Goal: Task Accomplishment & Management: Manage account settings

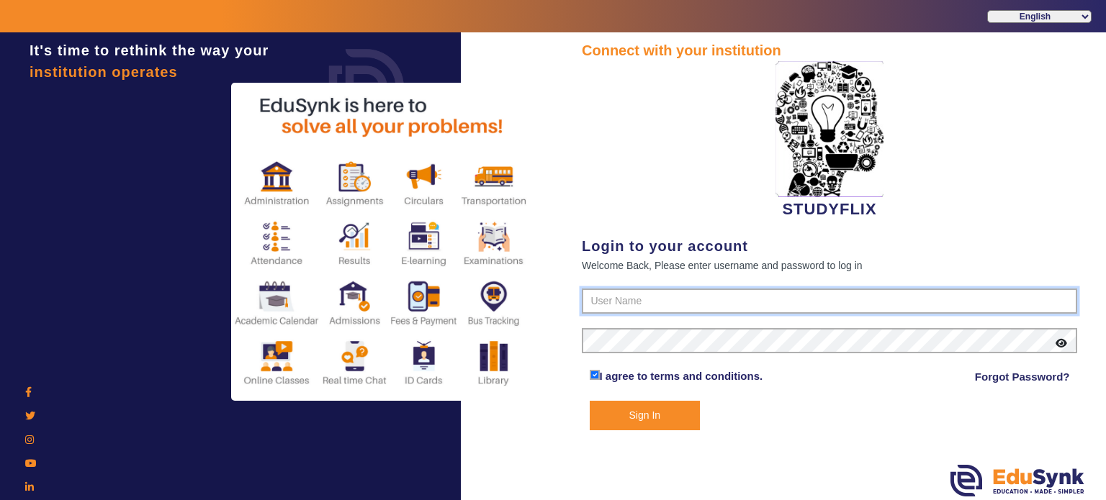
click at [595, 299] on input "text" at bounding box center [829, 302] width 495 height 26
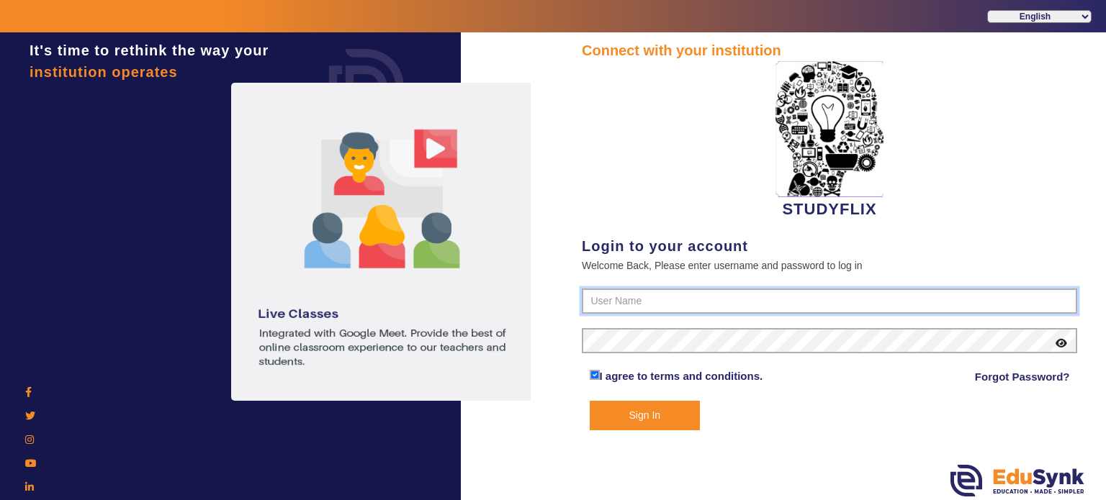
paste input "6354922771"
type input "6354922771"
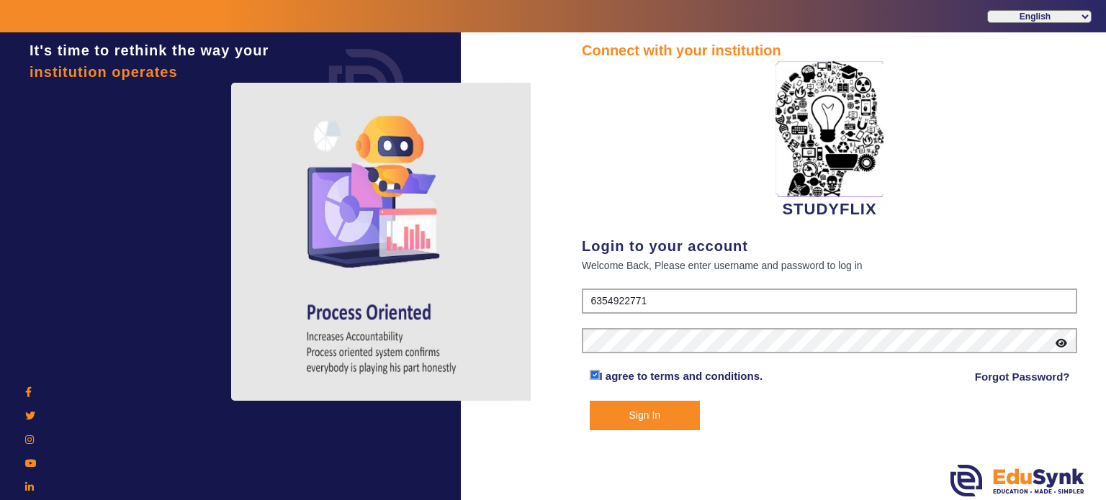
click at [670, 428] on button "Sign In" at bounding box center [645, 416] width 111 height 30
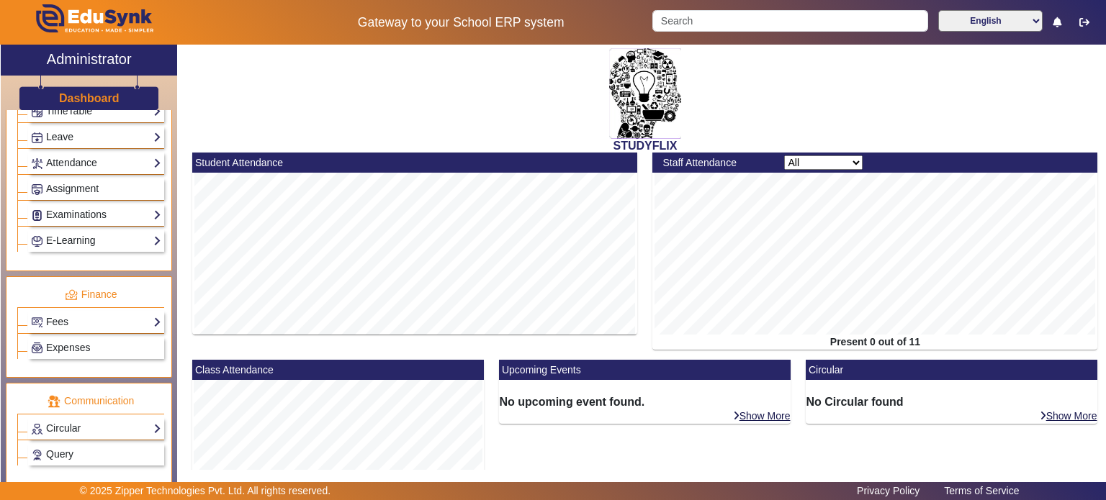
scroll to position [595, 0]
click at [102, 213] on link "Examinations" at bounding box center [96, 213] width 130 height 17
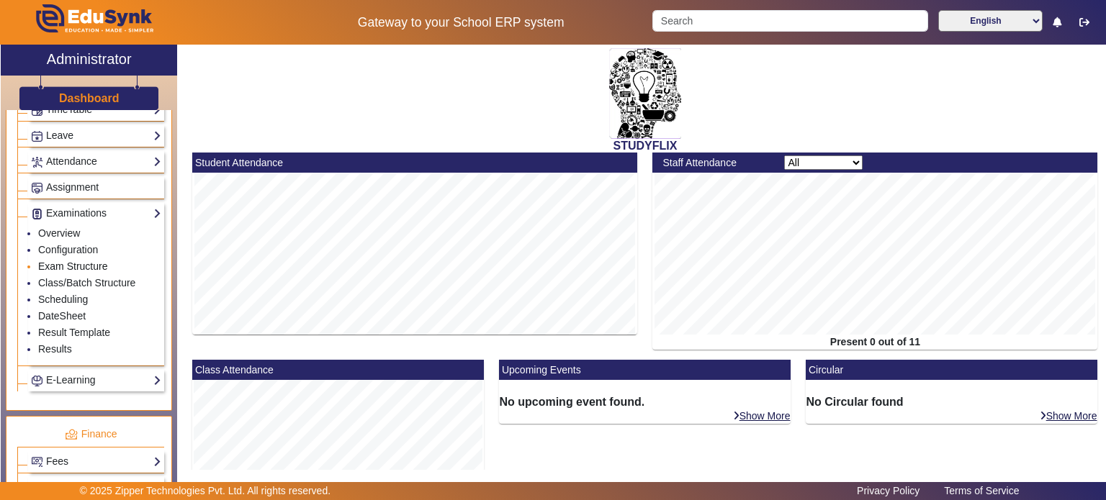
click at [81, 262] on link "Exam Structure" at bounding box center [72, 267] width 69 height 12
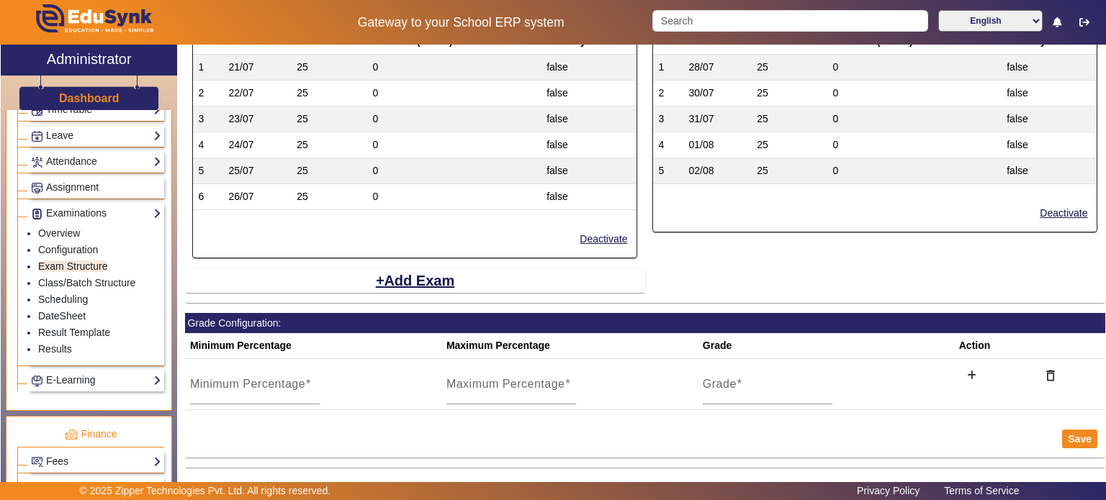
scroll to position [958, 0]
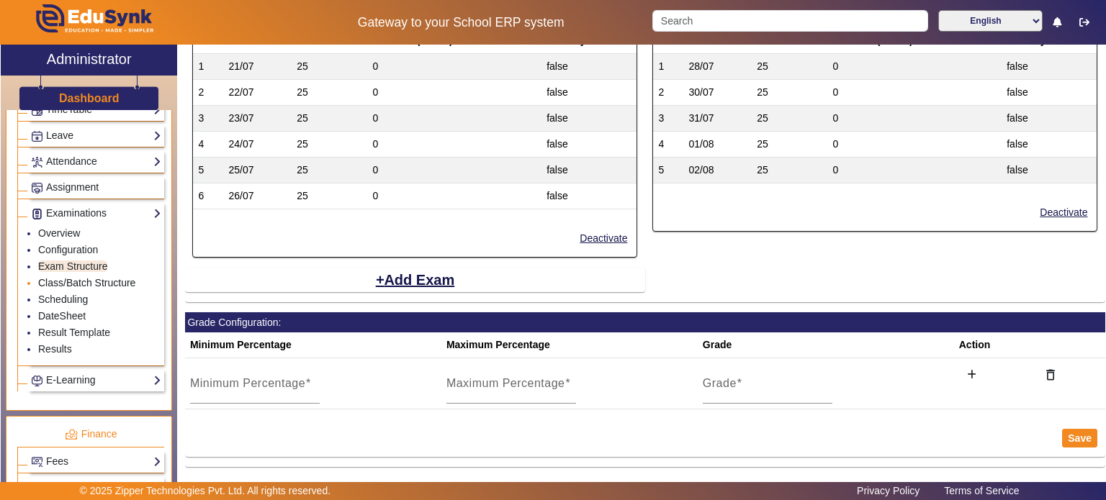
click at [111, 277] on link "Class/Batch Structure" at bounding box center [86, 283] width 97 height 12
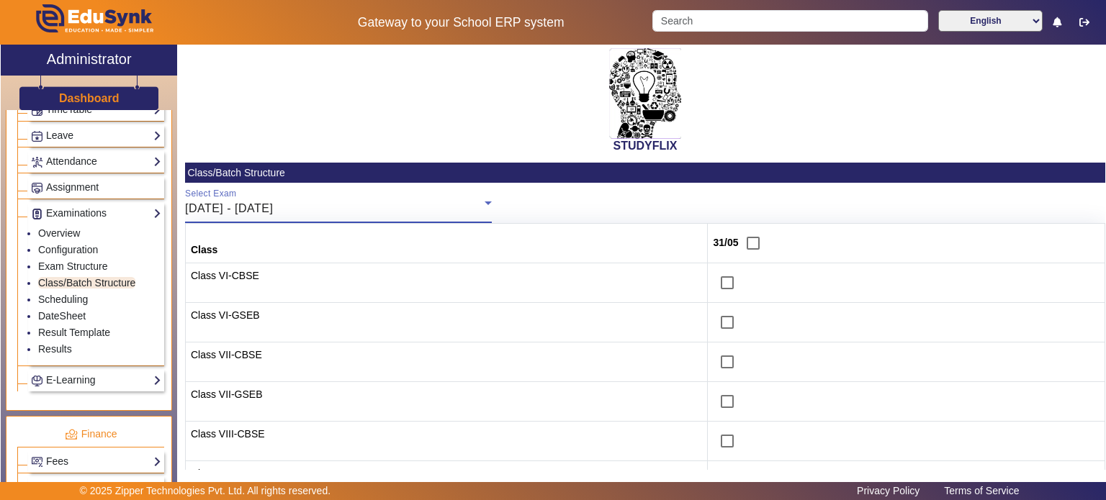
click at [325, 214] on div "[DATE] - [DATE]" at bounding box center [335, 208] width 300 height 17
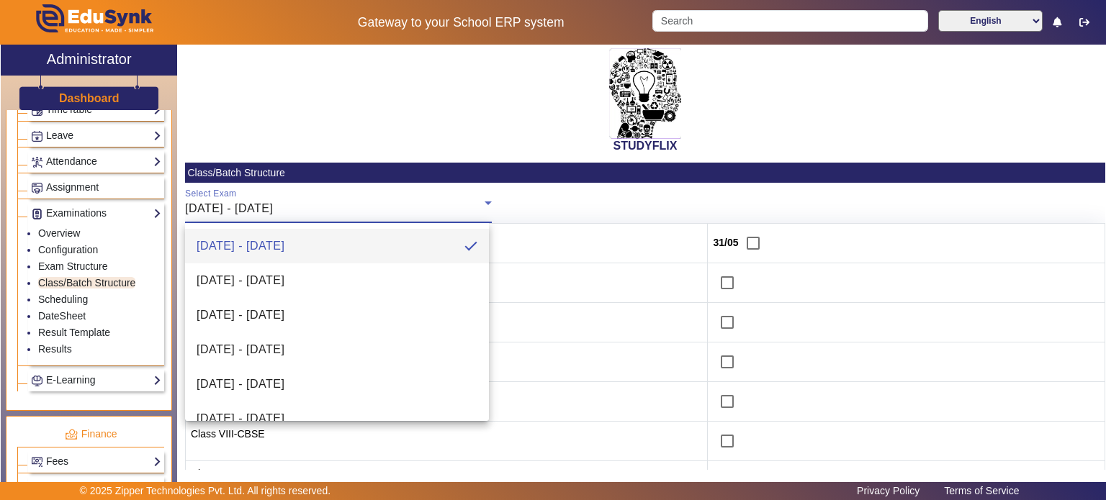
click at [411, 152] on div at bounding box center [553, 250] width 1106 height 500
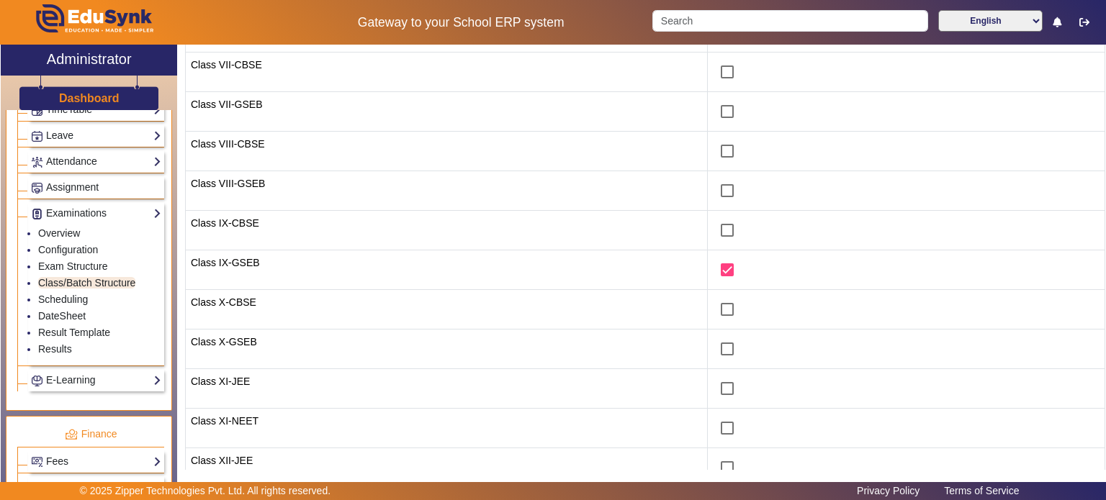
scroll to position [300, 0]
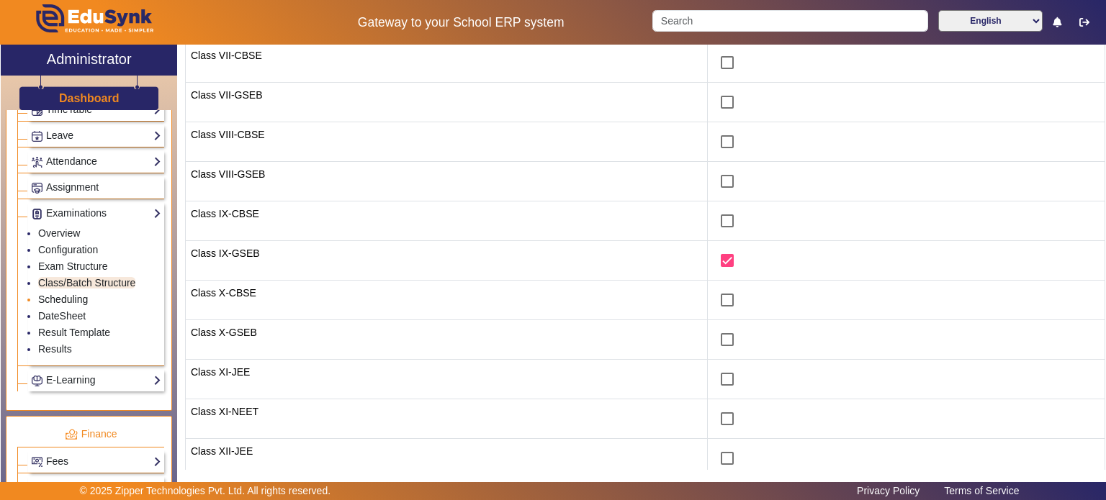
click at [66, 294] on link "Scheduling" at bounding box center [63, 300] width 50 height 12
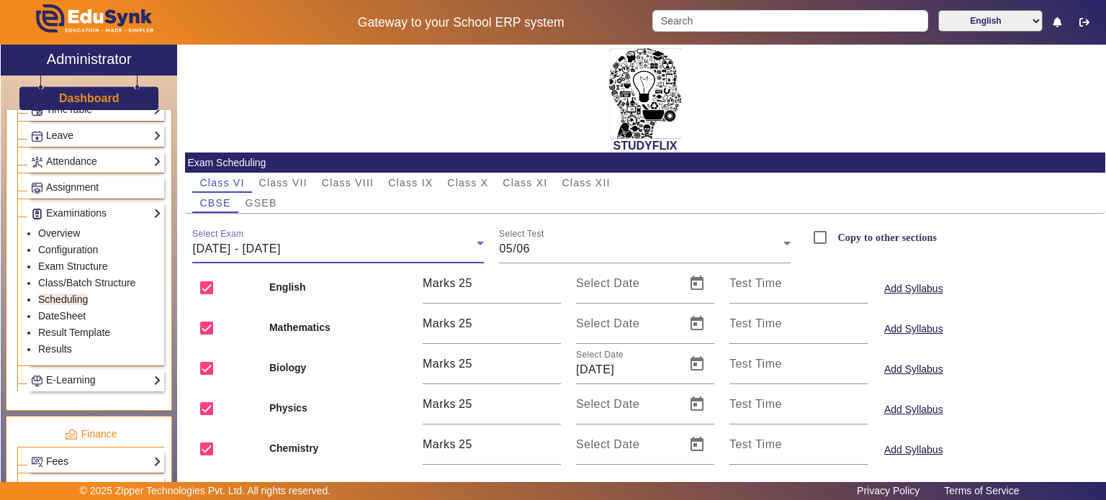
click at [380, 244] on div "[DATE] - [DATE]" at bounding box center [334, 249] width 284 height 17
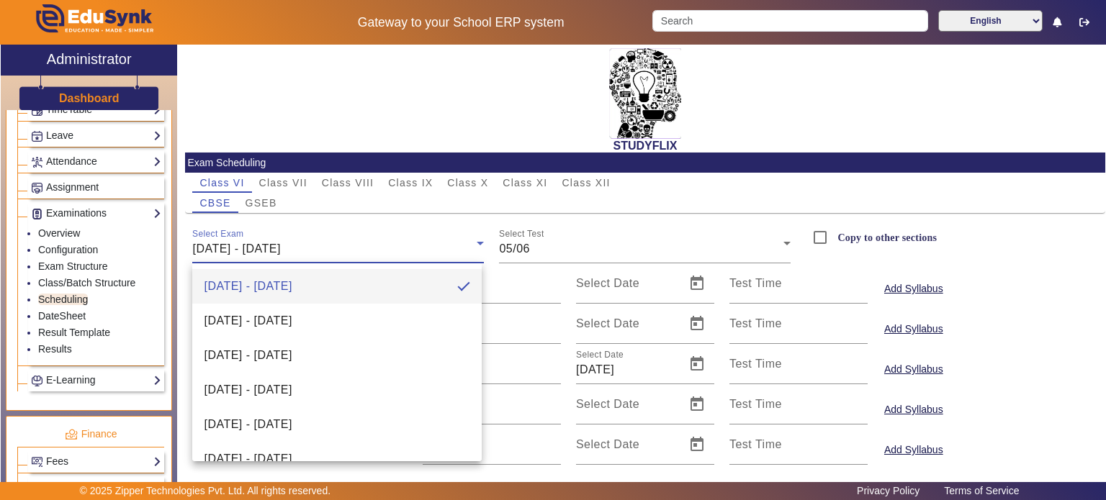
click at [380, 244] on div at bounding box center [553, 250] width 1106 height 500
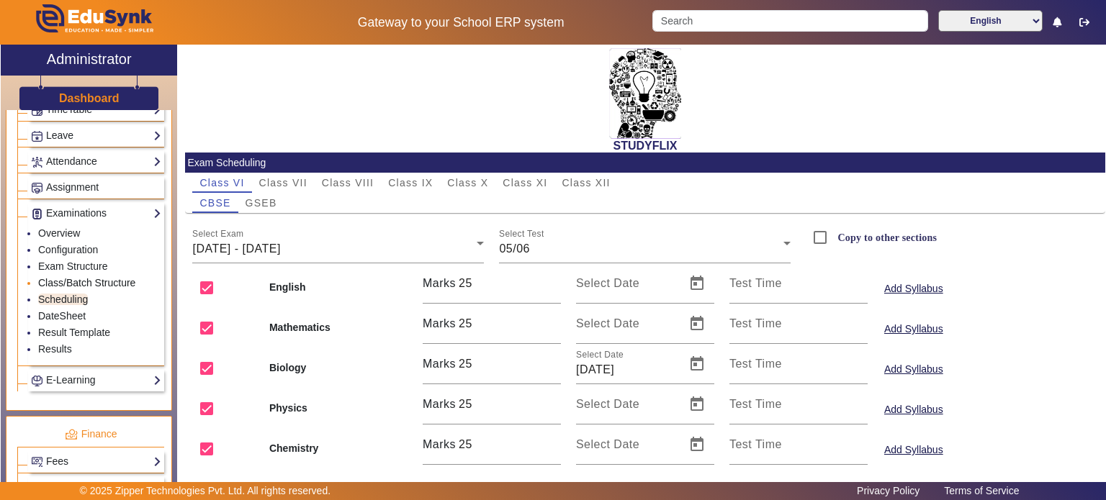
click at [99, 279] on link "Class/Batch Structure" at bounding box center [86, 283] width 97 height 12
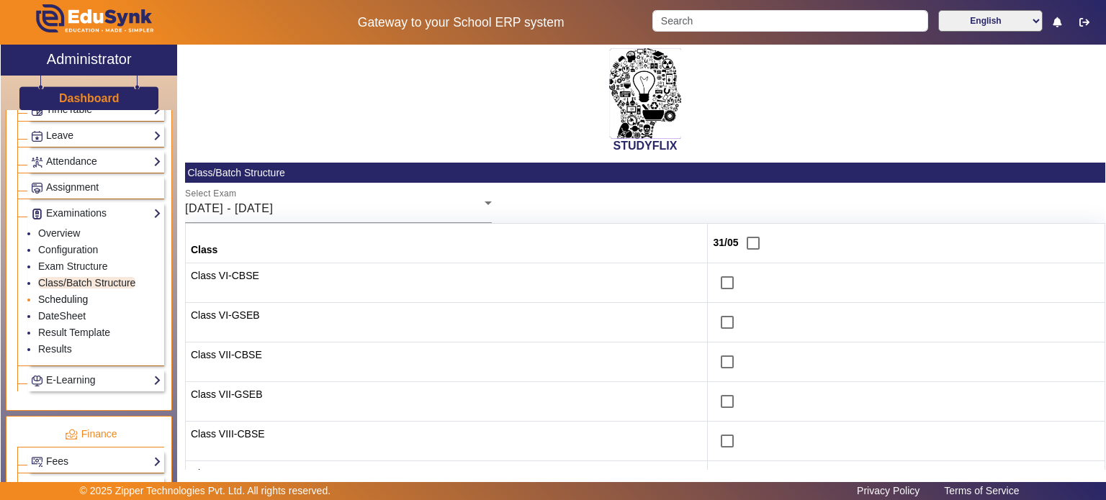
click at [81, 294] on link "Scheduling" at bounding box center [63, 300] width 50 height 12
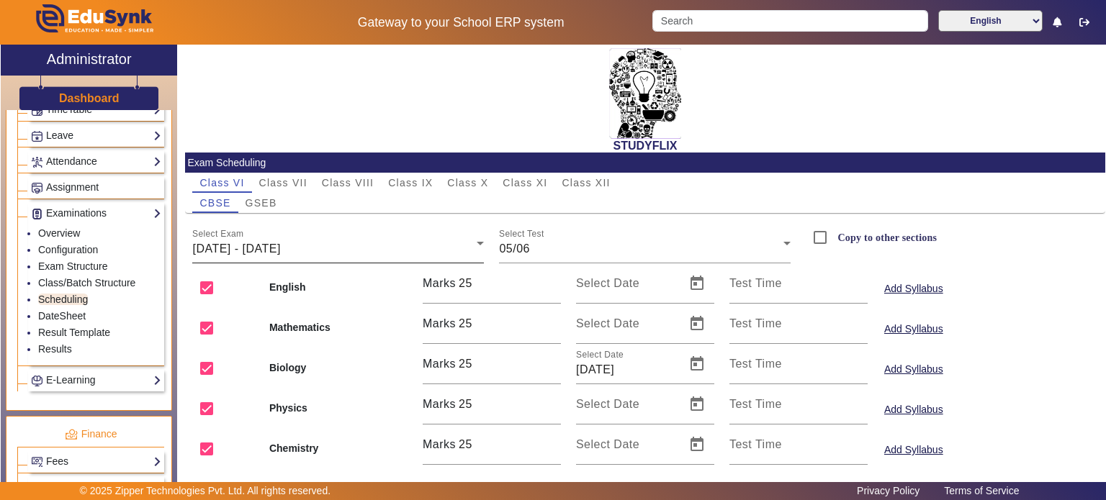
click at [306, 238] on div "Select Exam 02/06/2025 - 07/06/2025" at bounding box center [338, 243] width 292 height 40
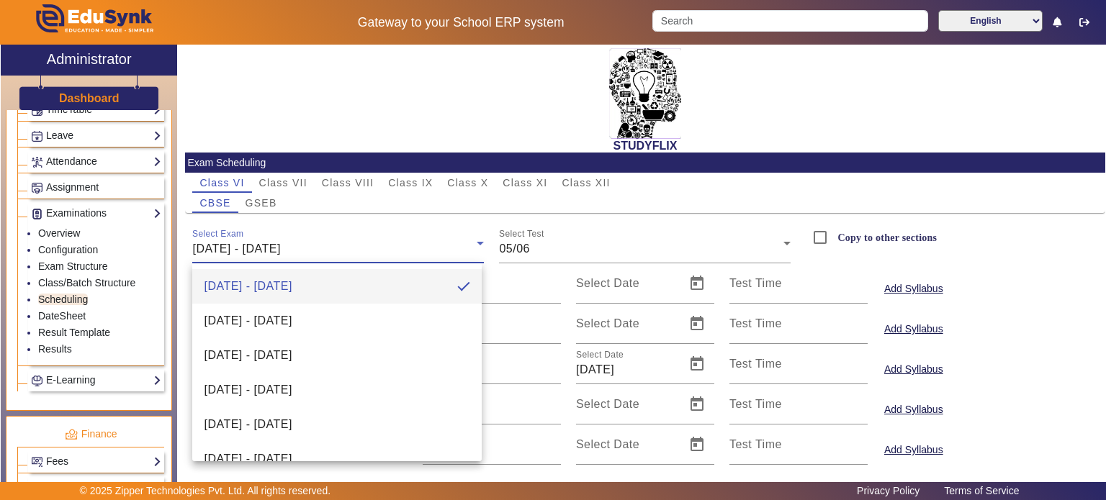
click at [421, 190] on div at bounding box center [553, 250] width 1106 height 500
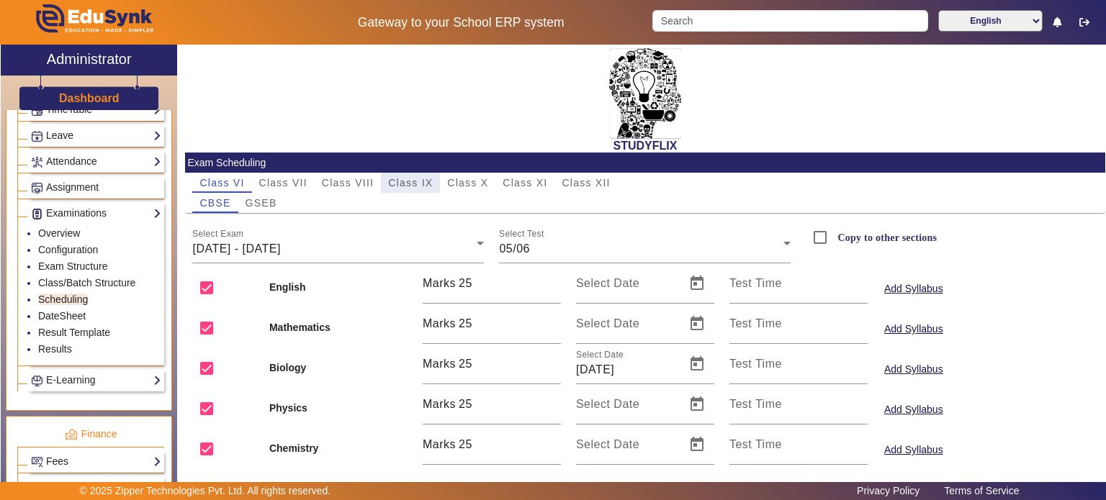
click at [421, 190] on span "Class IX" at bounding box center [410, 183] width 45 height 20
click at [403, 249] on div "[DATE] - [DATE]" at bounding box center [334, 249] width 284 height 17
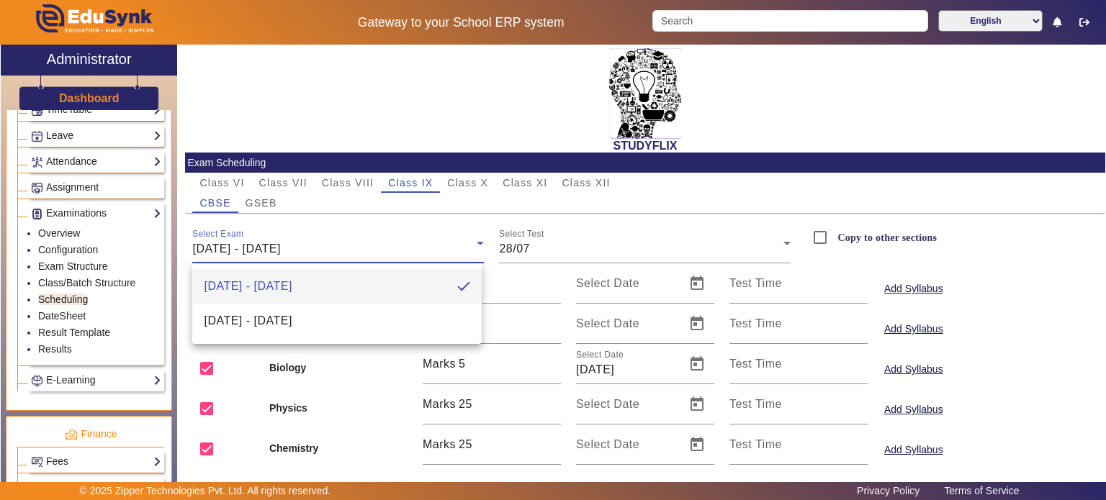
click at [264, 210] on div at bounding box center [553, 250] width 1106 height 500
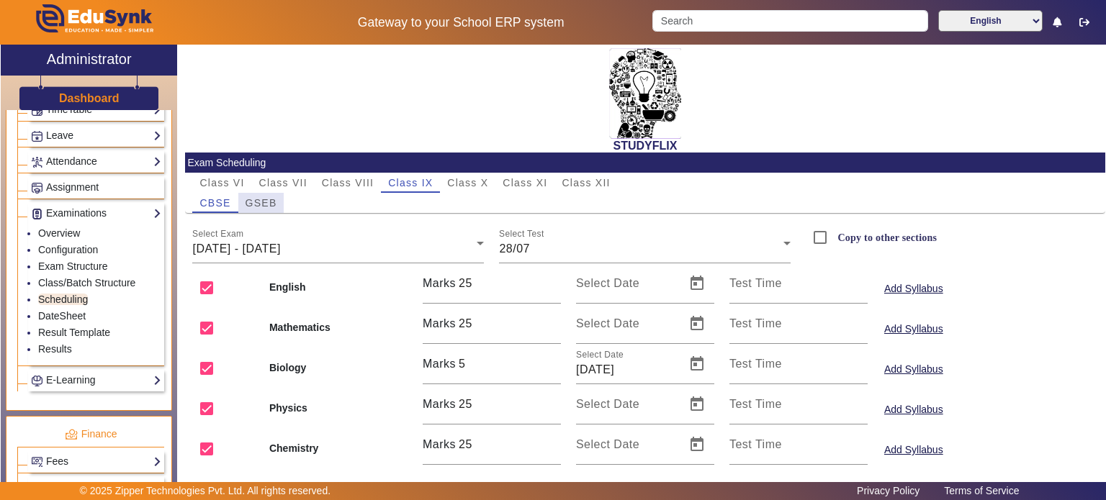
click at [262, 205] on span "GSEB" at bounding box center [262, 203] width 32 height 10
click at [274, 233] on div "Select Exam 26/05/2025 - 31/05/2025" at bounding box center [338, 243] width 292 height 40
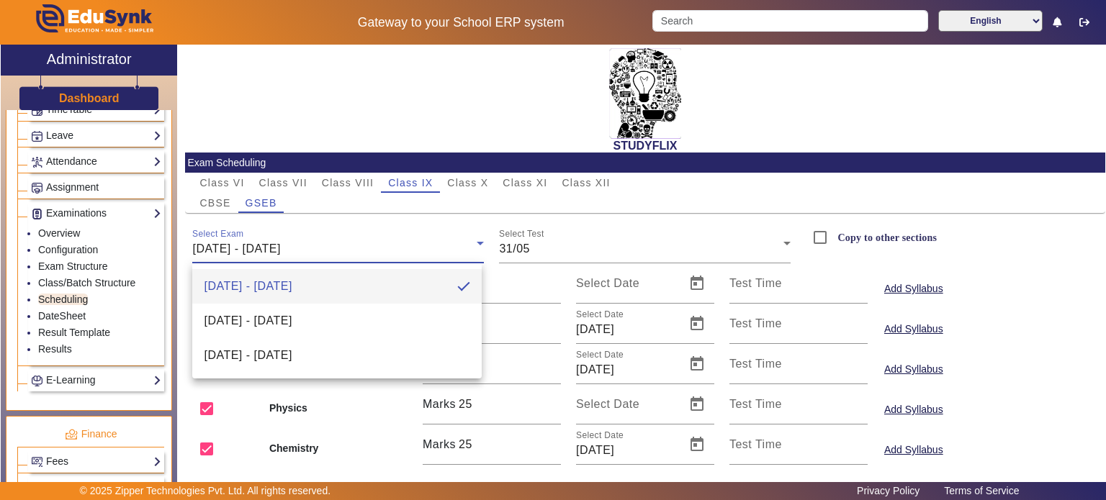
click at [341, 107] on div at bounding box center [553, 250] width 1106 height 500
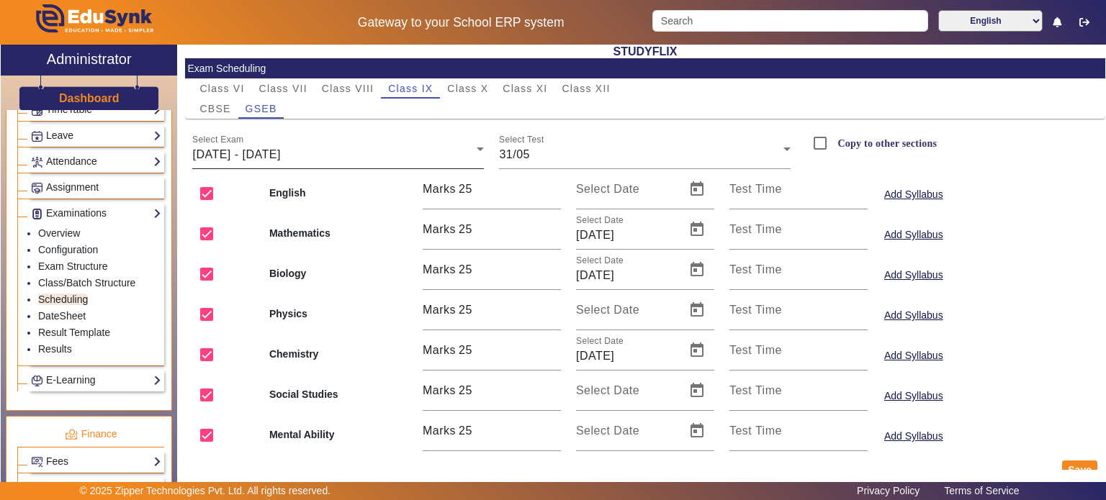
scroll to position [94, 0]
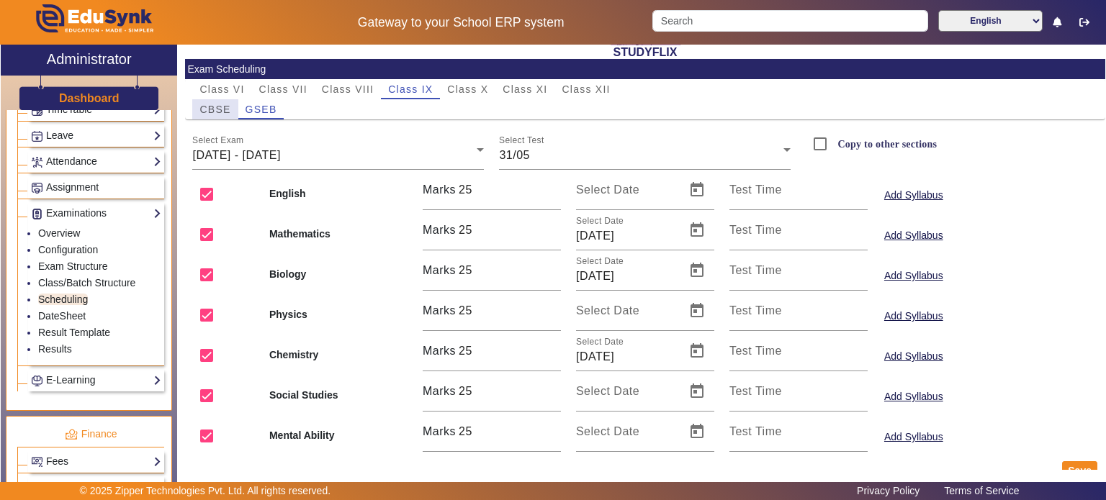
click at [212, 117] on span "CBSE" at bounding box center [214, 109] width 31 height 20
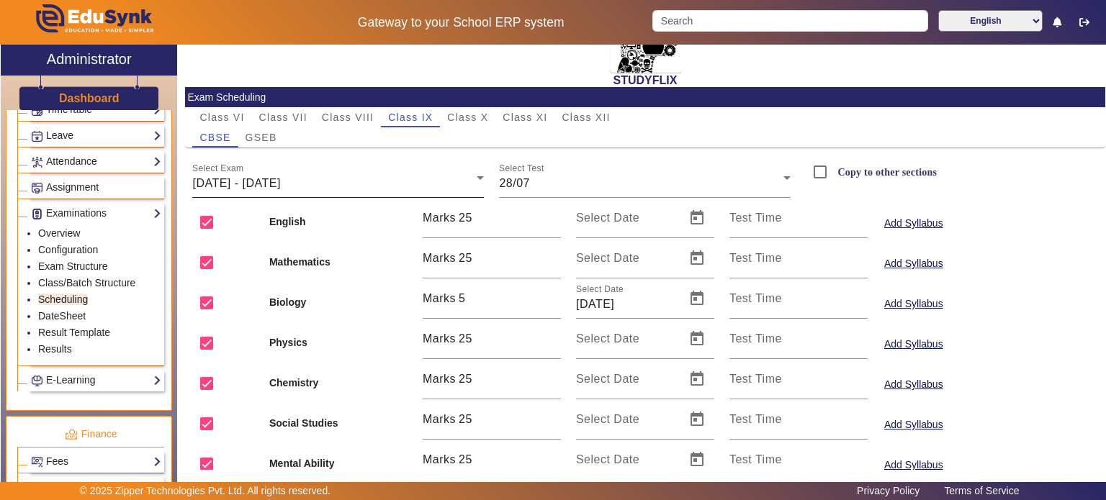
scroll to position [72, 0]
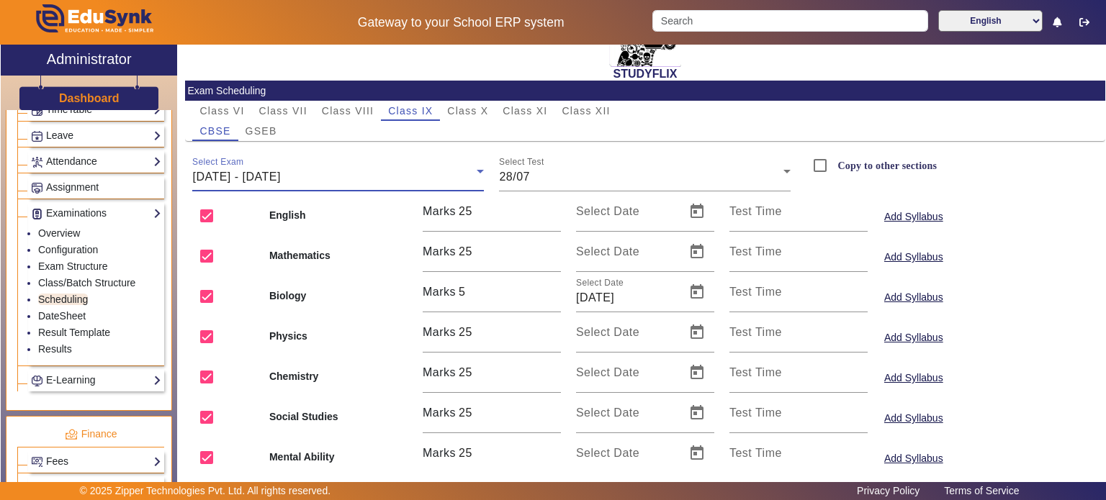
click at [280, 171] on span "[DATE] - [DATE]" at bounding box center [236, 177] width 88 height 12
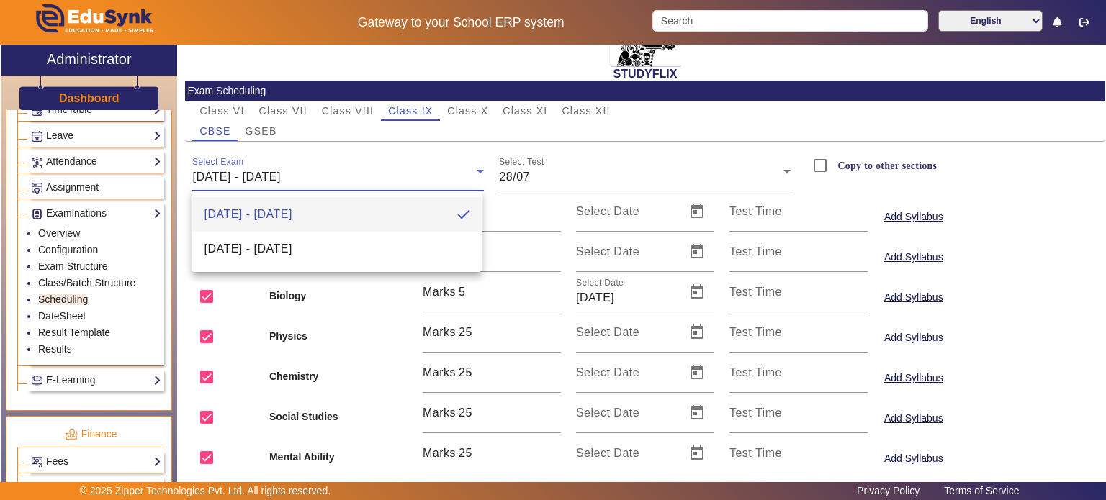
click at [300, 155] on div at bounding box center [553, 250] width 1106 height 500
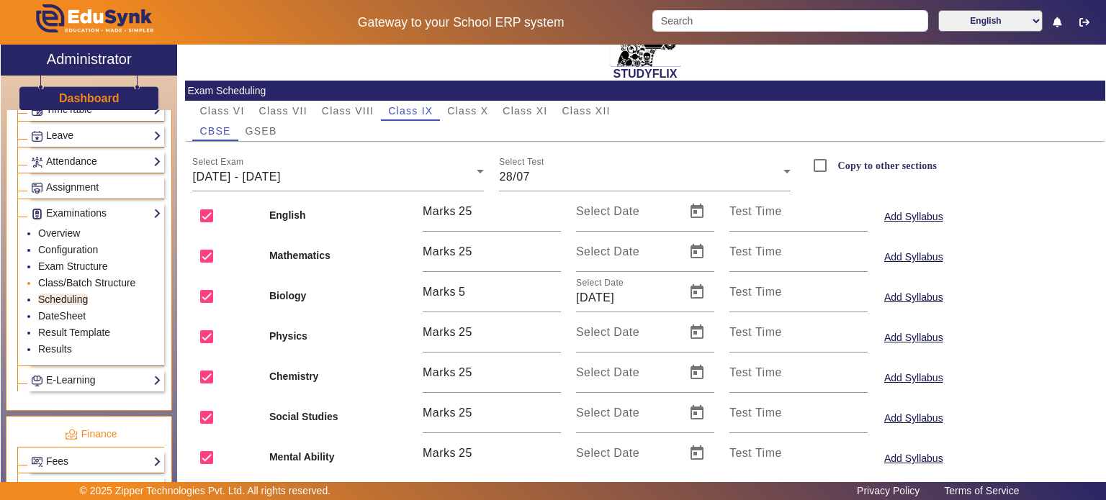
click at [107, 279] on link "Class/Batch Structure" at bounding box center [86, 283] width 97 height 12
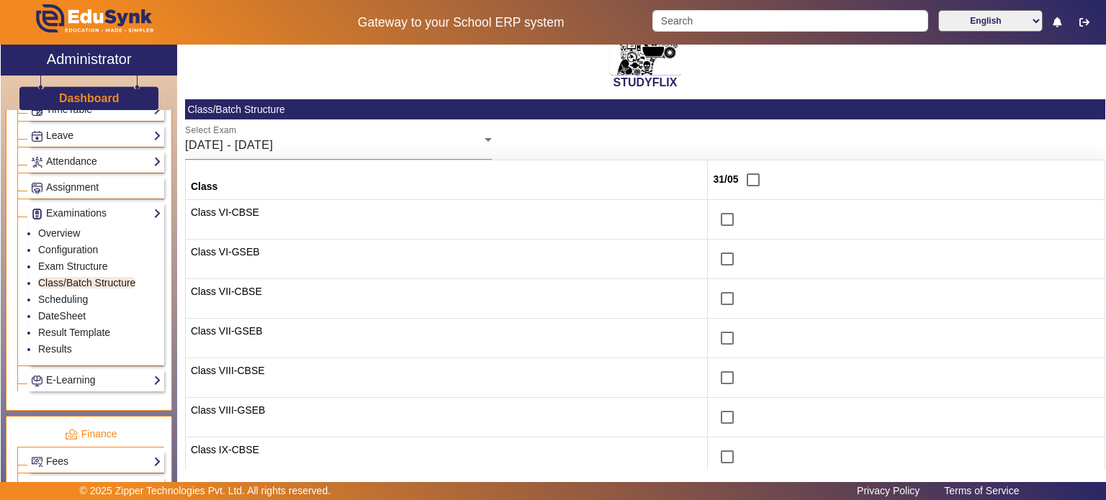
scroll to position [261, 0]
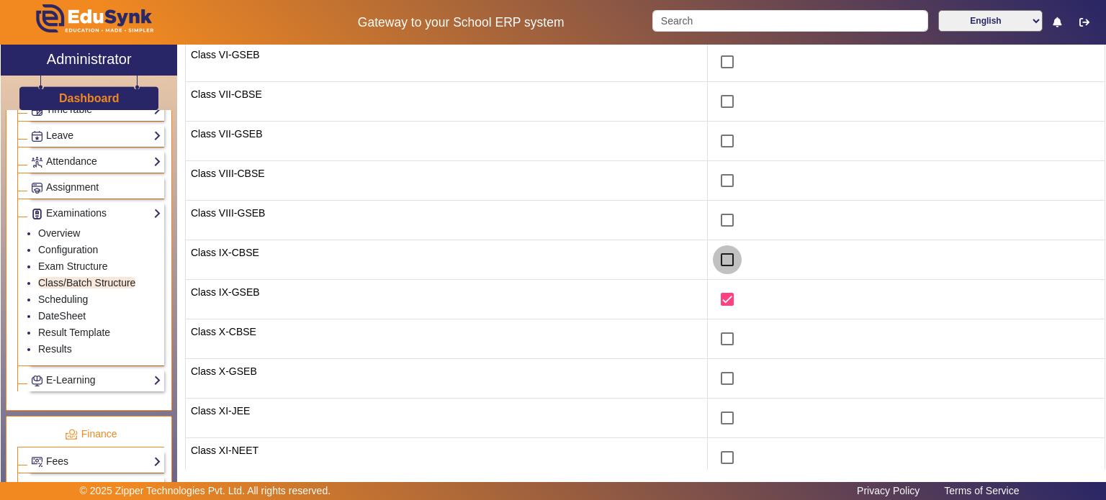
click at [713, 260] on input "checkbox" at bounding box center [727, 260] width 29 height 29
checkbox input "true"
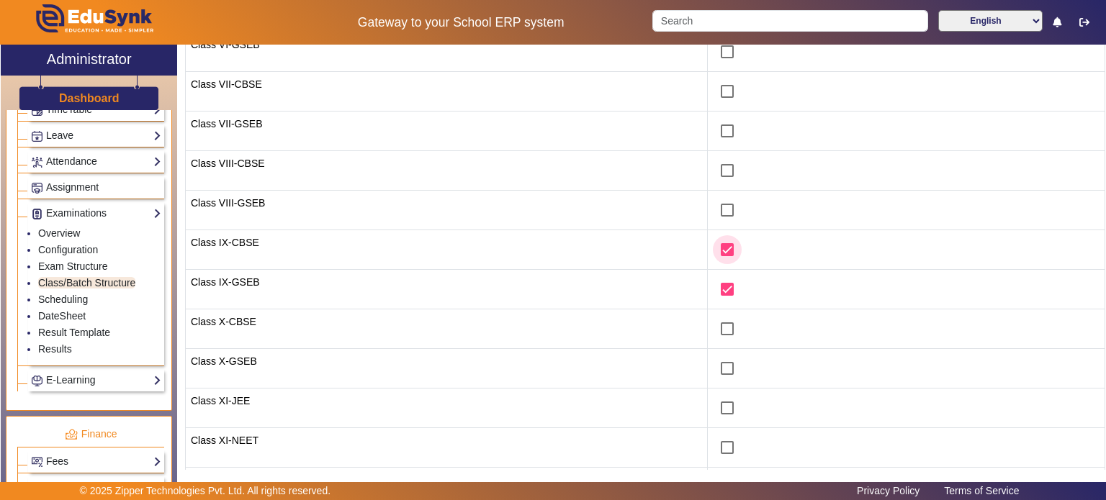
scroll to position [368, 0]
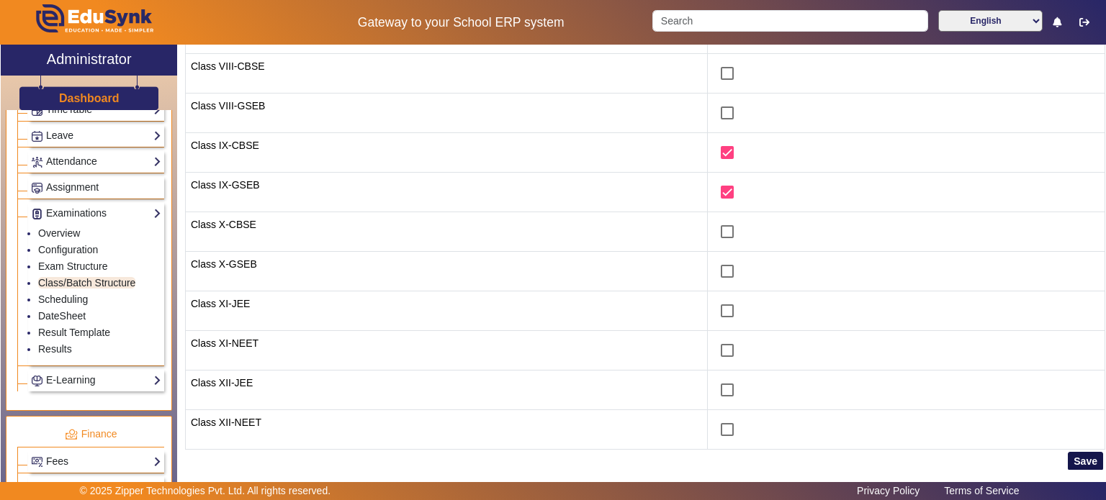
click at [1072, 463] on button "Save" at bounding box center [1085, 461] width 35 height 19
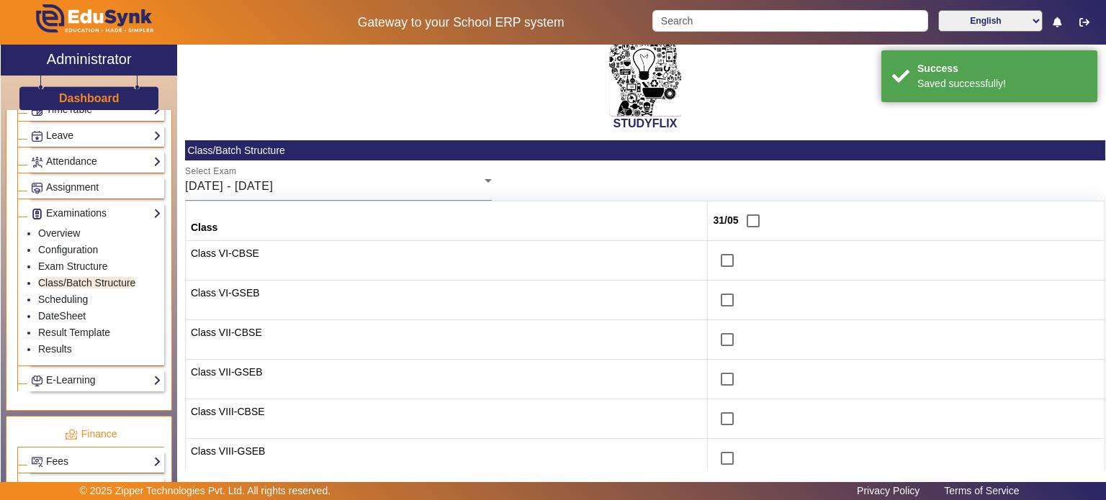
scroll to position [12, 0]
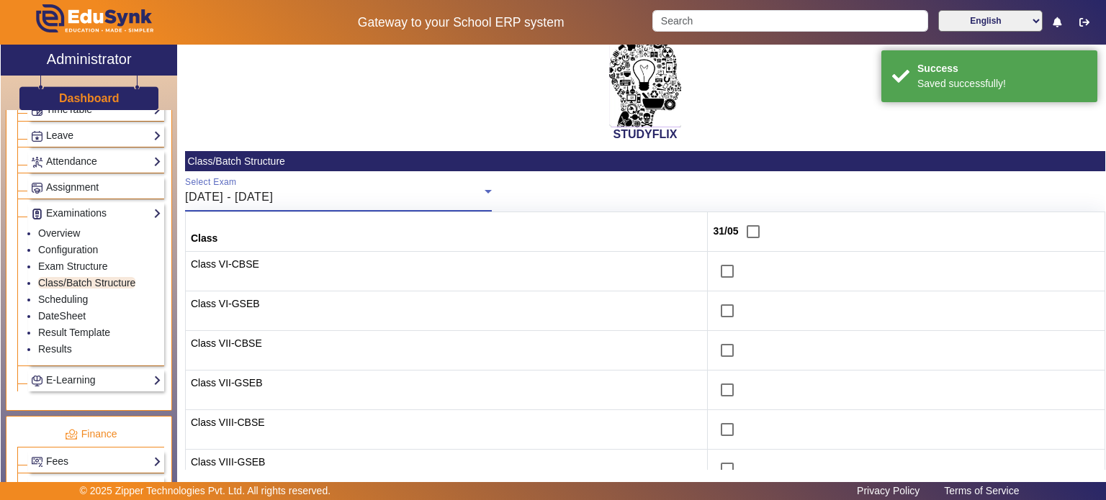
click at [418, 204] on div "[DATE] - [DATE]" at bounding box center [335, 197] width 300 height 17
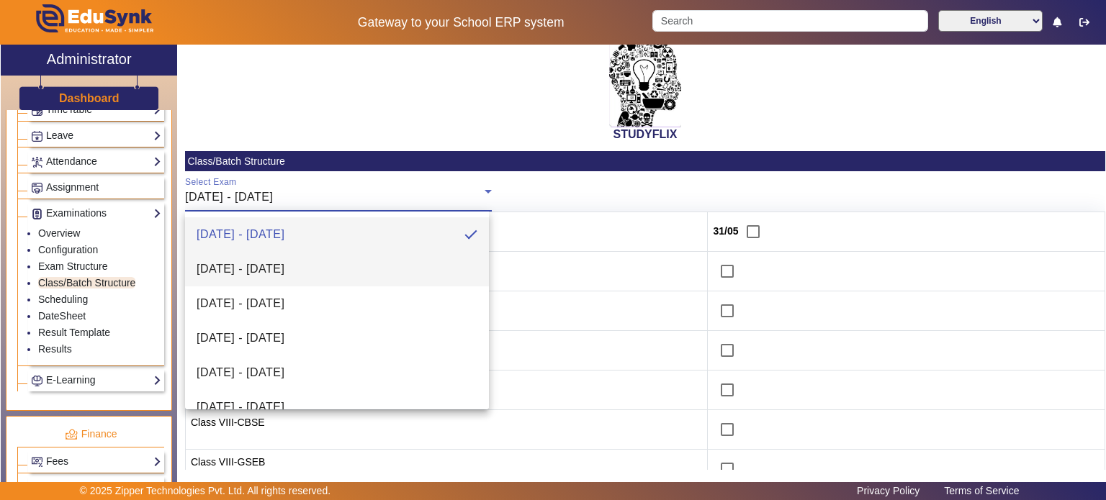
scroll to position [4, 0]
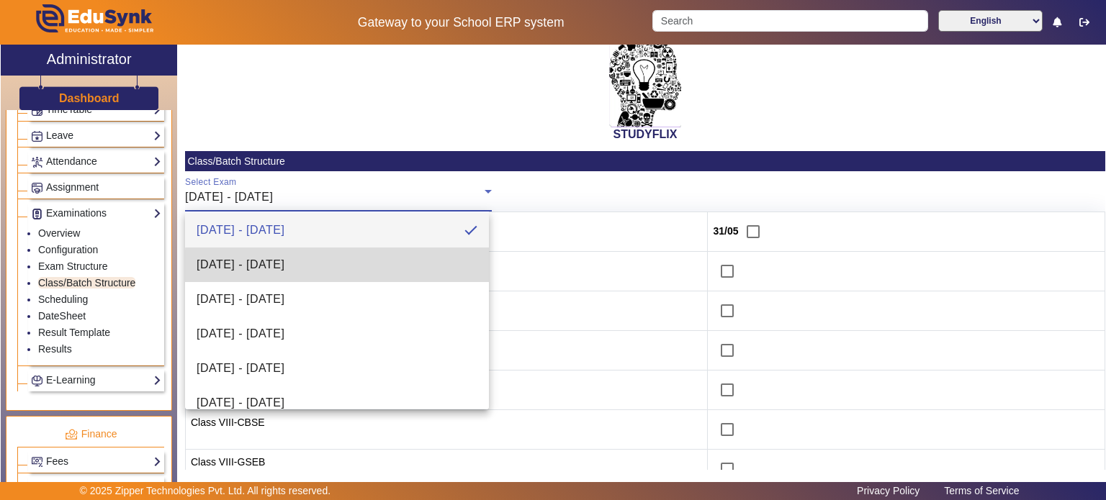
click at [382, 267] on mat-option "[DATE] - [DATE]" at bounding box center [337, 265] width 305 height 35
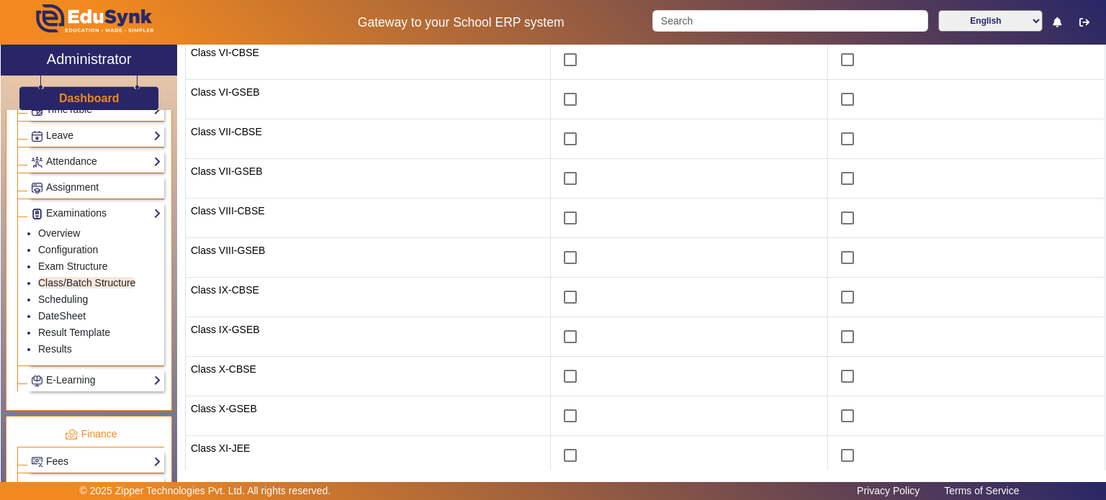
scroll to position [224, 0]
click at [833, 302] on input "checkbox" at bounding box center [847, 296] width 29 height 29
checkbox input "true"
click at [838, 331] on input "checkbox" at bounding box center [847, 336] width 29 height 29
checkbox input "true"
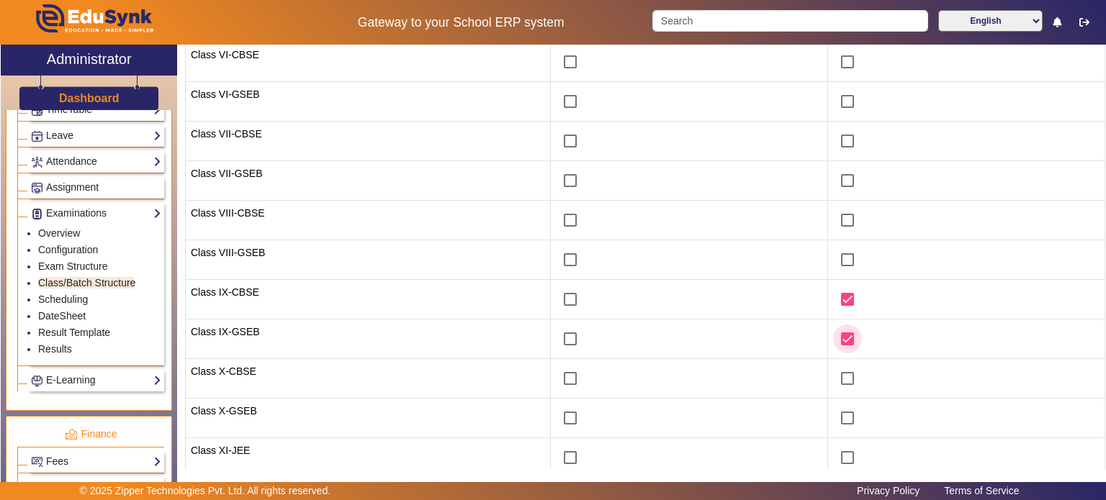
scroll to position [368, 0]
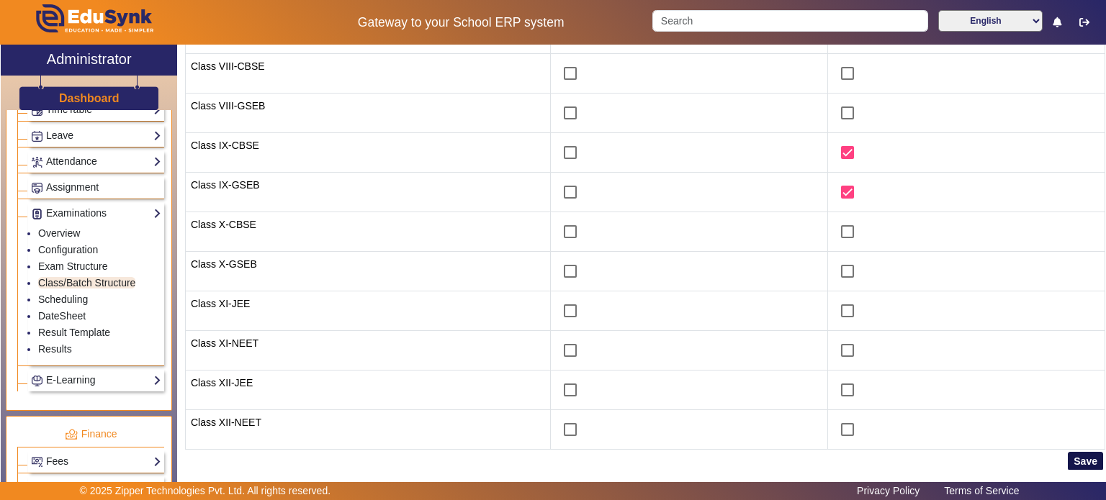
click at [1092, 457] on button "Save" at bounding box center [1085, 461] width 35 height 19
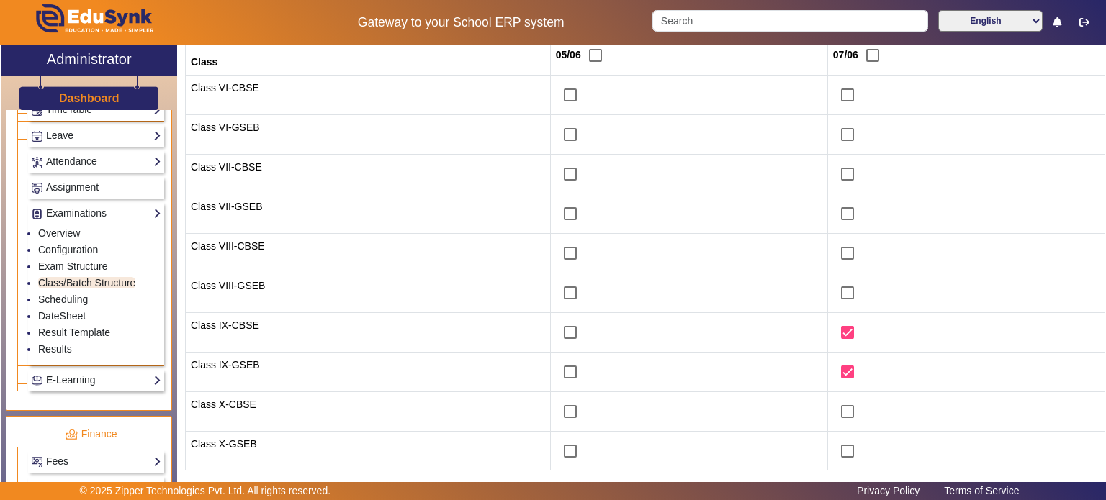
scroll to position [0, 0]
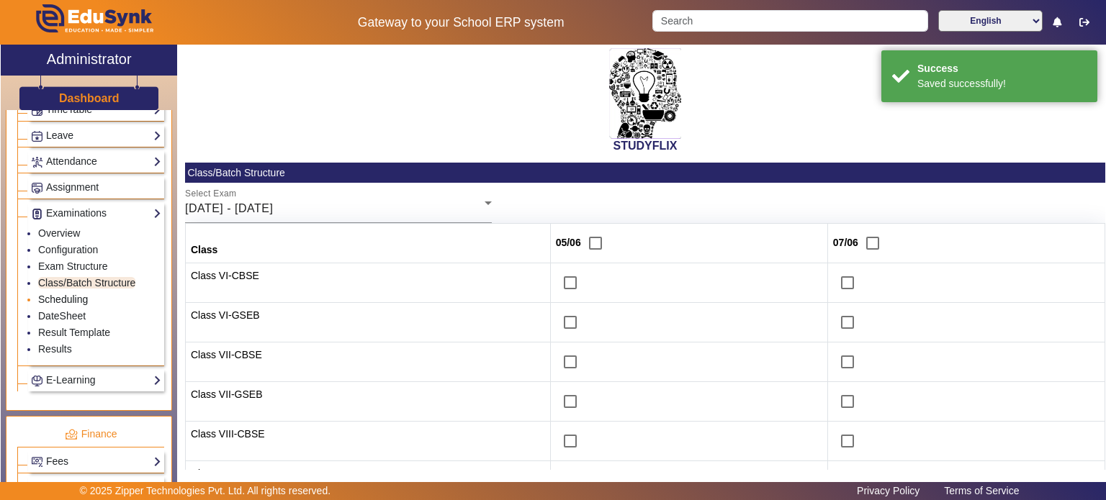
click at [81, 294] on link "Scheduling" at bounding box center [63, 300] width 50 height 12
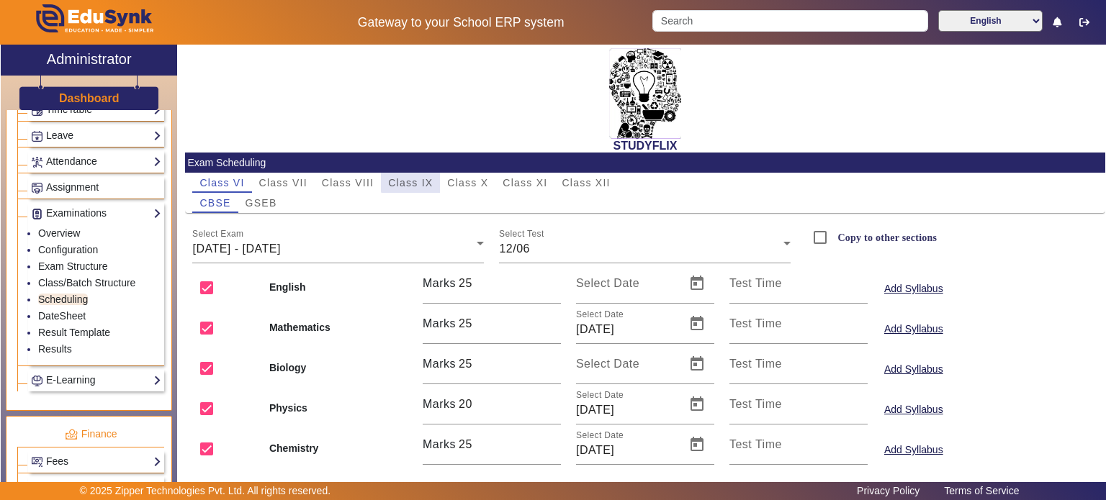
click at [423, 178] on span "Class IX" at bounding box center [410, 183] width 45 height 10
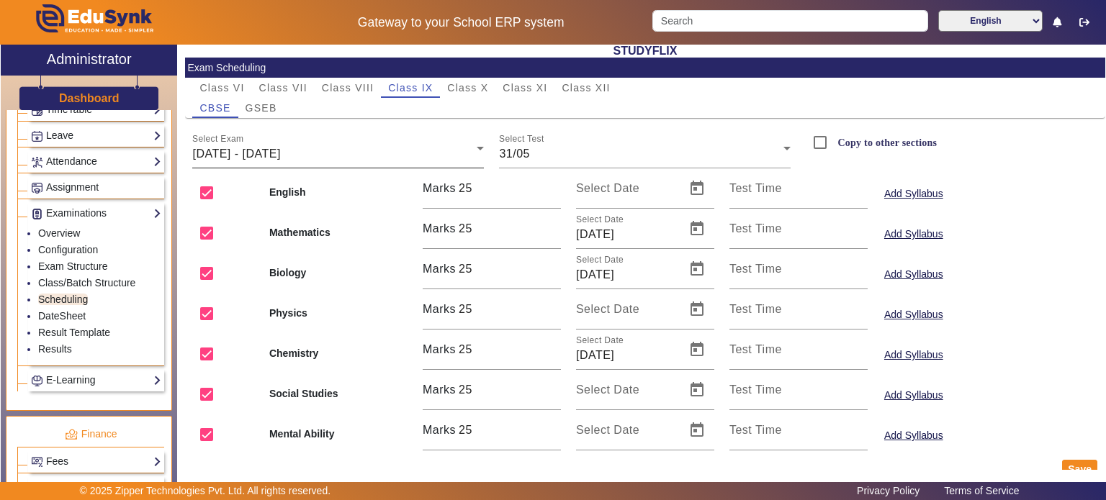
scroll to position [95, 0]
click at [353, 162] on div "Select Exam 26/05/2025 - 31/05/2025" at bounding box center [338, 148] width 292 height 40
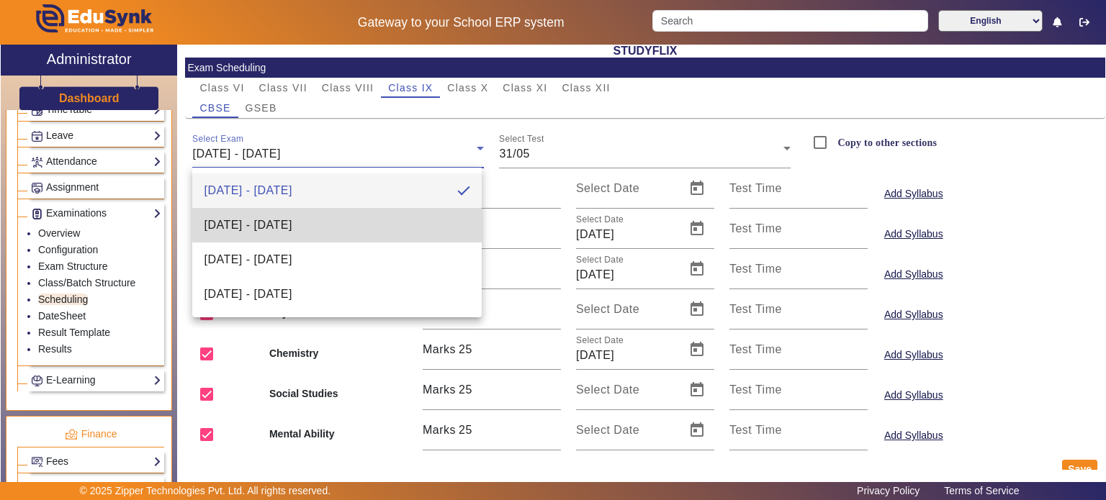
click at [351, 214] on mat-option "[DATE] - [DATE]" at bounding box center [336, 225] width 289 height 35
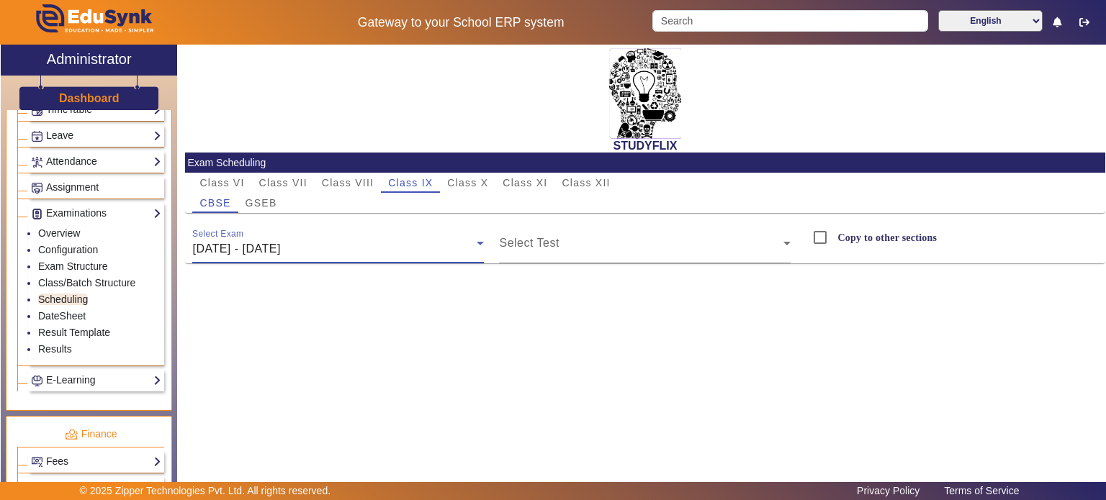
click at [364, 242] on div "[DATE] - [DATE]" at bounding box center [334, 249] width 284 height 17
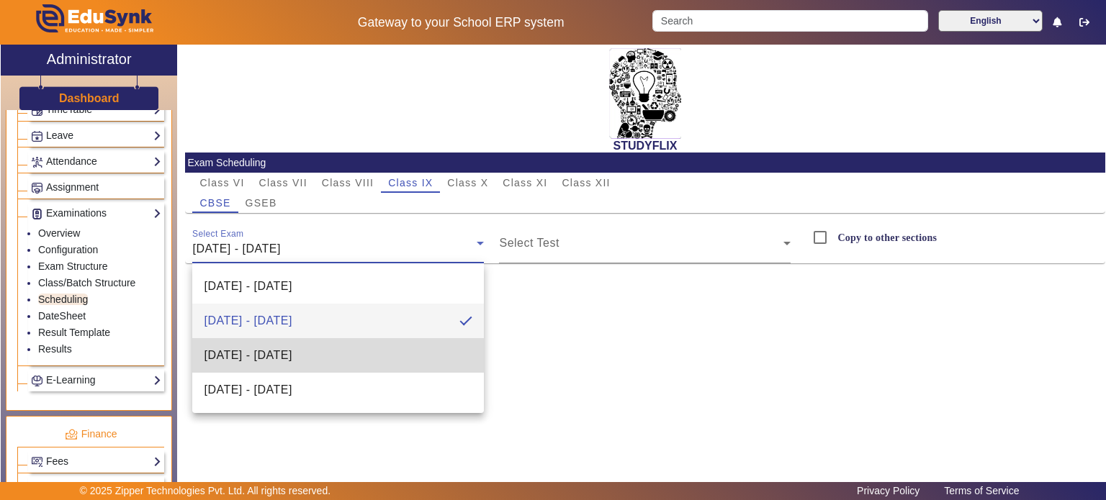
click at [292, 348] on span "[DATE] - [DATE]" at bounding box center [248, 355] width 88 height 17
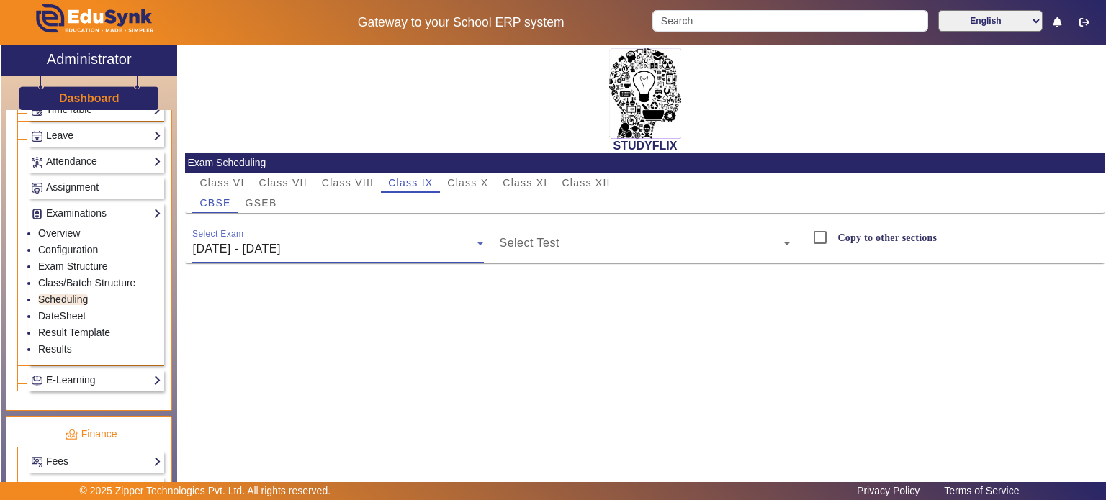
click at [346, 251] on div "[DATE] - [DATE]" at bounding box center [334, 249] width 284 height 17
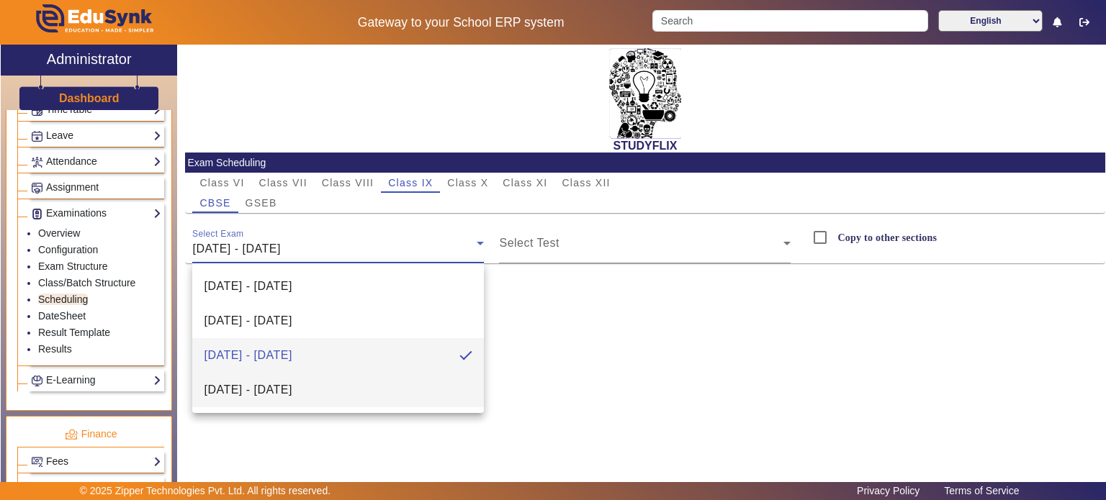
click at [340, 389] on mat-option "[DATE] - [DATE]" at bounding box center [338, 390] width 292 height 35
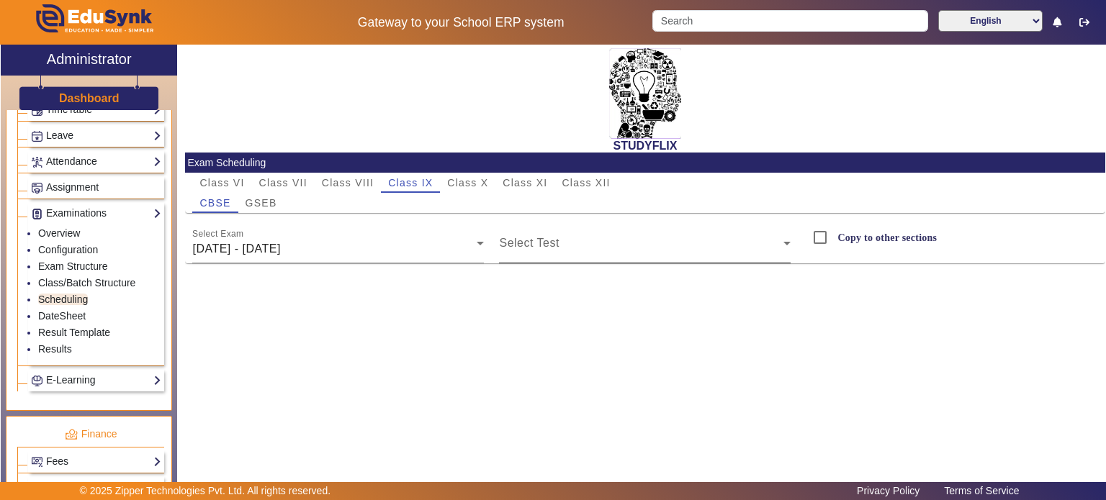
click at [537, 259] on div "Select Test" at bounding box center [645, 243] width 292 height 40
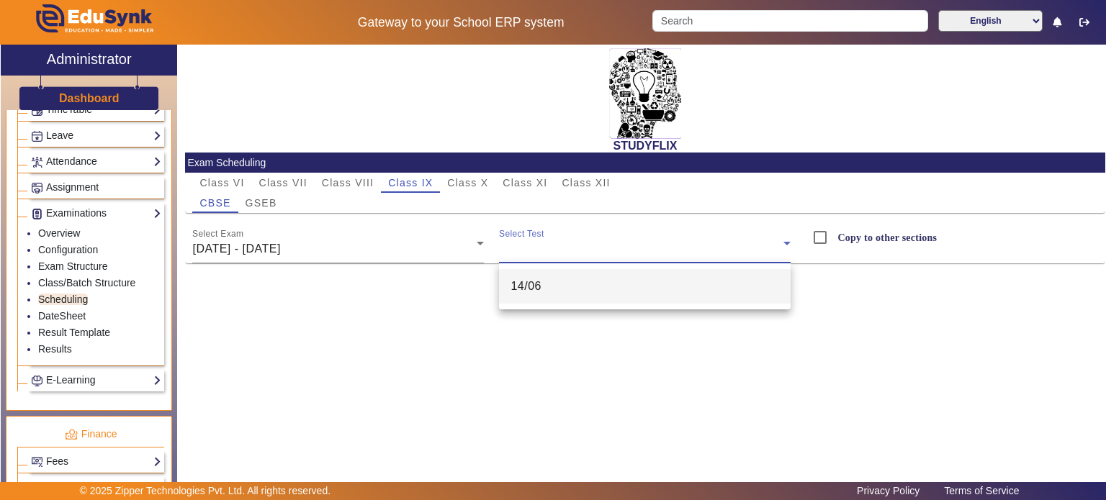
click at [475, 262] on div at bounding box center [553, 250] width 1106 height 500
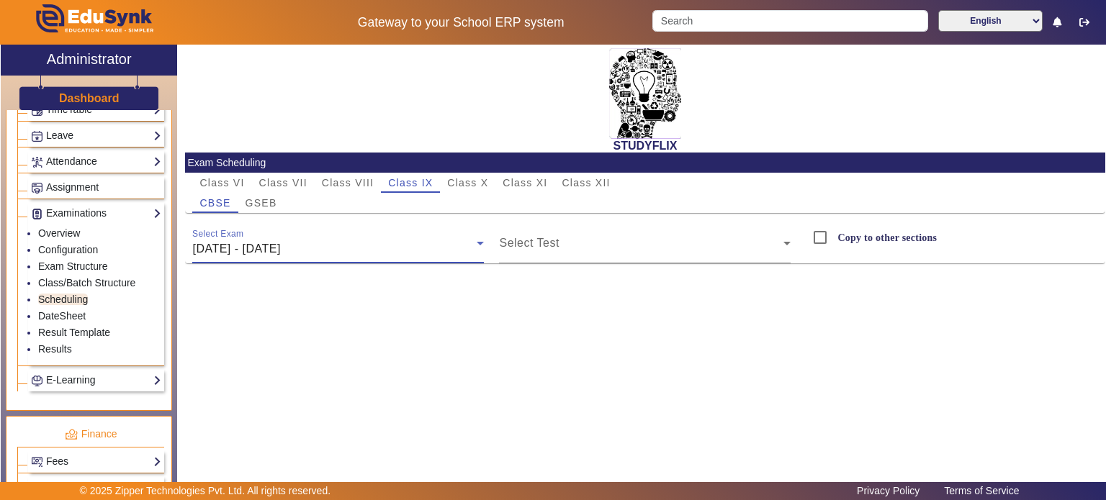
click at [431, 241] on div "[DATE] - [DATE]" at bounding box center [334, 249] width 284 height 17
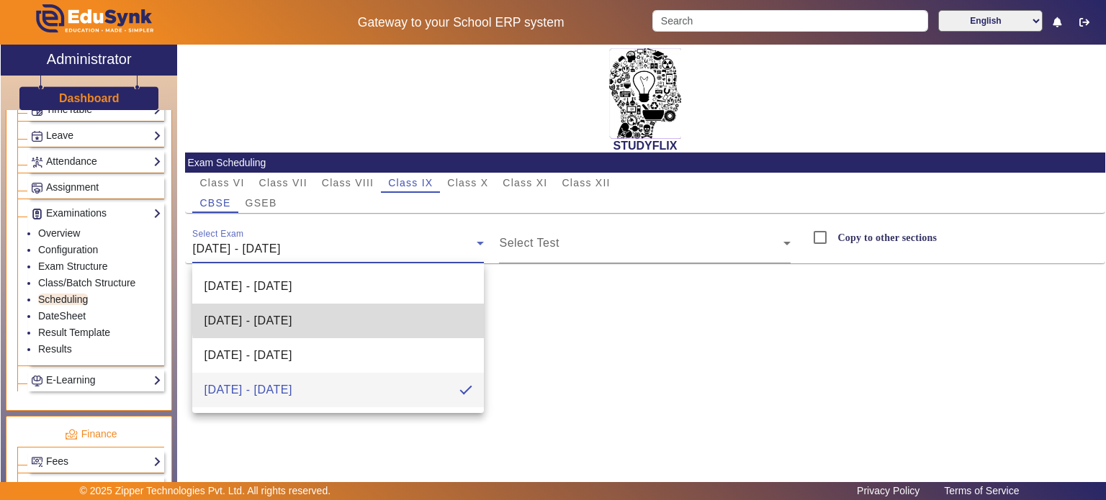
click at [377, 311] on mat-option "[DATE] - [DATE]" at bounding box center [338, 321] width 292 height 35
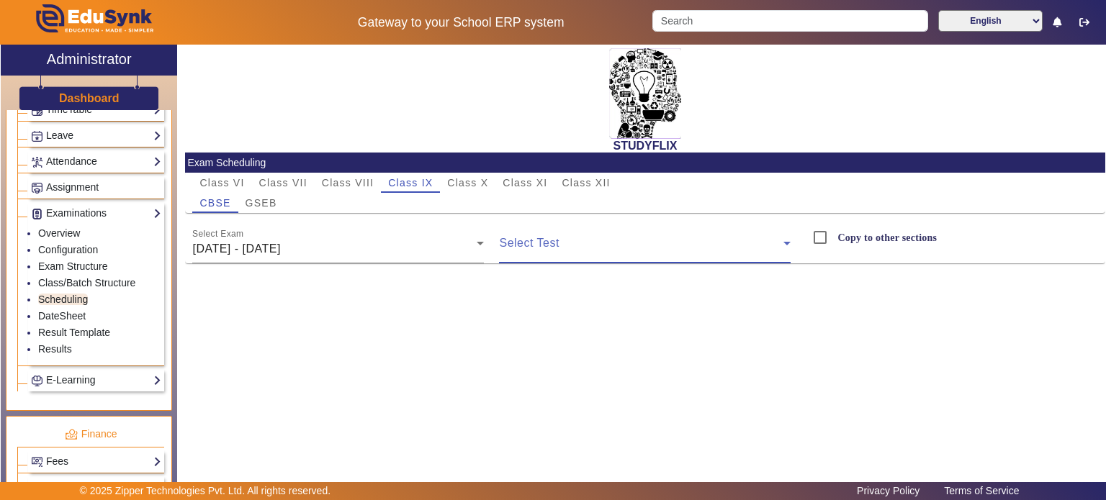
click at [601, 241] on span at bounding box center [641, 249] width 284 height 17
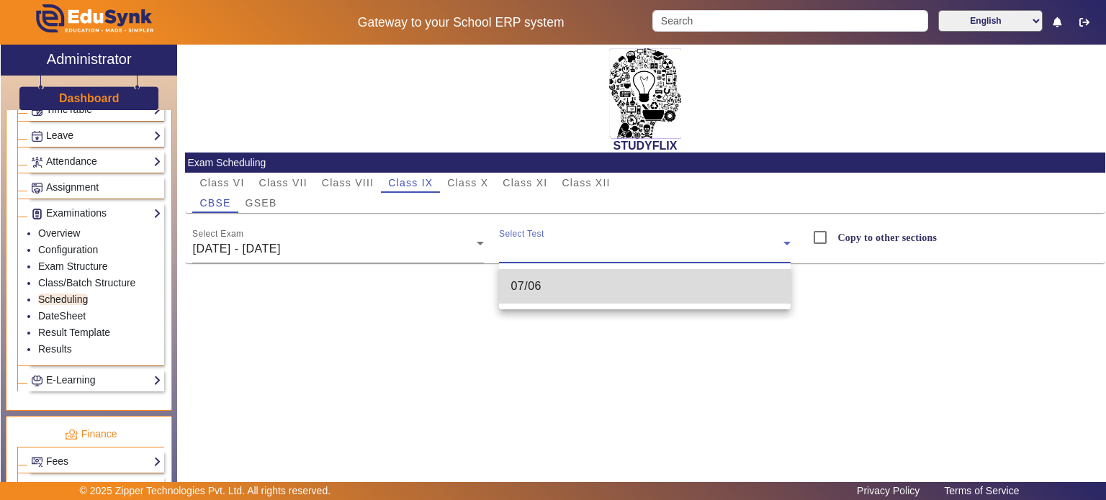
click at [595, 287] on mat-option "07/06" at bounding box center [645, 286] width 292 height 35
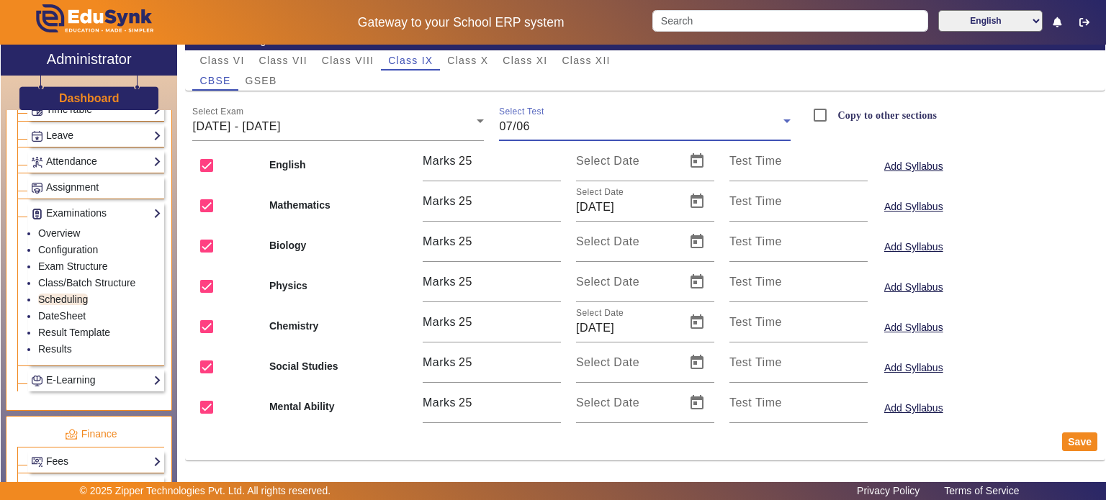
scroll to position [85, 0]
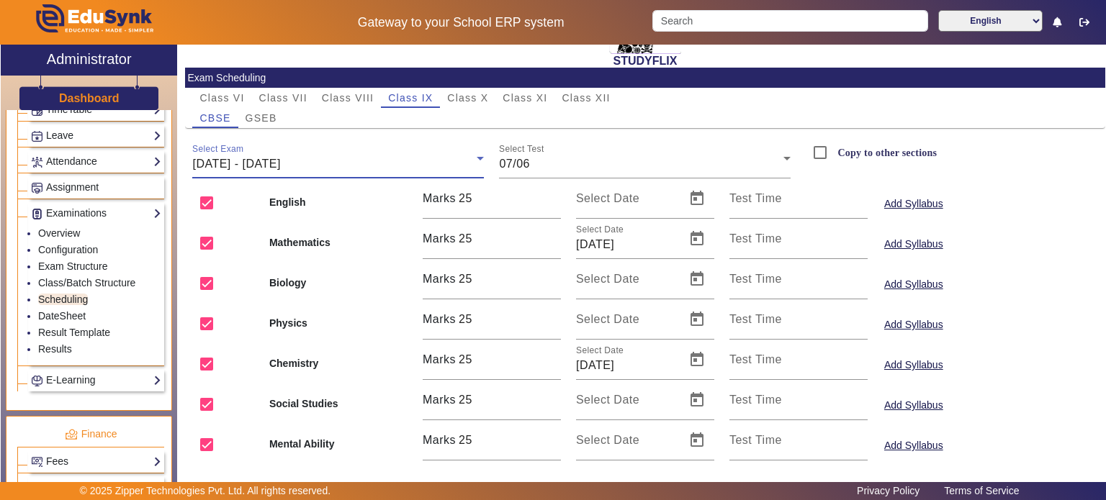
click at [400, 167] on div "[DATE] - [DATE]" at bounding box center [334, 164] width 284 height 17
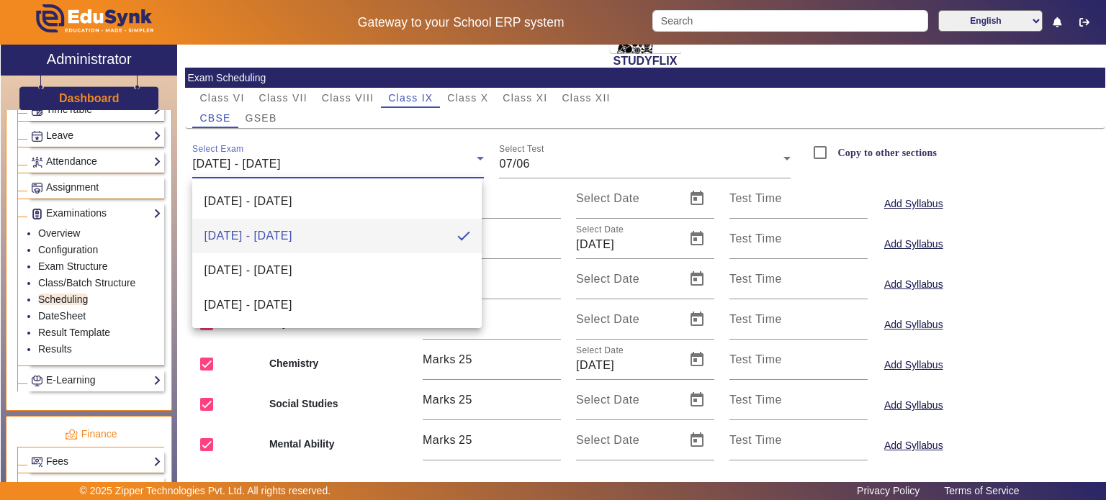
click at [650, 123] on div at bounding box center [553, 250] width 1106 height 500
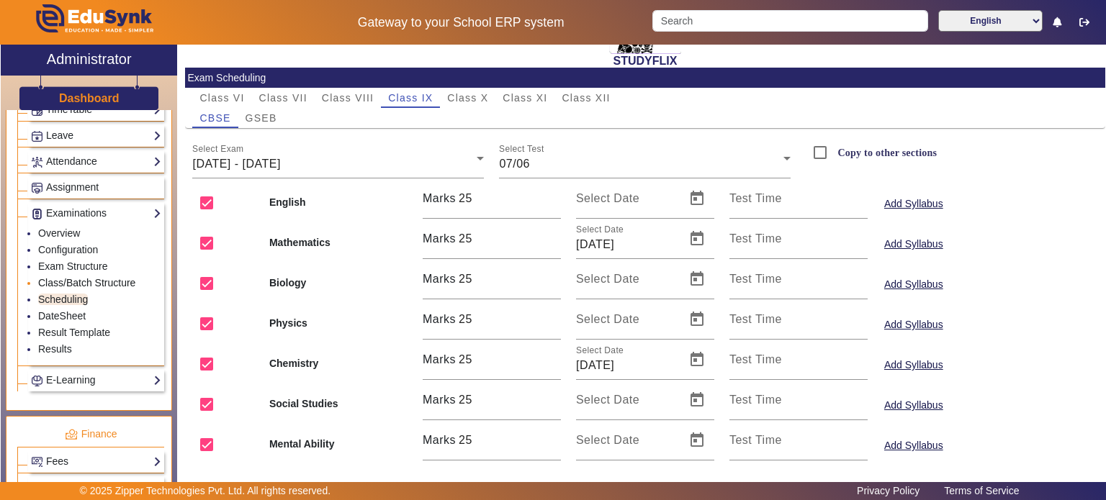
click at [104, 277] on link "Class/Batch Structure" at bounding box center [86, 283] width 97 height 12
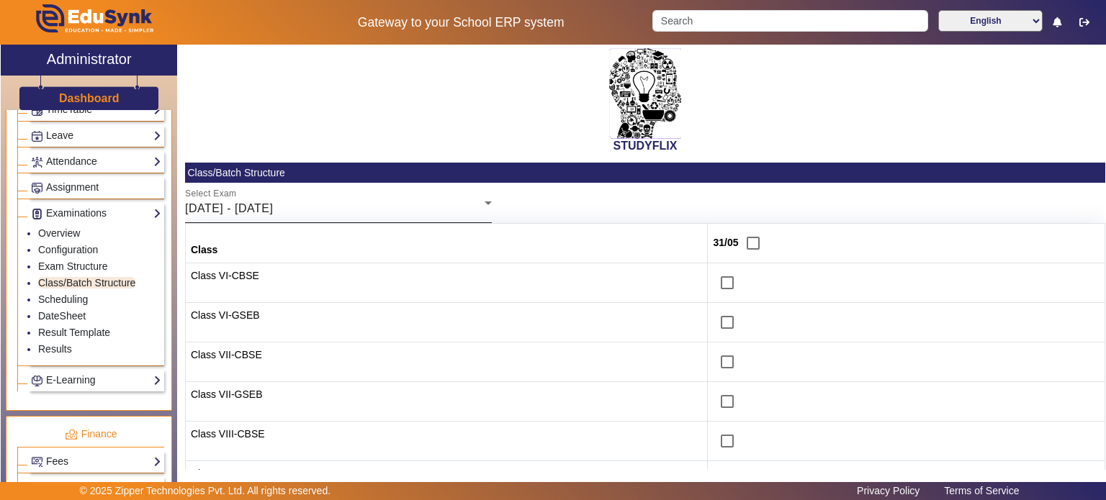
click at [343, 192] on div "Select Exam 26/05/2025 - 31/05/2025" at bounding box center [338, 203] width 307 height 40
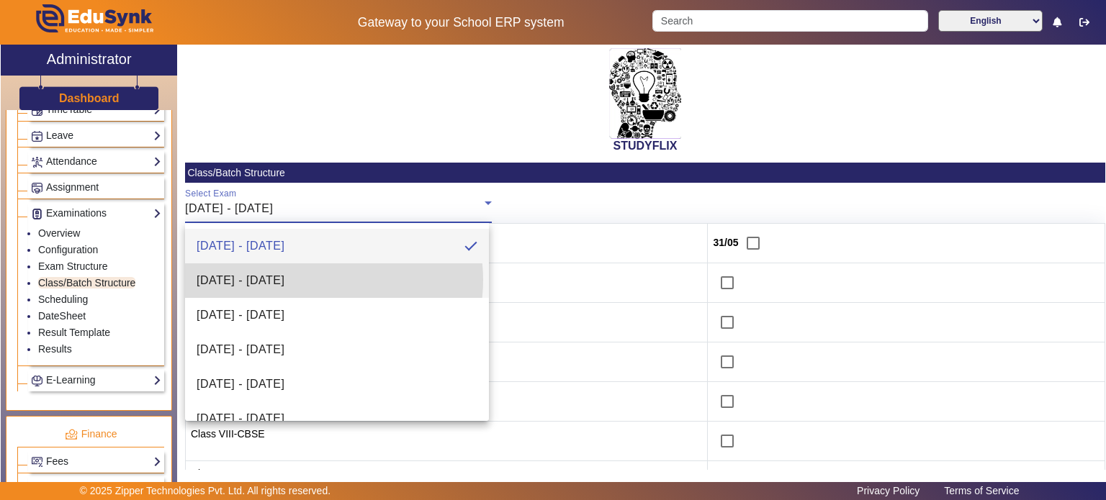
click at [284, 280] on span "[DATE] - [DATE]" at bounding box center [241, 280] width 88 height 17
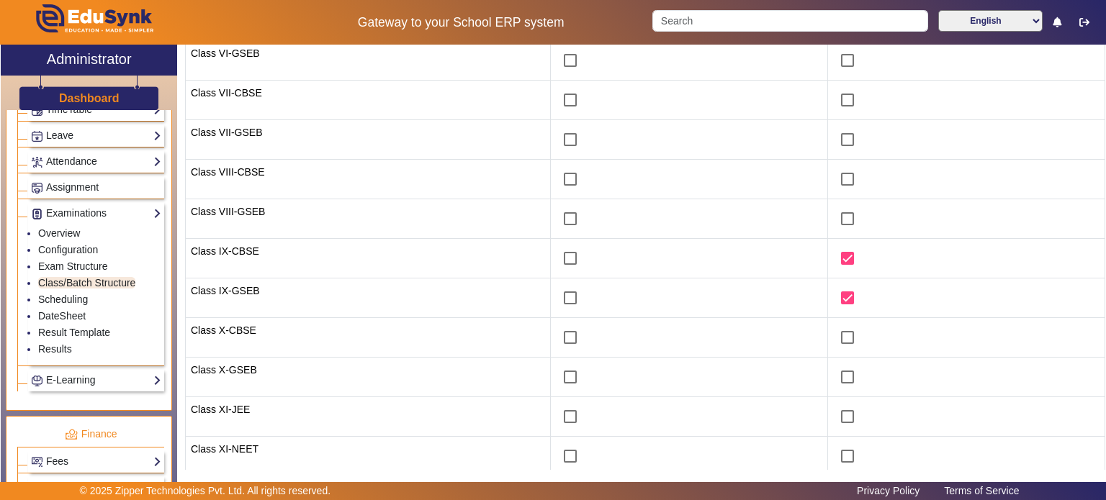
scroll to position [264, 0]
click at [75, 294] on link "Scheduling" at bounding box center [63, 300] width 50 height 12
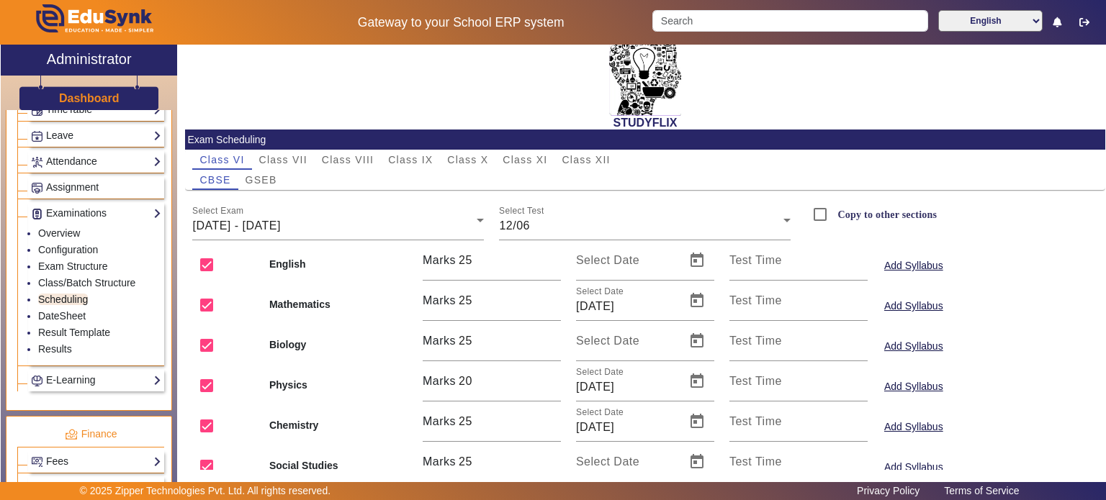
scroll to position [19, 0]
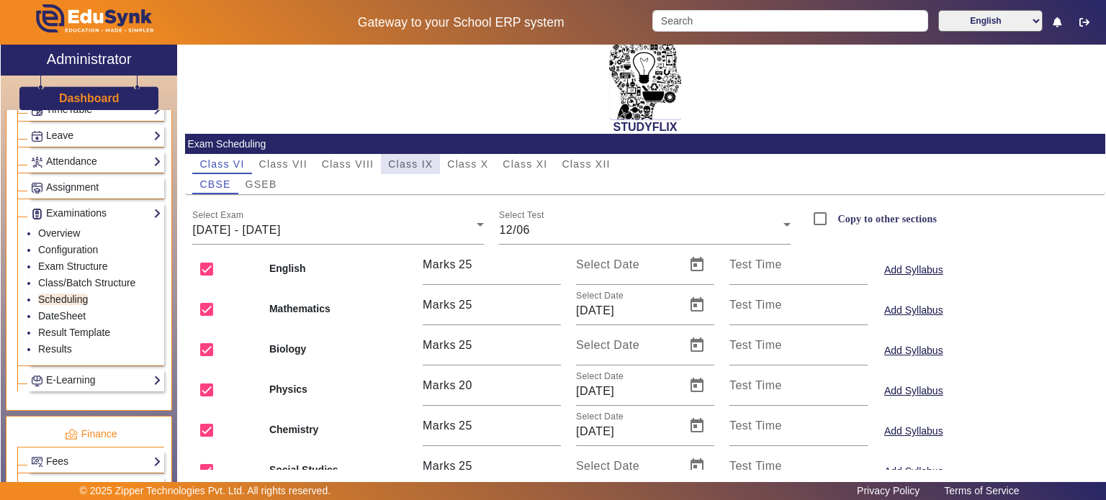
click at [425, 166] on span "Class IX" at bounding box center [410, 164] width 45 height 10
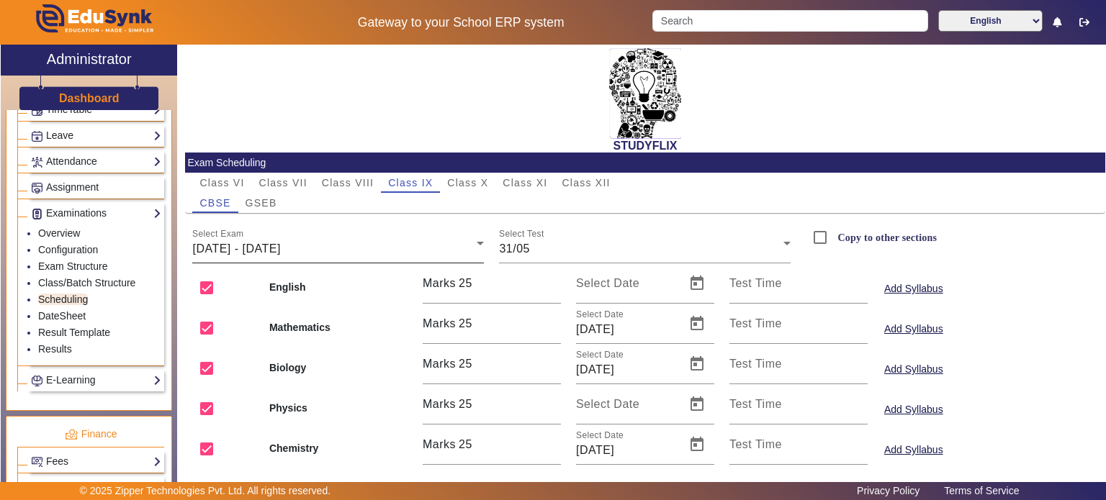
scroll to position [123, 0]
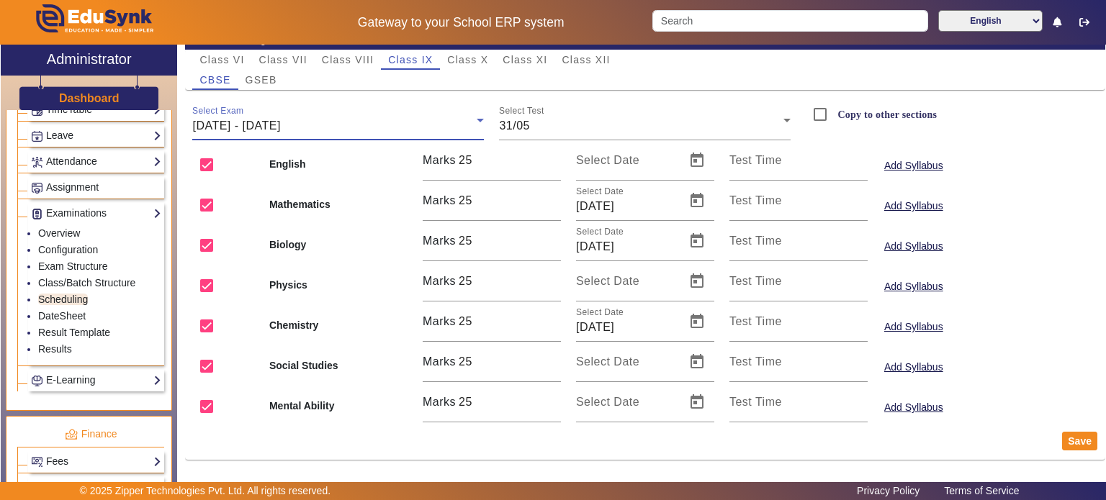
click at [261, 125] on span "[DATE] - [DATE]" at bounding box center [236, 126] width 88 height 12
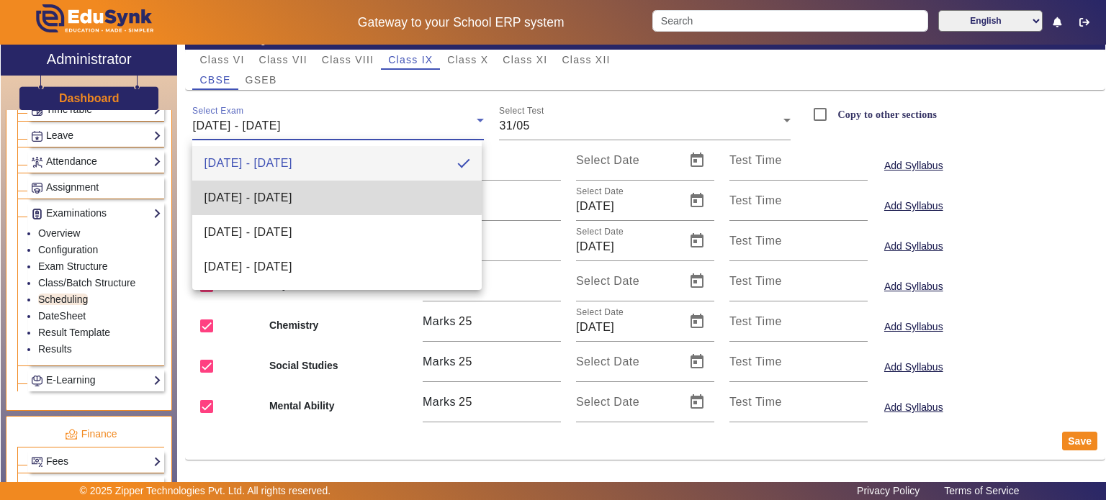
click at [262, 189] on span "[DATE] - [DATE]" at bounding box center [248, 197] width 88 height 17
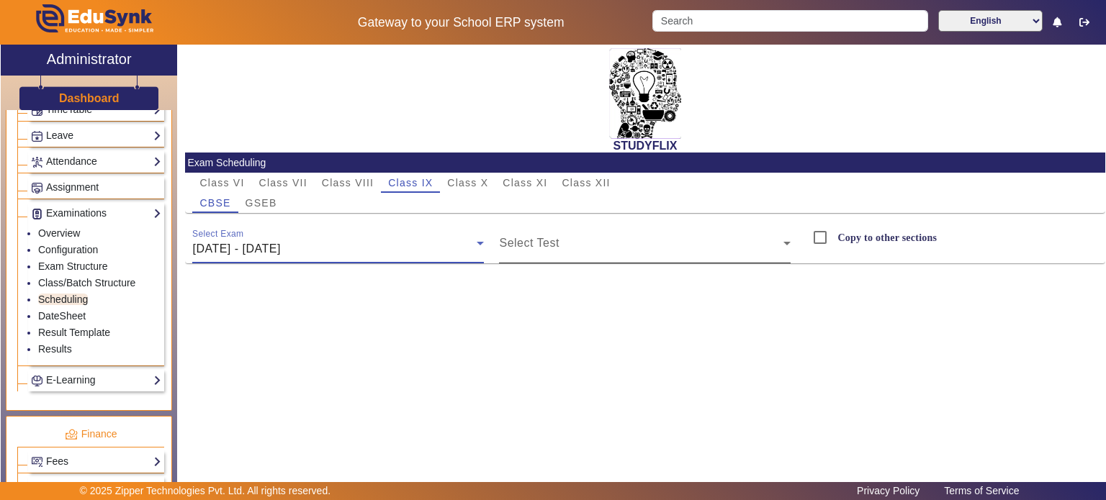
click at [552, 259] on div "Select Test" at bounding box center [645, 243] width 292 height 40
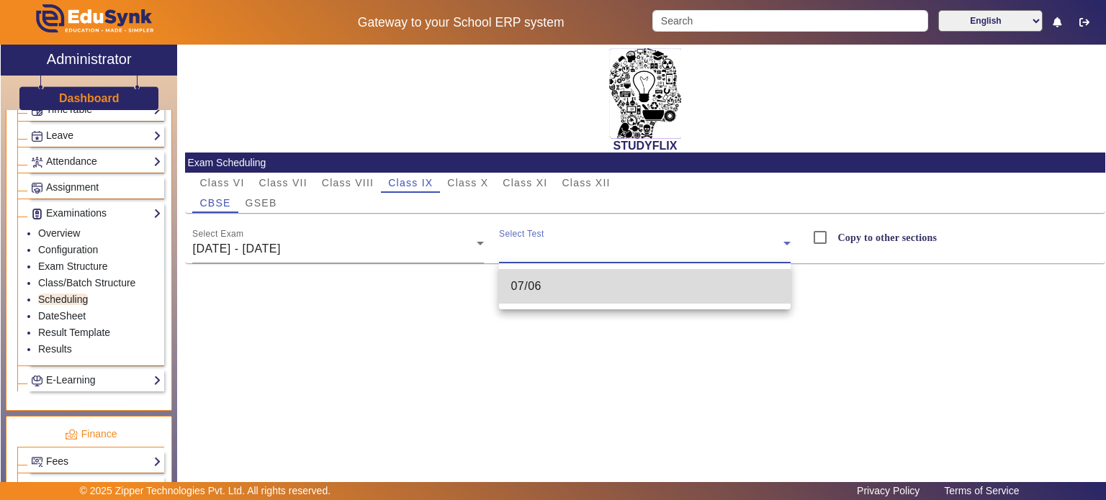
click at [557, 300] on mat-option "07/06" at bounding box center [645, 286] width 292 height 35
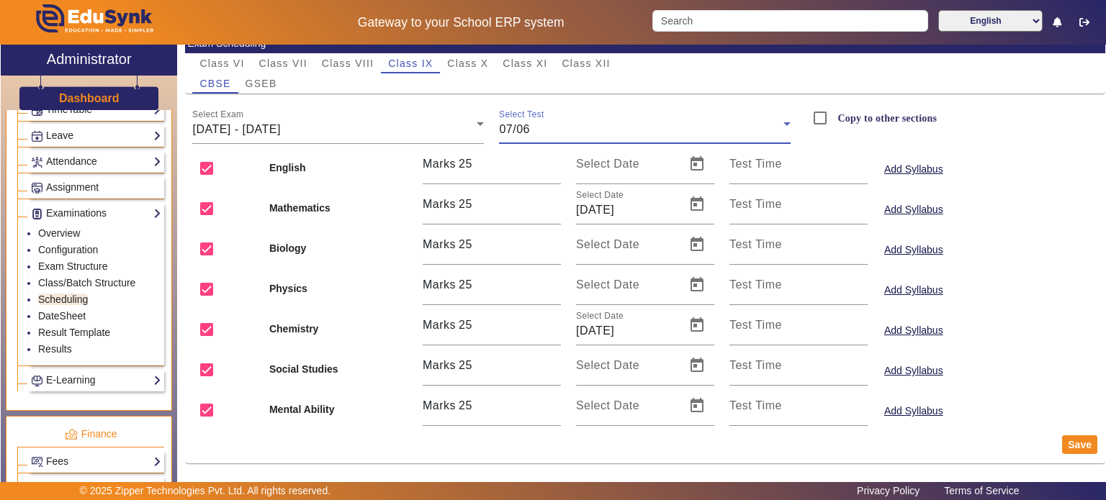
scroll to position [123, 0]
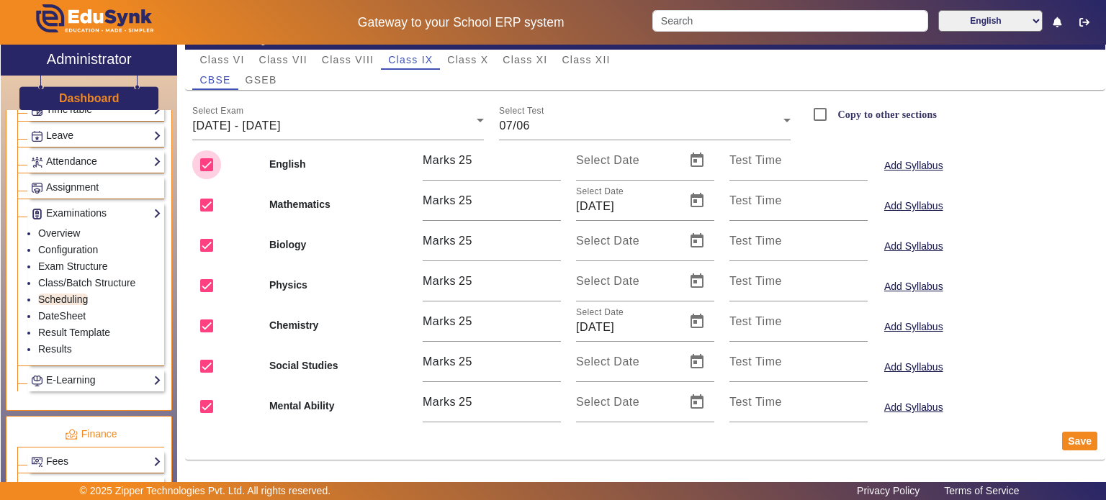
click at [205, 169] on input "checkbox" at bounding box center [206, 165] width 29 height 29
checkbox input "false"
click at [204, 243] on input "checkbox" at bounding box center [206, 245] width 29 height 29
checkbox input "false"
click at [205, 282] on input "checkbox" at bounding box center [206, 285] width 29 height 29
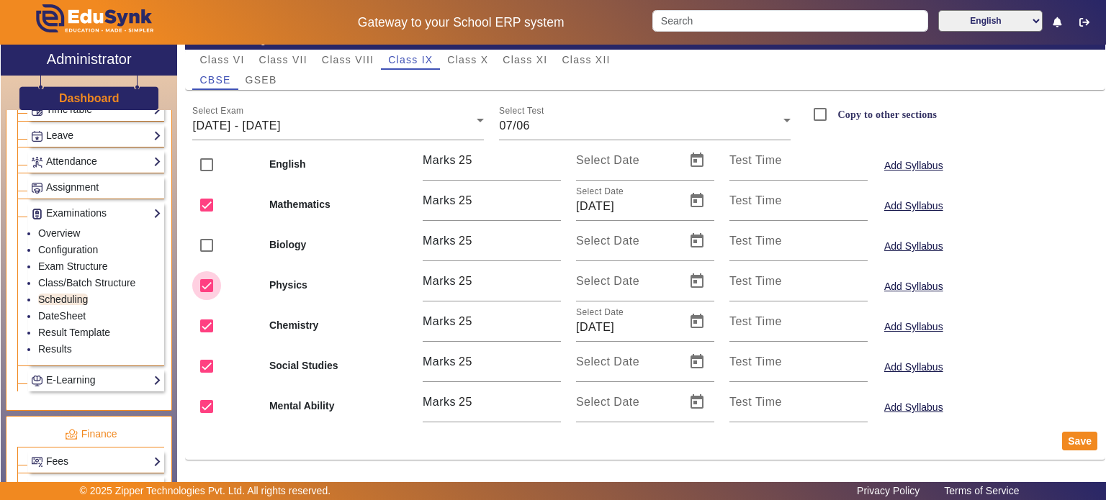
checkbox input "false"
click at [209, 369] on input "checkbox" at bounding box center [206, 366] width 29 height 29
checkbox input "false"
click at [210, 408] on input "checkbox" at bounding box center [206, 406] width 29 height 29
checkbox input "false"
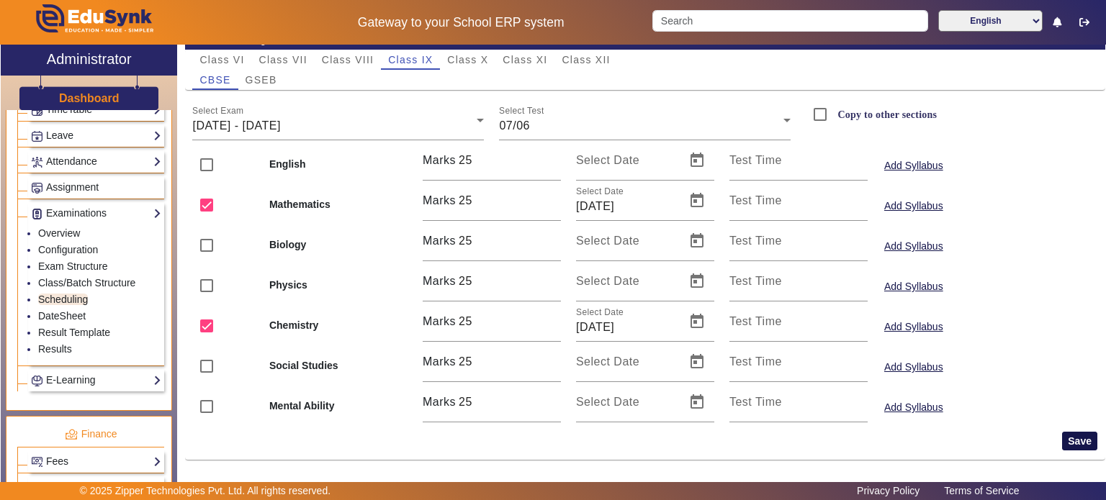
click at [1073, 439] on button "Save" at bounding box center [1079, 441] width 35 height 19
click at [66, 343] on link "Results" at bounding box center [55, 349] width 34 height 12
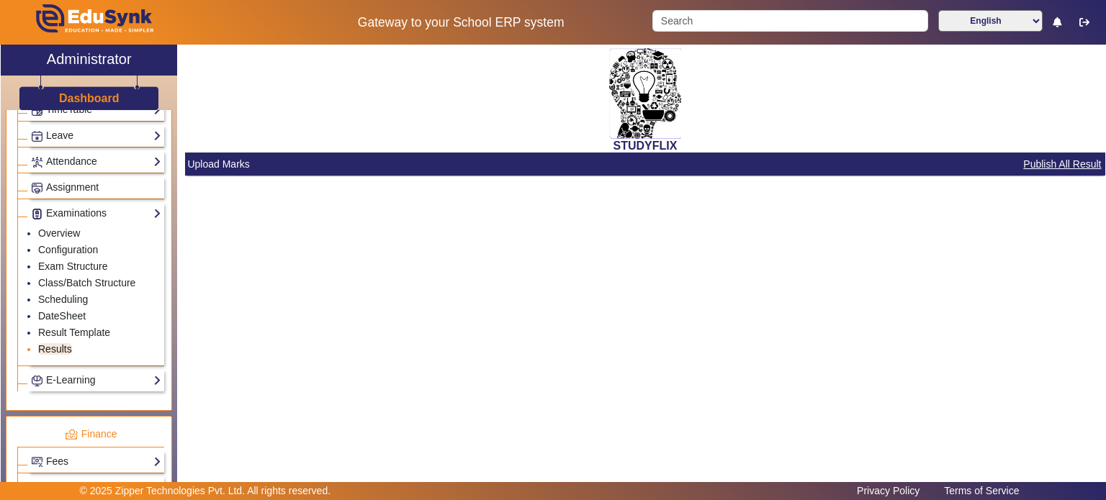
click at [66, 343] on link "Results" at bounding box center [55, 349] width 34 height 12
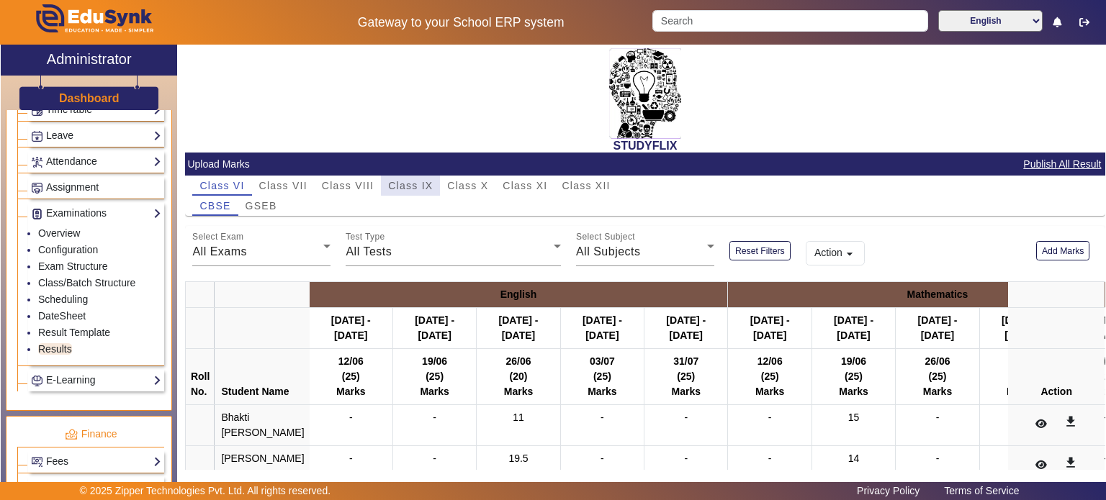
click at [415, 181] on span "Class IX" at bounding box center [410, 186] width 45 height 10
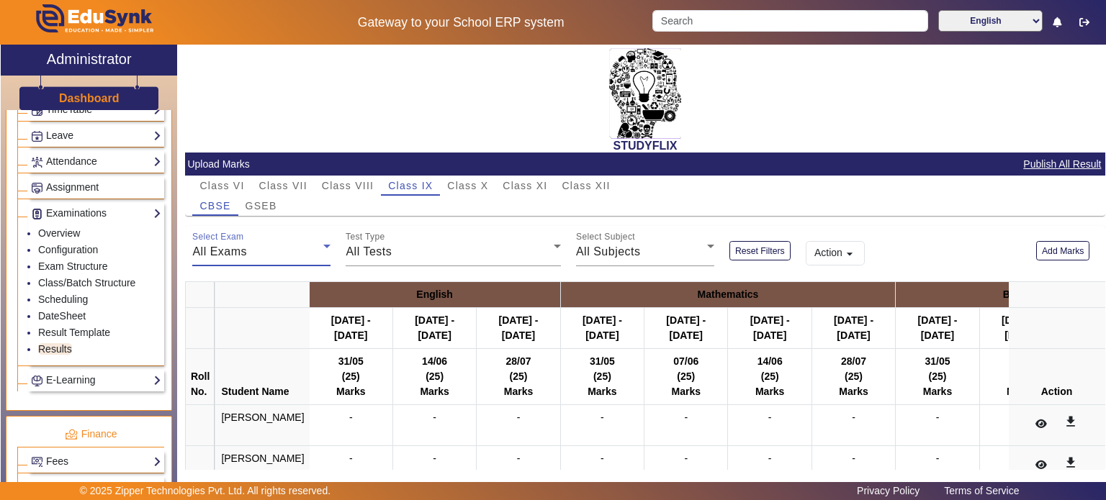
click at [292, 256] on div "All Exams" at bounding box center [257, 251] width 131 height 17
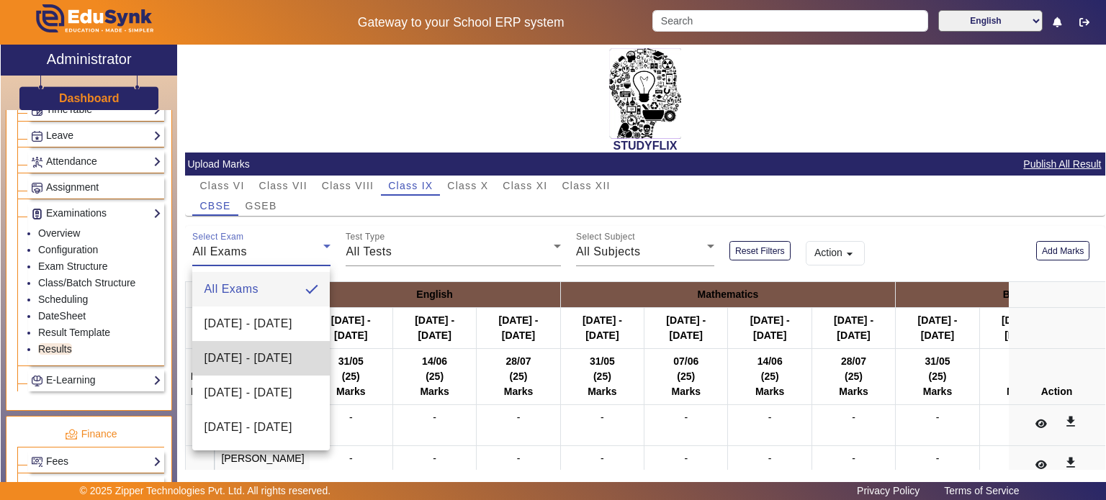
click at [266, 350] on span "[DATE] - [DATE]" at bounding box center [248, 358] width 88 height 17
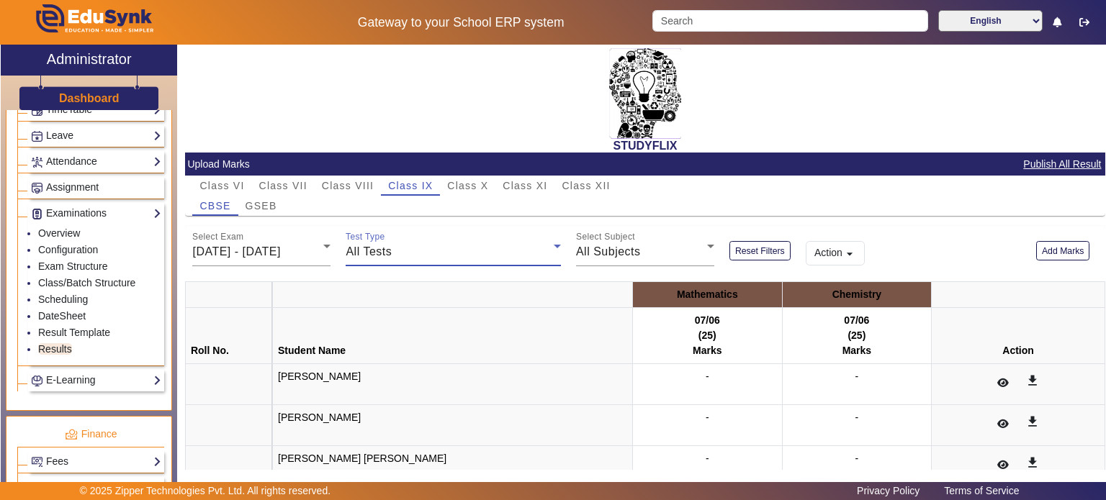
click at [411, 256] on div "All Tests" at bounding box center [450, 251] width 208 height 17
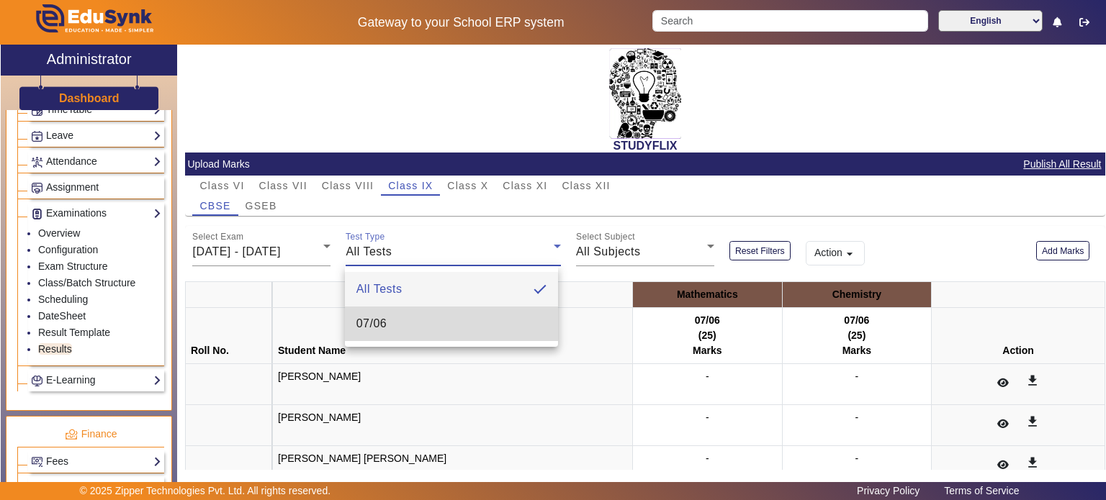
click at [508, 315] on mat-option "07/06" at bounding box center [451, 324] width 213 height 35
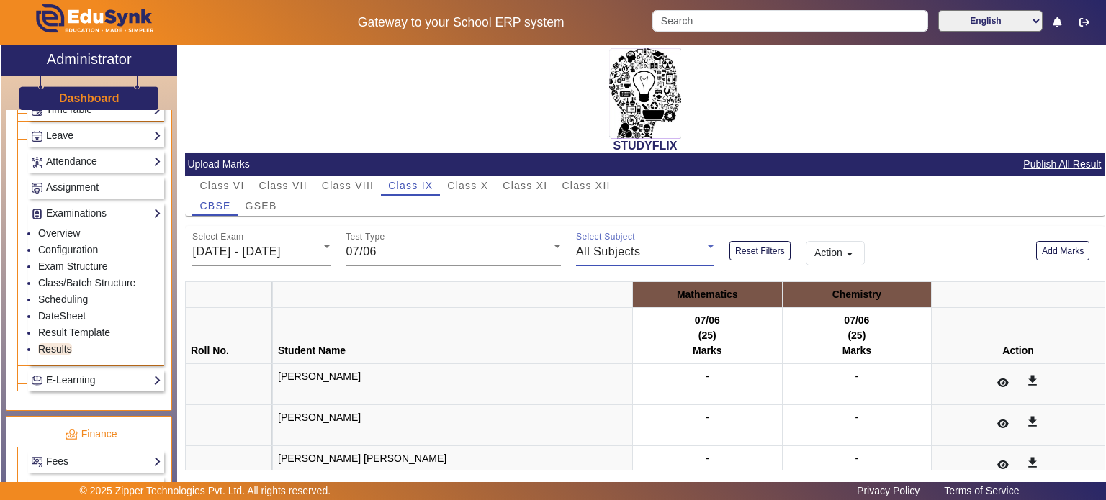
click at [609, 253] on span "All Subjects" at bounding box center [608, 252] width 65 height 12
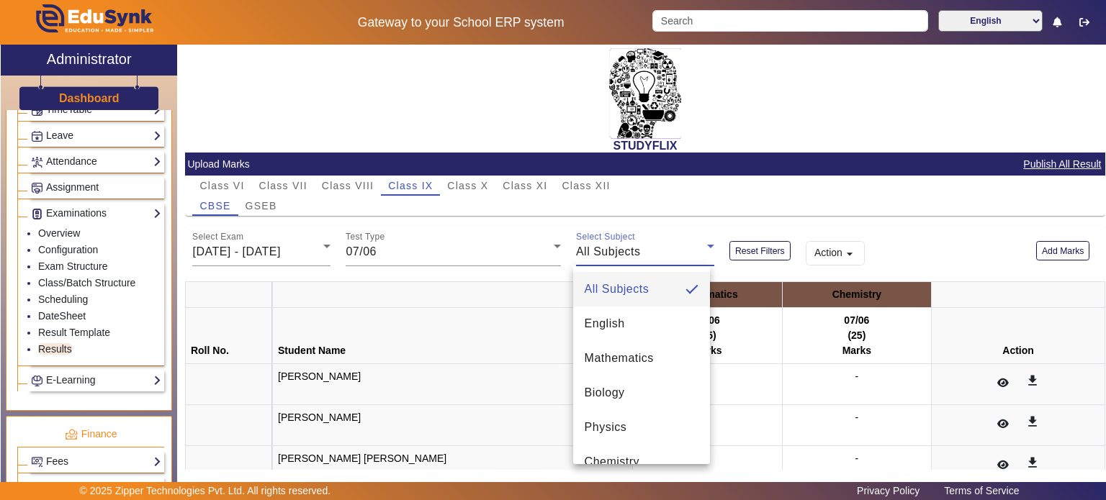
click at [609, 259] on div at bounding box center [553, 250] width 1106 height 500
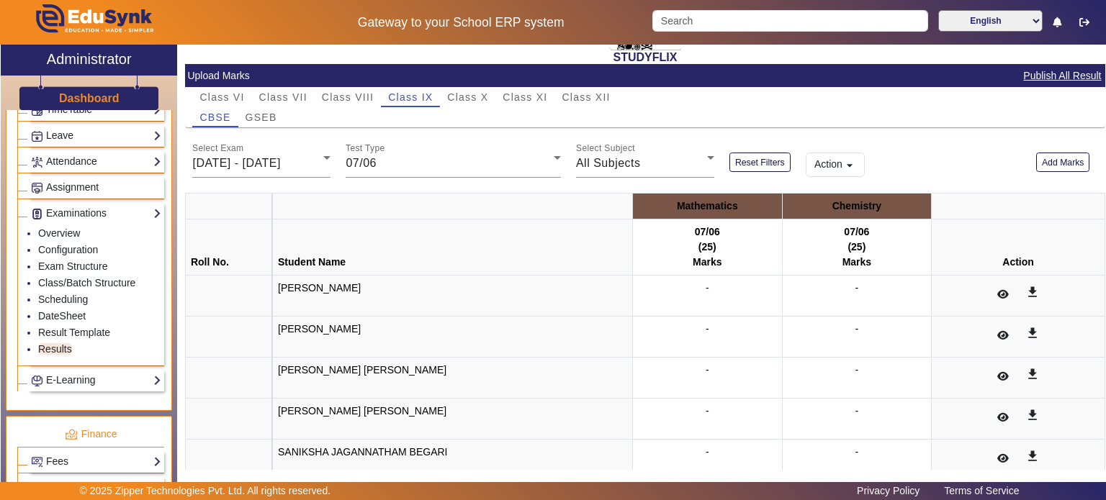
scroll to position [87, 0]
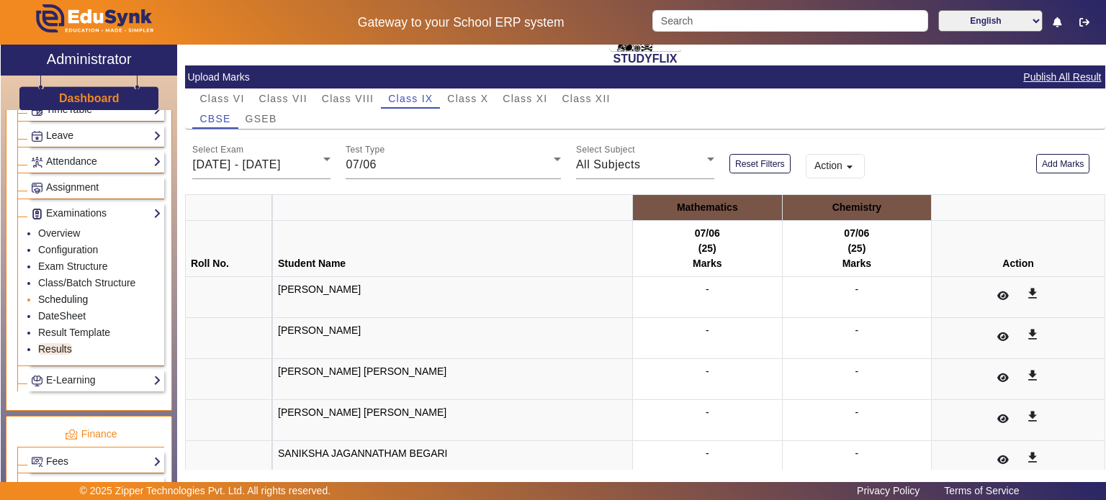
click at [76, 294] on link "Scheduling" at bounding box center [63, 300] width 50 height 12
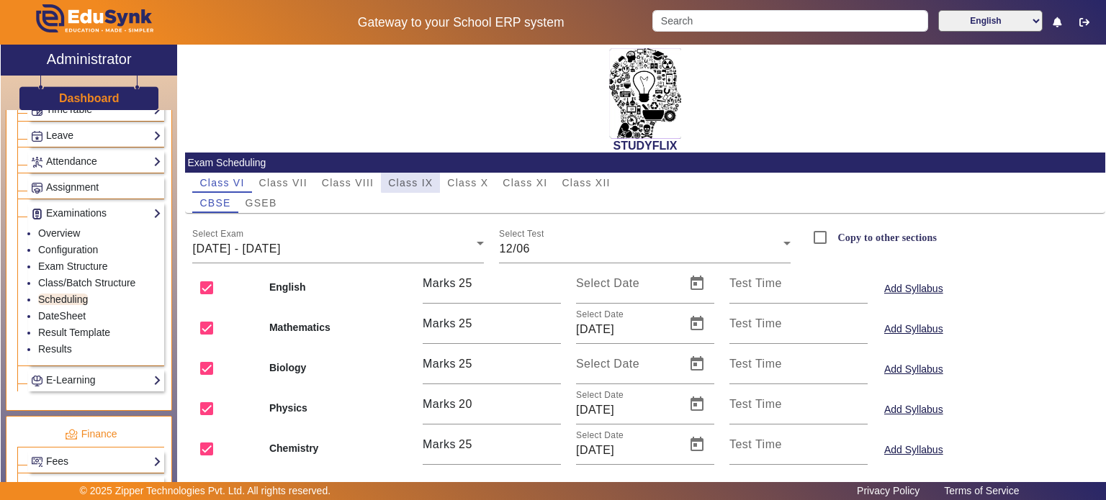
click at [428, 178] on span "Class IX" at bounding box center [410, 183] width 45 height 10
click at [411, 260] on div "Select Exam 26/05/2025 - 31/05/2025" at bounding box center [338, 243] width 292 height 40
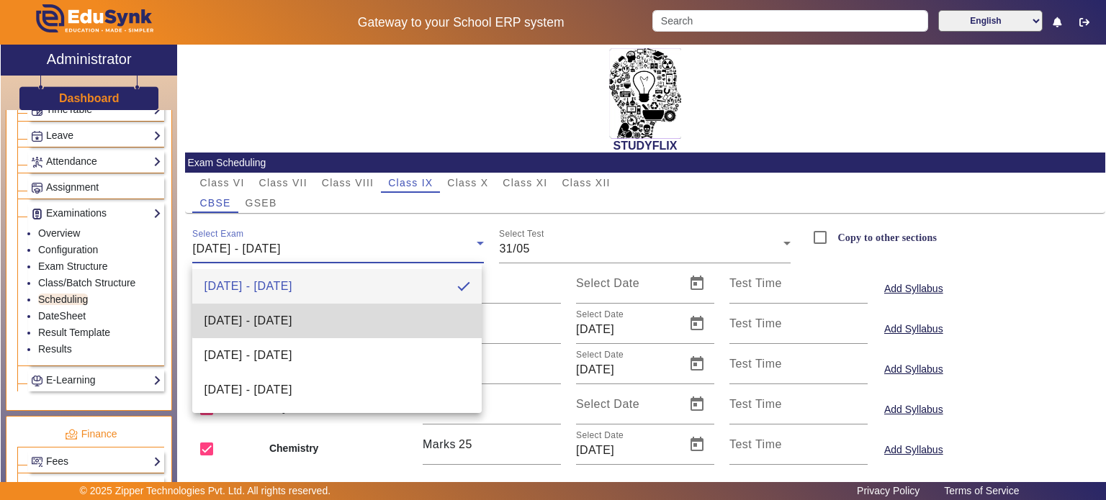
click at [385, 307] on mat-option "[DATE] - [DATE]" at bounding box center [336, 321] width 289 height 35
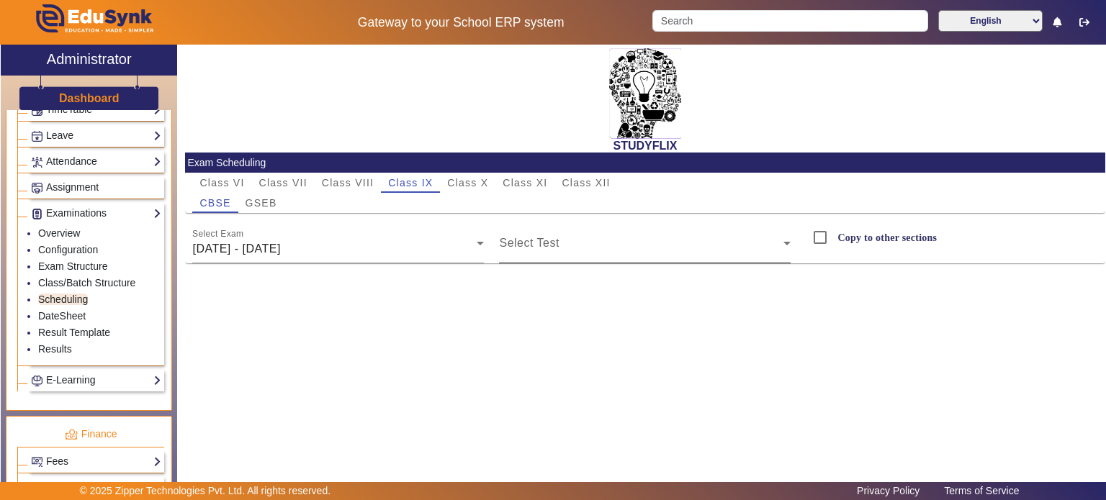
click at [547, 238] on mat-label "Select Test" at bounding box center [529, 243] width 60 height 12
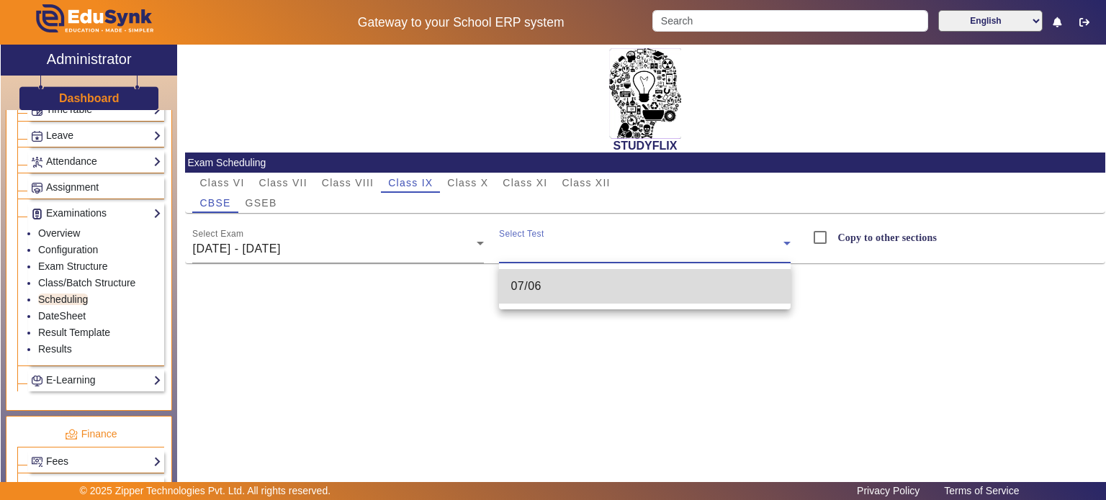
click at [548, 271] on mat-option "07/06" at bounding box center [645, 286] width 292 height 35
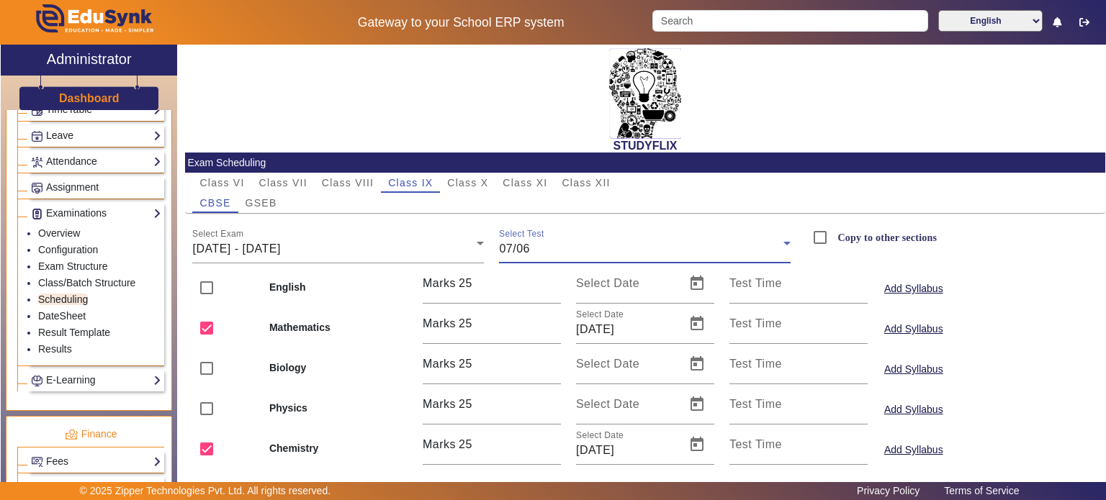
scroll to position [123, 0]
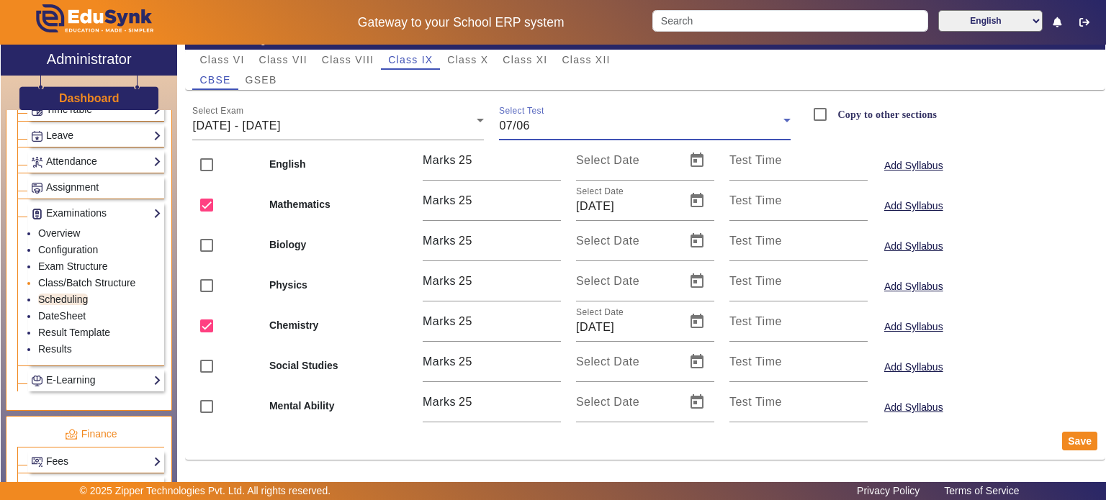
click at [94, 277] on link "Class/Batch Structure" at bounding box center [86, 283] width 97 height 12
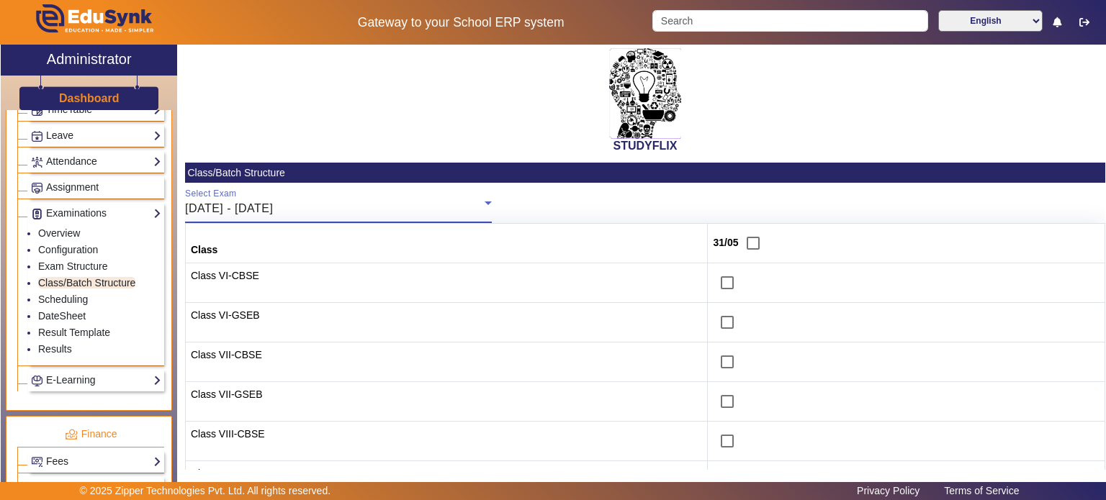
click at [273, 210] on span "[DATE] - [DATE]" at bounding box center [229, 208] width 88 height 12
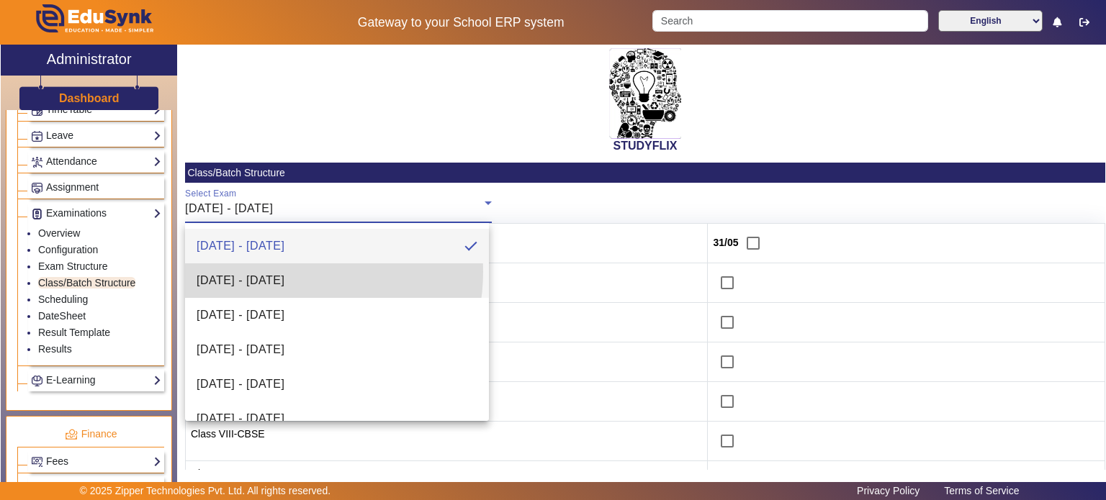
click at [271, 272] on span "[DATE] - [DATE]" at bounding box center [241, 280] width 88 height 17
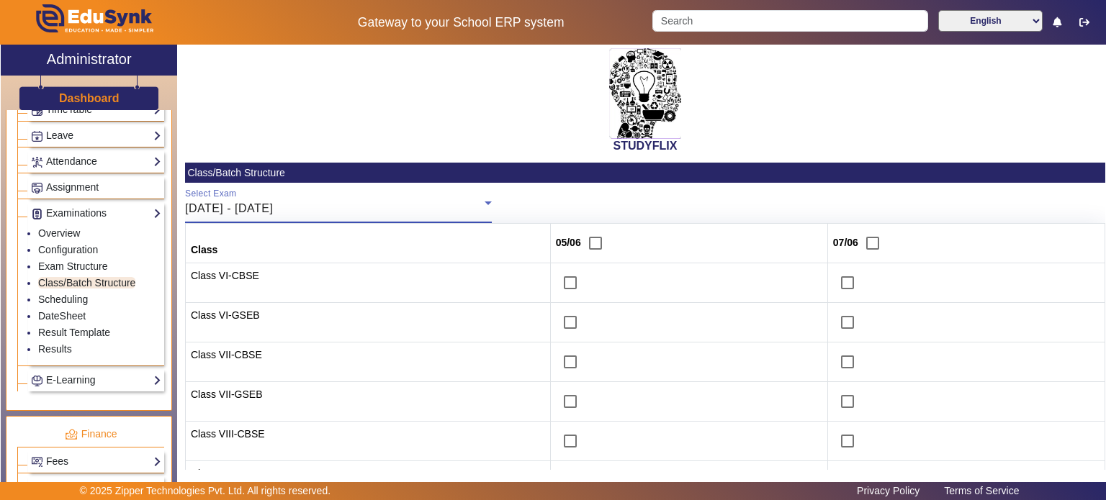
click at [336, 207] on div "[DATE] - [DATE]" at bounding box center [335, 208] width 300 height 17
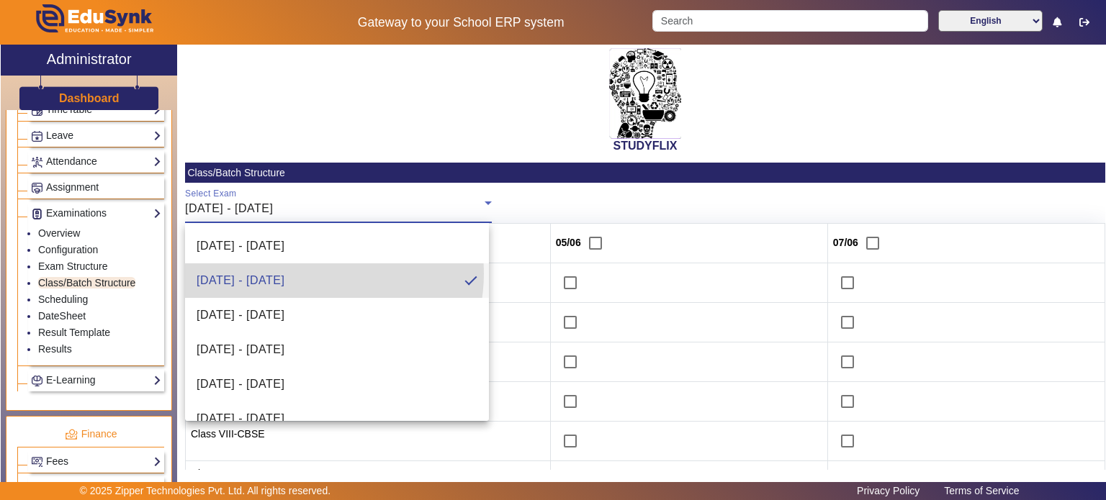
click at [284, 274] on span "[DATE] - [DATE]" at bounding box center [241, 280] width 88 height 17
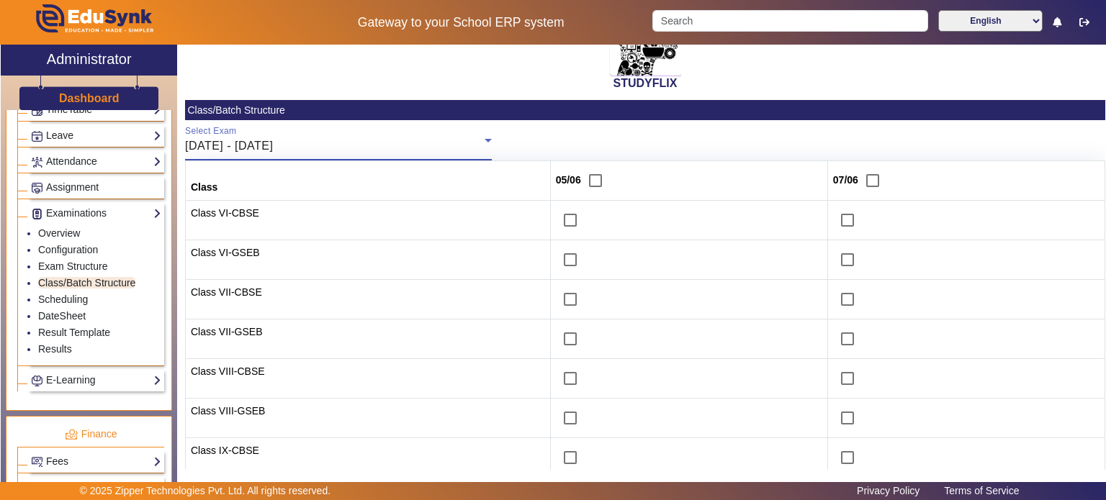
scroll to position [60, 0]
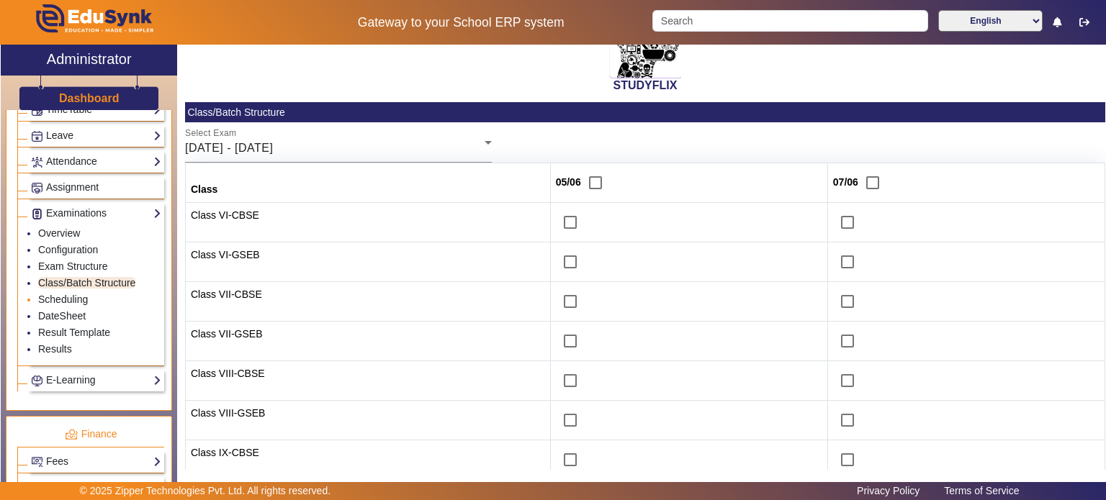
click at [75, 300] on li "Scheduling" at bounding box center [99, 300] width 123 height 17
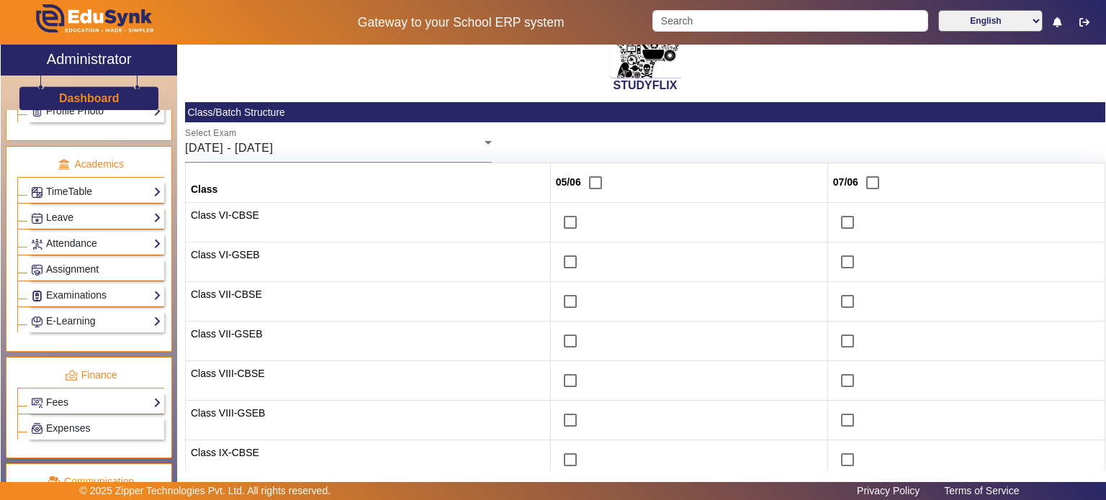
scroll to position [512, 0]
click at [74, 293] on link "Examinations" at bounding box center [96, 296] width 130 height 17
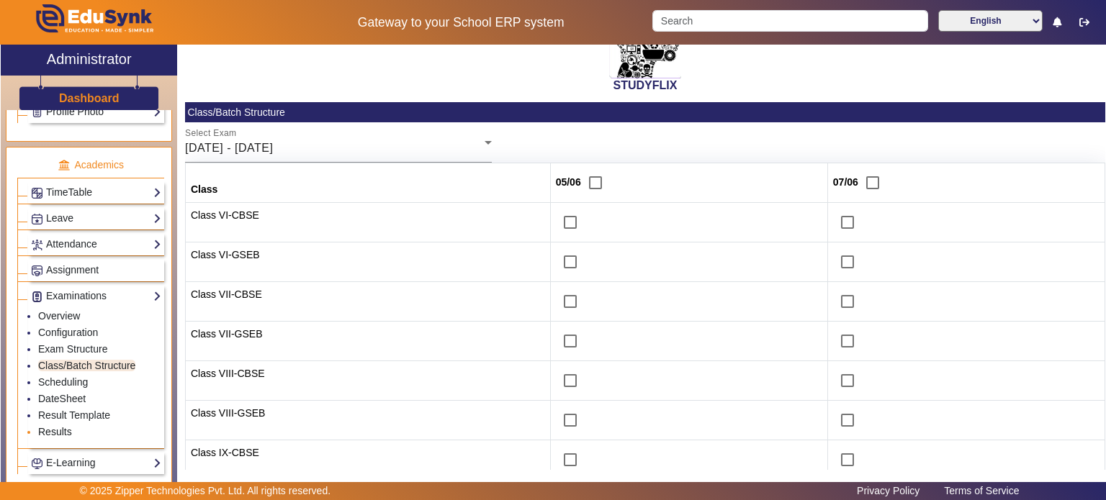
click at [60, 426] on link "Results" at bounding box center [55, 432] width 34 height 12
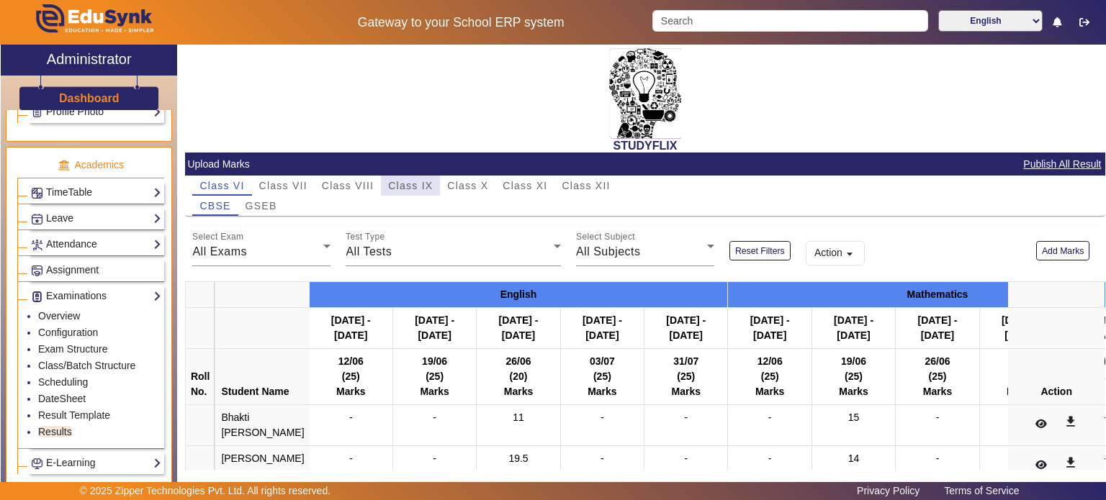
click at [431, 182] on span "Class IX" at bounding box center [410, 186] width 45 height 10
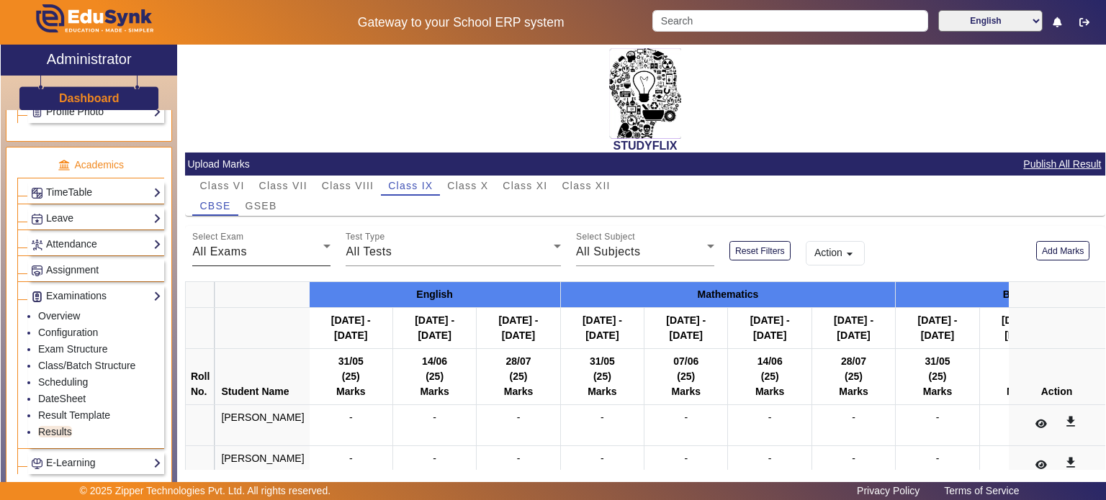
click at [302, 252] on div "All Exams" at bounding box center [257, 251] width 131 height 17
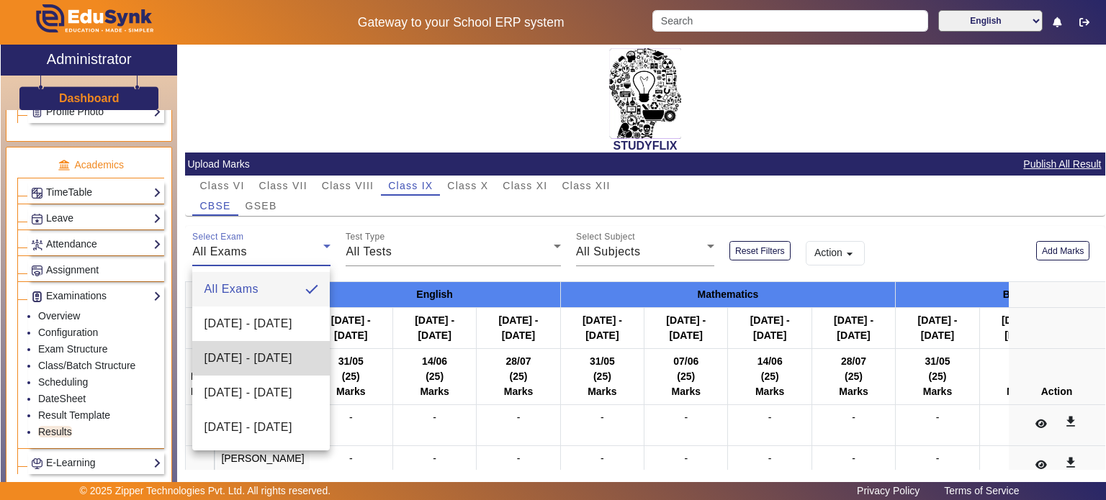
click at [253, 352] on span "[DATE] - [DATE]" at bounding box center [248, 358] width 88 height 17
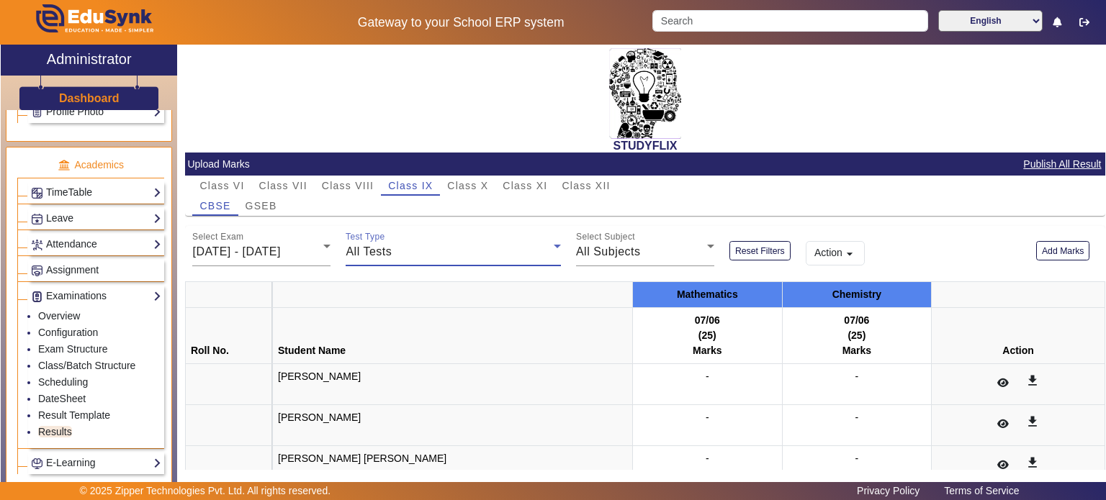
click at [395, 252] on div "All Tests" at bounding box center [450, 251] width 208 height 17
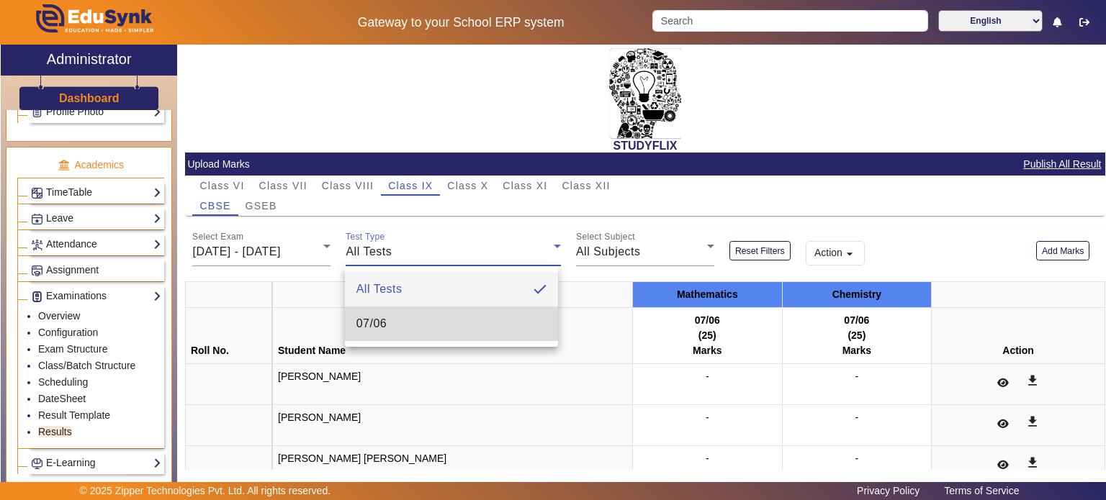
click at [377, 323] on span "07/06" at bounding box center [371, 323] width 31 height 17
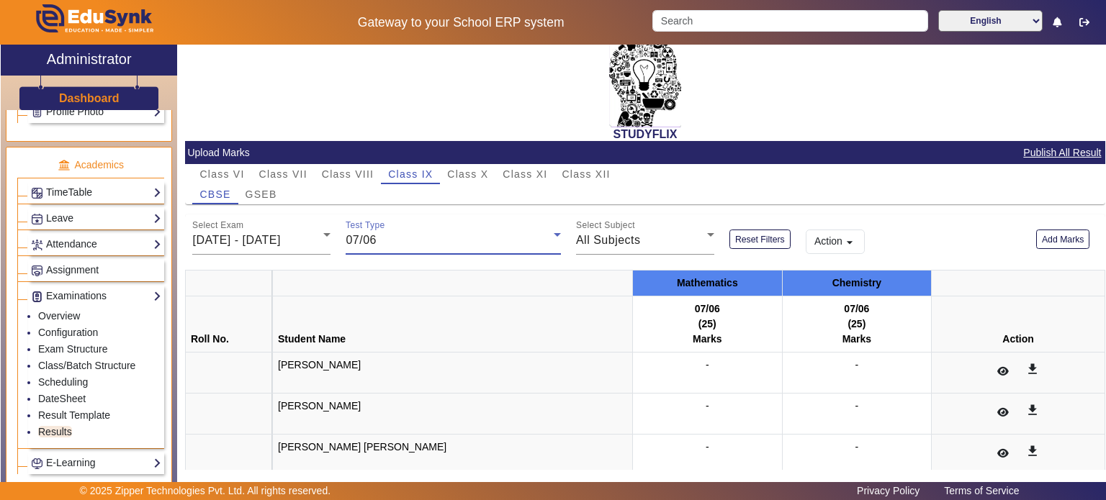
scroll to position [12, 0]
click at [603, 243] on span "All Subjects" at bounding box center [608, 240] width 65 height 12
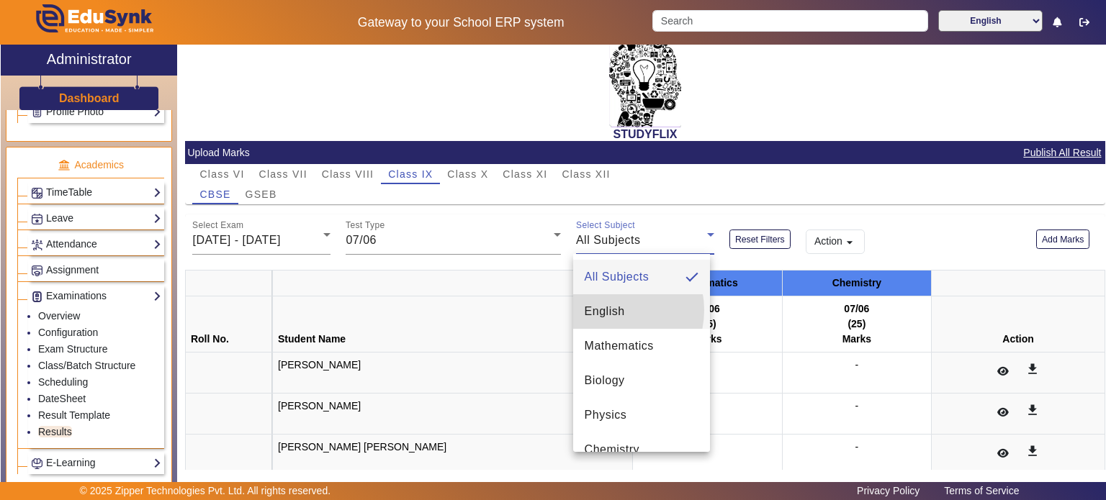
click at [606, 310] on span "English" at bounding box center [605, 311] width 40 height 17
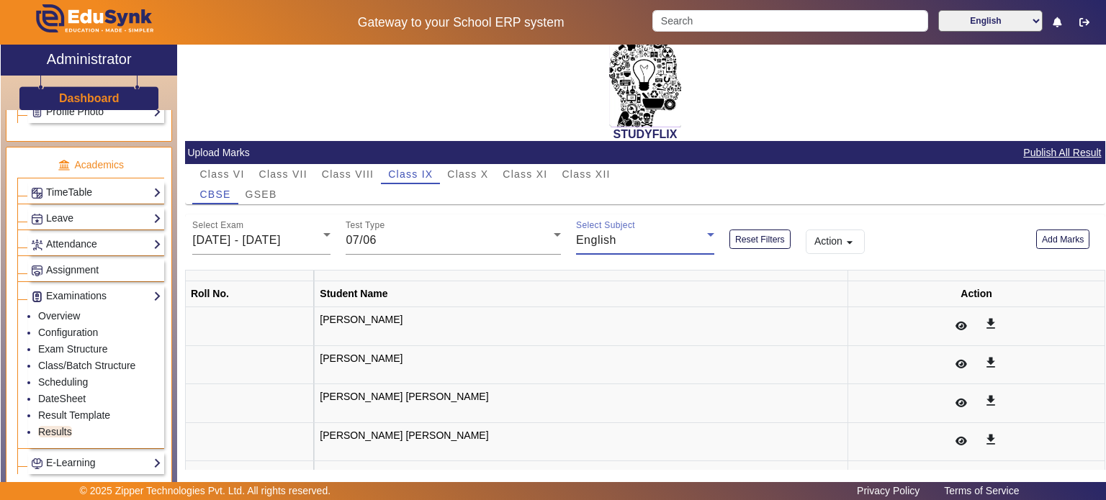
scroll to position [0, 0]
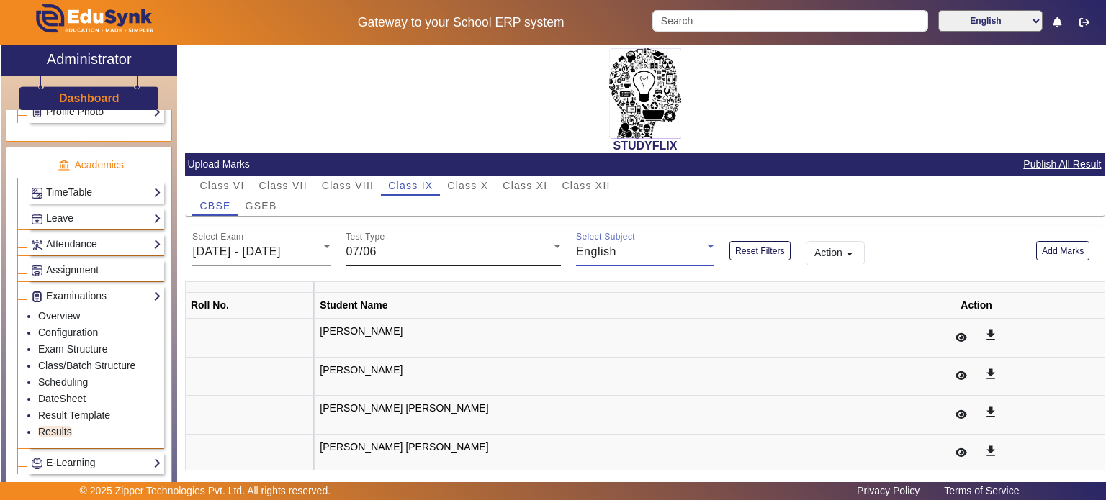
click at [437, 226] on div "Test Type 07/06" at bounding box center [453, 246] width 215 height 40
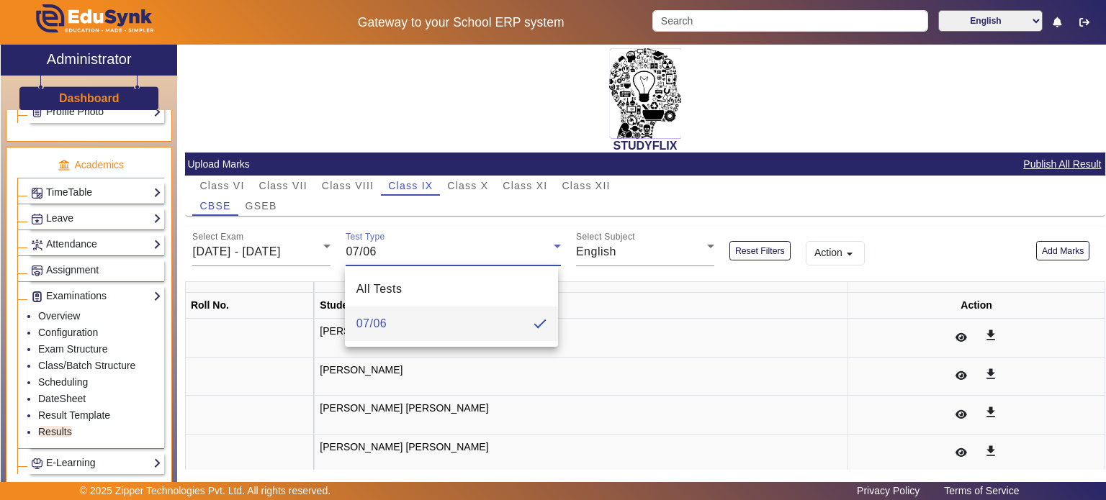
click at [106, 364] on div at bounding box center [553, 250] width 1106 height 500
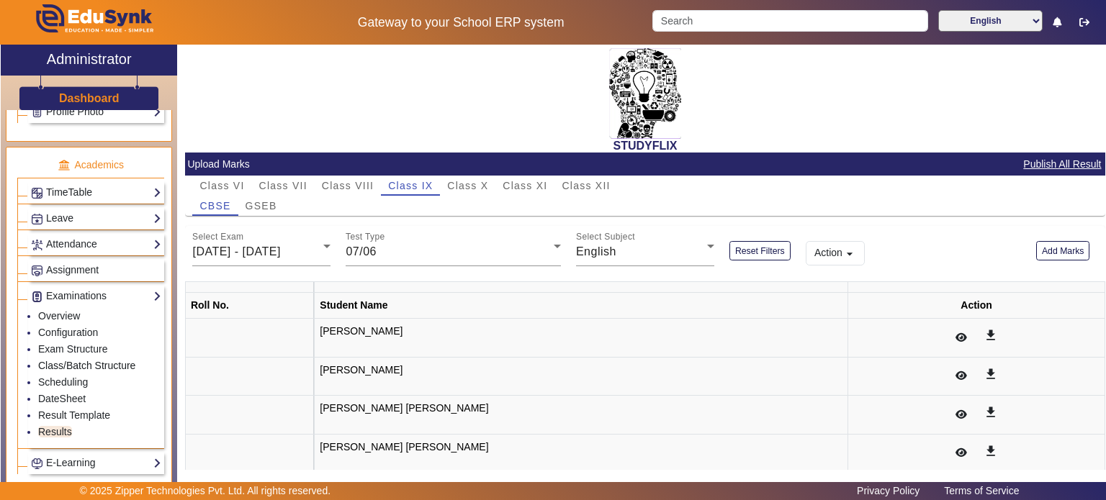
click at [106, 364] on link "Class/Batch Structure" at bounding box center [86, 366] width 97 height 12
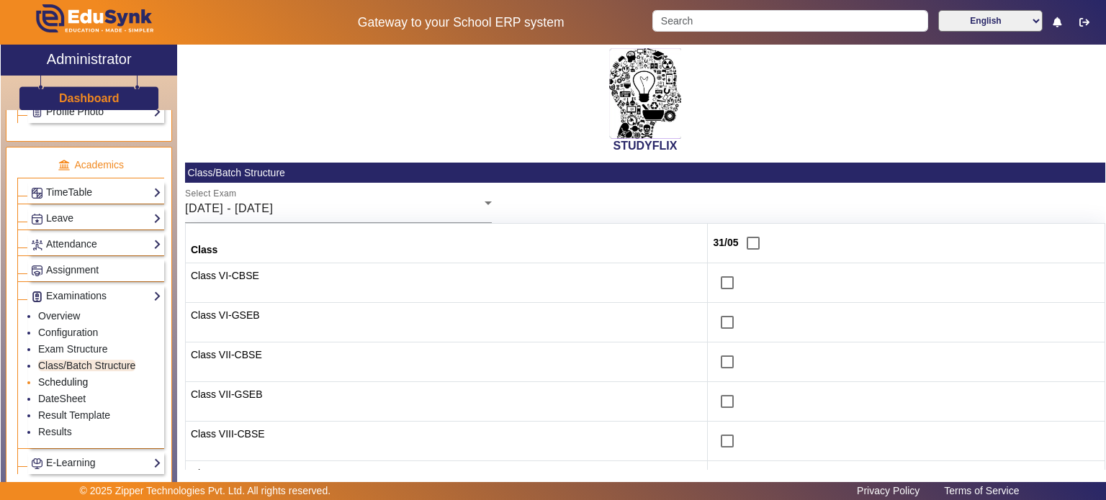
click at [78, 377] on link "Scheduling" at bounding box center [63, 383] width 50 height 12
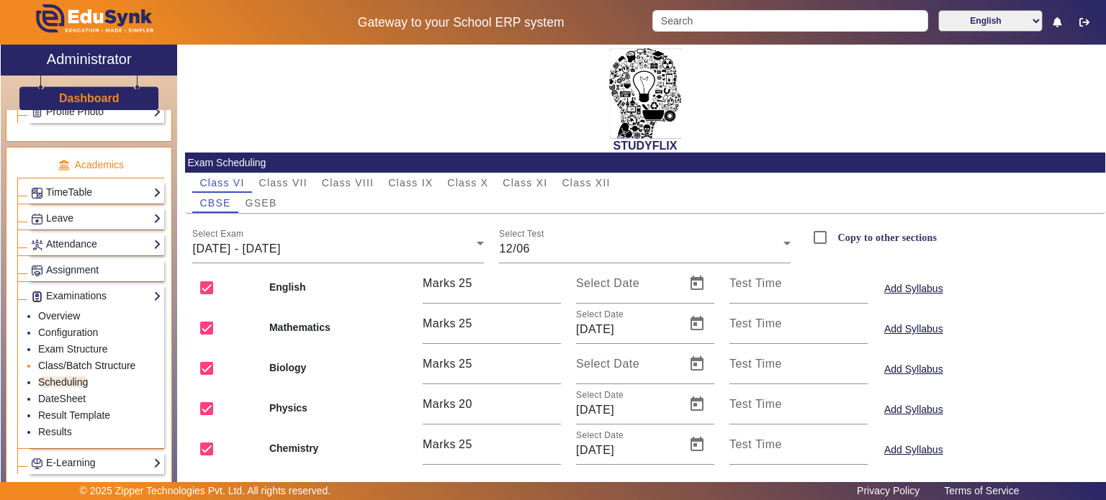
click at [81, 360] on link "Class/Batch Structure" at bounding box center [86, 366] width 97 height 12
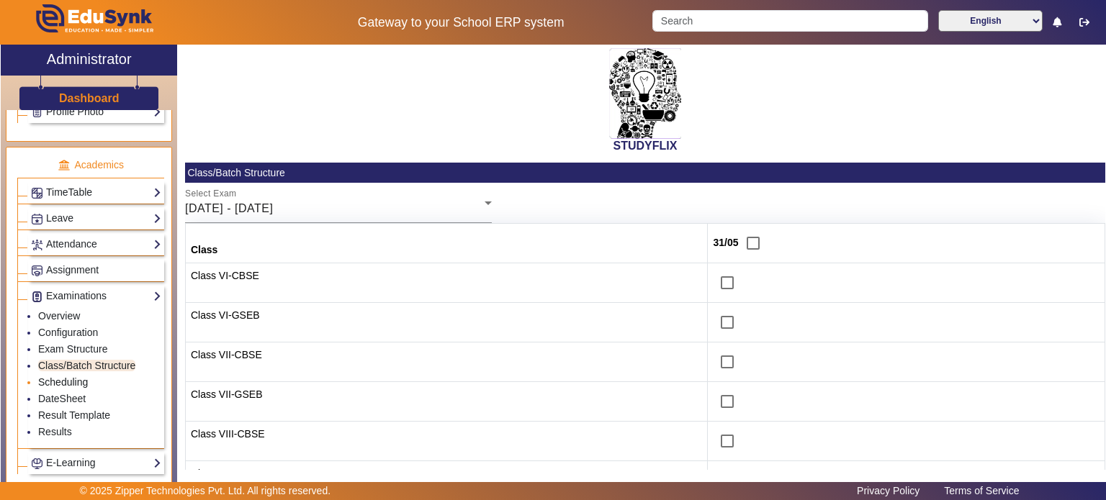
click at [69, 379] on link "Scheduling" at bounding box center [63, 383] width 50 height 12
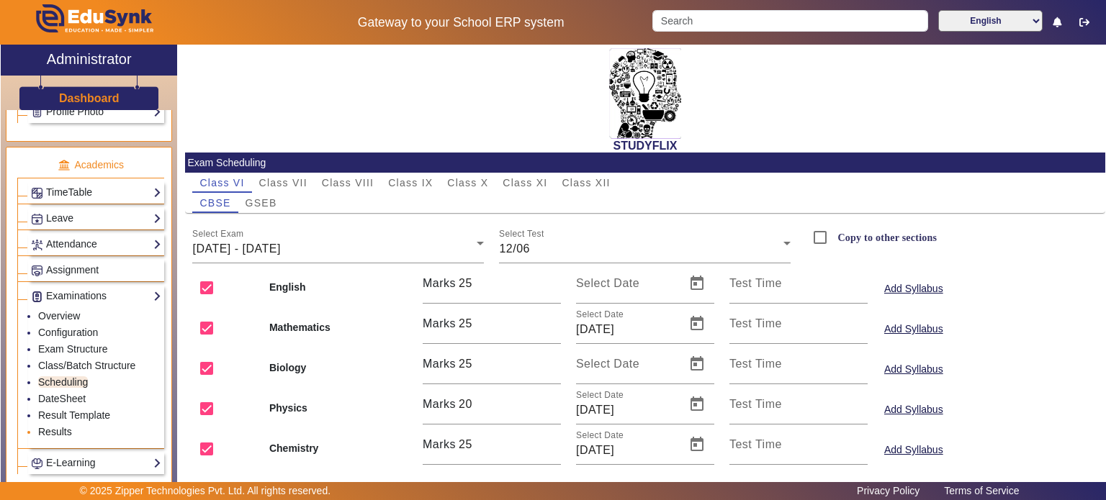
click at [66, 426] on link "Results" at bounding box center [55, 432] width 34 height 12
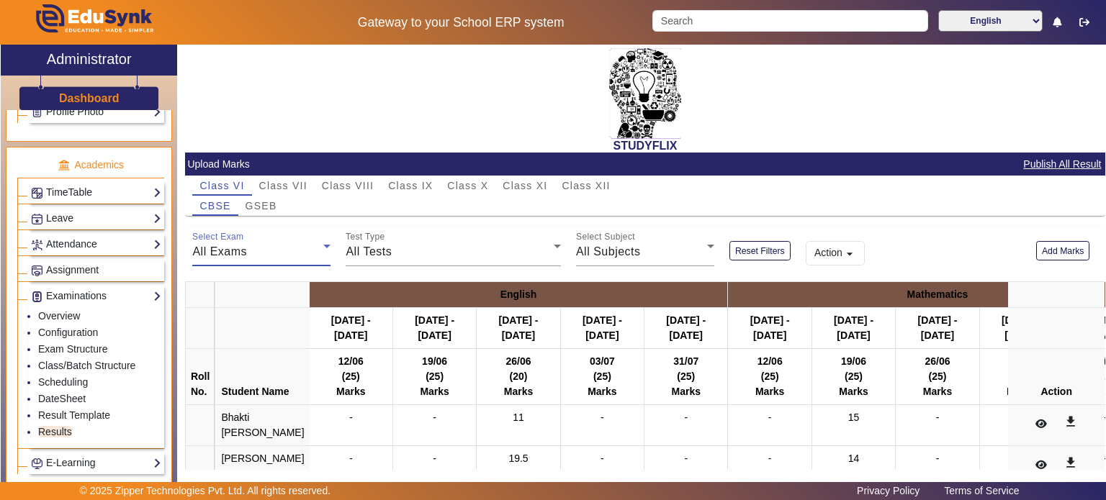
click at [257, 248] on div "All Exams" at bounding box center [257, 251] width 131 height 17
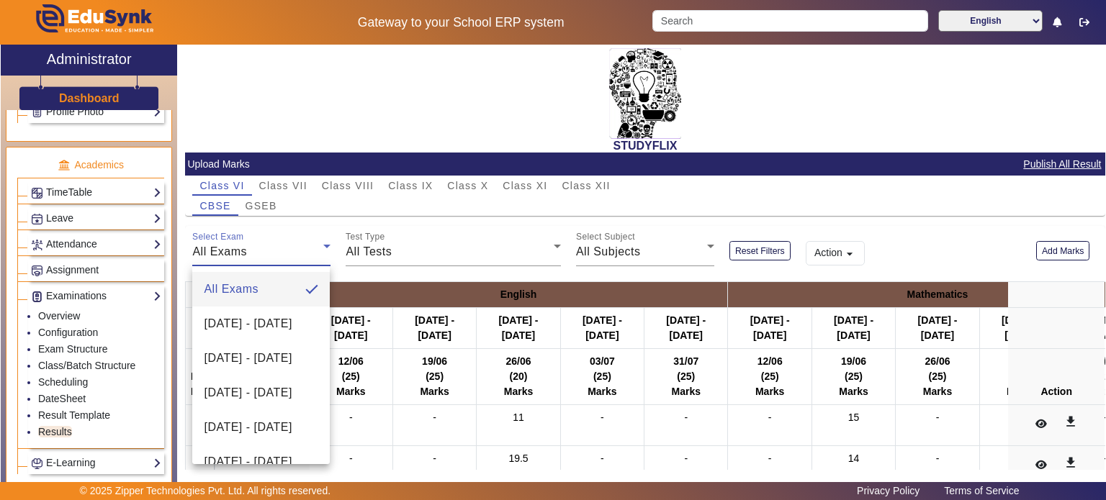
click at [438, 182] on div at bounding box center [553, 250] width 1106 height 500
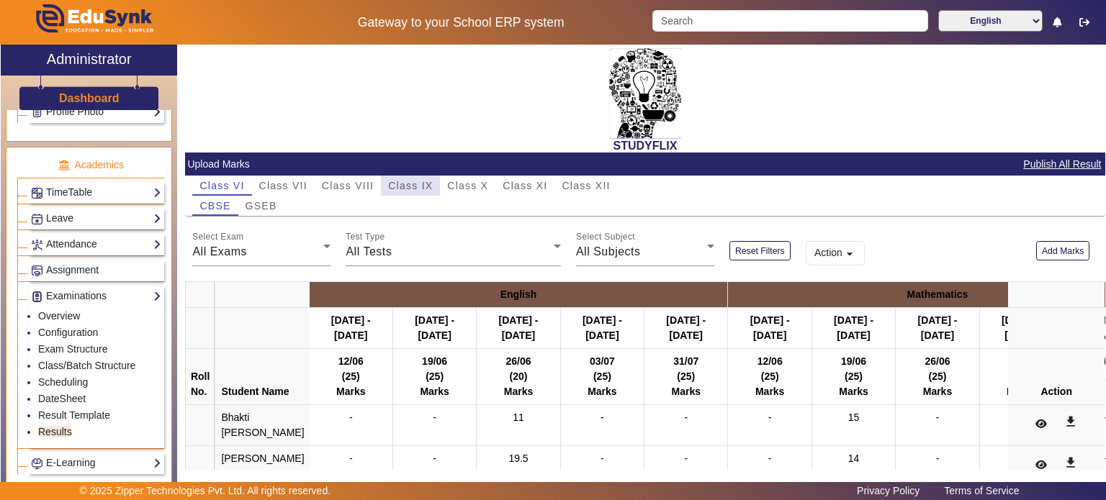
click at [429, 183] on span "Class IX" at bounding box center [410, 186] width 45 height 10
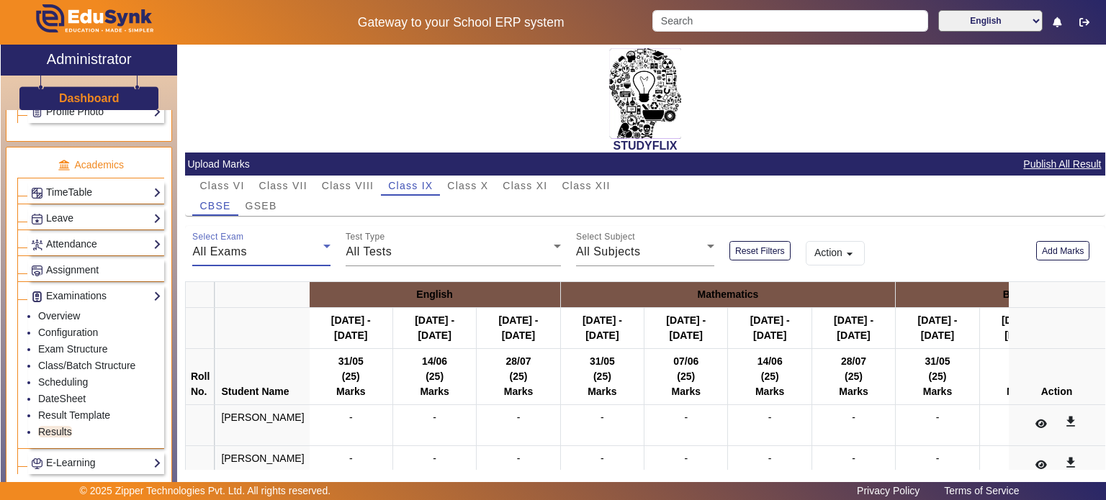
click at [287, 254] on div "All Exams" at bounding box center [257, 251] width 131 height 17
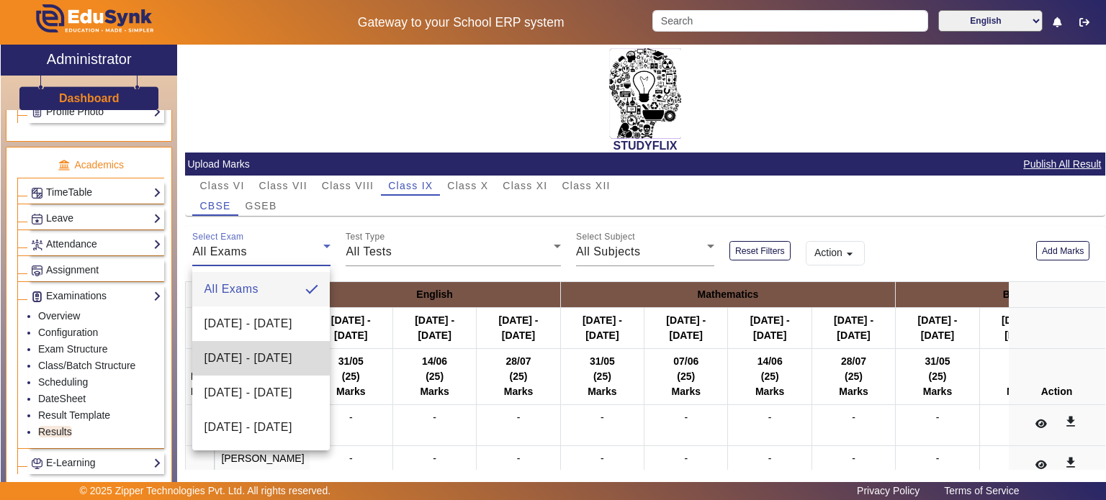
click at [255, 350] on span "[DATE] - [DATE]" at bounding box center [248, 358] width 88 height 17
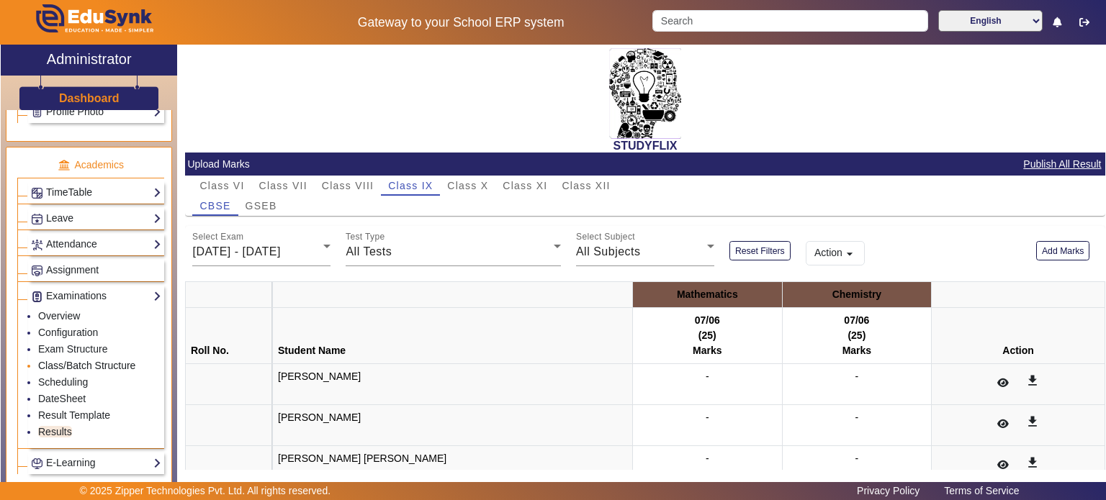
click at [101, 360] on link "Class/Batch Structure" at bounding box center [86, 366] width 97 height 12
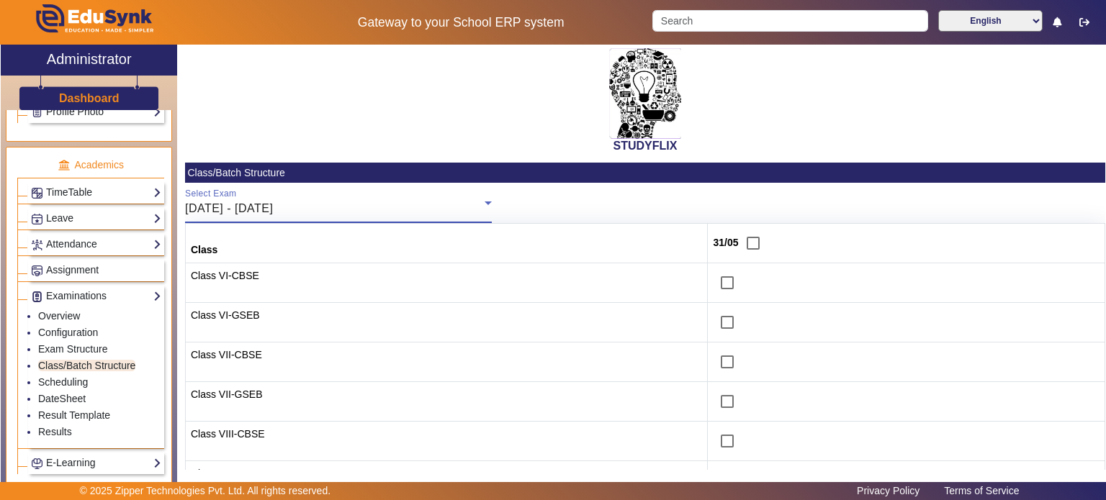
click at [268, 216] on div "[DATE] - [DATE]" at bounding box center [335, 208] width 300 height 17
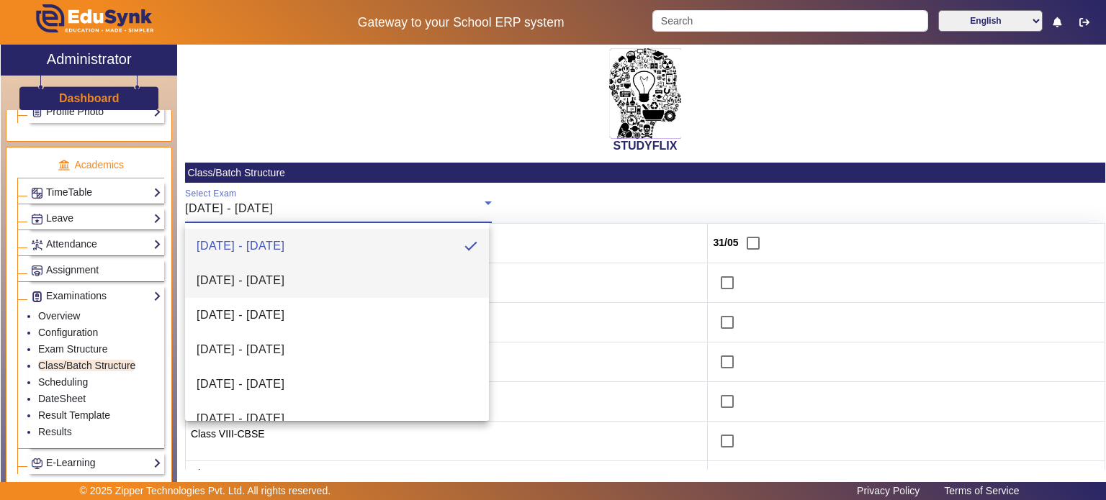
click at [264, 274] on span "[DATE] - [DATE]" at bounding box center [241, 280] width 88 height 17
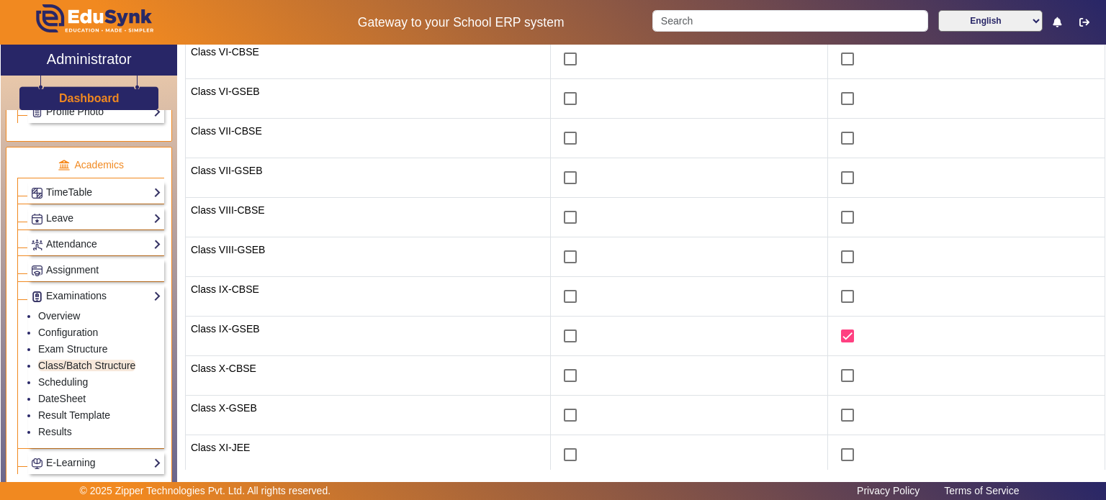
scroll to position [225, 0]
click at [69, 378] on link "Scheduling" at bounding box center [63, 383] width 50 height 12
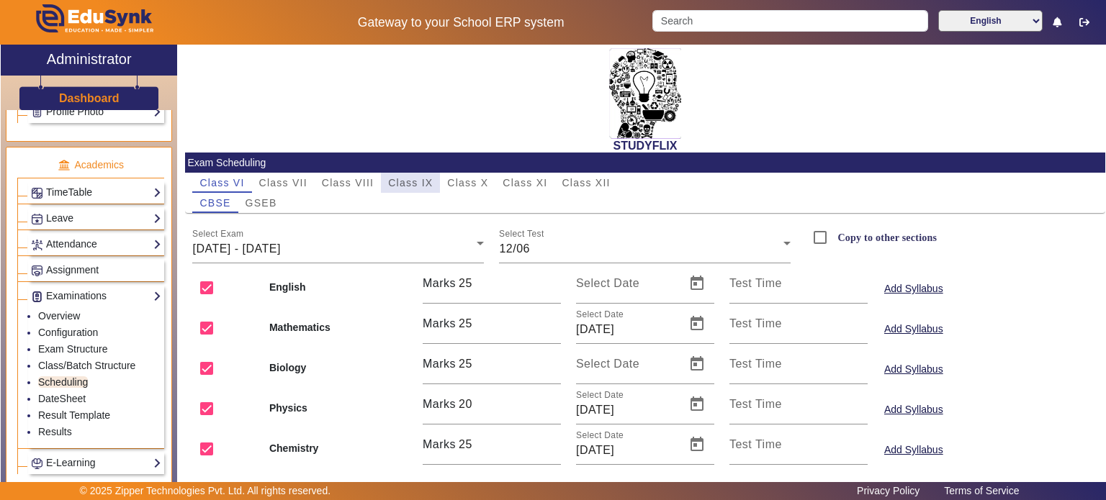
click at [421, 183] on span "Class IX" at bounding box center [410, 183] width 45 height 10
click at [346, 249] on div "[DATE] - [DATE]" at bounding box center [334, 249] width 284 height 17
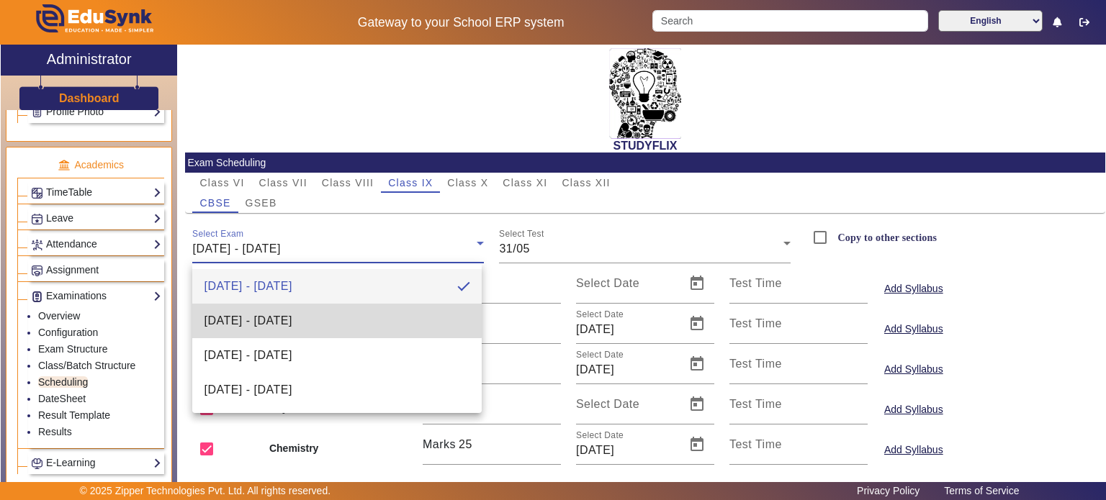
click at [313, 310] on mat-option "[DATE] - [DATE]" at bounding box center [336, 321] width 289 height 35
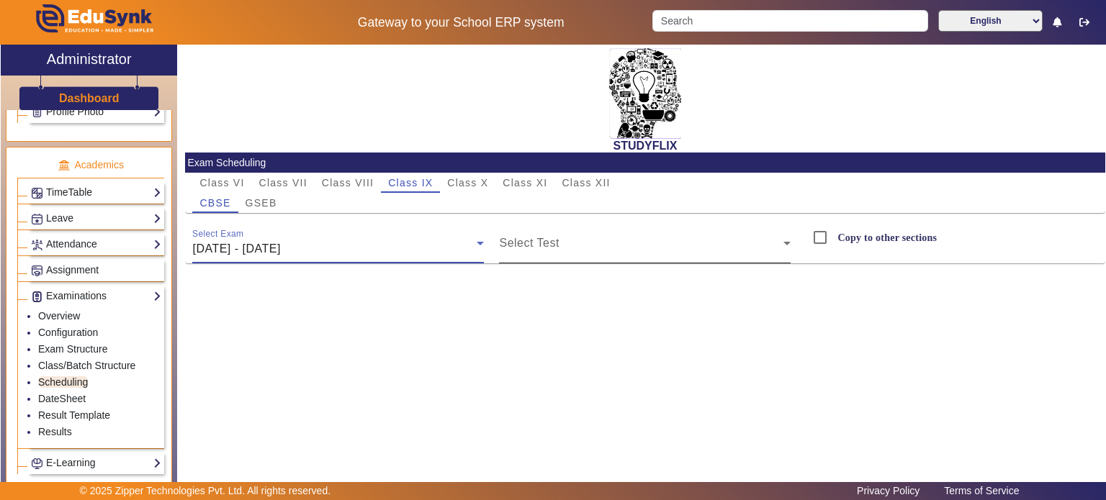
click at [516, 250] on span at bounding box center [641, 249] width 284 height 17
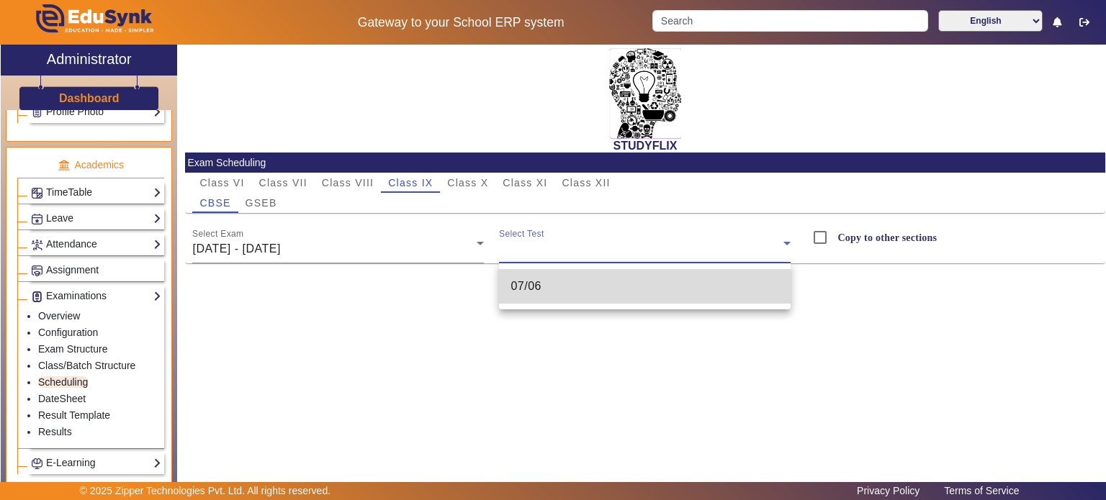
click at [542, 276] on mat-option "07/06" at bounding box center [645, 286] width 292 height 35
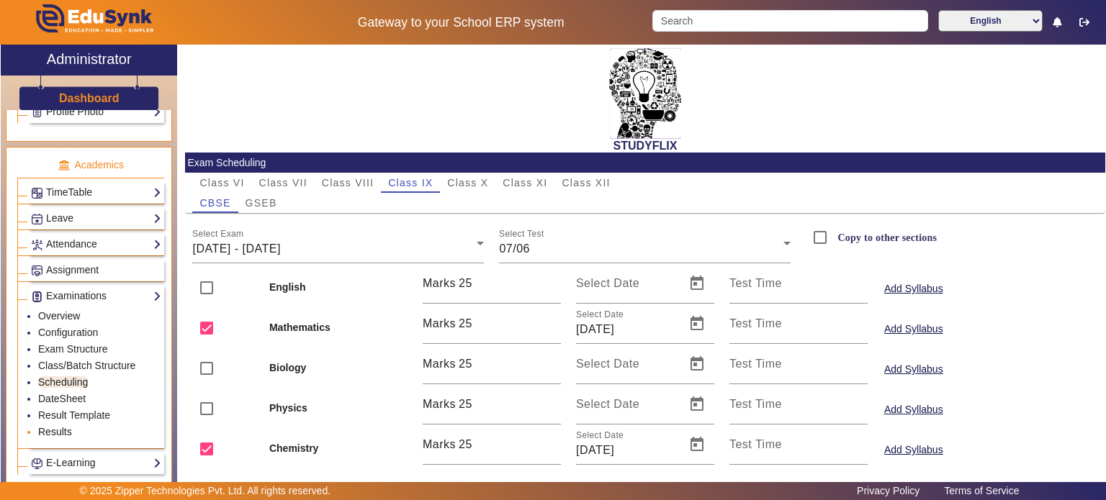
click at [64, 426] on link "Results" at bounding box center [55, 432] width 34 height 12
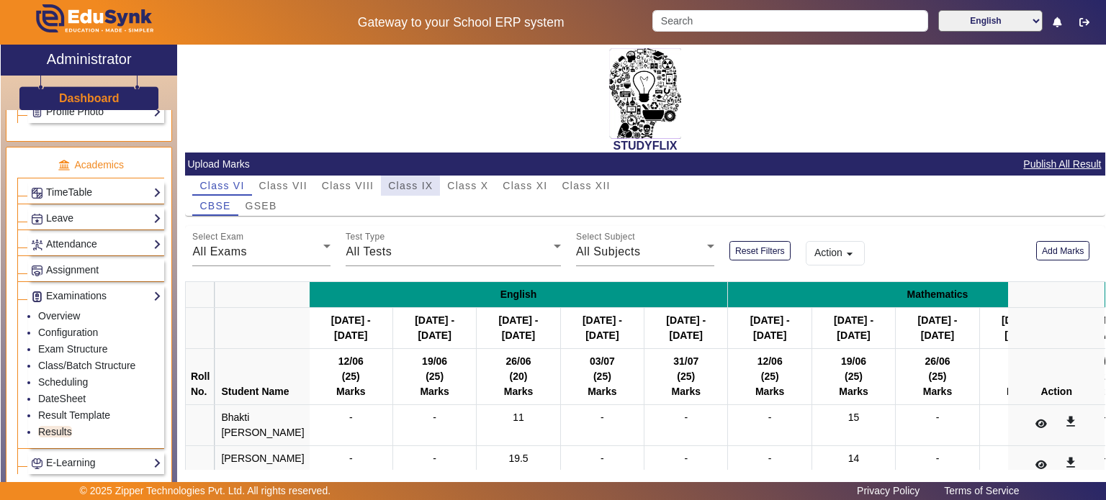
click at [409, 186] on span "Class IX" at bounding box center [410, 186] width 45 height 10
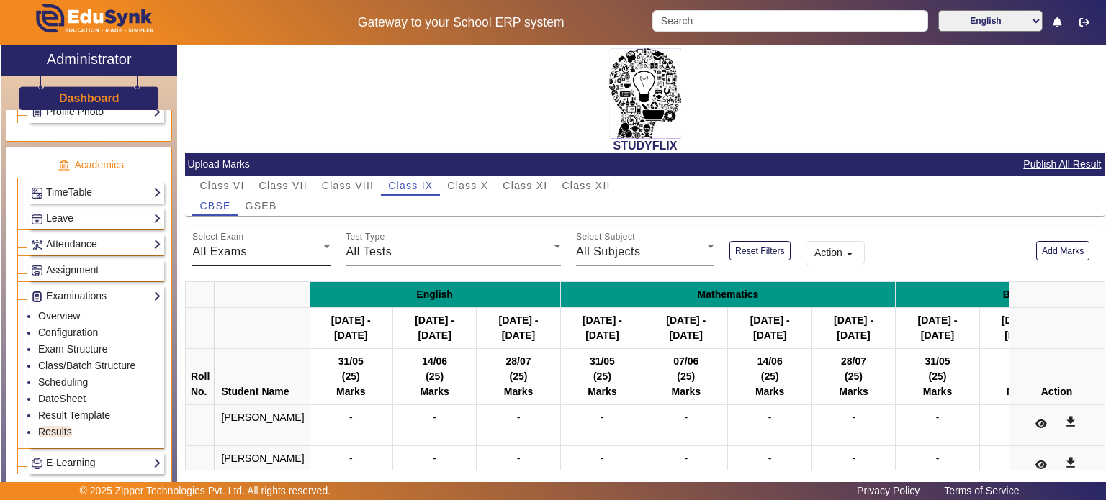
click at [297, 242] on div "Select Exam All Exams" at bounding box center [261, 246] width 138 height 40
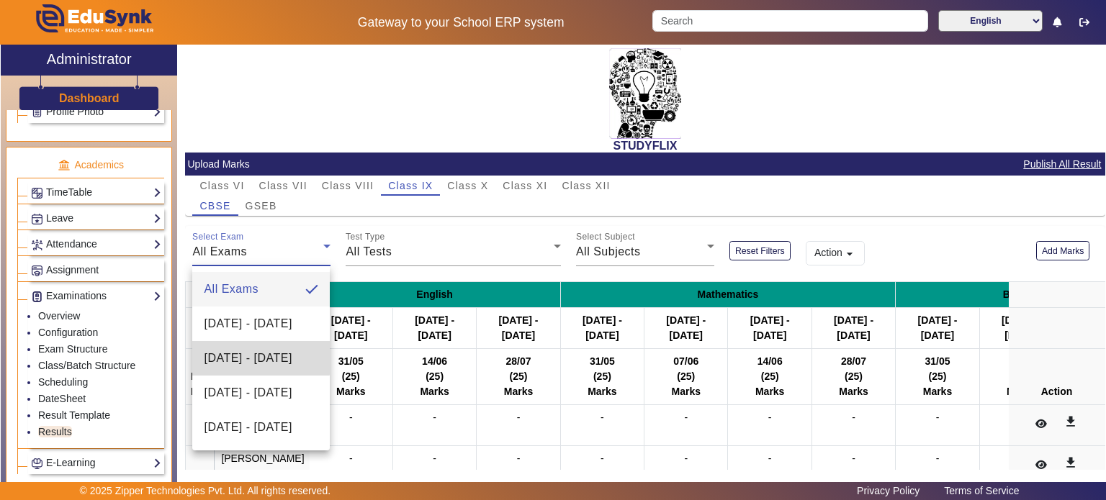
click at [259, 354] on span "[DATE] - [DATE]" at bounding box center [248, 358] width 88 height 17
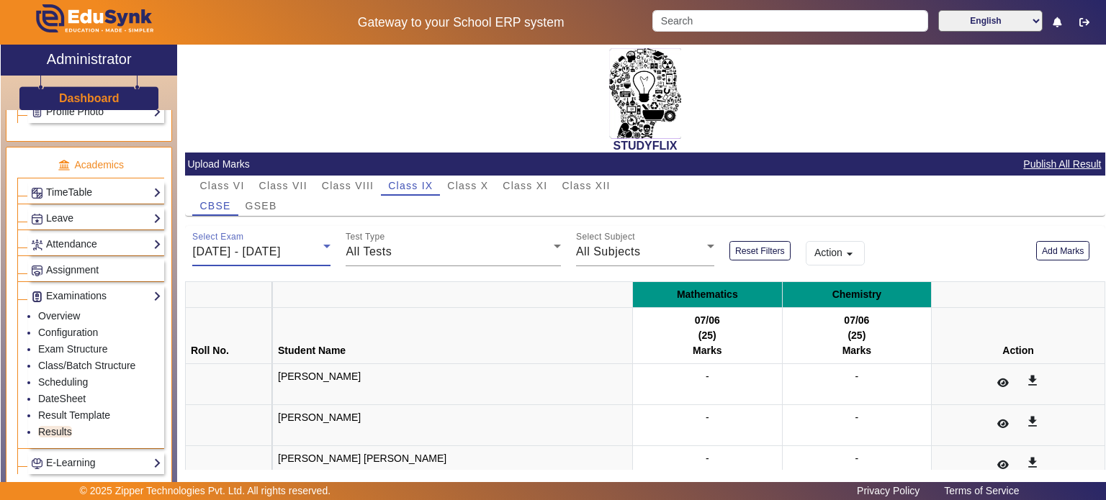
click at [280, 248] on span "[DATE] - [DATE]" at bounding box center [236, 252] width 88 height 12
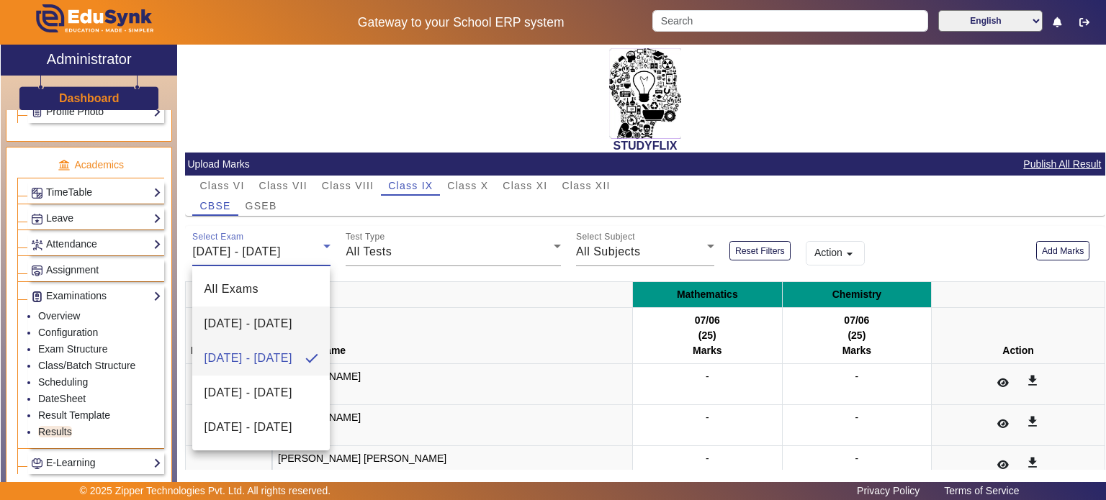
click at [259, 315] on span "[DATE] - [DATE]" at bounding box center [248, 323] width 88 height 17
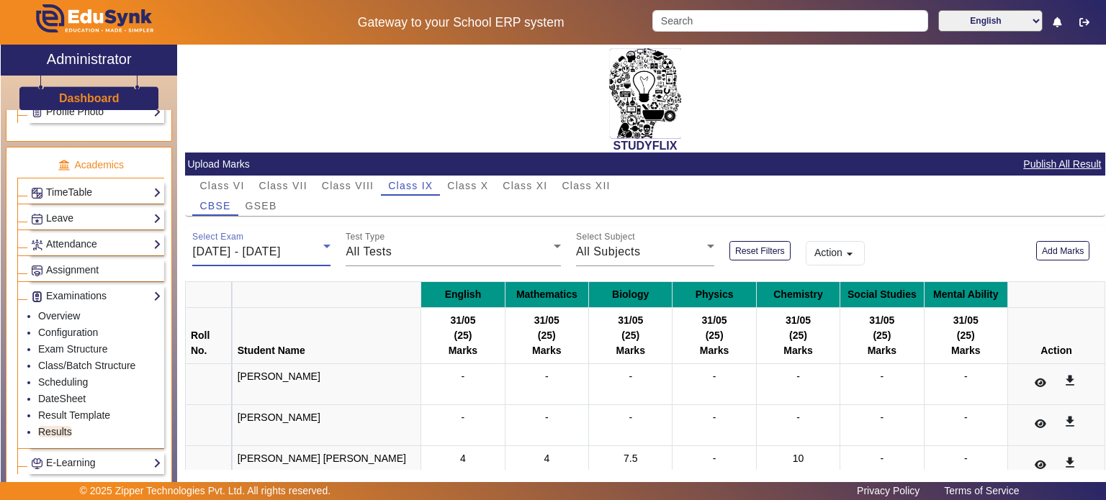
click at [280, 254] on span "[DATE] - [DATE]" at bounding box center [236, 252] width 88 height 12
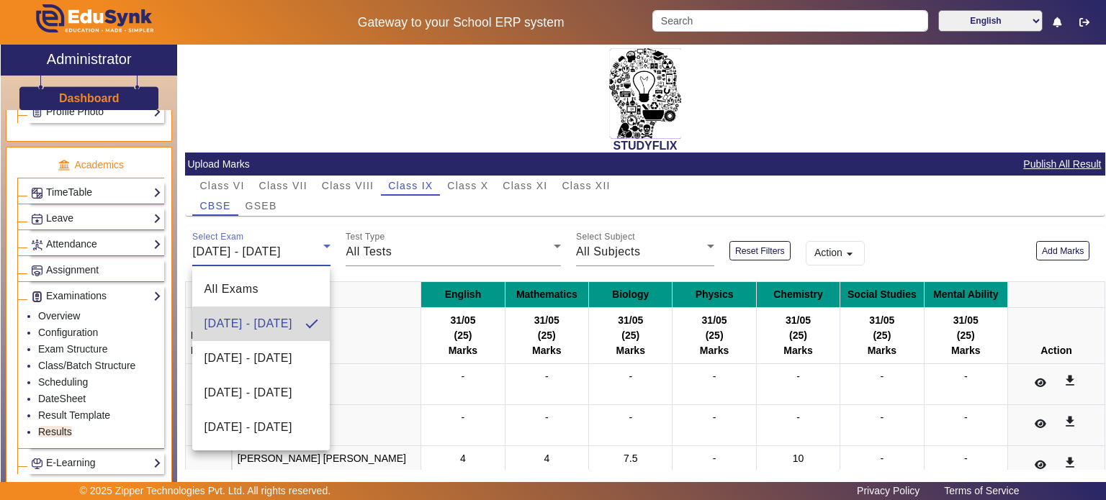
click at [271, 325] on span "[DATE] - [DATE]" at bounding box center [248, 323] width 88 height 17
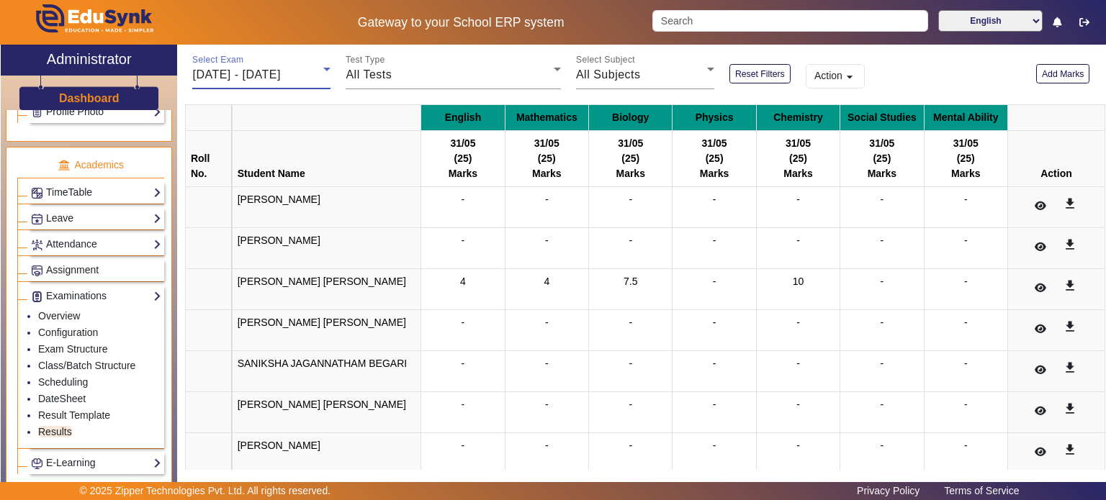
scroll to position [46, 0]
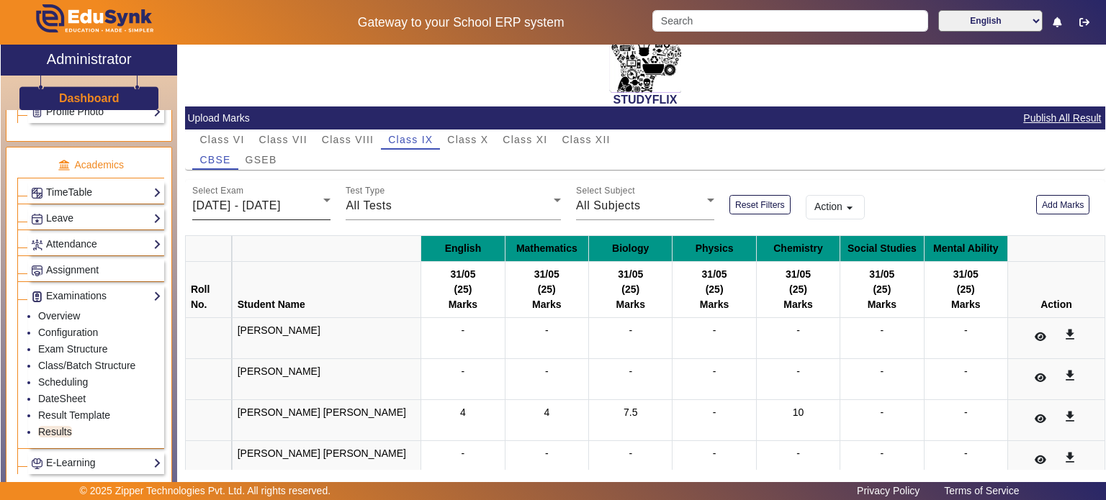
click at [285, 192] on div "Select Exam 26/05/2025 - 31/05/2025" at bounding box center [261, 200] width 138 height 40
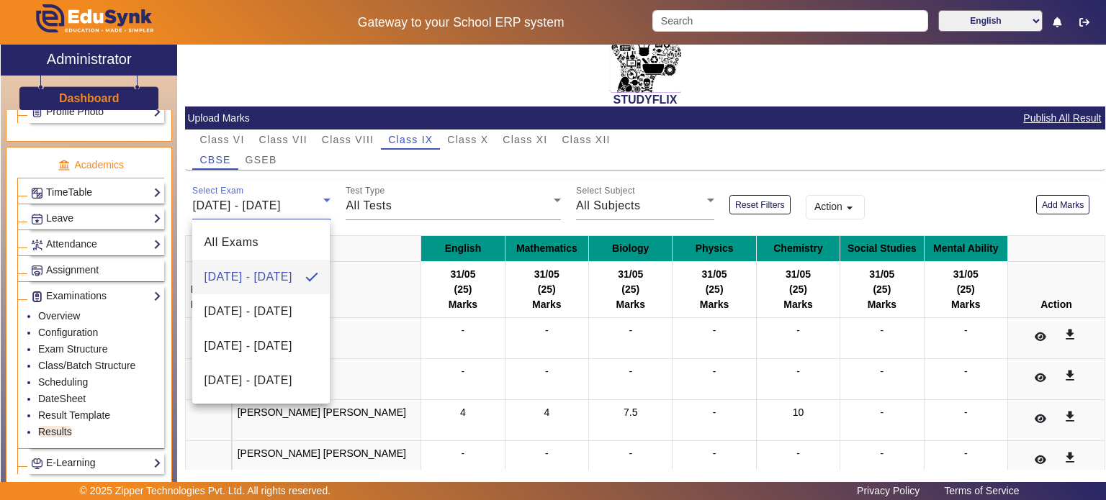
click at [72, 374] on div at bounding box center [553, 250] width 1106 height 500
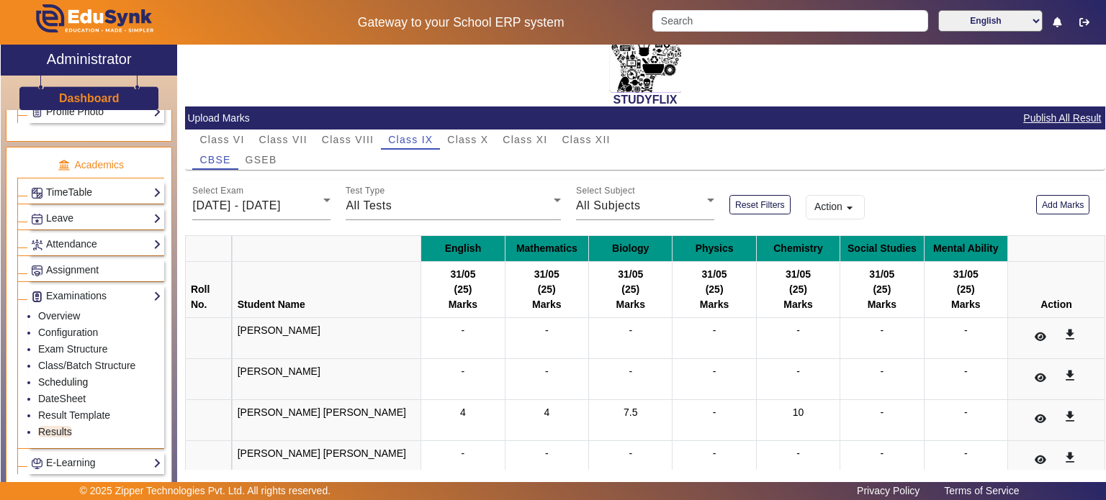
click at [72, 377] on link "Scheduling" at bounding box center [63, 383] width 50 height 12
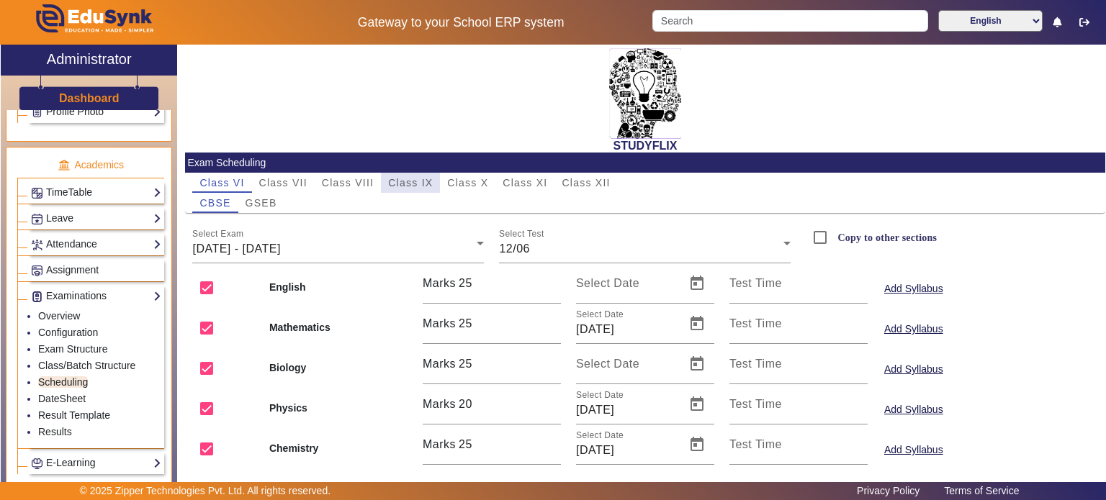
click at [426, 185] on span "Class IX" at bounding box center [410, 183] width 45 height 10
click at [333, 242] on div "[DATE] - [DATE]" at bounding box center [334, 249] width 284 height 17
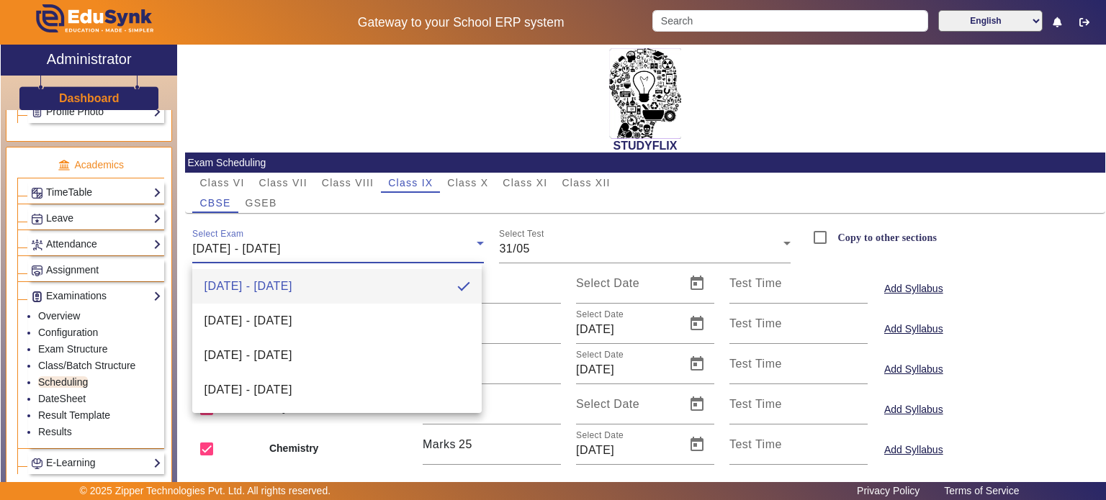
click at [82, 357] on div at bounding box center [553, 250] width 1106 height 500
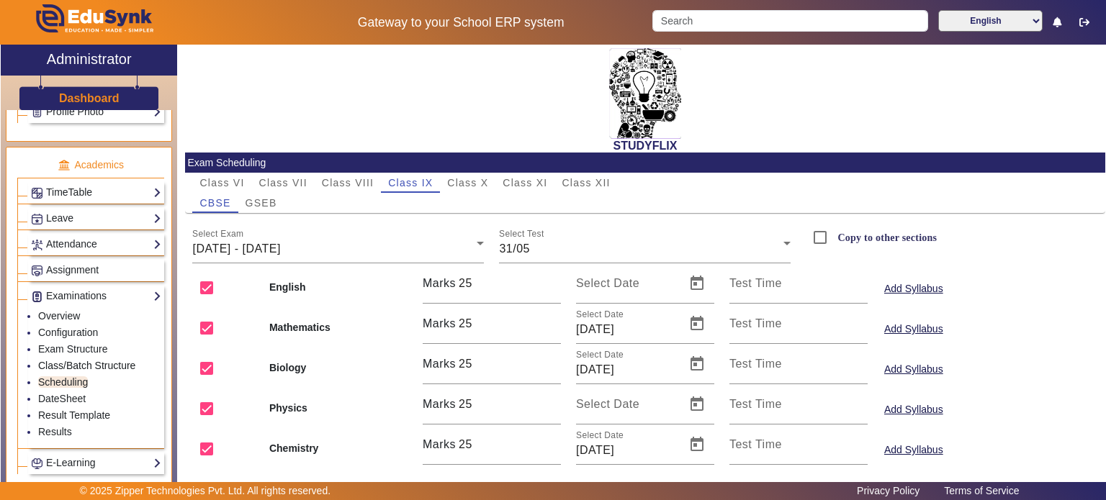
click at [82, 360] on link "Class/Batch Structure" at bounding box center [86, 366] width 97 height 12
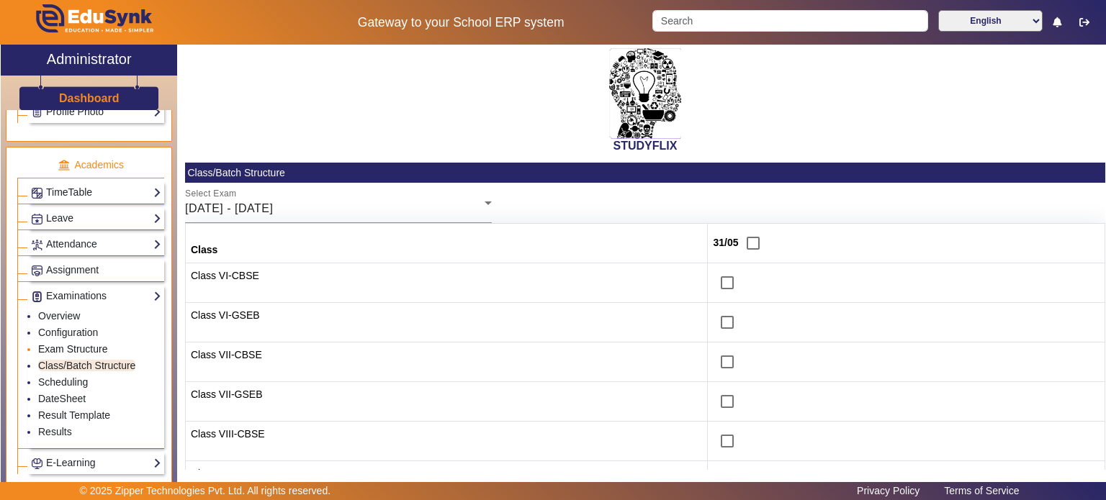
click at [84, 343] on link "Exam Structure" at bounding box center [72, 349] width 69 height 12
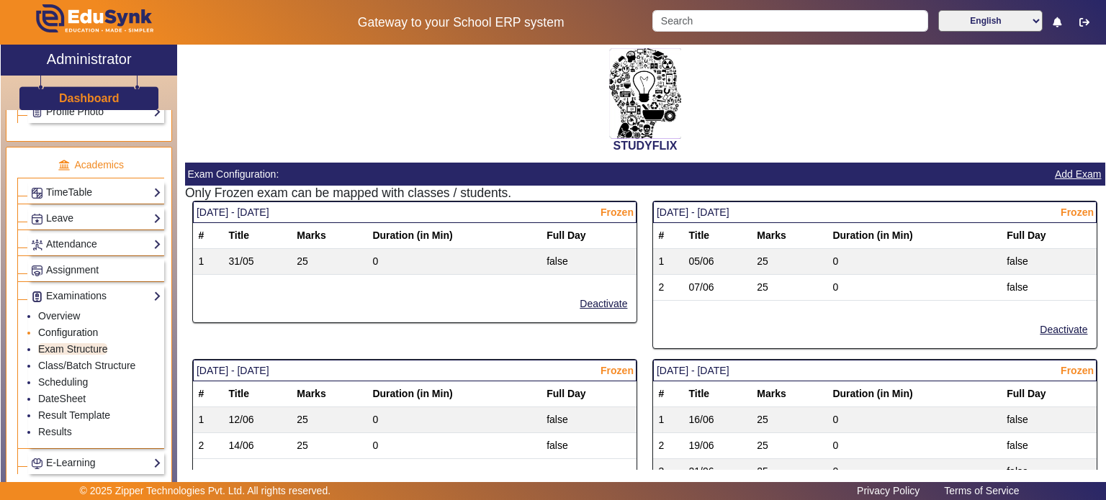
click at [84, 327] on link "Configuration" at bounding box center [68, 333] width 60 height 12
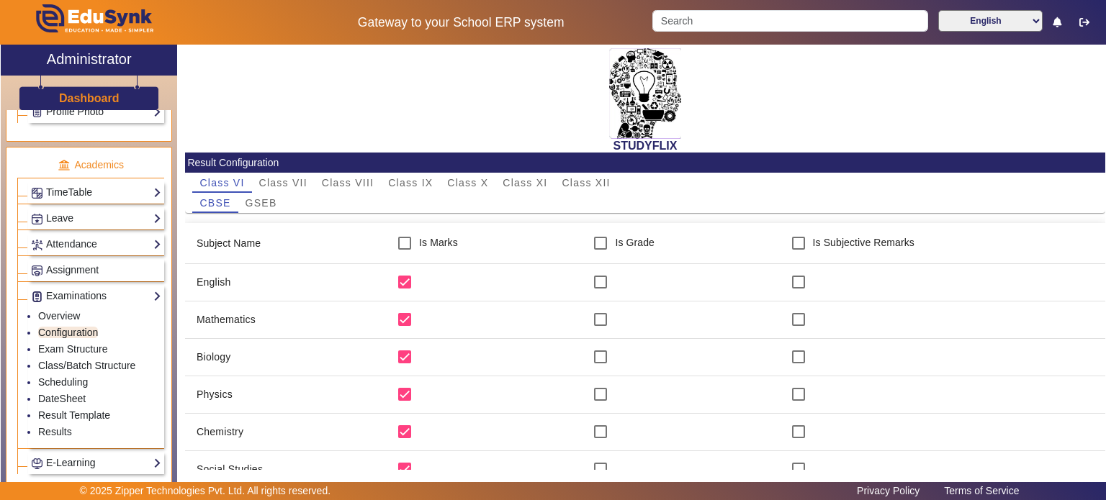
scroll to position [103, 0]
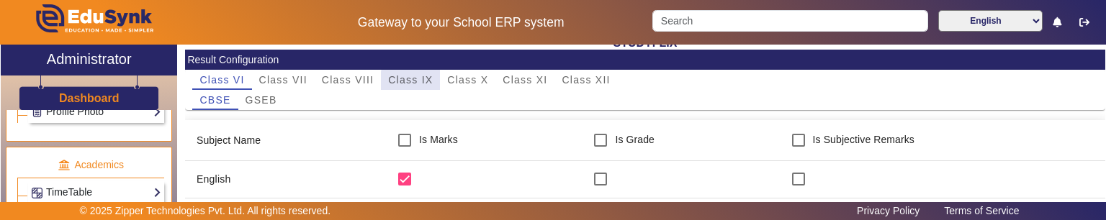
click at [423, 83] on span "Class IX" at bounding box center [410, 80] width 45 height 10
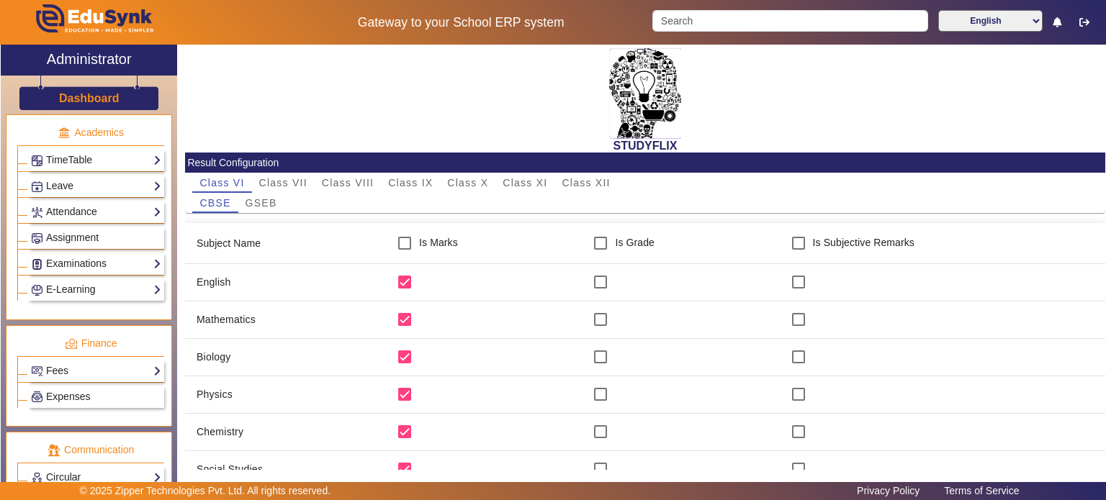
scroll to position [546, 0]
click at [101, 260] on link "Examinations" at bounding box center [96, 262] width 130 height 17
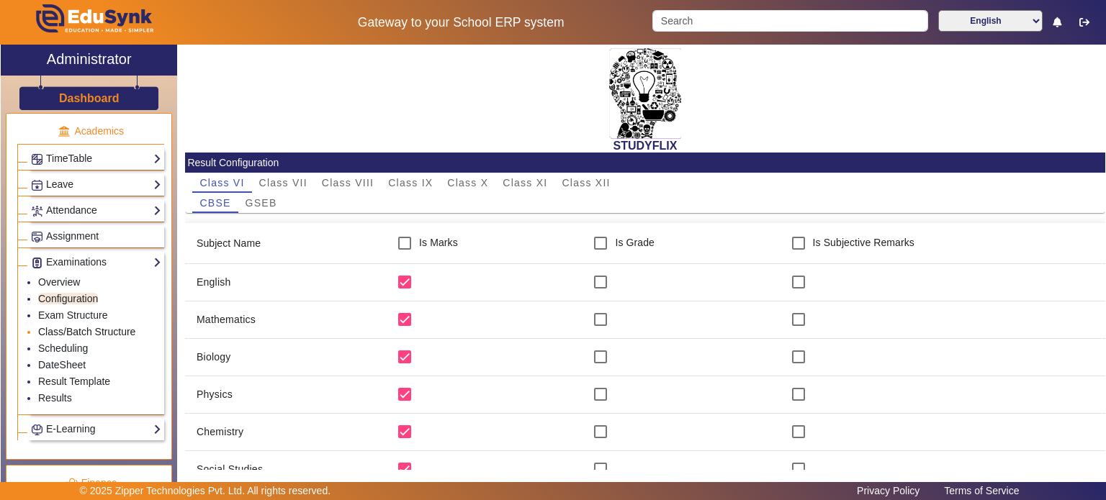
click at [74, 326] on link "Class/Batch Structure" at bounding box center [86, 332] width 97 height 12
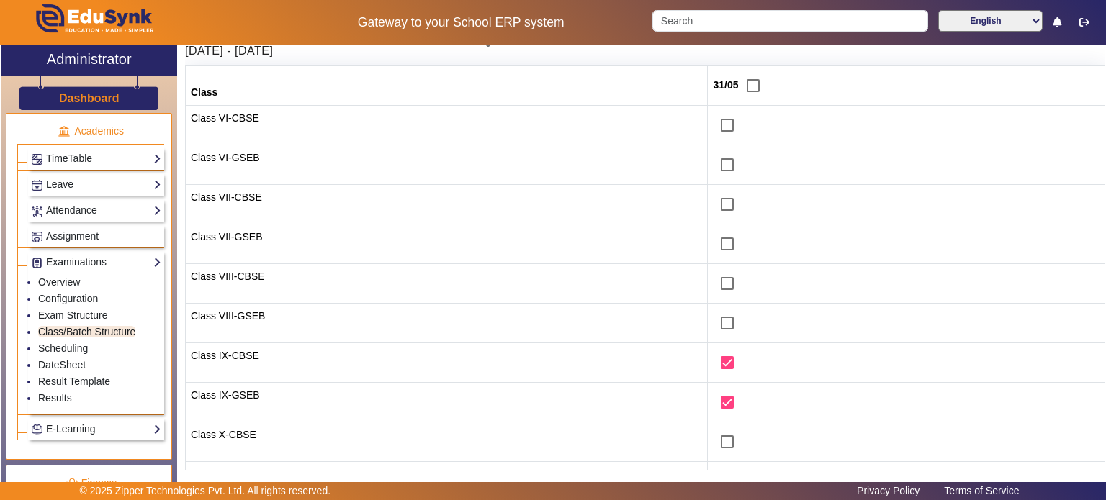
scroll to position [167, 0]
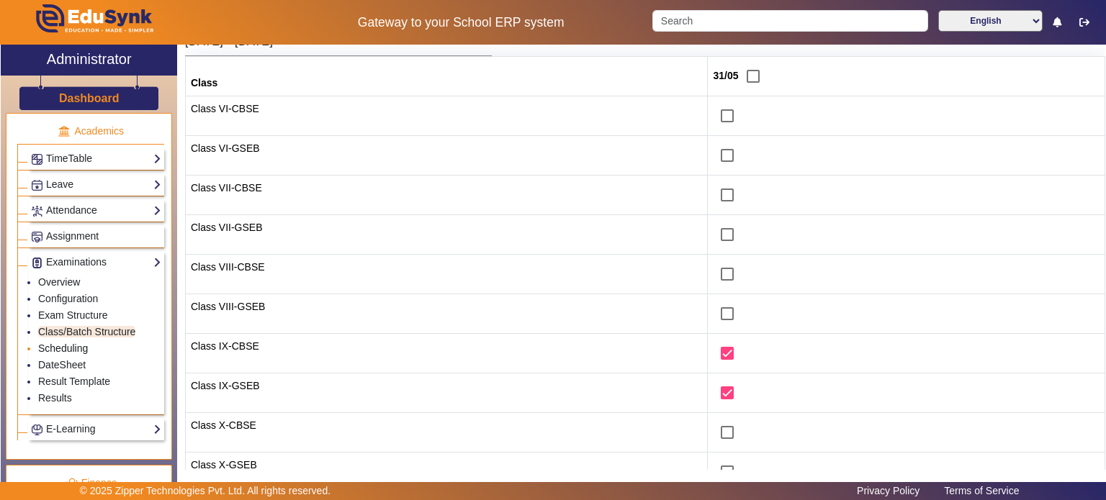
click at [63, 343] on link "Scheduling" at bounding box center [63, 349] width 50 height 12
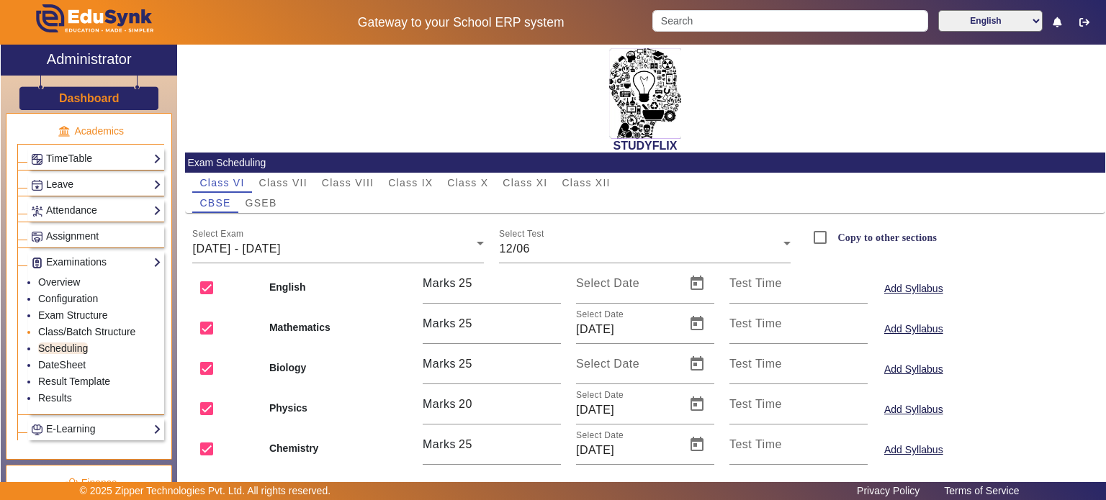
click at [94, 331] on link "Class/Batch Structure" at bounding box center [86, 332] width 97 height 12
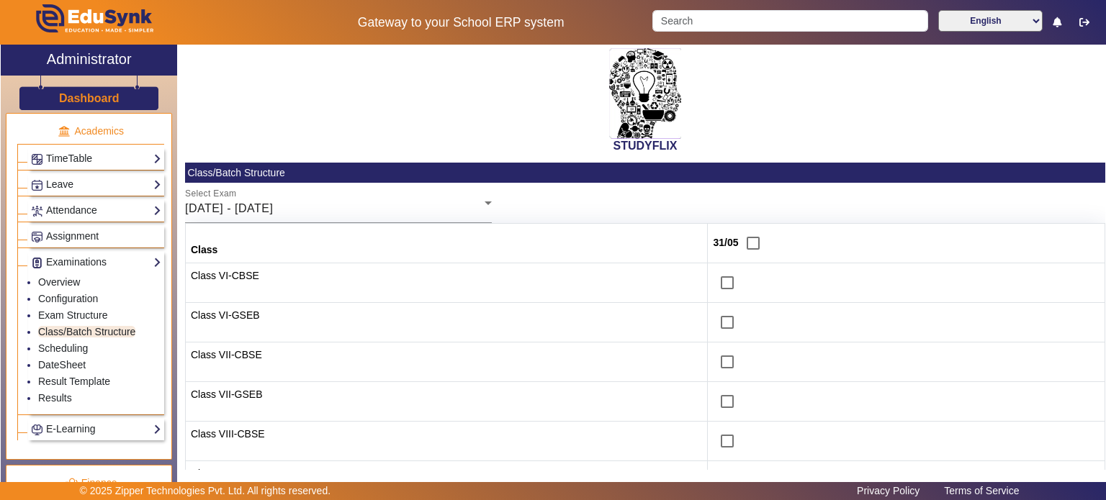
drag, startPoint x: 331, startPoint y: 106, endPoint x: 411, endPoint y: 411, distance: 315.6
click at [411, 411] on td "Class VII-GSEB" at bounding box center [446, 402] width 523 height 40
drag, startPoint x: 398, startPoint y: 92, endPoint x: 349, endPoint y: 138, distance: 67.3
click at [349, 138] on div "STUDYFLIX" at bounding box center [645, 99] width 920 height 108
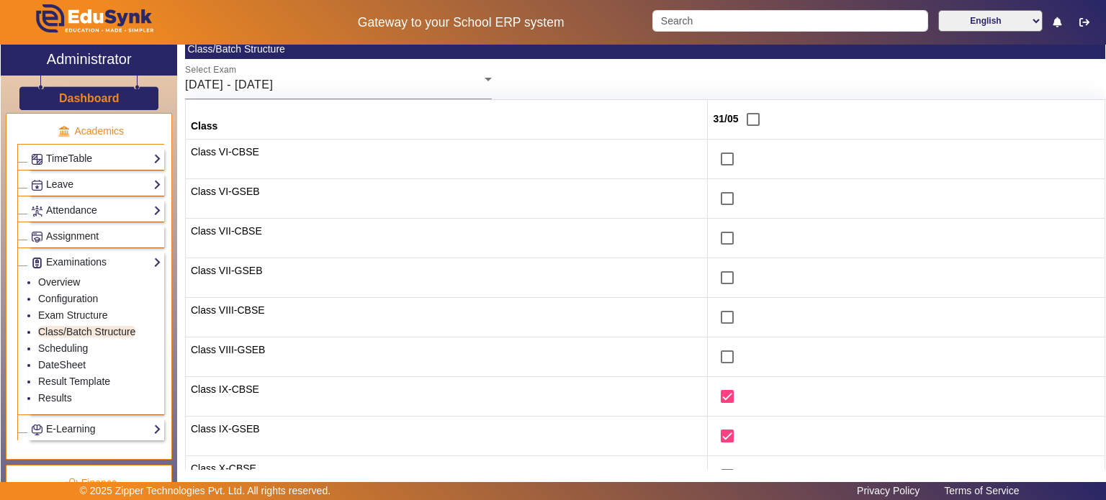
scroll to position [127, 0]
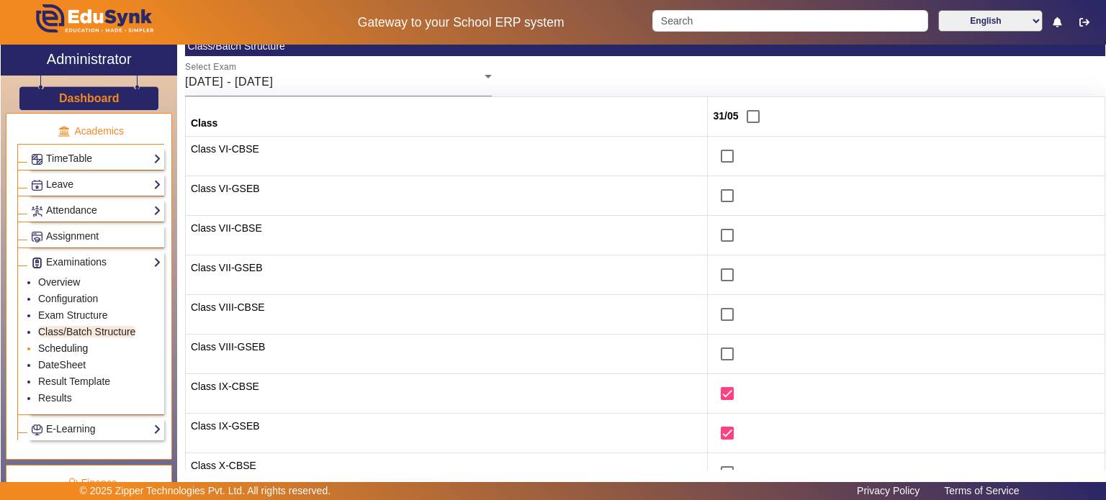
click at [76, 345] on link "Scheduling" at bounding box center [63, 349] width 50 height 12
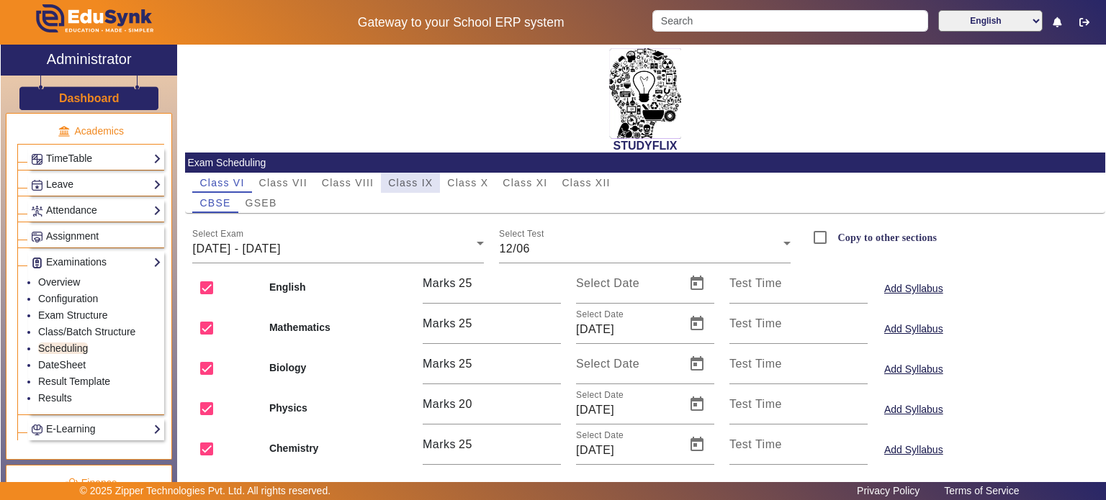
click at [419, 184] on span "Class IX" at bounding box center [410, 183] width 45 height 10
click at [369, 257] on div "[DATE] - [DATE]" at bounding box center [334, 249] width 284 height 17
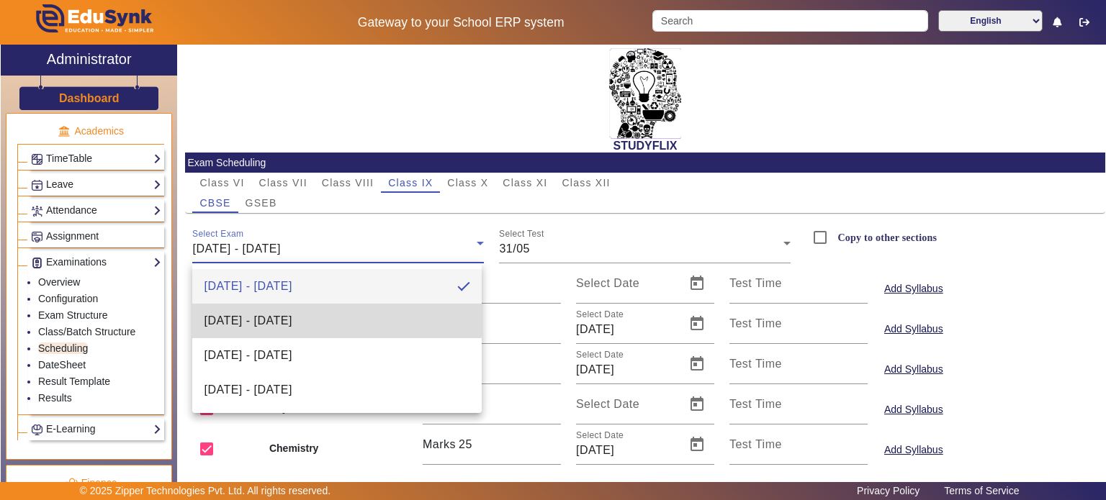
click at [292, 315] on span "[DATE] - [DATE]" at bounding box center [248, 321] width 88 height 17
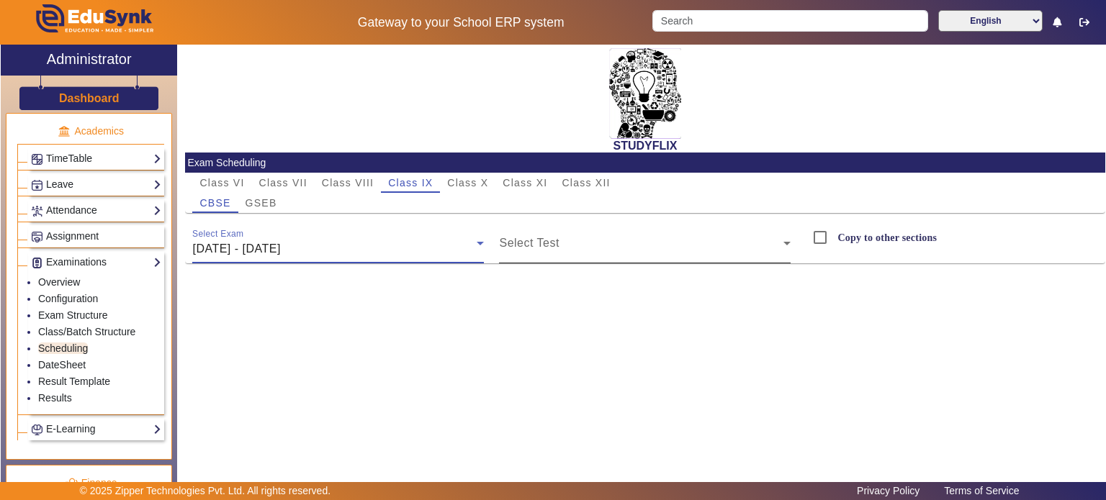
click at [545, 246] on span at bounding box center [641, 249] width 284 height 17
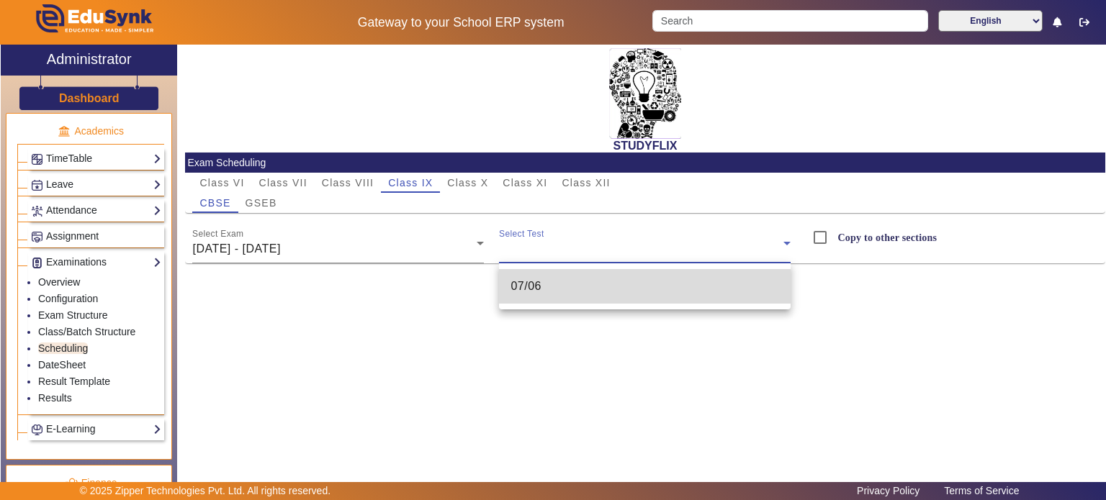
click at [549, 280] on mat-option "07/06" at bounding box center [645, 286] width 292 height 35
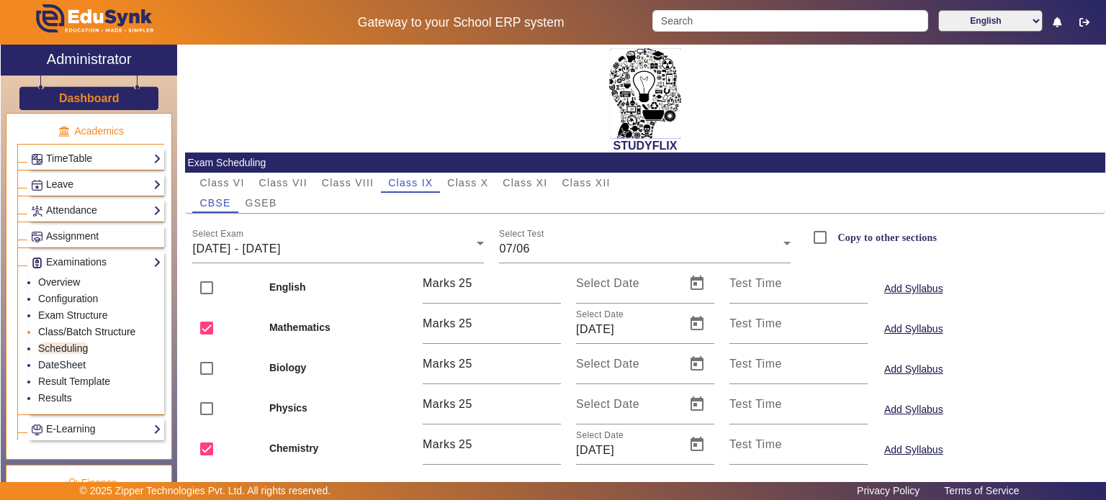
click at [52, 326] on link "Class/Batch Structure" at bounding box center [86, 332] width 97 height 12
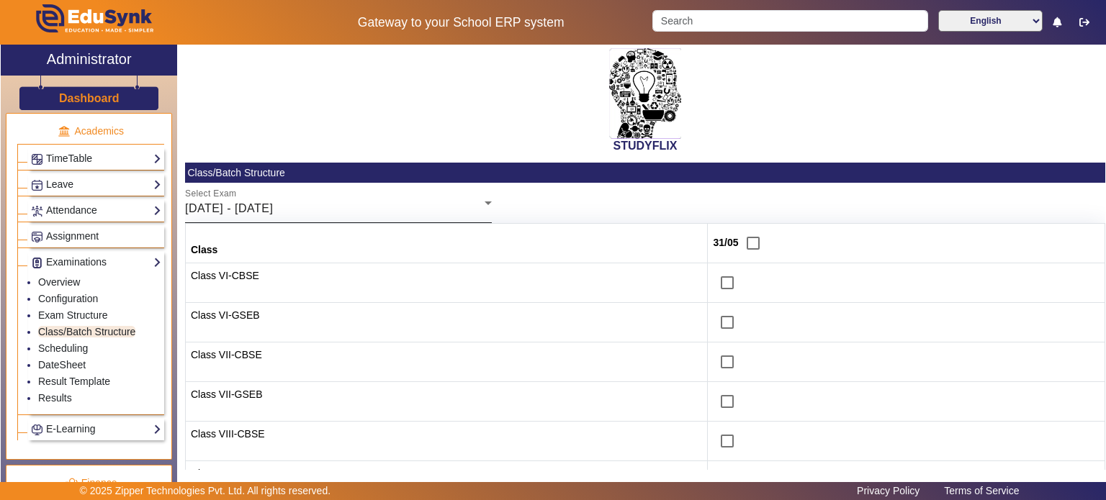
click at [270, 205] on span "[DATE] - [DATE]" at bounding box center [229, 208] width 88 height 12
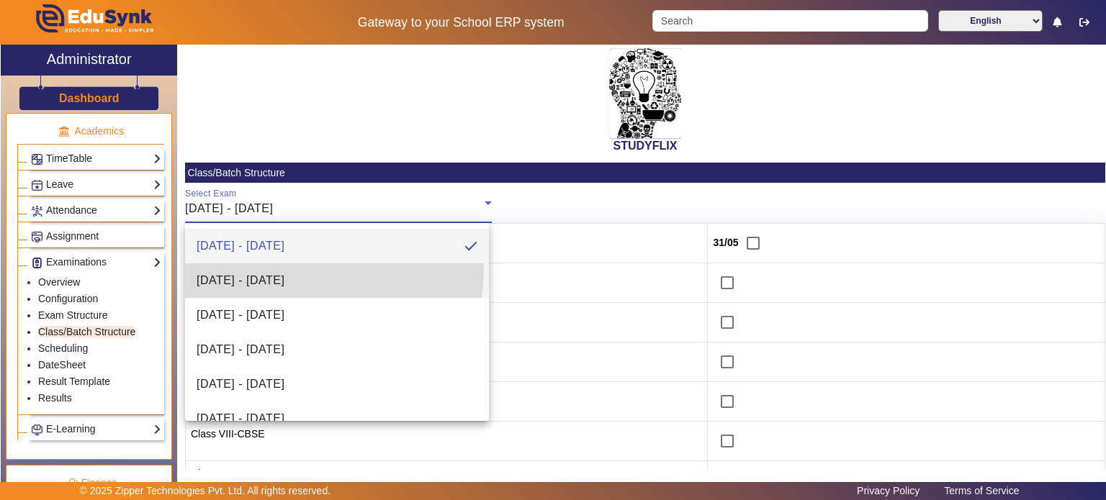
click at [259, 267] on mat-option "[DATE] - [DATE]" at bounding box center [337, 281] width 305 height 35
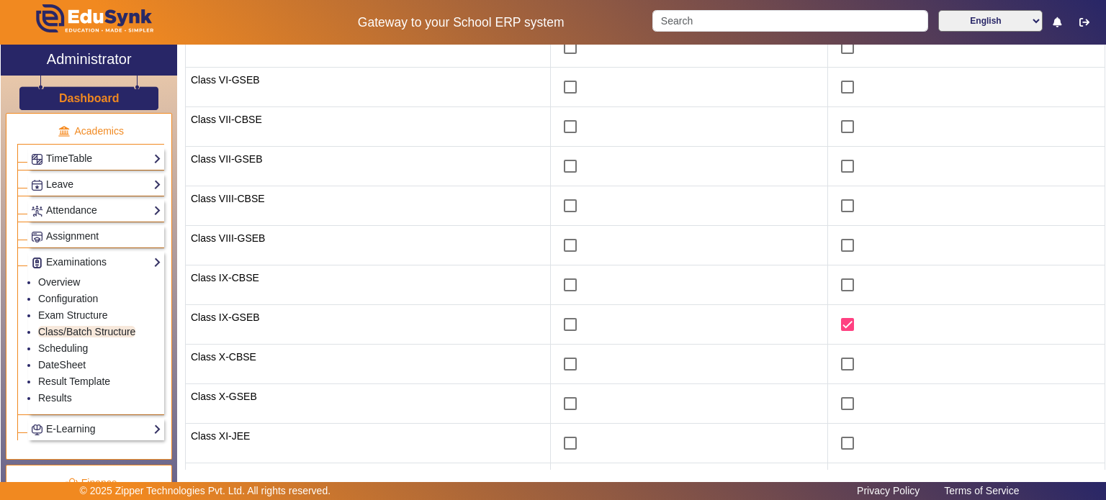
scroll to position [236, 0]
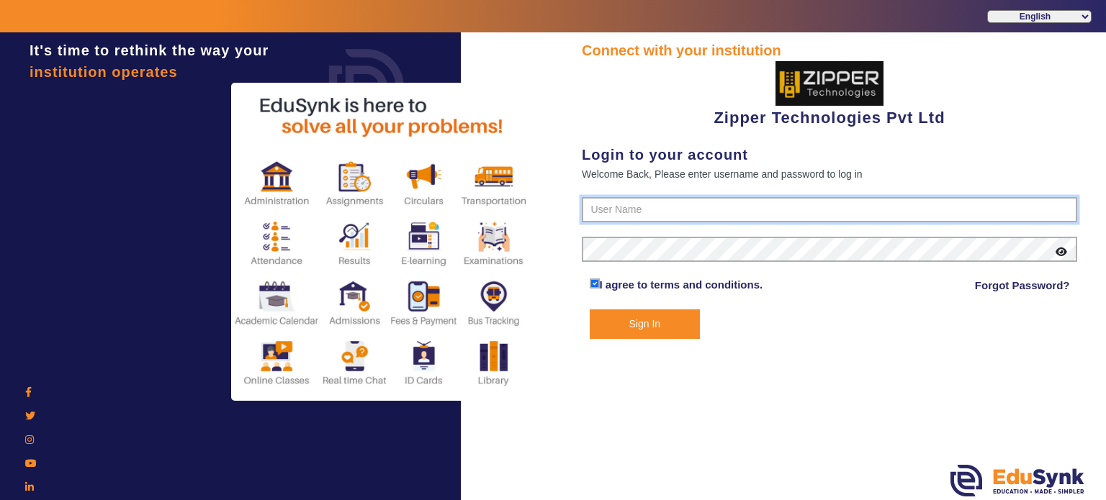
click at [602, 216] on input "text" at bounding box center [829, 210] width 495 height 26
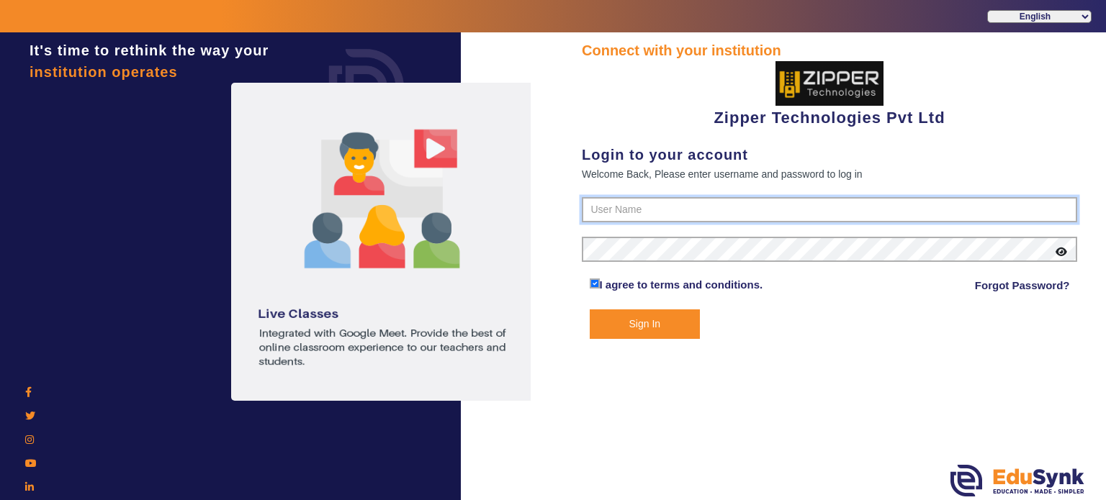
type input "1008790000"
click at [590, 310] on button "Sign In" at bounding box center [645, 325] width 111 height 30
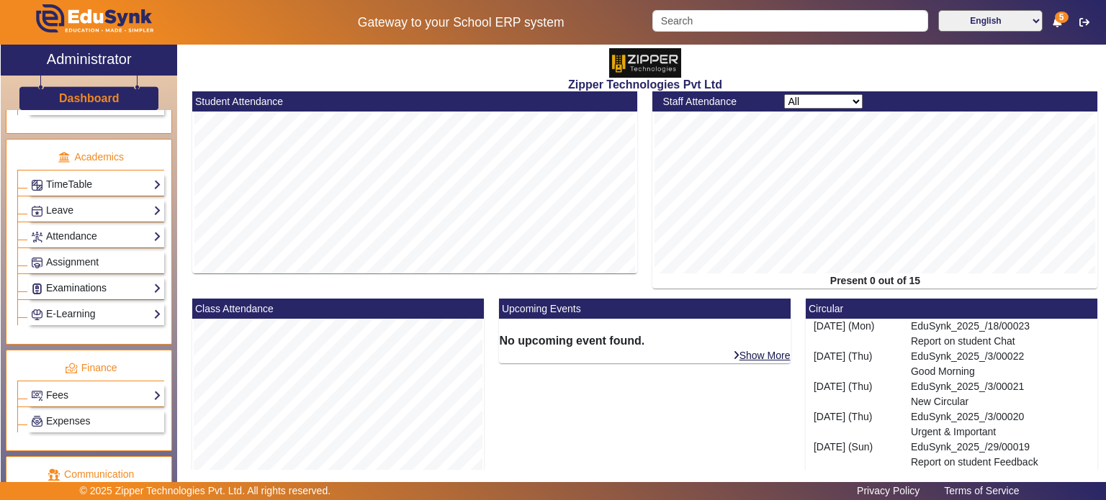
scroll to position [521, 0]
click at [96, 279] on link "Examinations" at bounding box center [96, 287] width 130 height 17
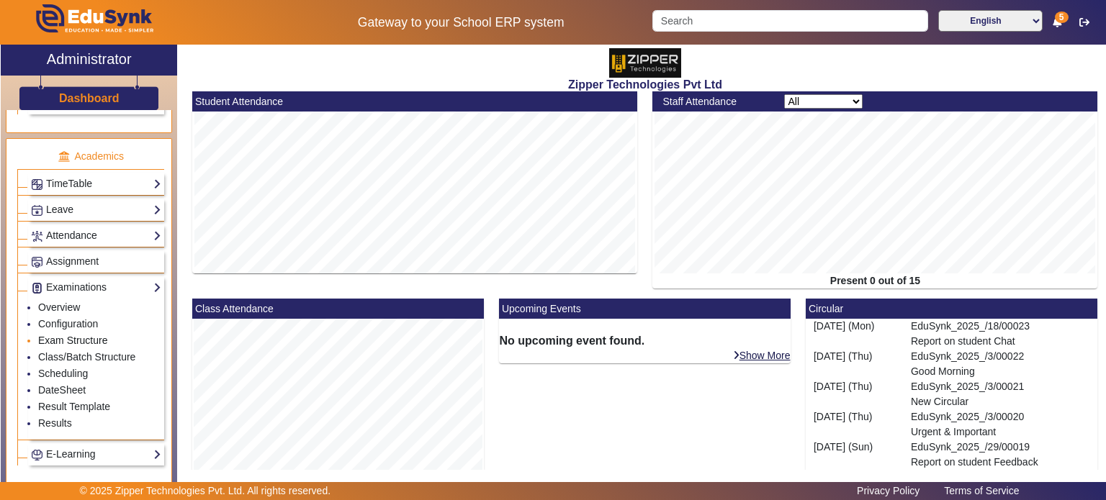
click at [71, 335] on link "Exam Structure" at bounding box center [72, 341] width 69 height 12
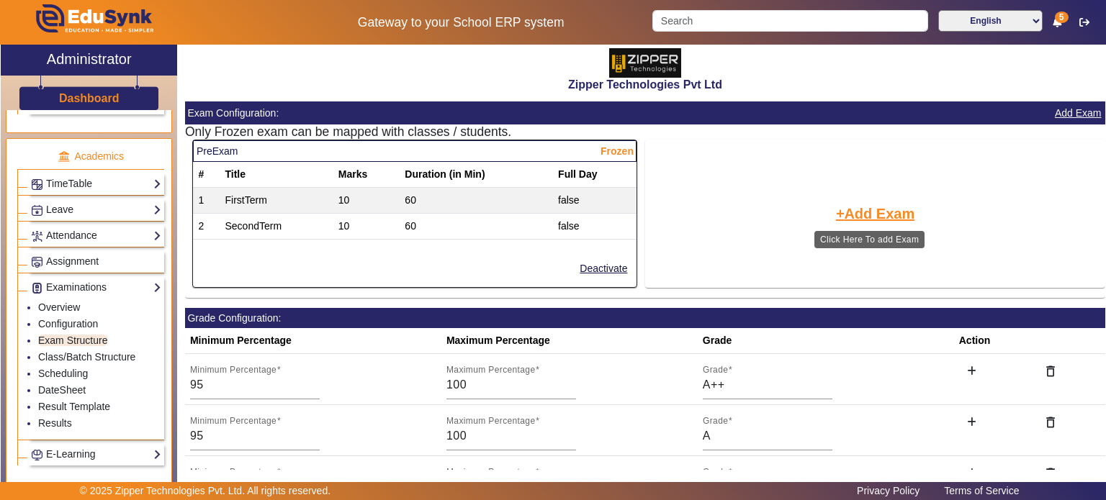
click at [855, 220] on button "Add Exam" at bounding box center [876, 214] width 82 height 24
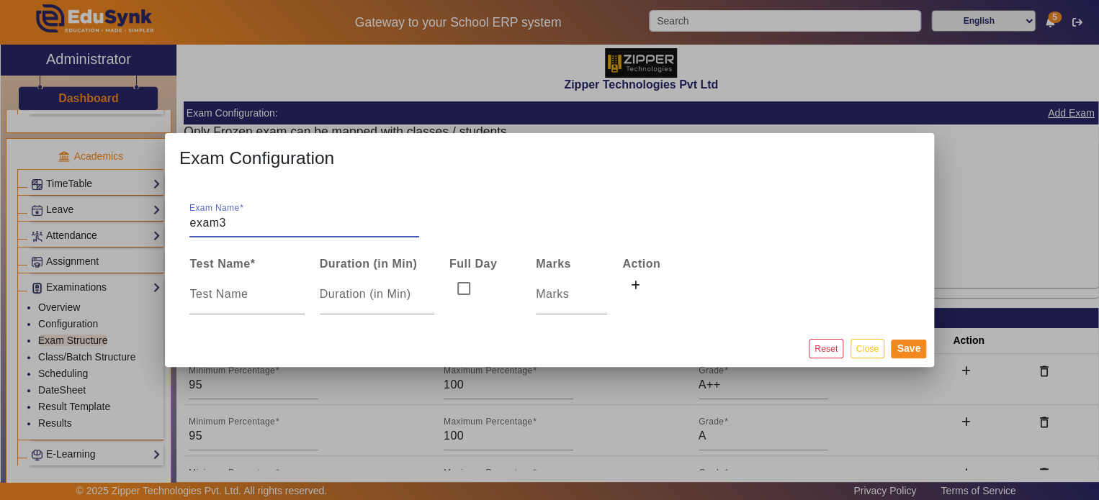
type input "exam3"
type input "t1"
type input "60"
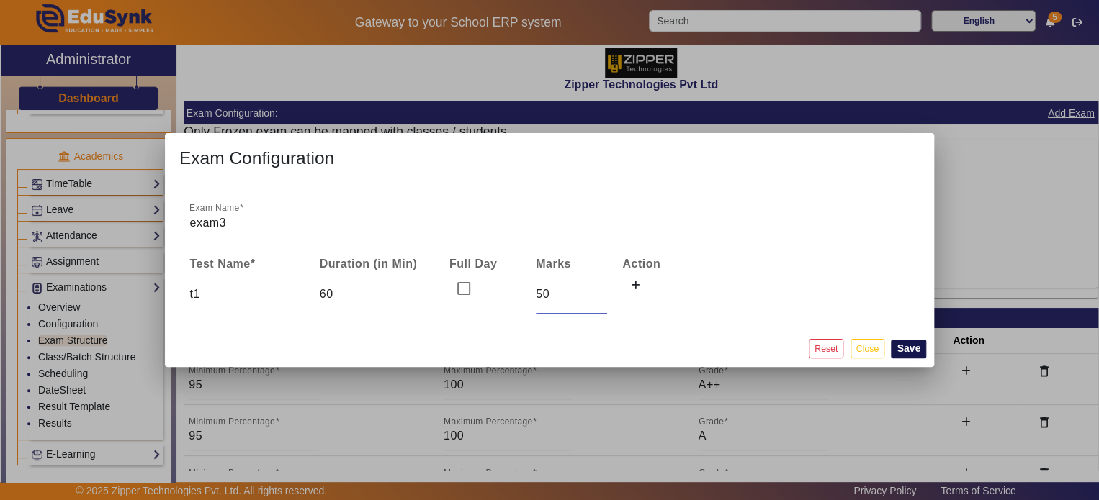
type input "50"
click at [906, 357] on button "Save" at bounding box center [908, 349] width 35 height 19
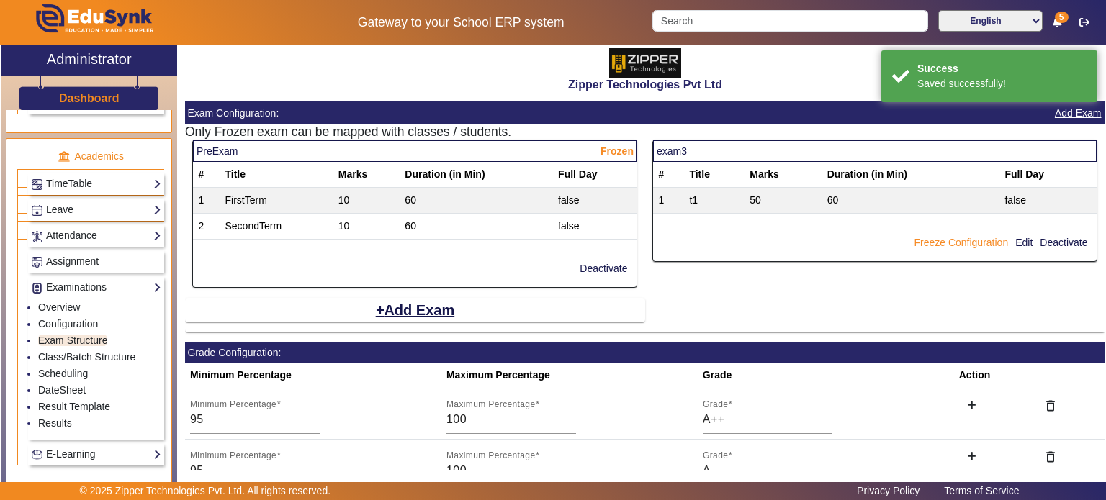
click at [939, 248] on button "Freeze Configuration" at bounding box center [960, 243] width 97 height 18
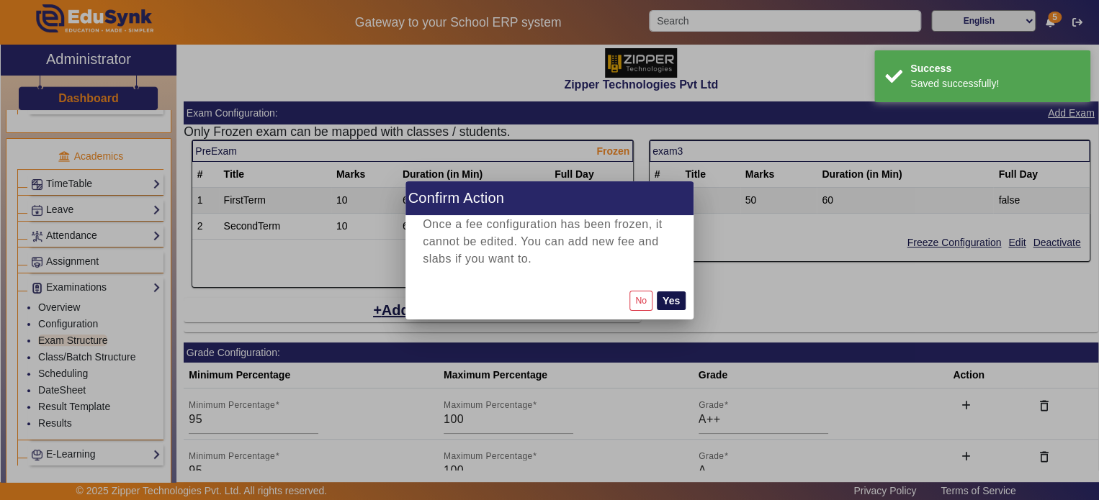
click at [677, 296] on button "Yes" at bounding box center [671, 301] width 29 height 19
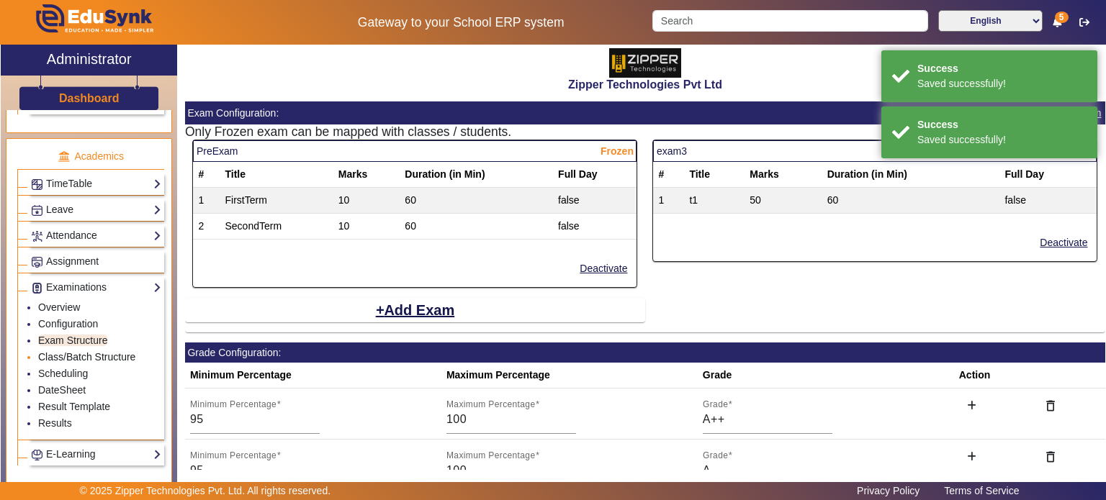
click at [101, 351] on link "Class/Batch Structure" at bounding box center [86, 357] width 97 height 12
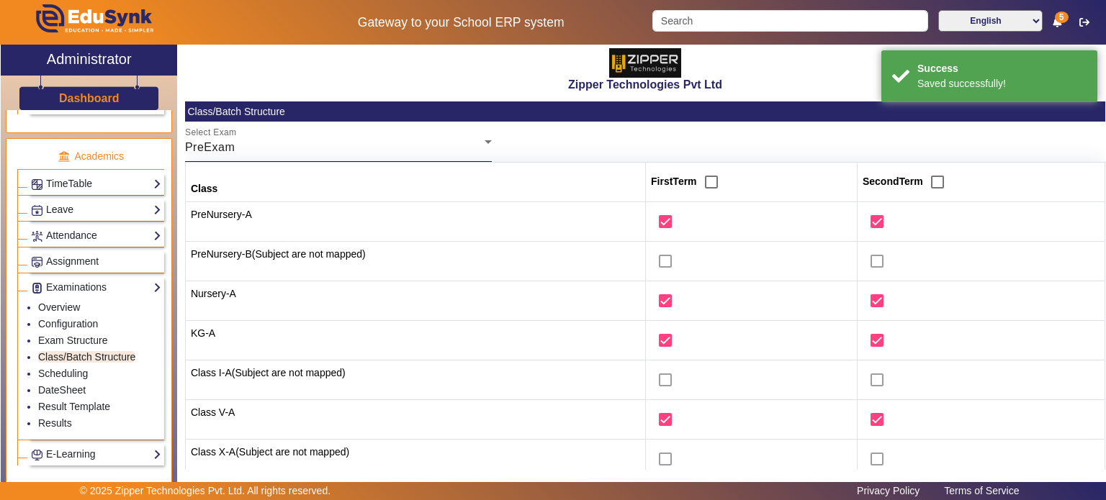
click at [308, 157] on div "Select Exam PreExam" at bounding box center [338, 142] width 307 height 40
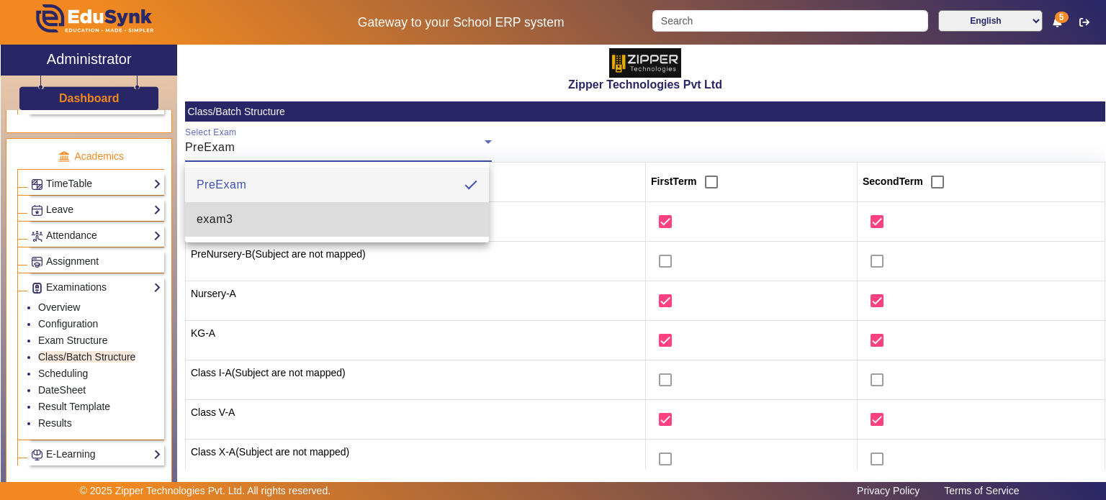
click at [295, 215] on mat-option "exam3" at bounding box center [337, 219] width 305 height 35
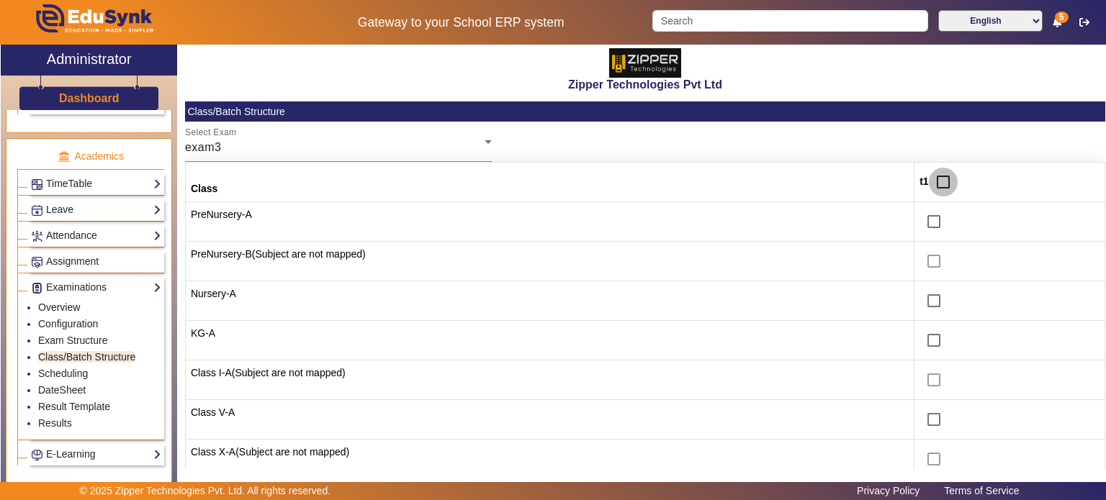
click at [940, 181] on input "checkbox" at bounding box center [943, 182] width 29 height 29
checkbox input "true"
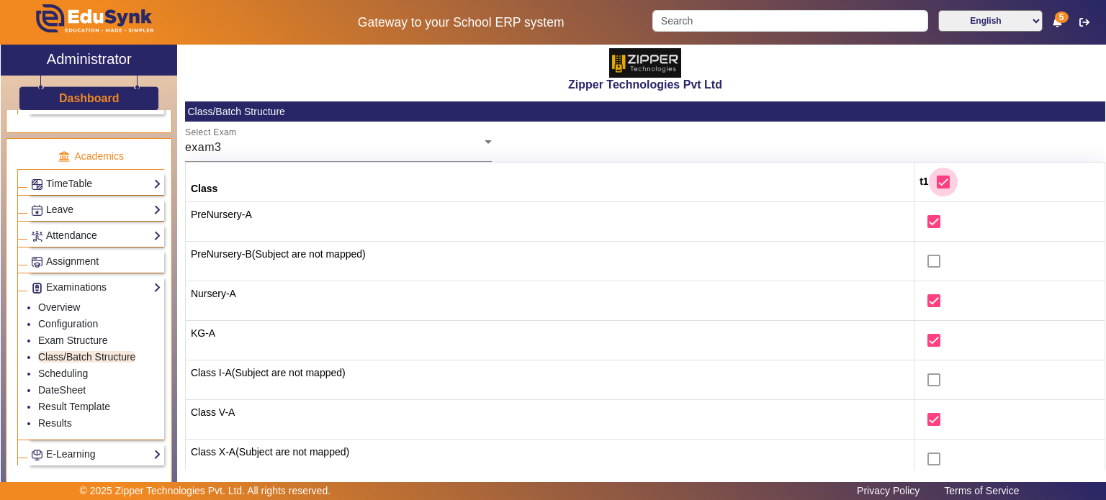
checkbox input "true"
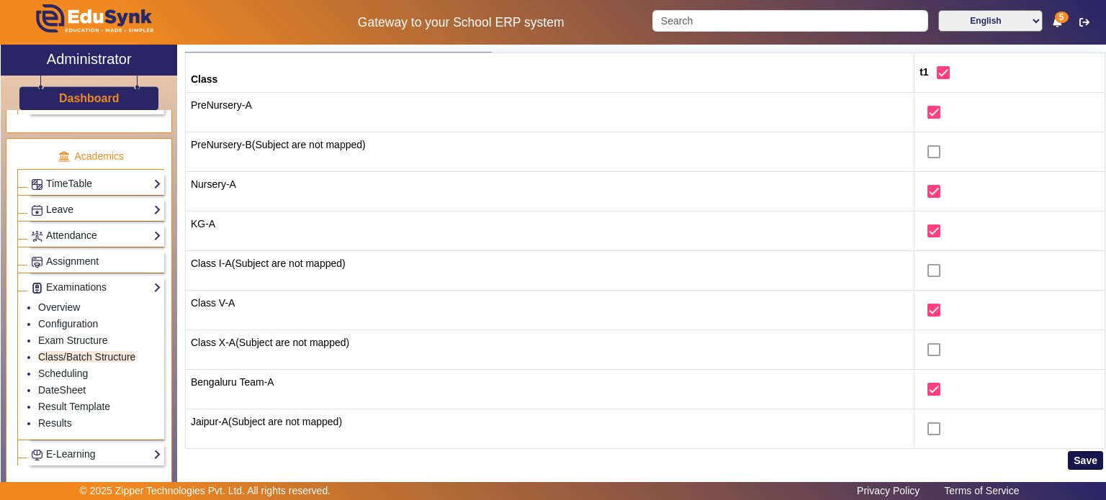
click at [1079, 461] on button "Save" at bounding box center [1085, 461] width 35 height 19
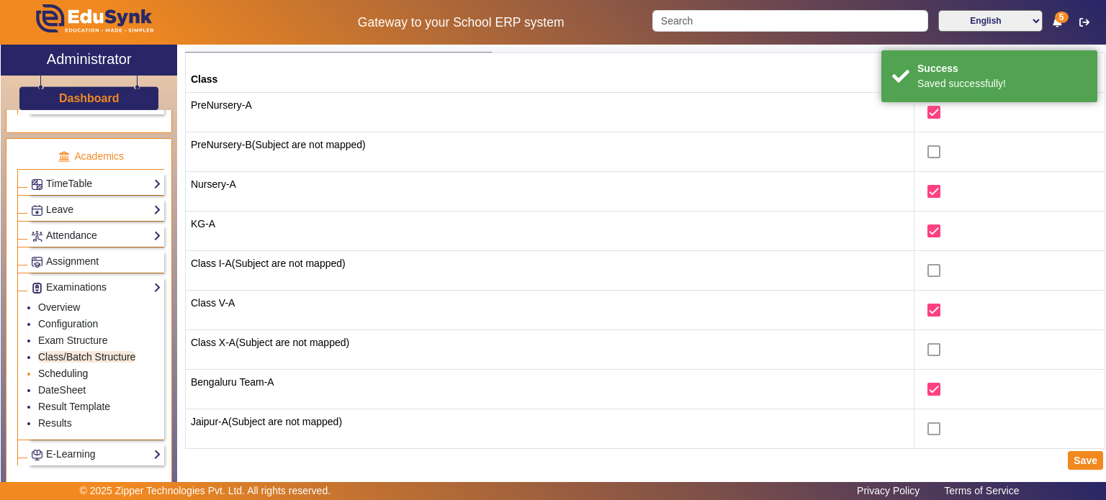
click at [69, 370] on link "Scheduling" at bounding box center [63, 374] width 50 height 12
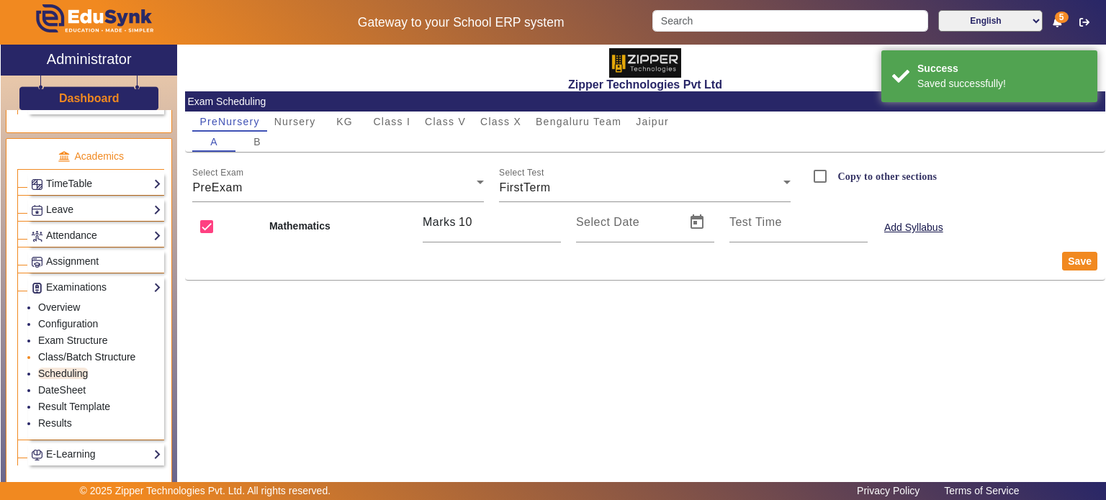
click at [83, 351] on link "Class/Batch Structure" at bounding box center [86, 357] width 97 height 12
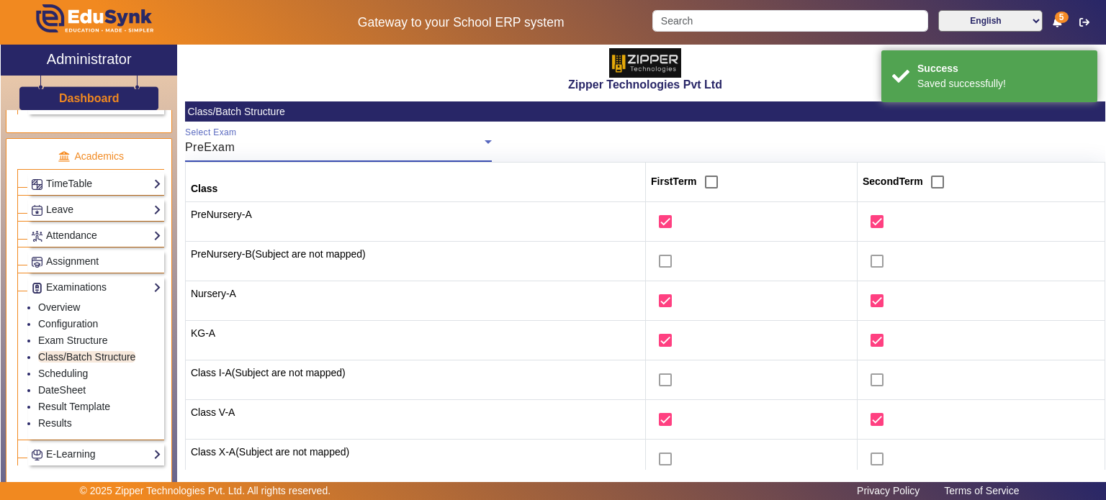
click at [308, 140] on div "PreExam" at bounding box center [335, 147] width 300 height 17
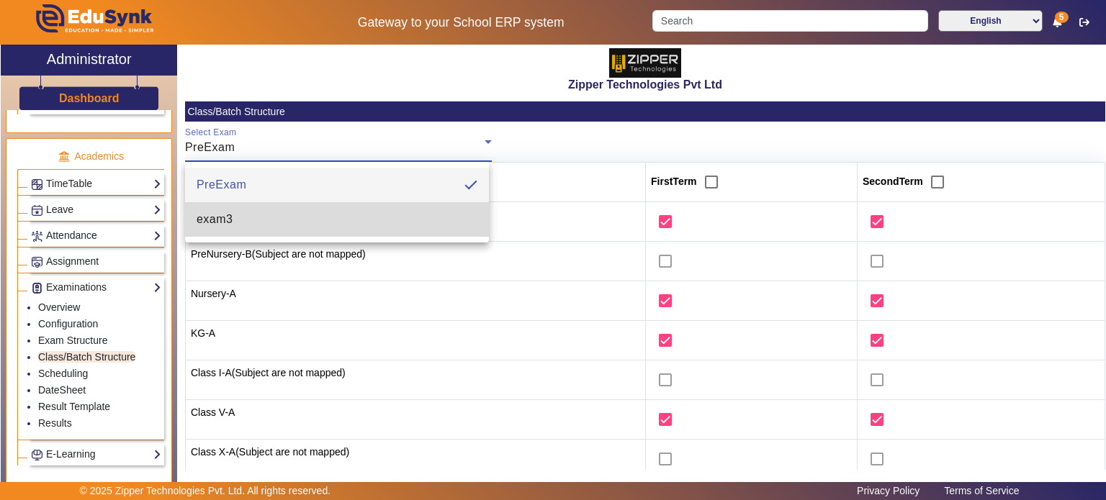
click at [290, 218] on mat-option "exam3" at bounding box center [337, 219] width 305 height 35
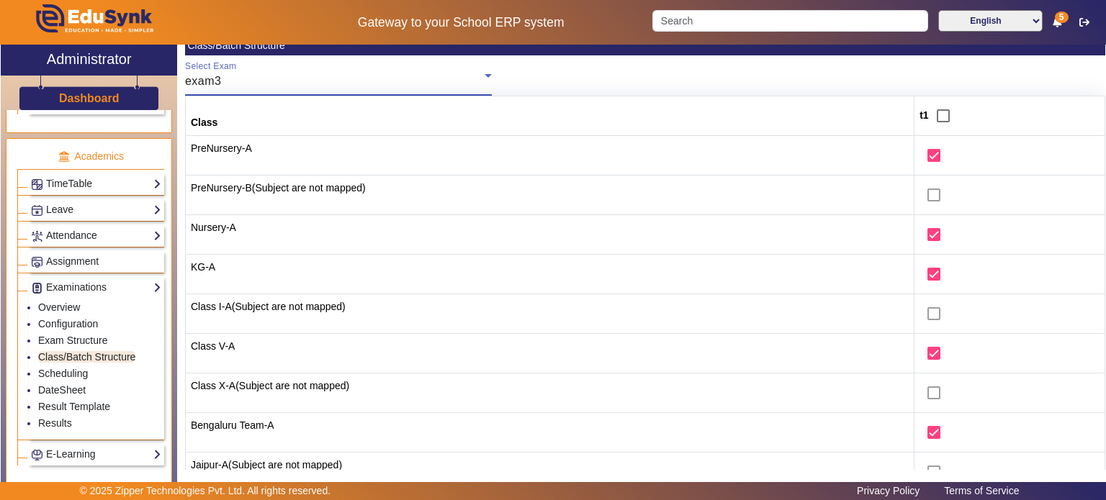
scroll to position [109, 0]
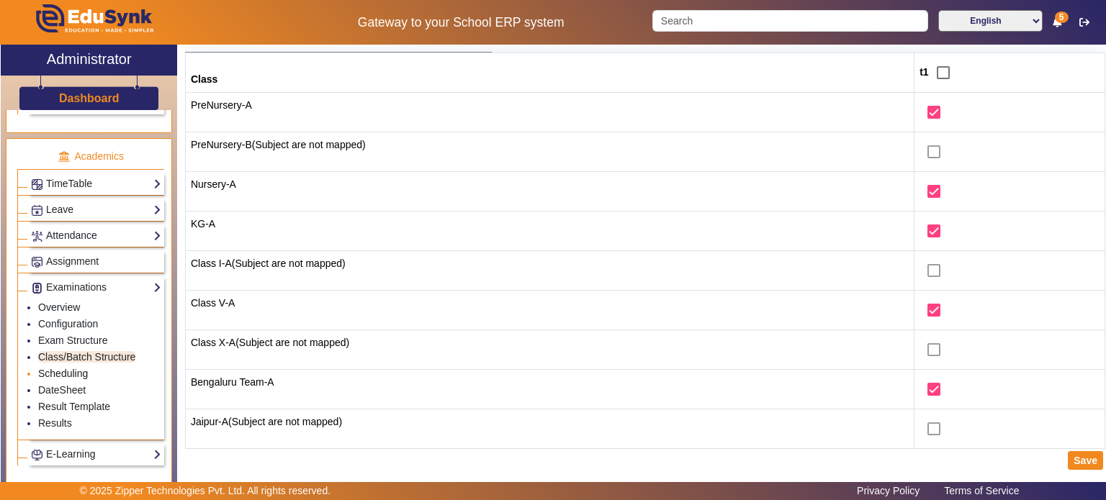
click at [76, 368] on link "Scheduling" at bounding box center [63, 374] width 50 height 12
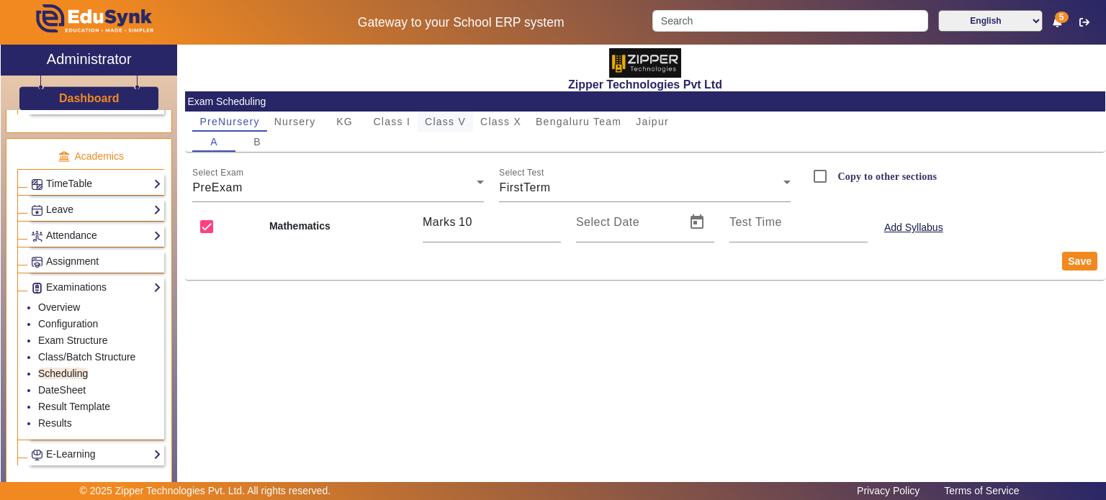
click at [441, 113] on span "Class V" at bounding box center [445, 122] width 41 height 20
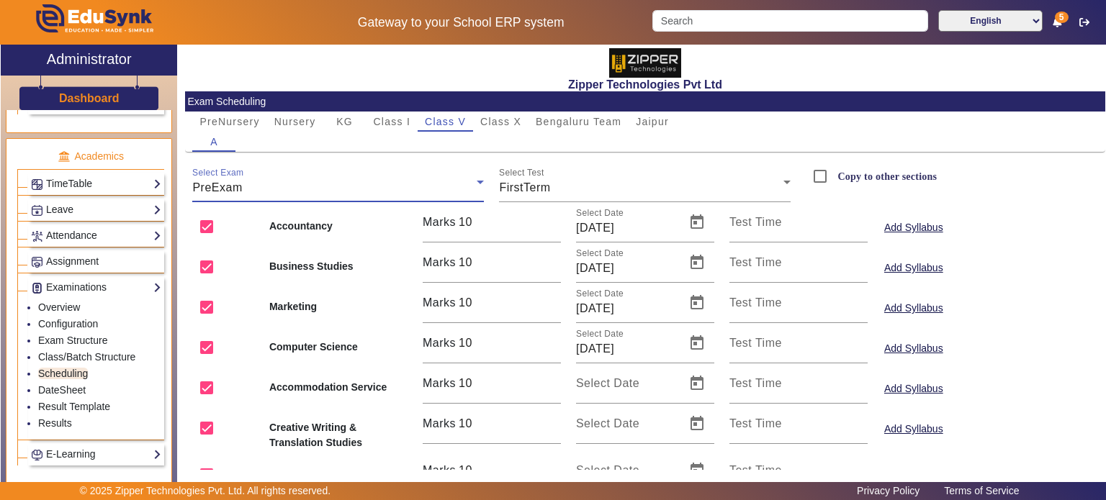
click at [334, 190] on div "PreExam" at bounding box center [334, 187] width 284 height 17
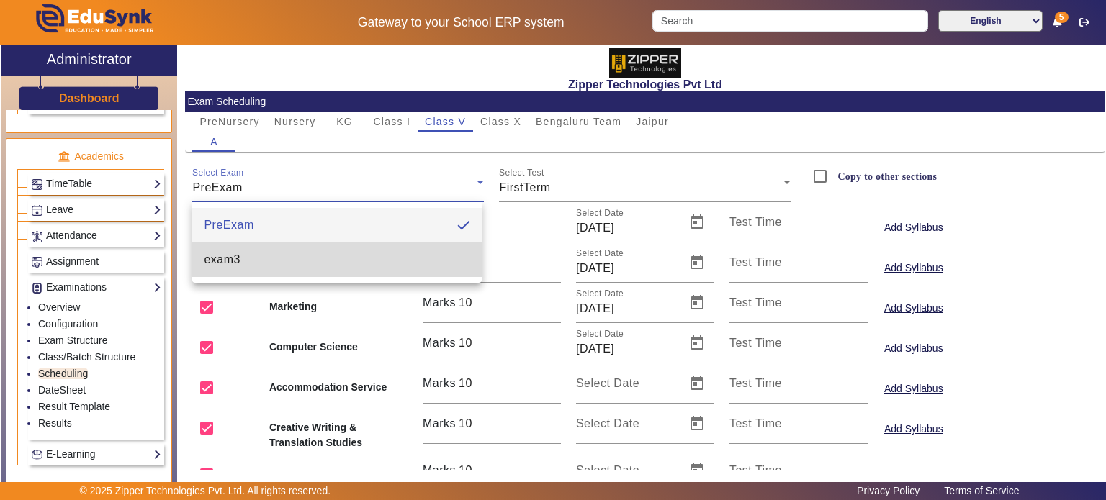
click at [315, 269] on mat-option "exam3" at bounding box center [336, 260] width 289 height 35
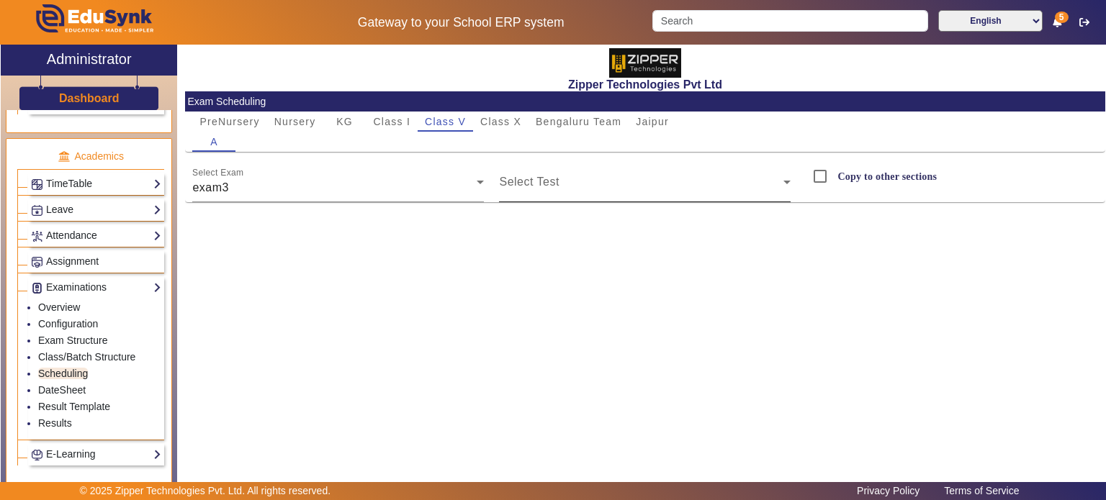
click at [543, 176] on mat-label "Select Test" at bounding box center [529, 182] width 60 height 12
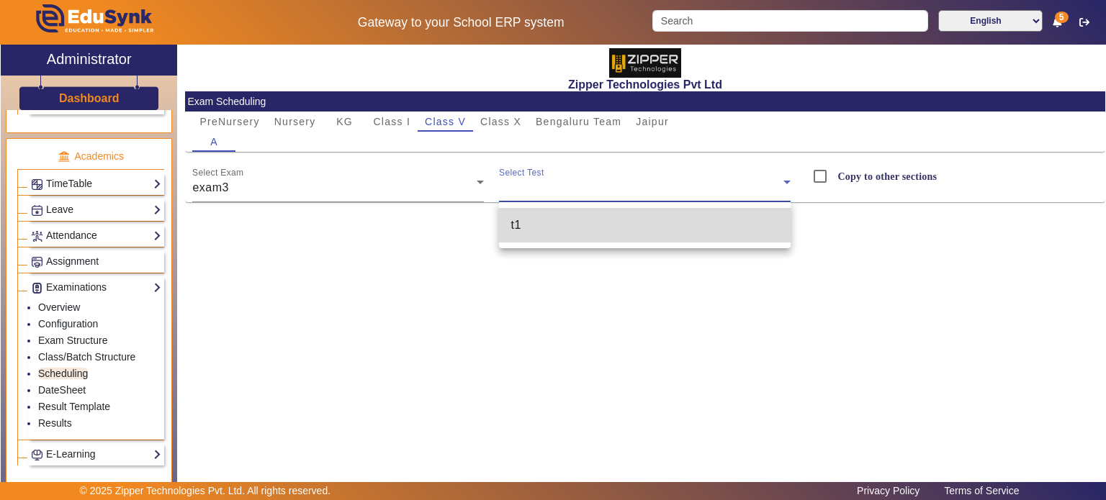
click at [542, 225] on mat-option "t1" at bounding box center [645, 225] width 292 height 35
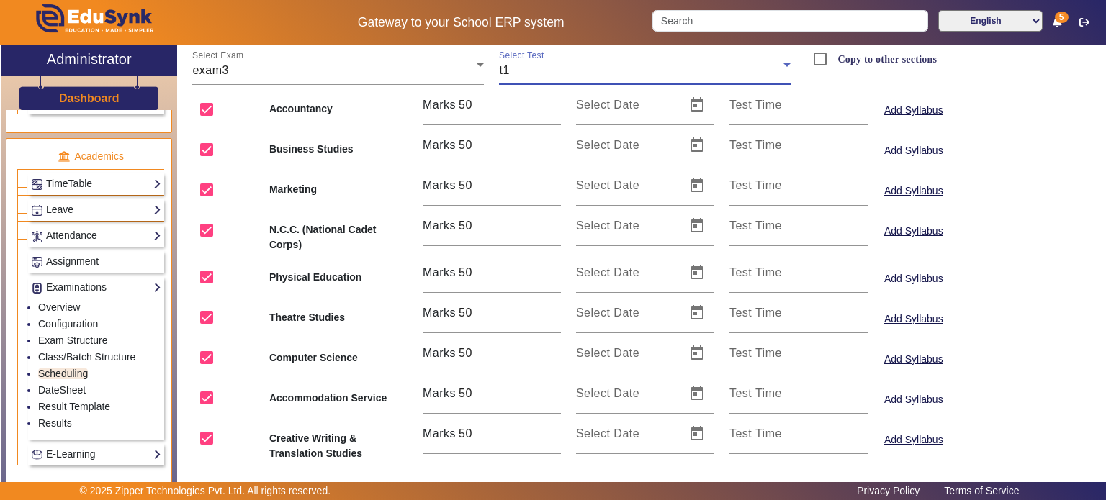
scroll to position [118, 0]
click at [208, 116] on input "checkbox" at bounding box center [206, 108] width 29 height 29
checkbox input "false"
click at [210, 145] on input "checkbox" at bounding box center [206, 149] width 29 height 29
checkbox input "false"
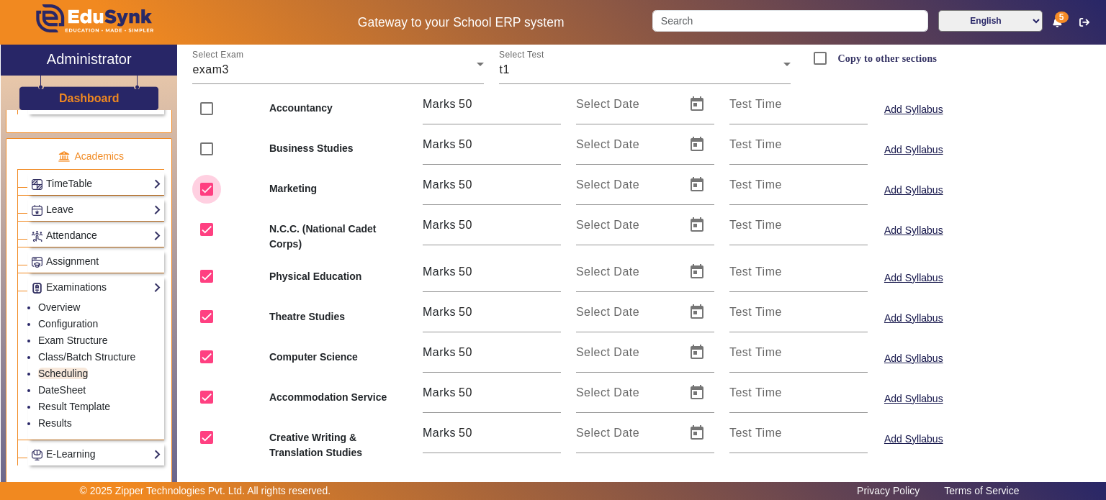
click at [205, 181] on input "checkbox" at bounding box center [206, 189] width 29 height 29
checkbox input "false"
click at [207, 230] on input "checkbox" at bounding box center [206, 229] width 29 height 29
checkbox input "false"
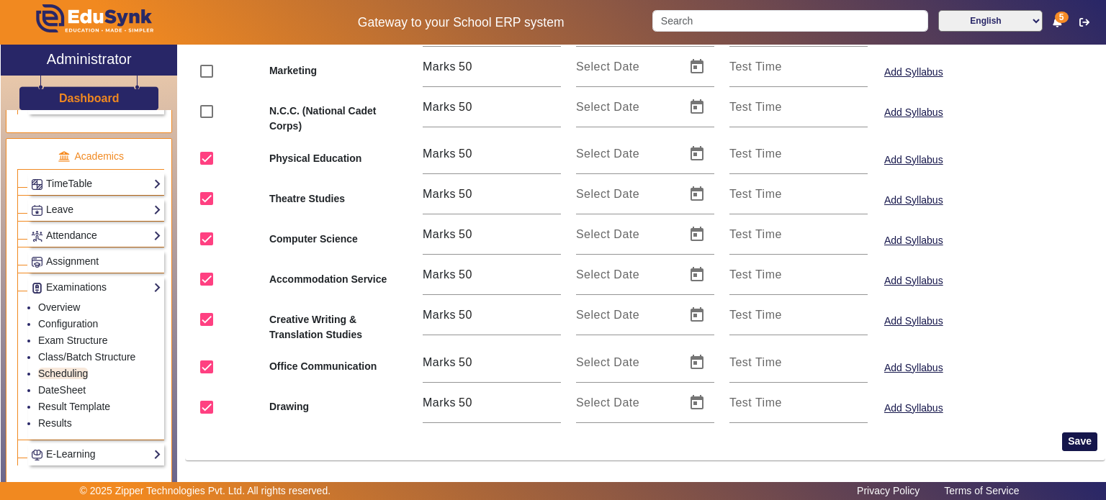
click at [1082, 443] on button "Save" at bounding box center [1079, 442] width 35 height 19
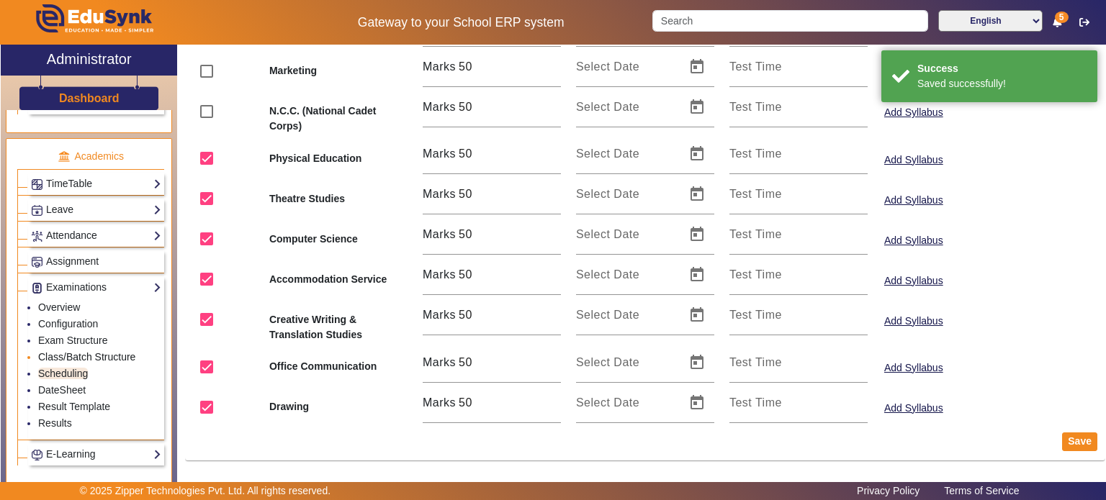
click at [96, 351] on link "Class/Batch Structure" at bounding box center [86, 357] width 97 height 12
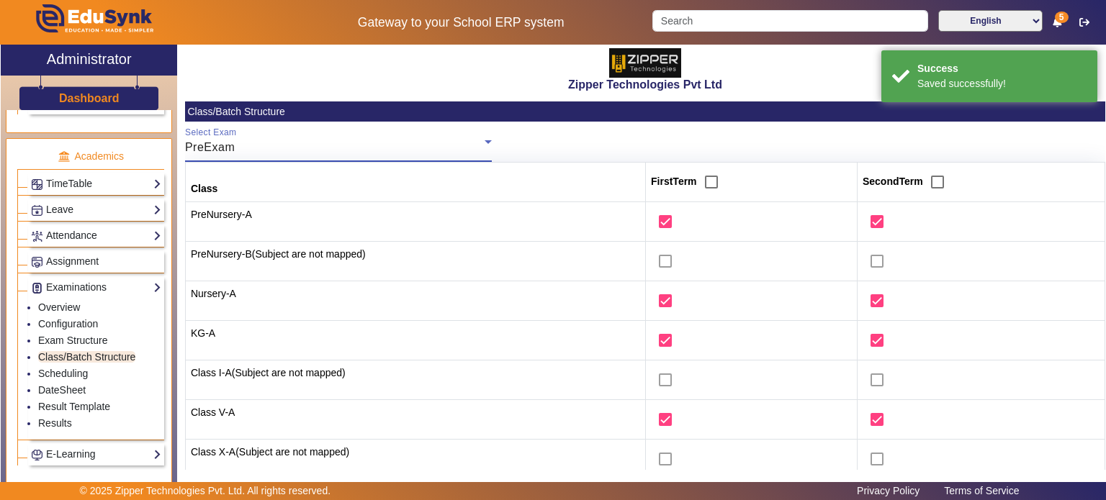
click at [297, 153] on div "PreExam" at bounding box center [335, 147] width 300 height 17
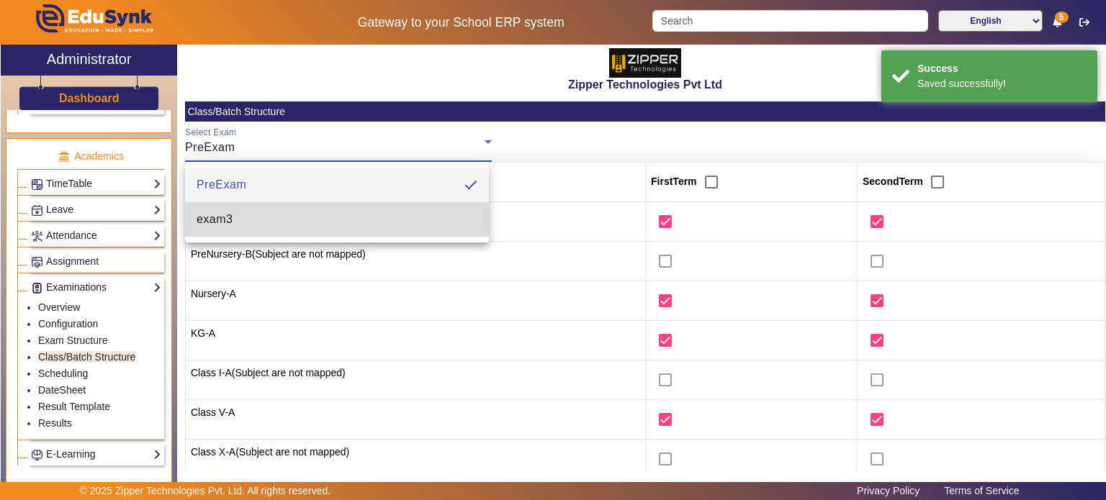
click at [288, 208] on mat-option "exam3" at bounding box center [337, 219] width 305 height 35
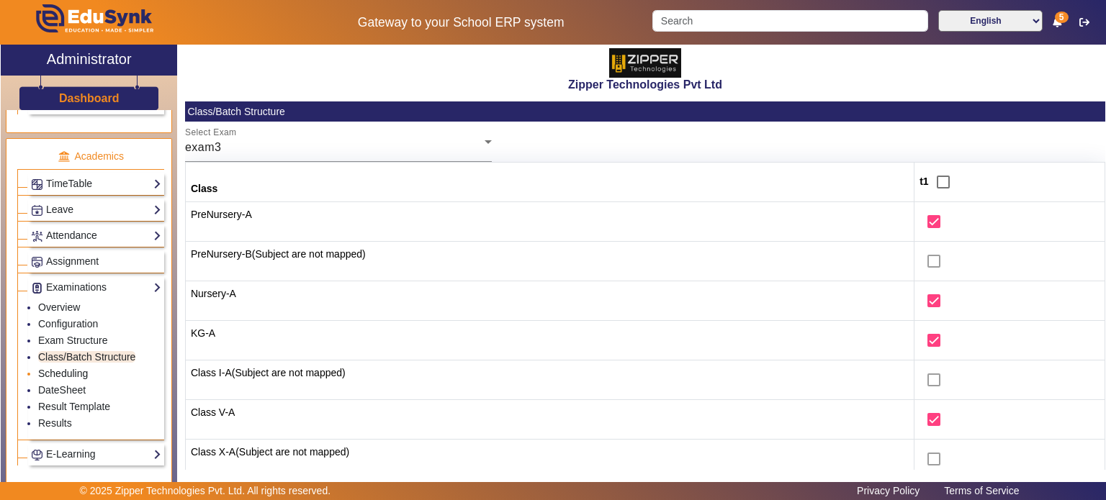
click at [71, 368] on link "Scheduling" at bounding box center [63, 374] width 50 height 12
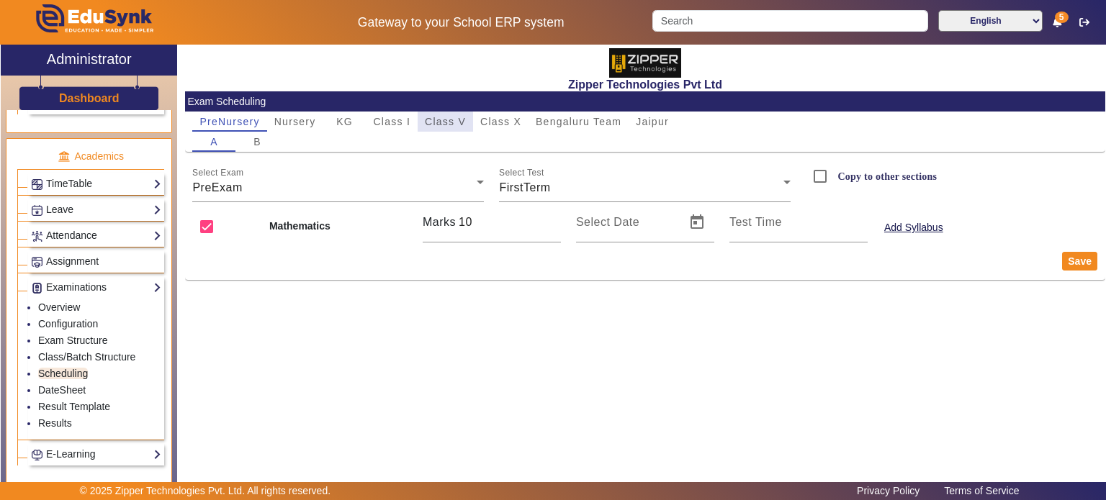
click at [431, 126] on span "Class V" at bounding box center [445, 122] width 41 height 10
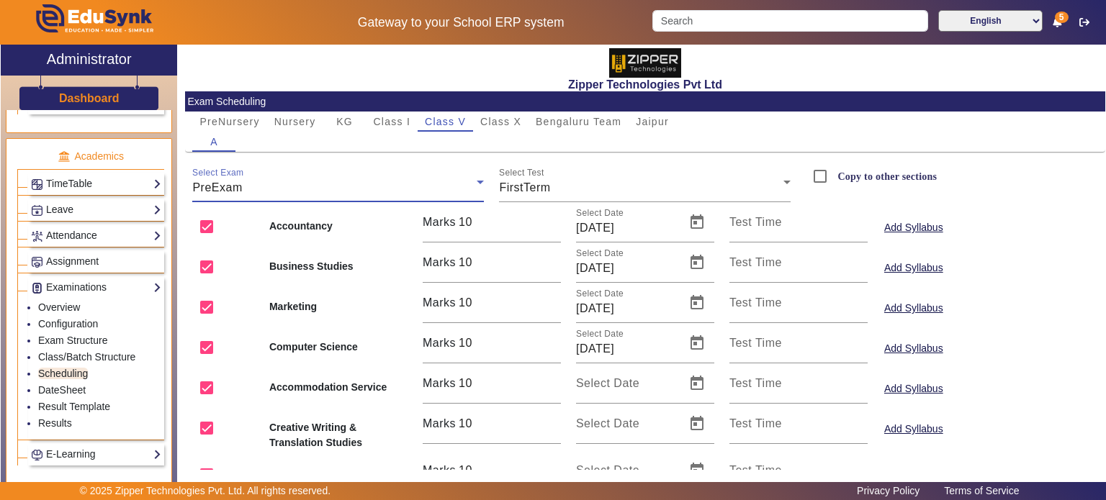
click at [341, 195] on div "PreExam" at bounding box center [334, 187] width 284 height 17
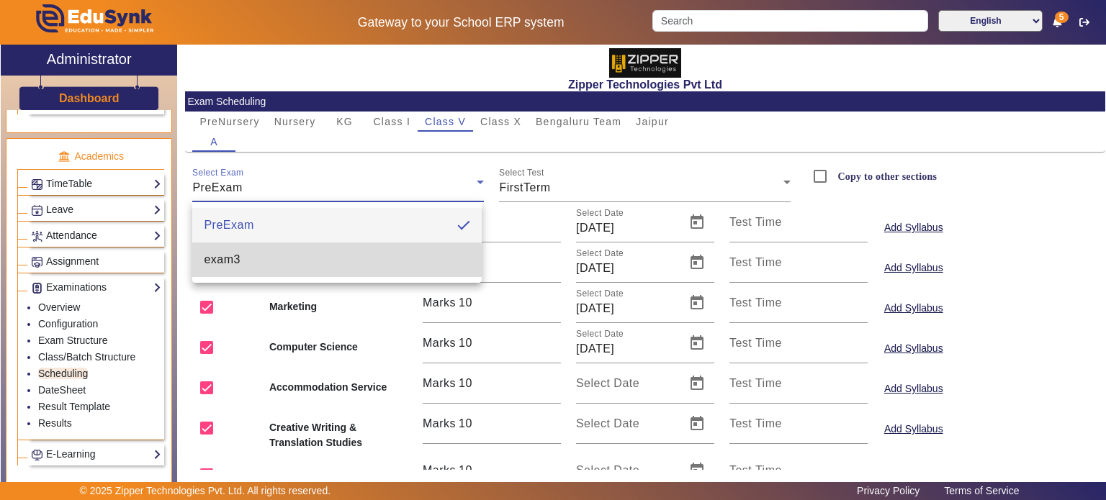
click at [320, 261] on mat-option "exam3" at bounding box center [336, 260] width 289 height 35
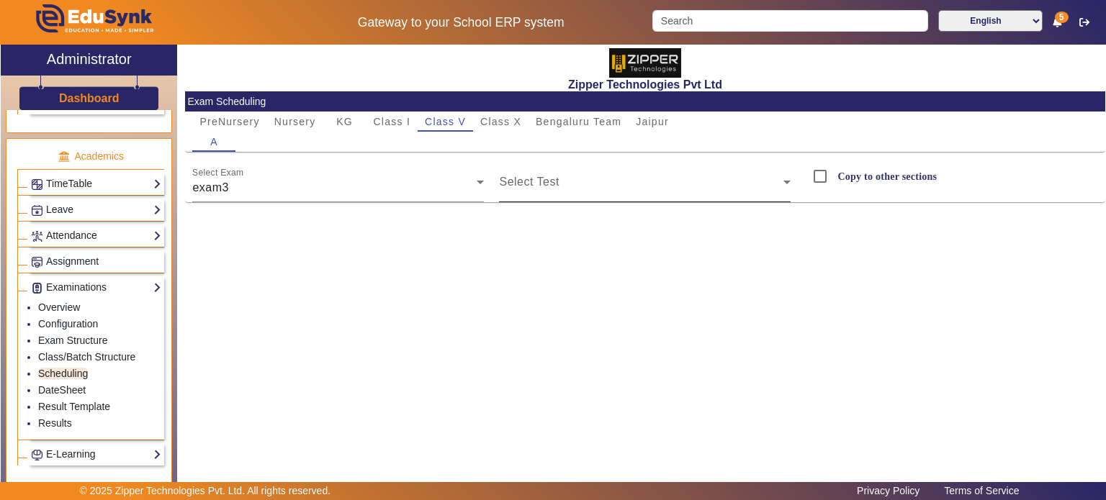
click at [526, 169] on div "Select Test" at bounding box center [645, 182] width 292 height 40
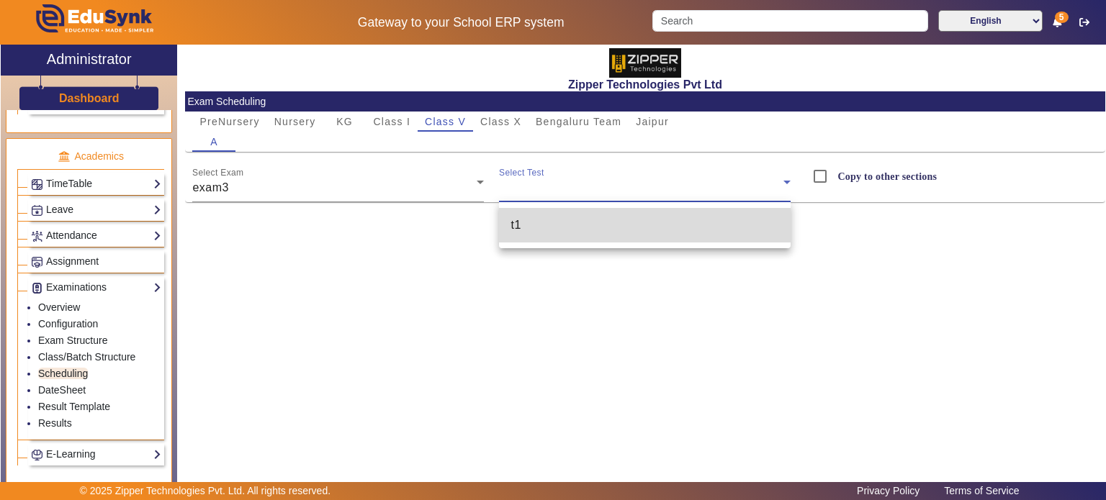
click at [540, 217] on mat-option "t1" at bounding box center [645, 225] width 292 height 35
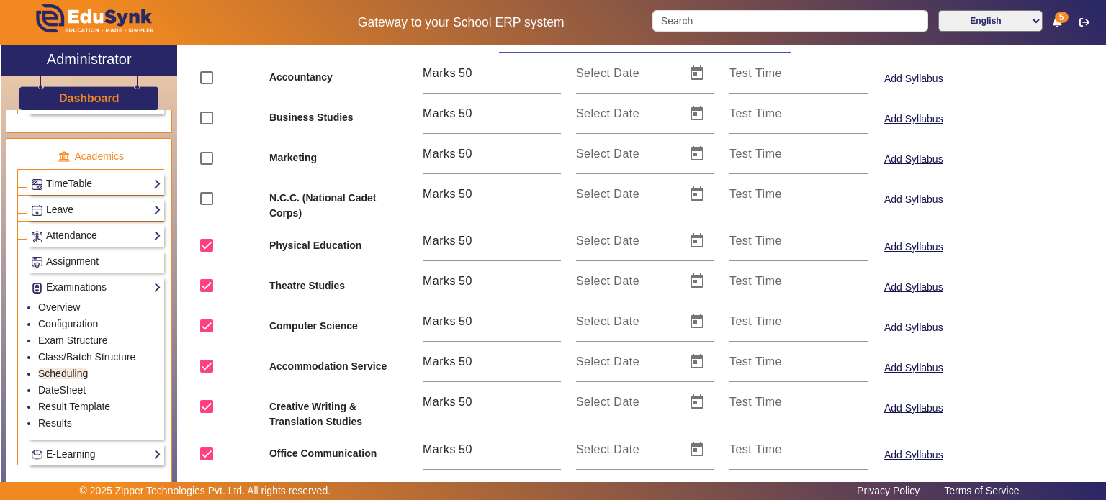
scroll to position [236, 0]
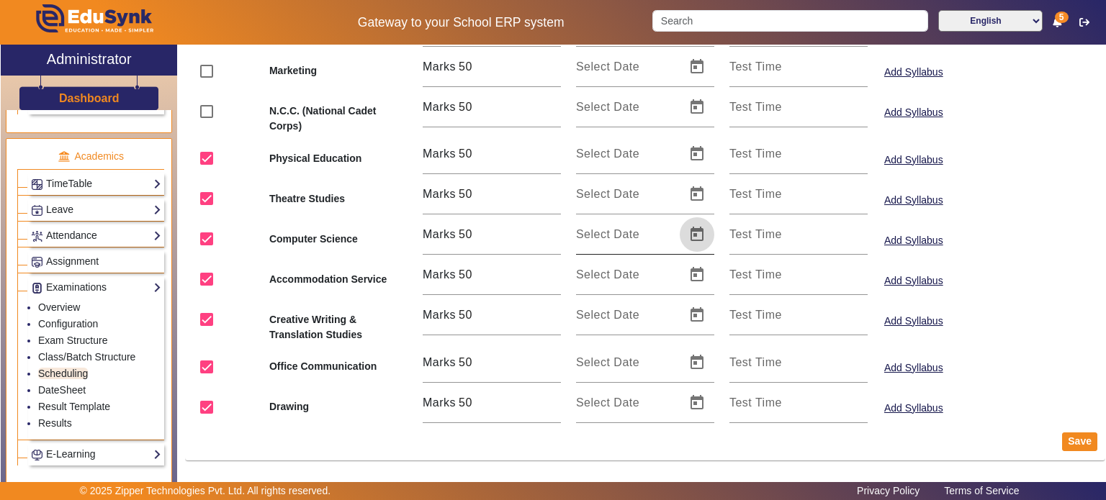
click at [689, 248] on span "Open calendar" at bounding box center [697, 234] width 35 height 35
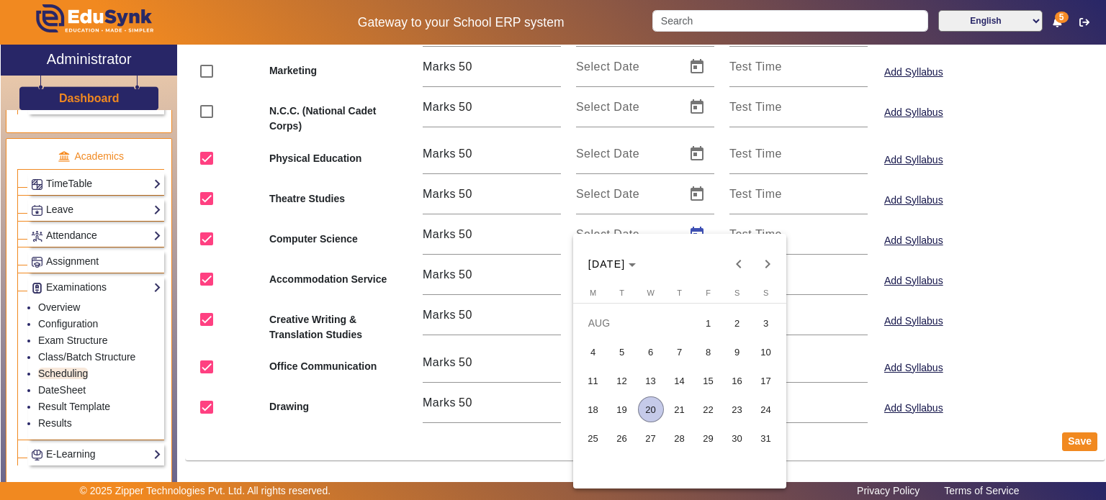
click at [646, 404] on span "20" at bounding box center [651, 410] width 26 height 26
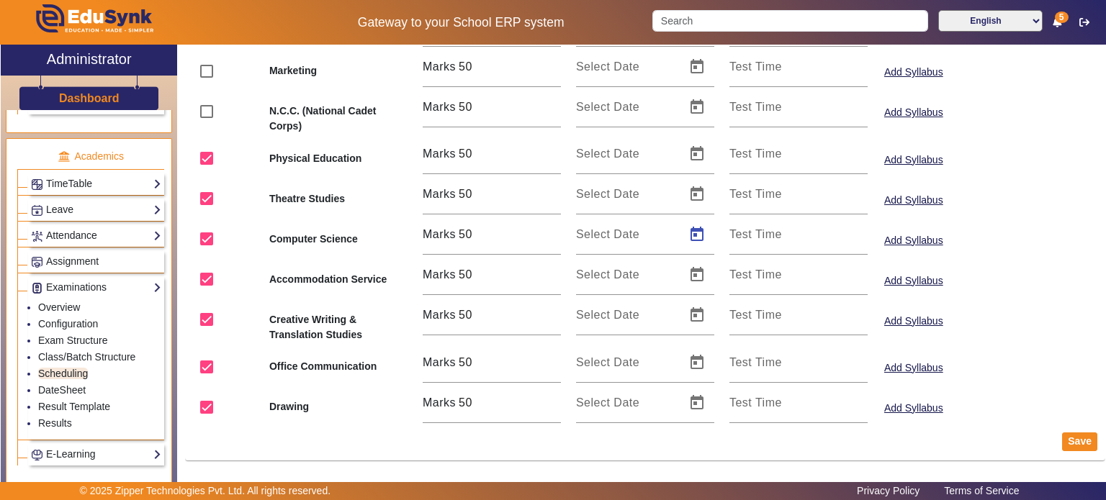
type input "20/08/2025"
click at [205, 155] on input "checkbox" at bounding box center [206, 158] width 29 height 29
checkbox input "false"
click at [206, 196] on input "checkbox" at bounding box center [206, 198] width 29 height 29
checkbox input "false"
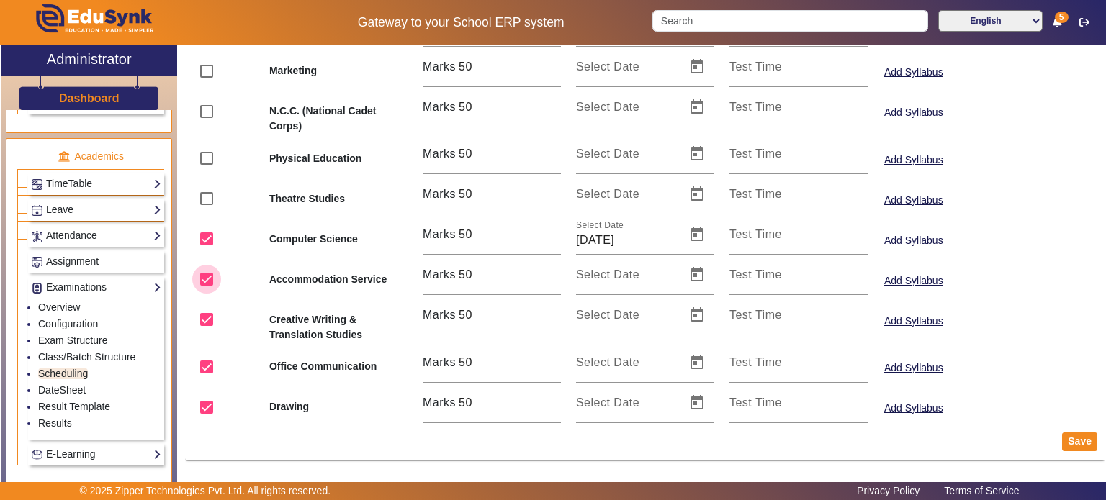
click at [202, 276] on input "checkbox" at bounding box center [206, 279] width 29 height 29
checkbox input "false"
click at [207, 318] on input "checkbox" at bounding box center [206, 319] width 29 height 29
checkbox input "false"
click at [210, 362] on input "checkbox" at bounding box center [206, 367] width 29 height 29
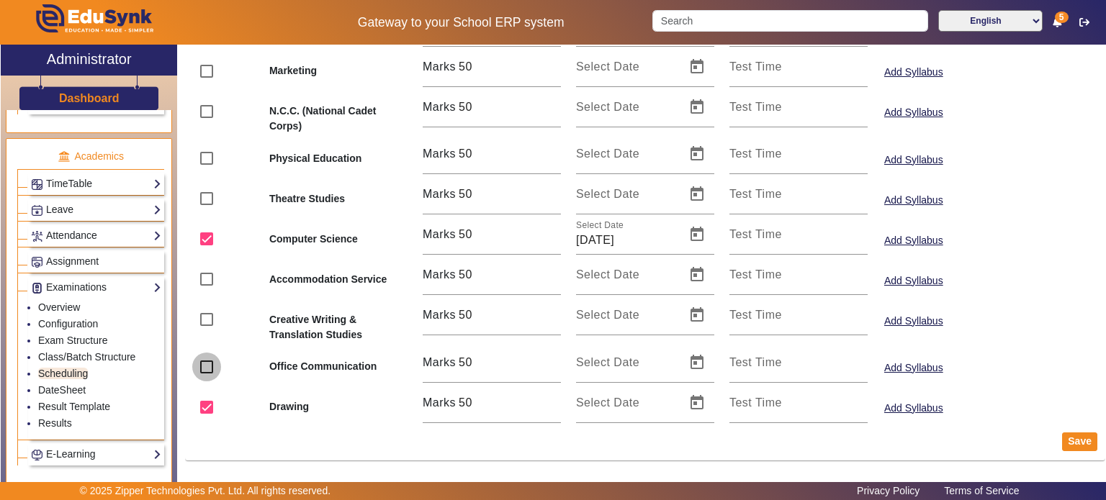
checkbox input "false"
click at [209, 400] on input "checkbox" at bounding box center [206, 407] width 29 height 29
checkbox input "false"
click at [1062, 442] on button "Save" at bounding box center [1079, 442] width 35 height 19
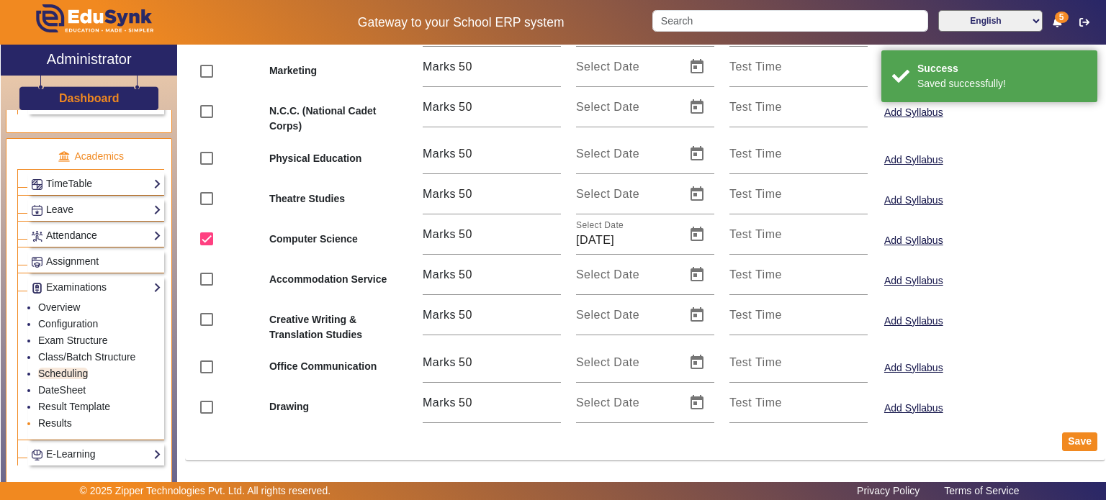
click at [60, 418] on link "Results" at bounding box center [55, 424] width 34 height 12
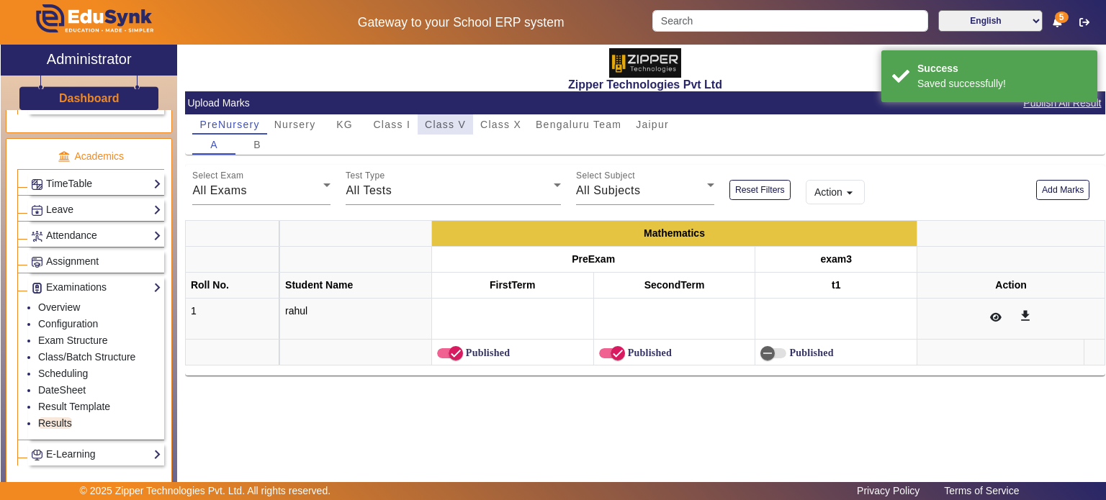
click at [449, 130] on span "Class V" at bounding box center [445, 124] width 41 height 20
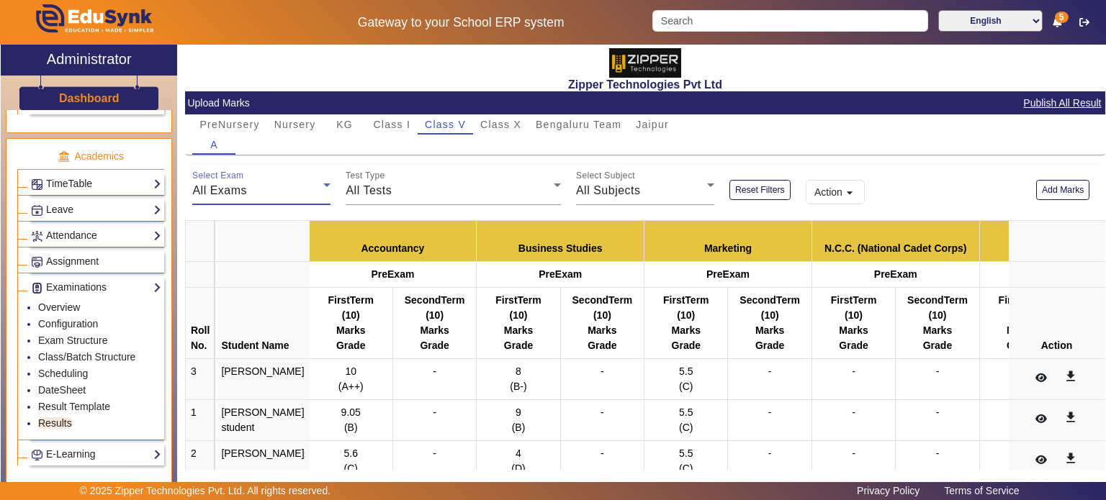
click at [302, 188] on div "All Exams" at bounding box center [257, 190] width 131 height 17
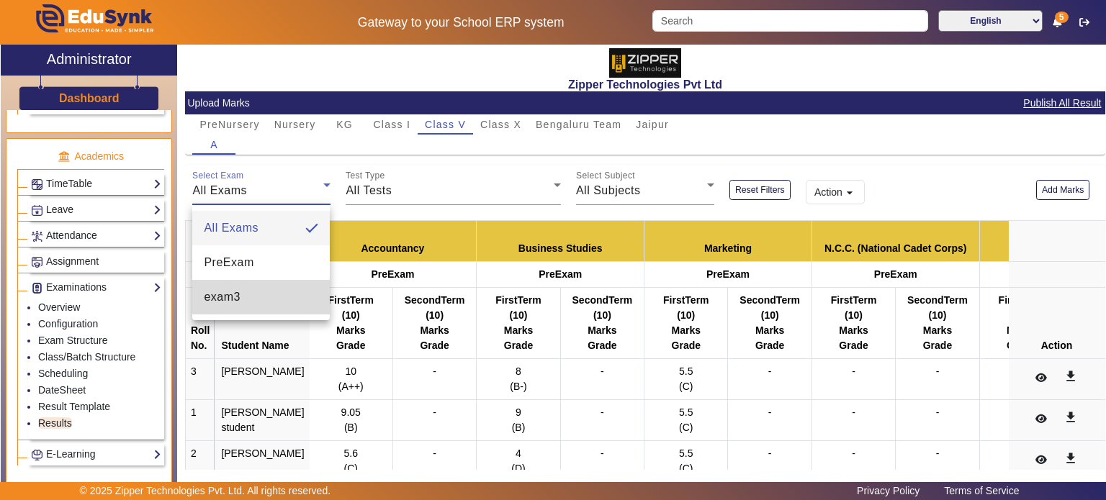
click at [253, 297] on mat-option "exam3" at bounding box center [260, 297] width 137 height 35
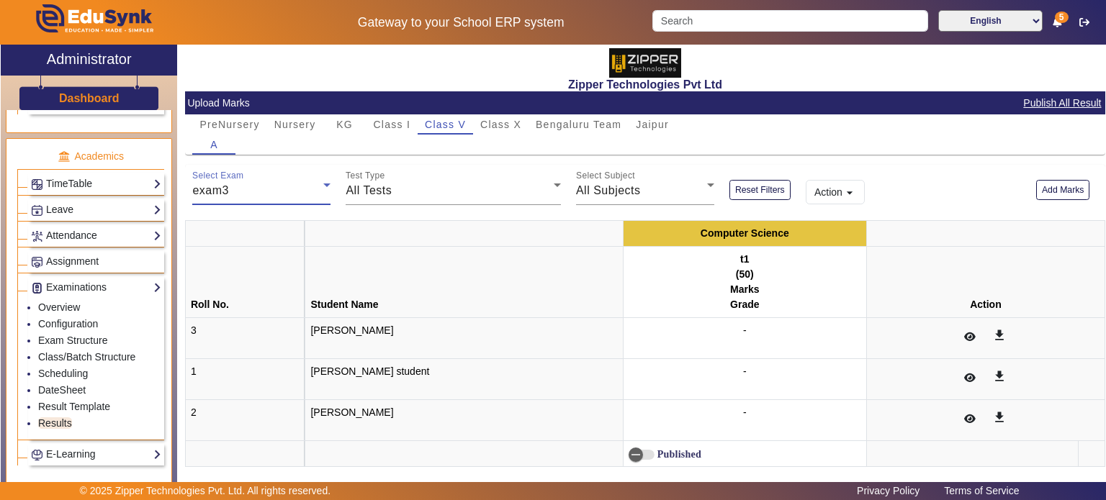
click at [599, 210] on div "Computer Science Roll No. Student Name t1 (50) Marks Grade Action 3 Ayaan Zippe…" at bounding box center [645, 341] width 920 height 272
click at [624, 187] on span "All Subjects" at bounding box center [608, 190] width 65 height 12
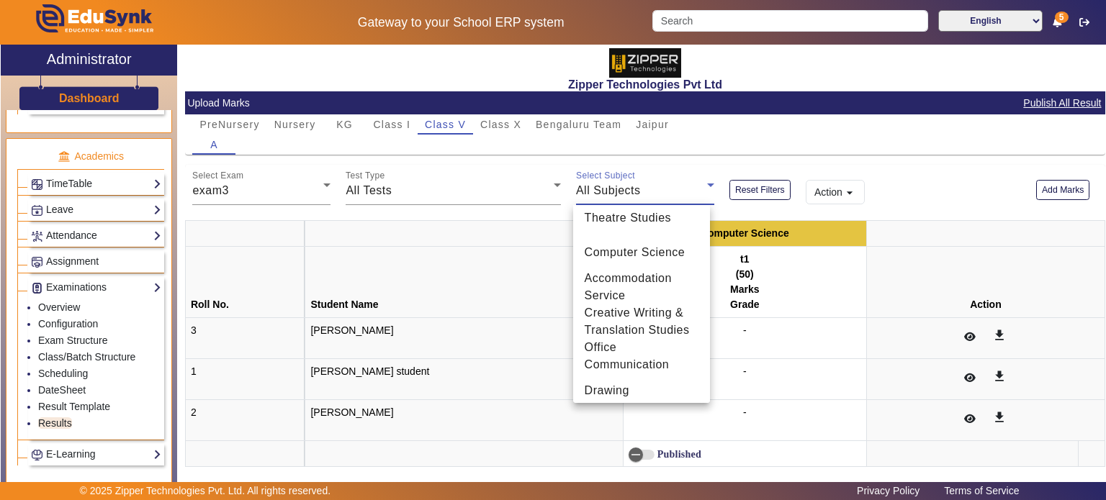
scroll to position [228, 0]
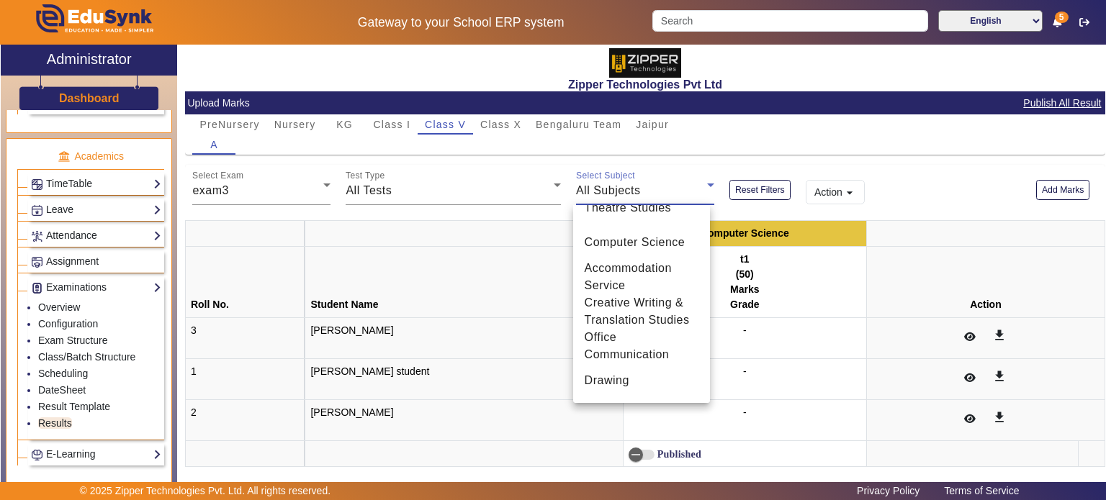
click at [475, 175] on div at bounding box center [553, 250] width 1106 height 500
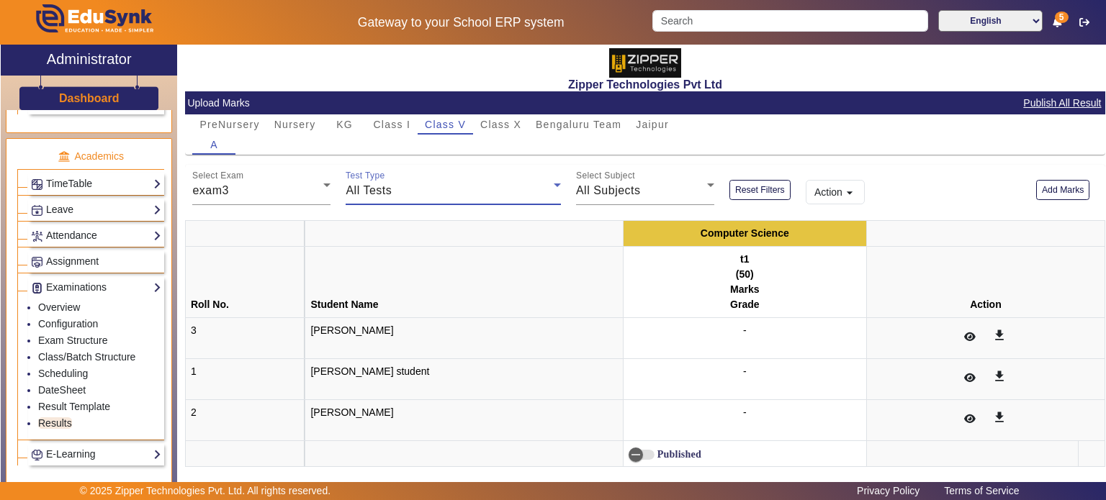
click at [473, 187] on div "All Tests" at bounding box center [450, 190] width 208 height 17
click at [453, 246] on mat-option "t1" at bounding box center [451, 263] width 213 height 35
click at [606, 192] on span "All Subjects" at bounding box center [608, 190] width 65 height 12
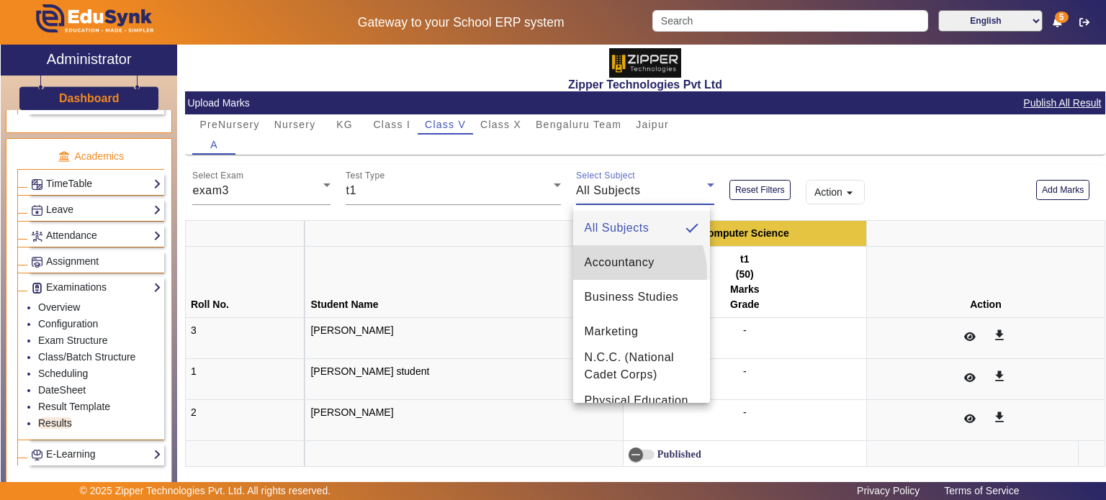
click at [620, 273] on mat-option "Accountancy" at bounding box center [641, 263] width 137 height 35
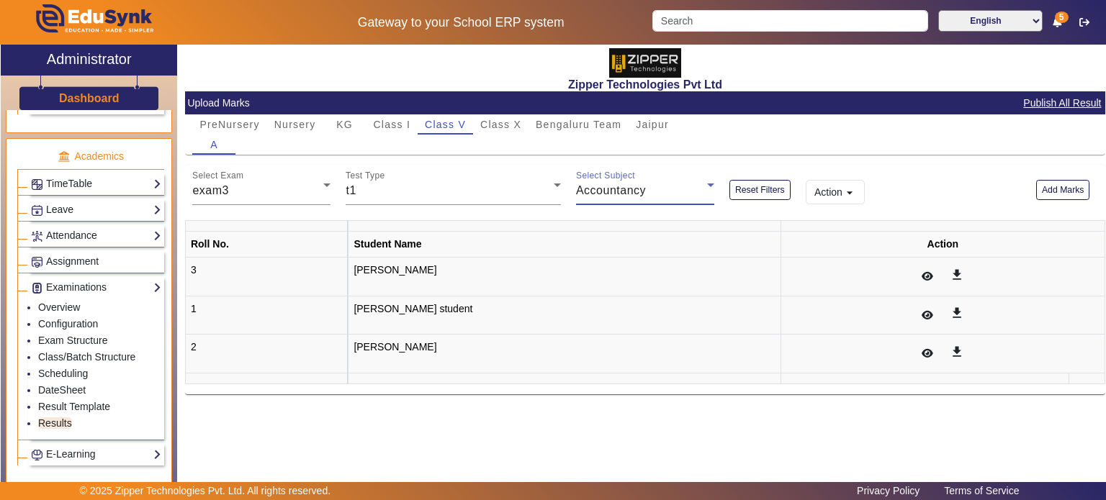
click at [616, 194] on span "Accountancy" at bounding box center [611, 190] width 70 height 12
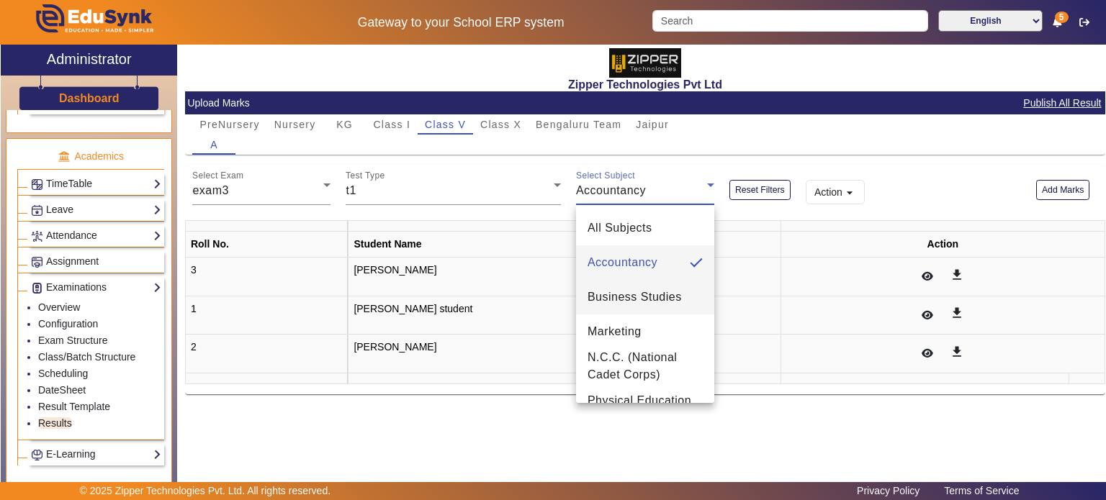
click at [622, 298] on span "Business Studies" at bounding box center [635, 297] width 94 height 17
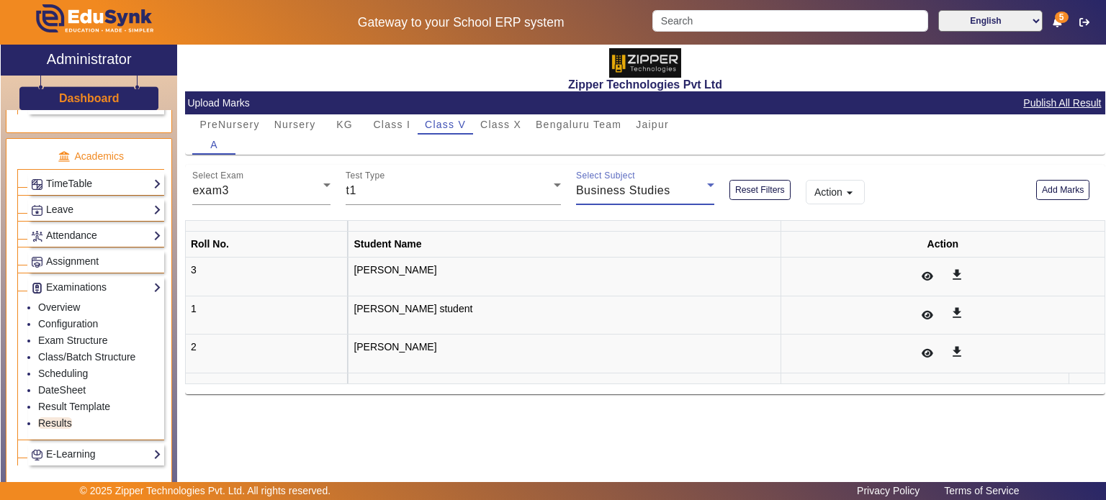
click at [634, 185] on span "Business Studies" at bounding box center [623, 190] width 94 height 12
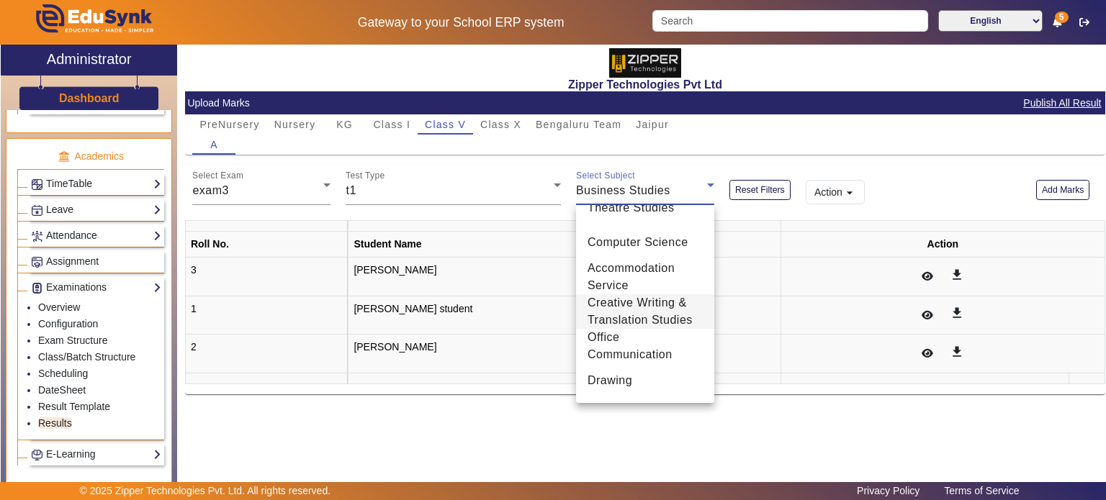
scroll to position [184, 0]
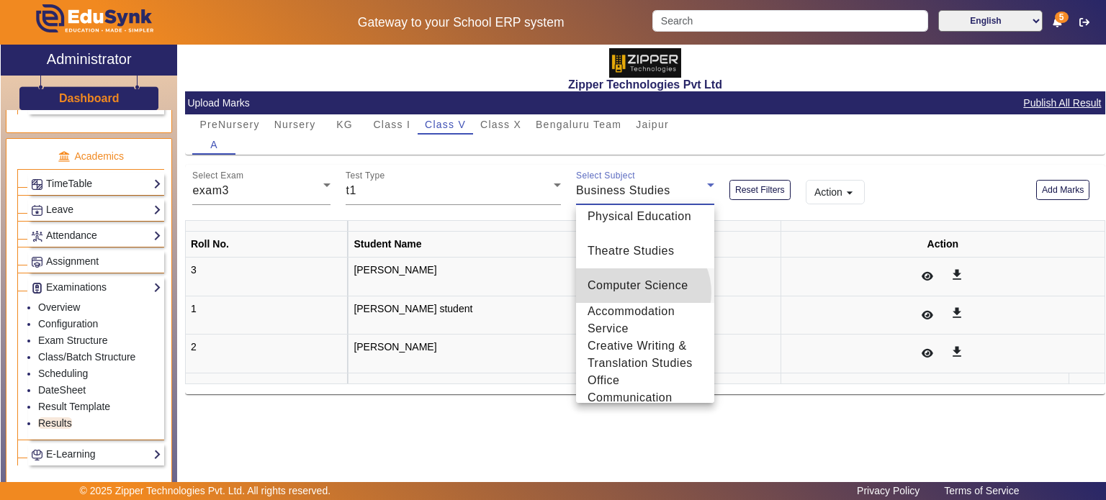
click at [641, 292] on span "Computer Science" at bounding box center [638, 285] width 101 height 17
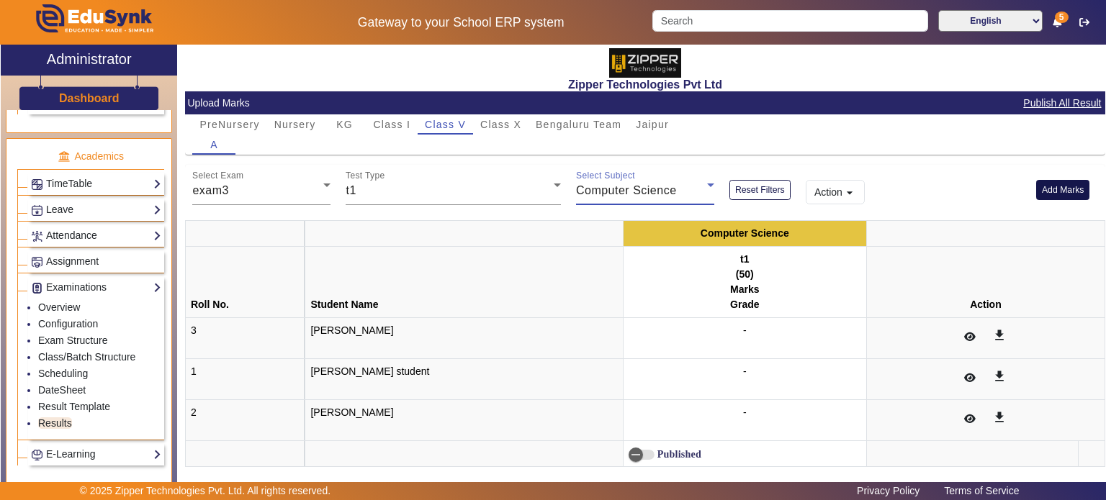
click at [1048, 184] on button "Add Marks" at bounding box center [1063, 189] width 54 height 19
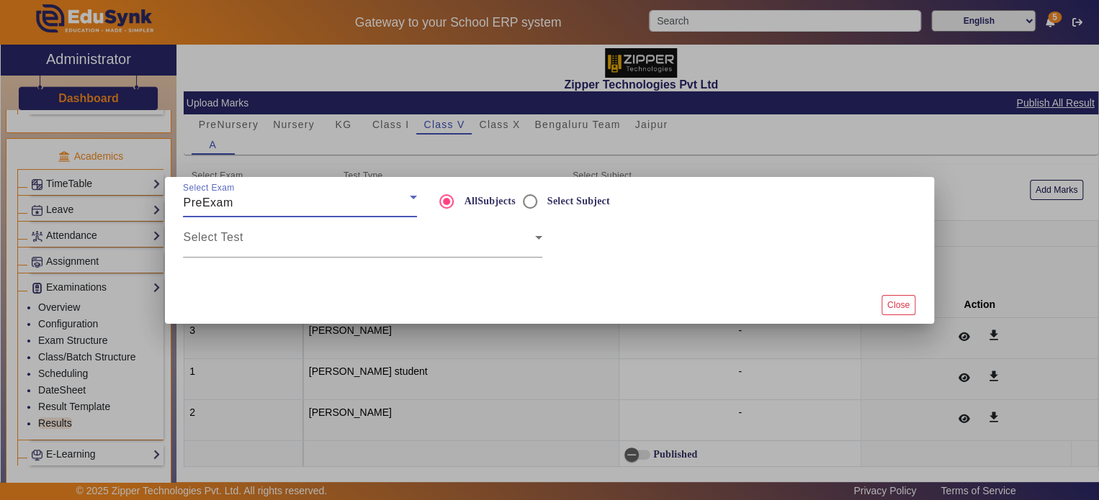
click at [241, 197] on div "PreExam" at bounding box center [296, 202] width 227 height 17
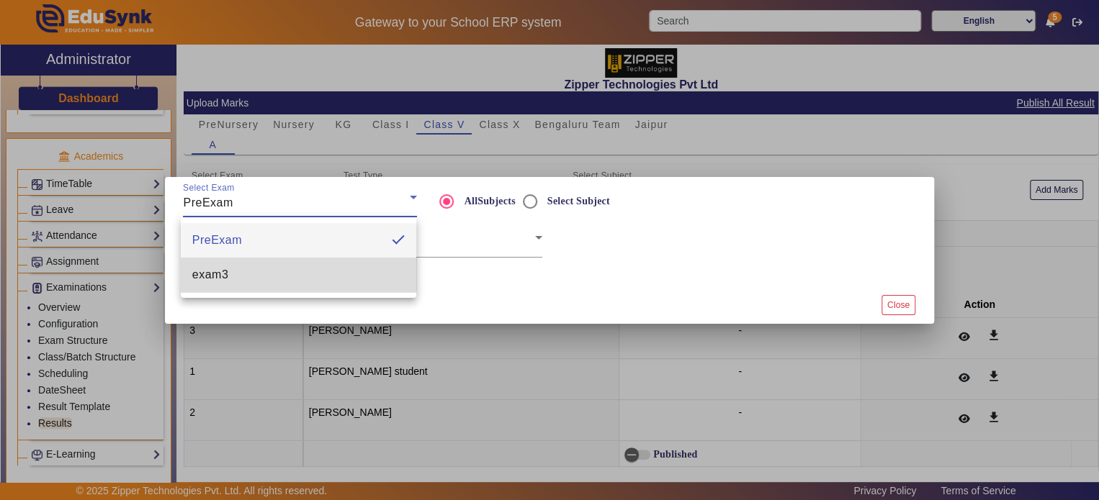
click at [239, 266] on mat-option "exam3" at bounding box center [298, 275] width 235 height 35
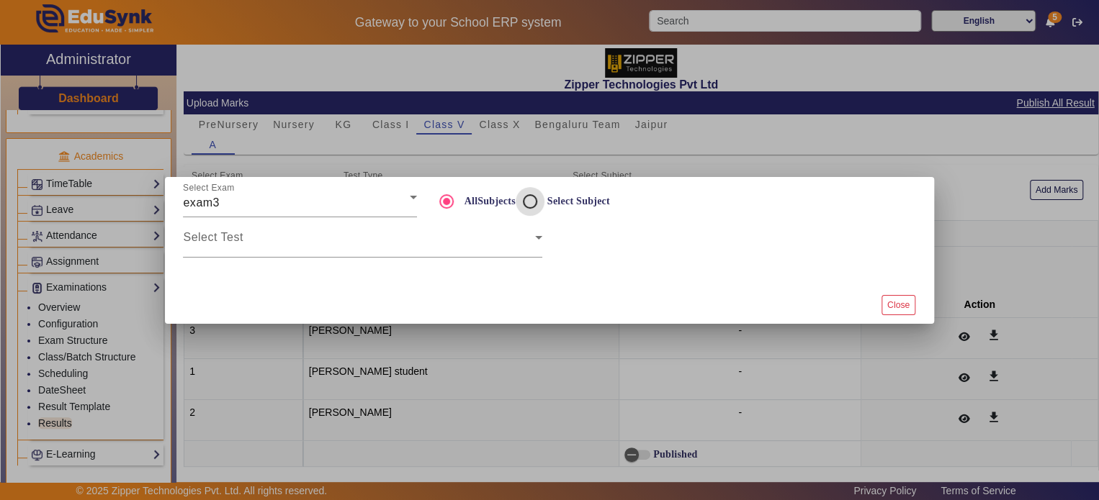
click at [533, 205] on input "Select Subject" at bounding box center [530, 201] width 29 height 29
radio input "true"
click at [595, 235] on span at bounding box center [732, 243] width 351 height 17
click at [475, 243] on span at bounding box center [358, 243] width 351 height 17
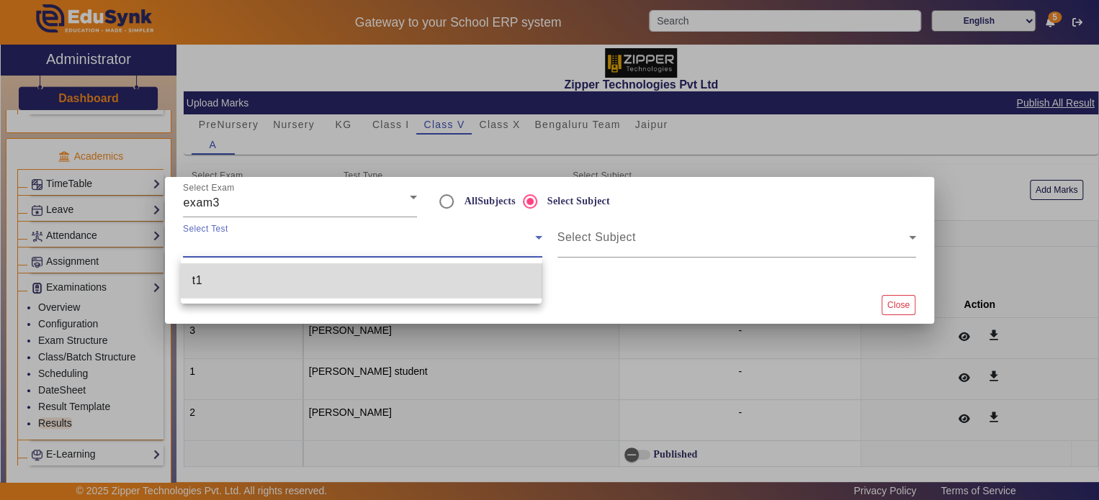
click at [456, 277] on mat-option "t1" at bounding box center [361, 281] width 361 height 35
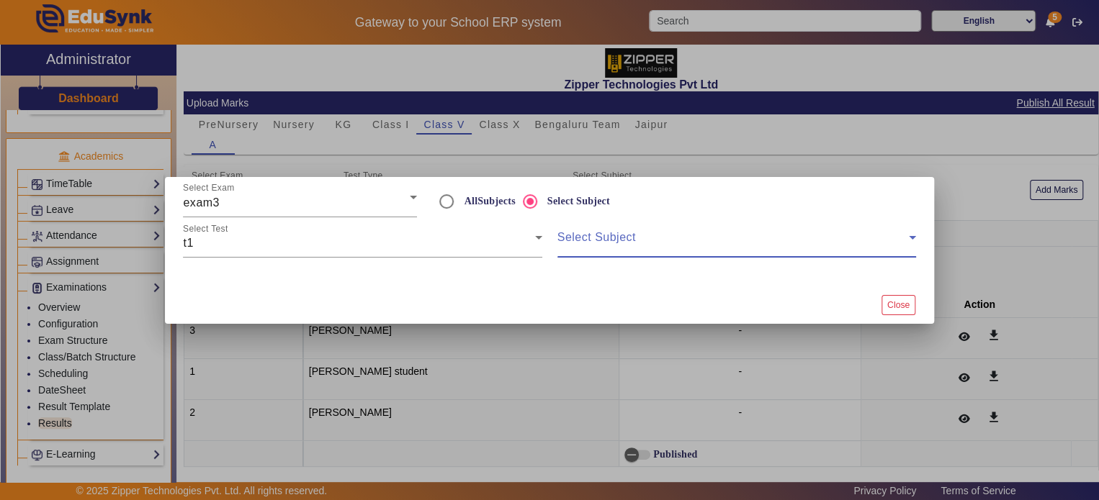
click at [609, 240] on span at bounding box center [732, 243] width 351 height 17
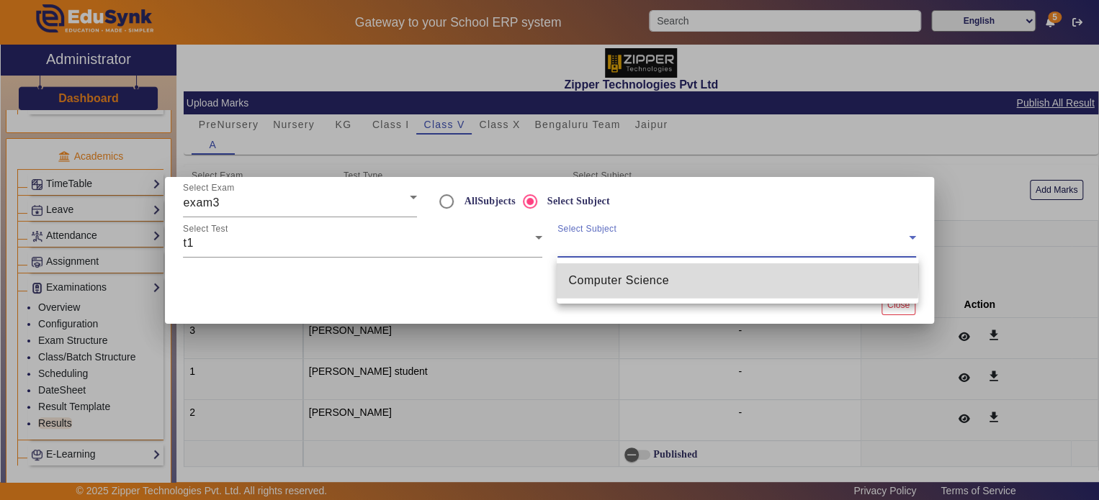
click at [625, 273] on span "Computer Science" at bounding box center [618, 280] width 101 height 17
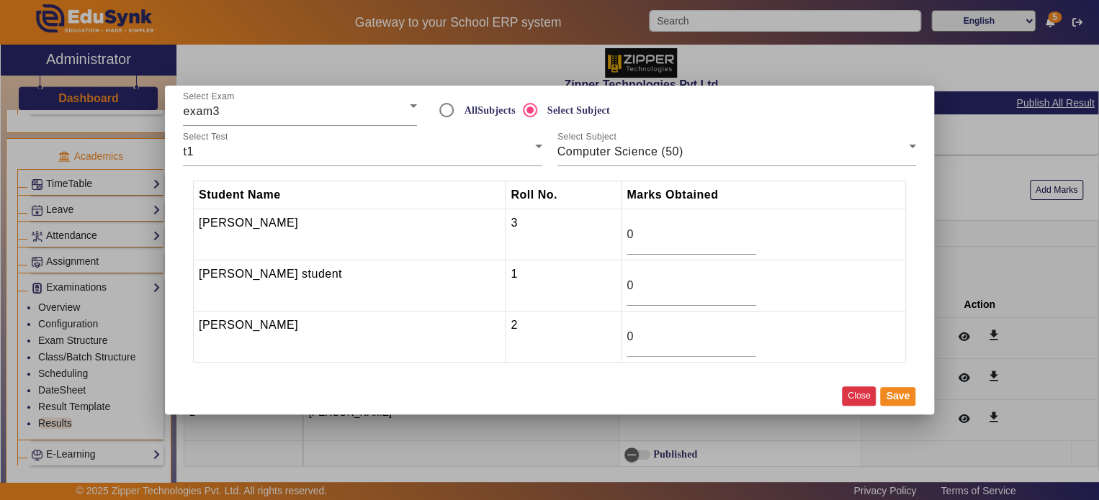
click at [870, 395] on button "Close" at bounding box center [859, 396] width 34 height 19
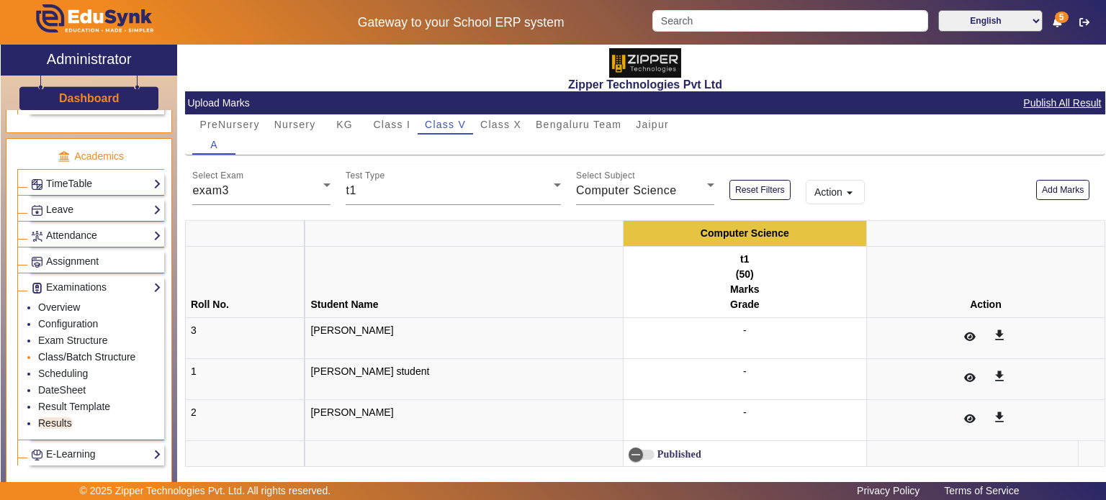
click at [84, 351] on link "Class/Batch Structure" at bounding box center [86, 357] width 97 height 12
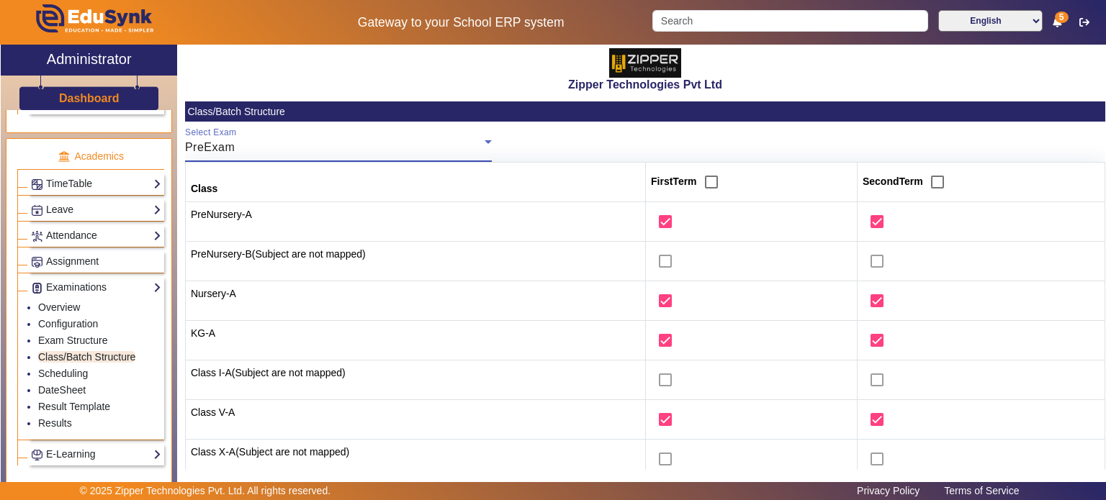
click at [284, 146] on div "PreExam" at bounding box center [335, 147] width 300 height 17
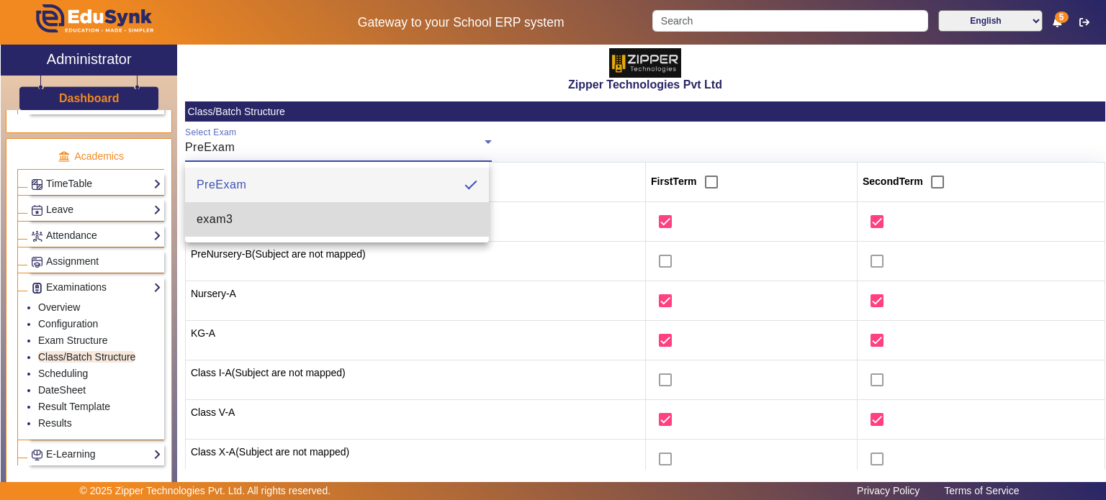
click at [276, 212] on mat-option "exam3" at bounding box center [337, 219] width 305 height 35
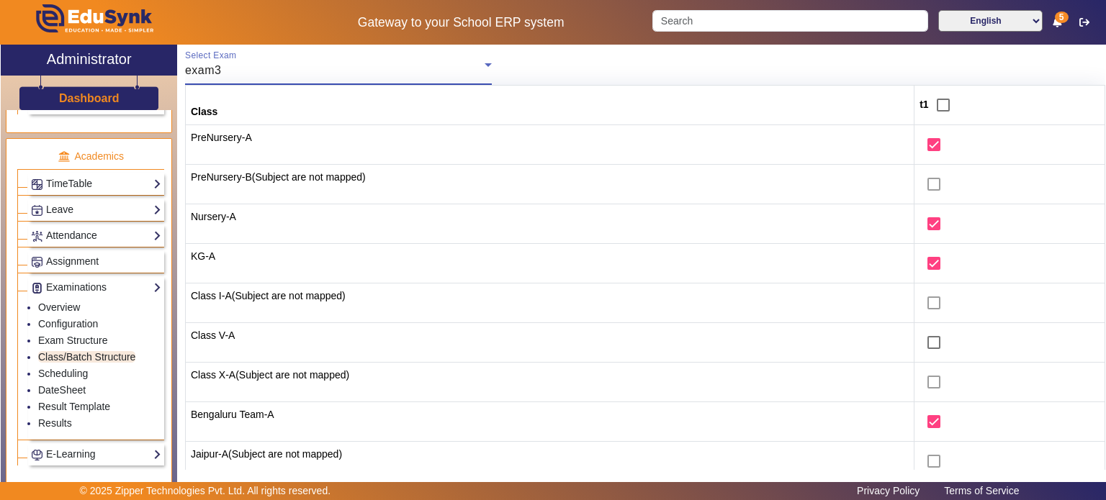
scroll to position [78, 0]
click at [78, 372] on link "Scheduling" at bounding box center [63, 374] width 50 height 12
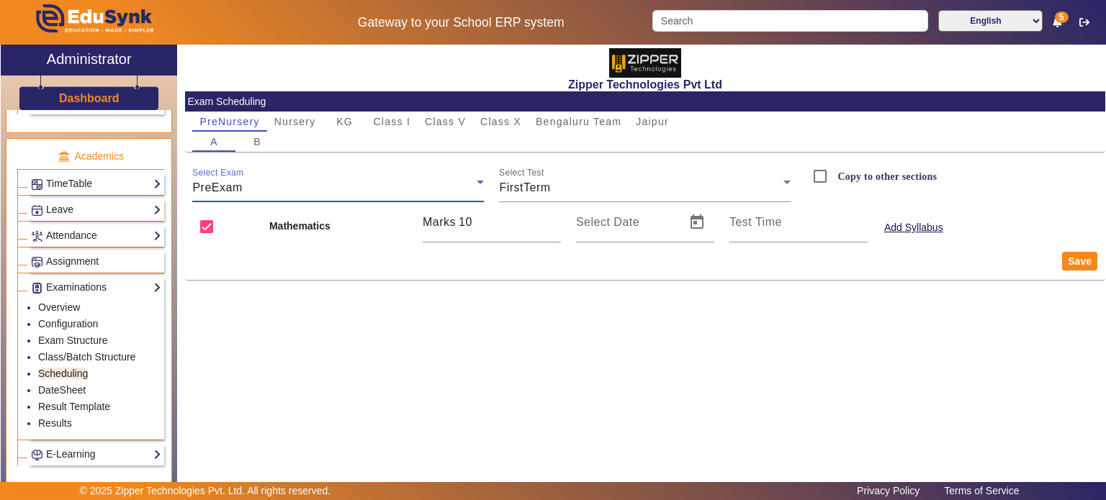
click at [300, 181] on div "PreExam" at bounding box center [334, 187] width 284 height 17
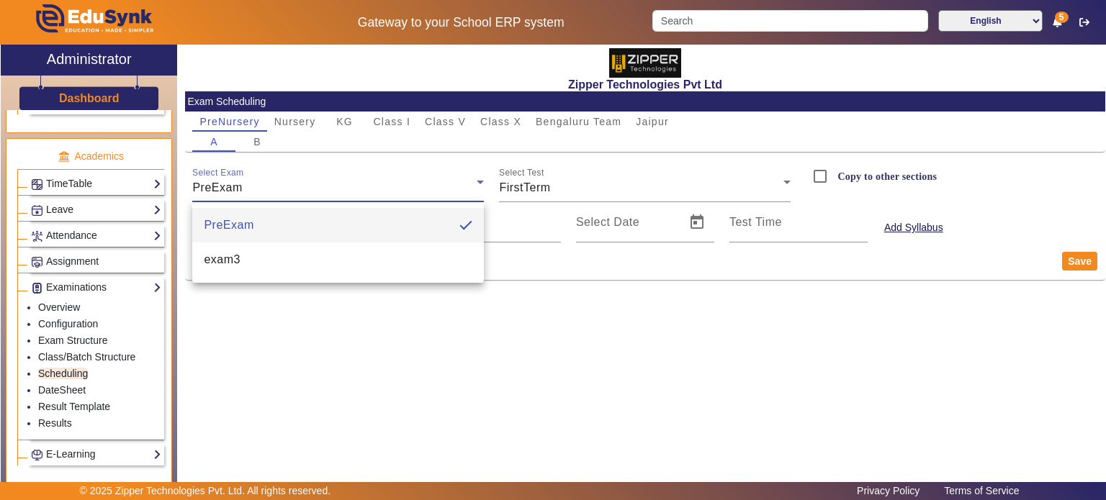
click at [447, 117] on div at bounding box center [553, 250] width 1106 height 500
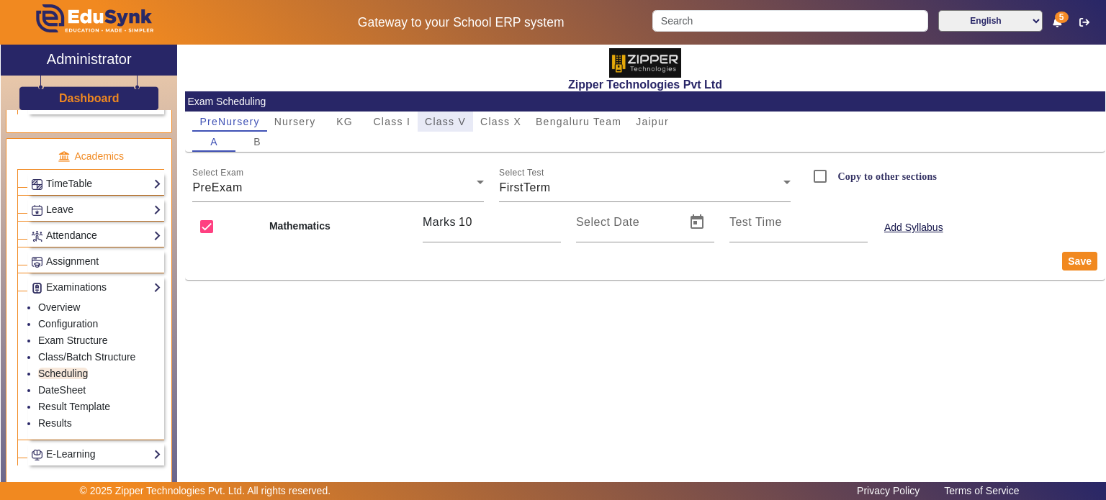
click at [447, 117] on span "Class V" at bounding box center [445, 122] width 41 height 10
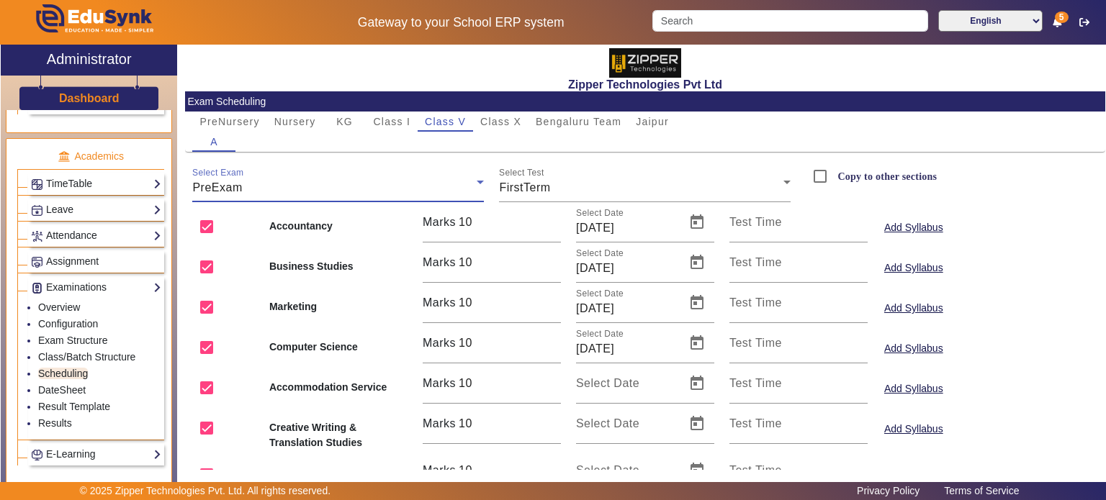
click at [336, 189] on div "PreExam" at bounding box center [334, 187] width 284 height 17
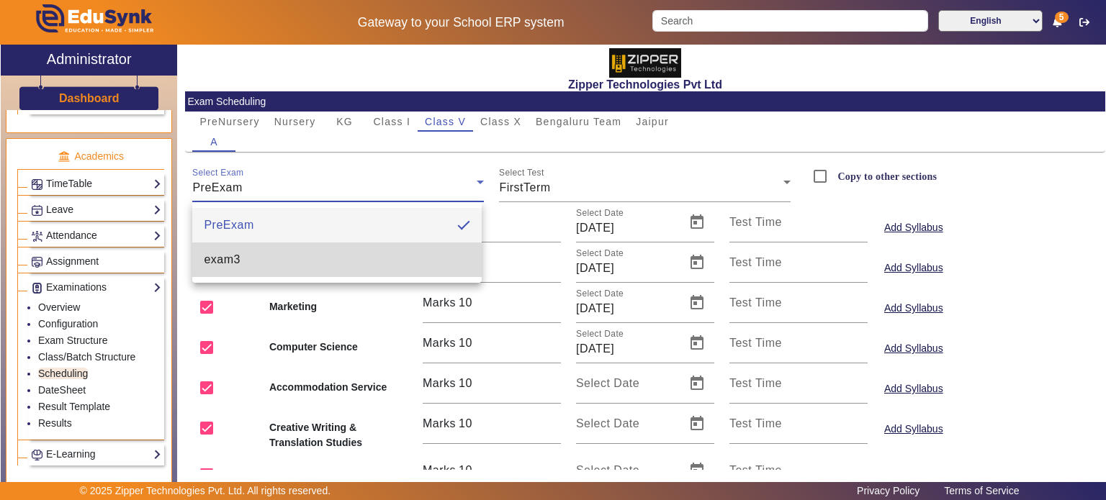
click at [300, 271] on mat-option "exam3" at bounding box center [336, 260] width 289 height 35
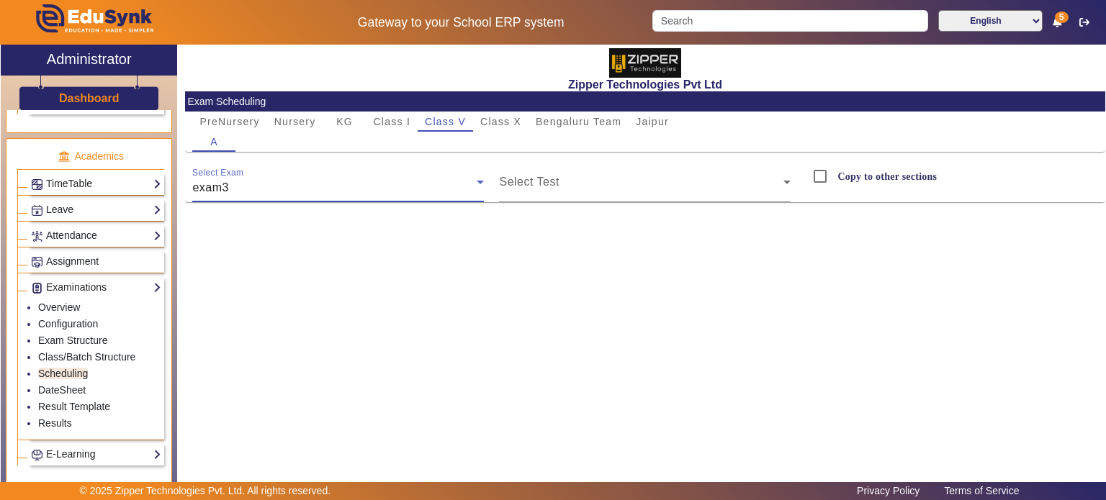
click at [534, 206] on div "Zipper Technologies Pvt Ltd Exam Scheduling PreNursery Nursery KG Class I Class…" at bounding box center [645, 129] width 920 height 168
drag, startPoint x: 544, startPoint y: 195, endPoint x: 550, endPoint y: 231, distance: 36.5
click at [550, 231] on div "Zipper Technologies Pvt Ltd Exam Scheduling PreNursery Nursery KG Class I Class…" at bounding box center [641, 263] width 928 height 436
click at [550, 184] on span at bounding box center [641, 187] width 284 height 17
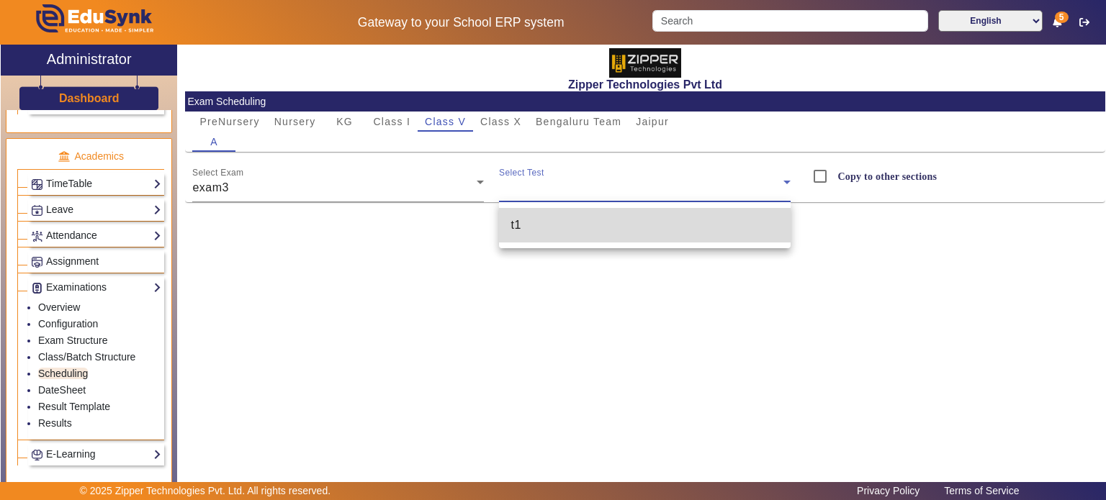
click at [555, 212] on mat-option "t1" at bounding box center [645, 225] width 292 height 35
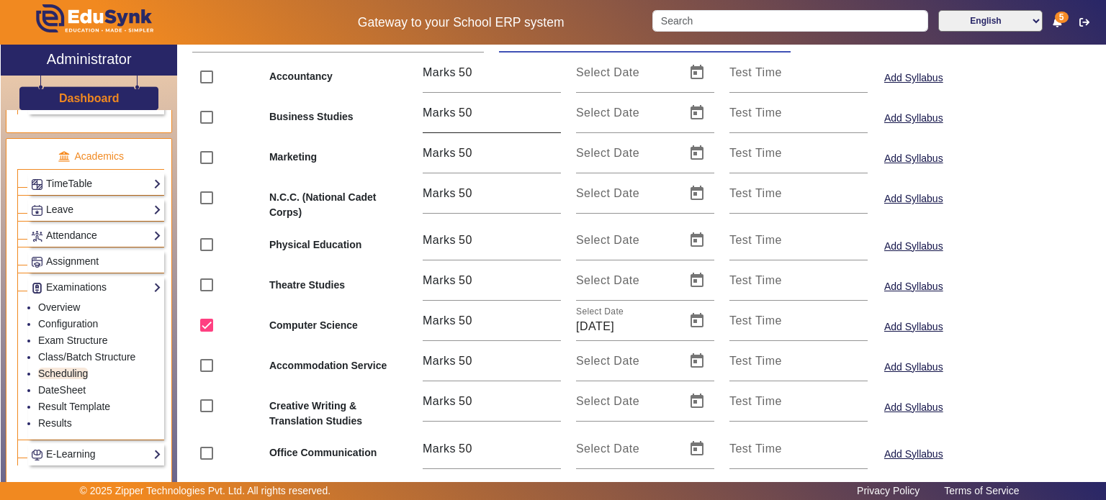
scroll to position [151, 0]
click at [78, 341] on li "Exam Structure" at bounding box center [99, 341] width 123 height 17
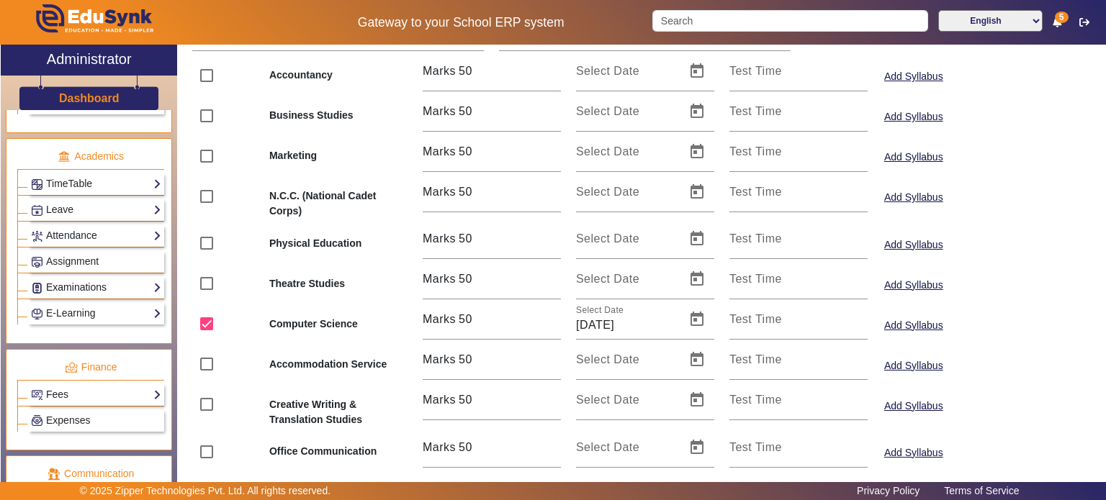
click at [89, 282] on link "Examinations" at bounding box center [96, 287] width 130 height 17
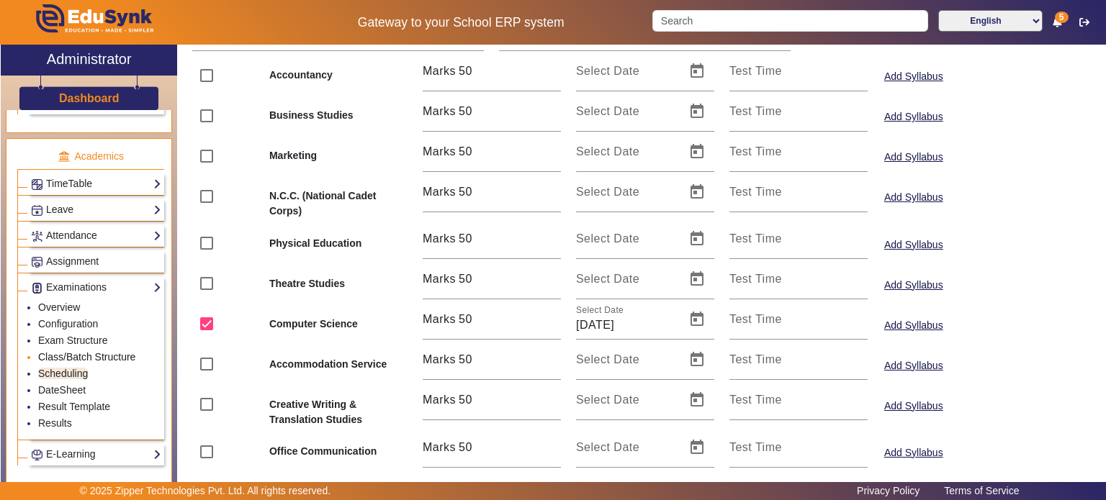
click at [78, 351] on link "Class/Batch Structure" at bounding box center [86, 357] width 97 height 12
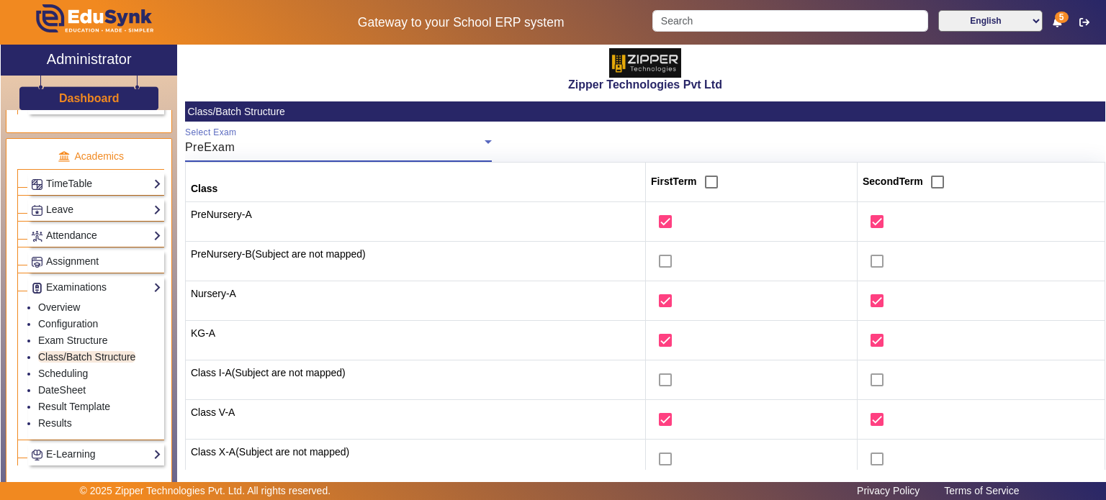
click at [296, 147] on div "PreExam" at bounding box center [335, 147] width 300 height 17
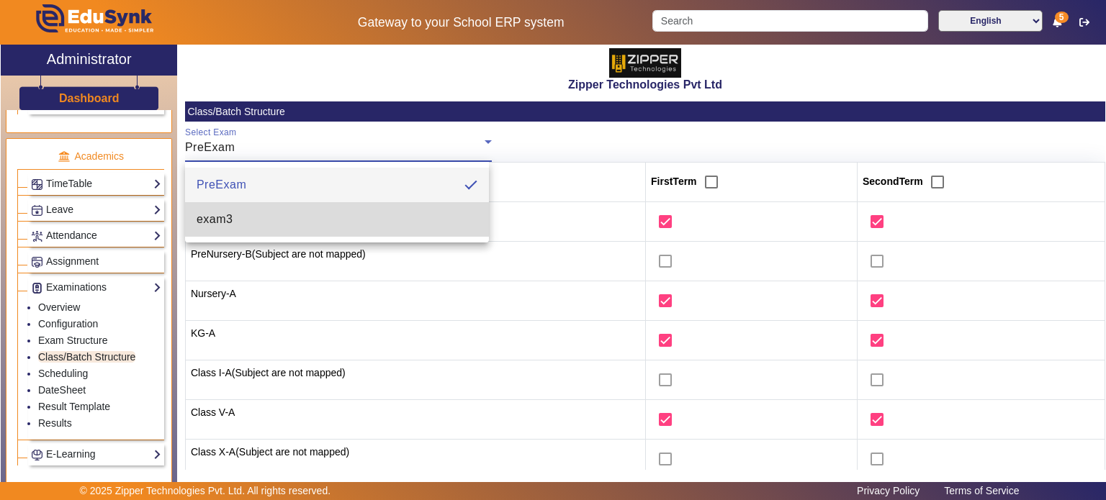
click at [275, 227] on mat-option "exam3" at bounding box center [337, 219] width 305 height 35
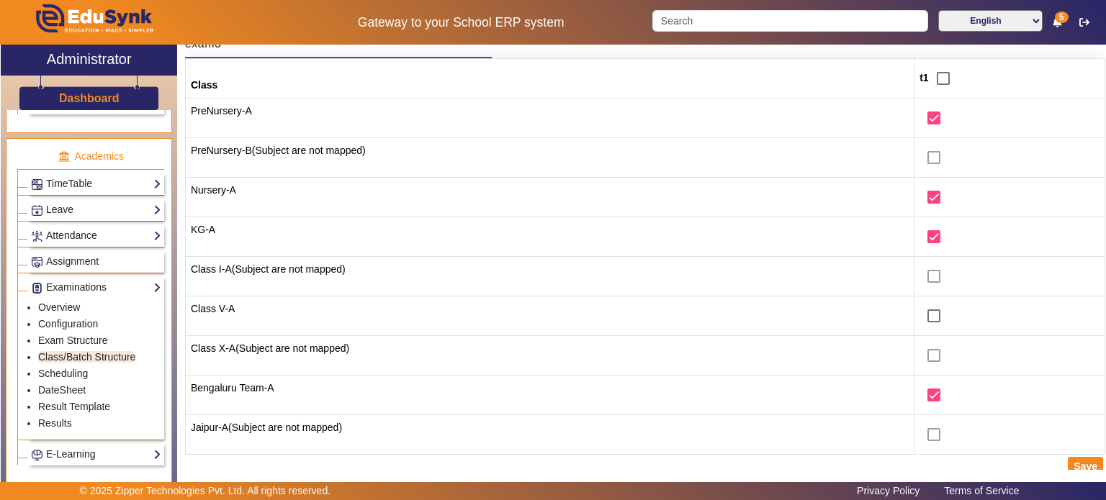
scroll to position [109, 0]
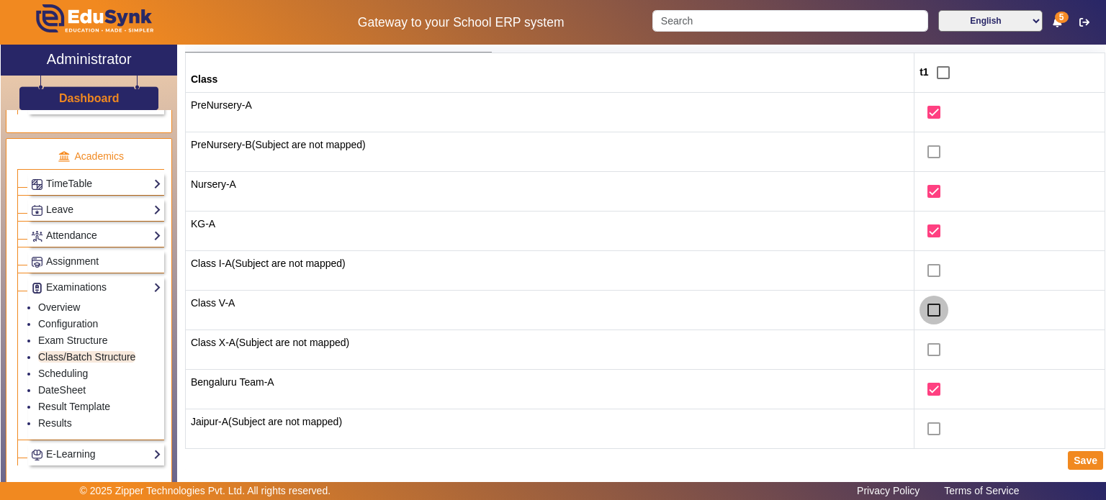
click at [920, 306] on input "checkbox" at bounding box center [934, 310] width 29 height 29
checkbox input "true"
click at [224, 304] on td "Class V-A" at bounding box center [549, 311] width 729 height 40
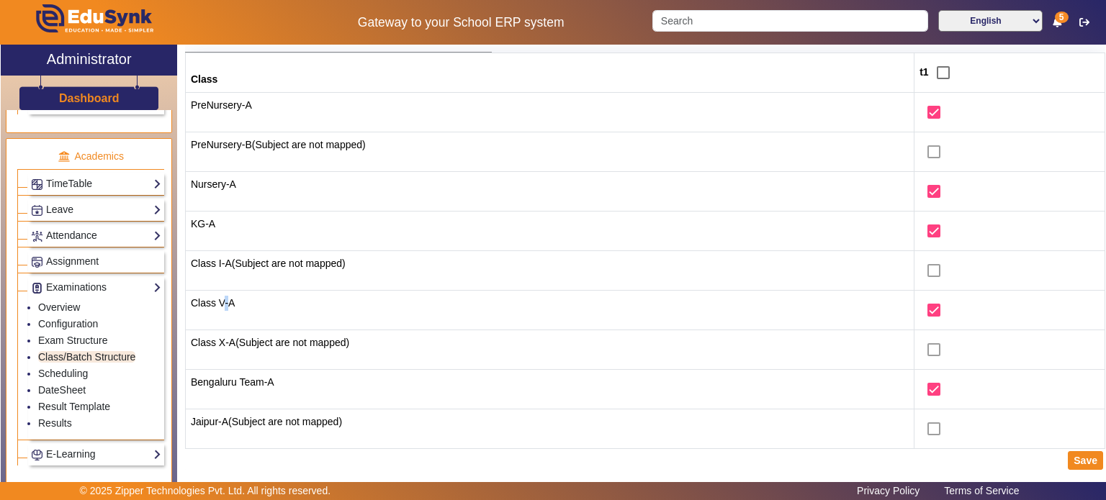
click at [224, 304] on td "Class V-A" at bounding box center [549, 311] width 729 height 40
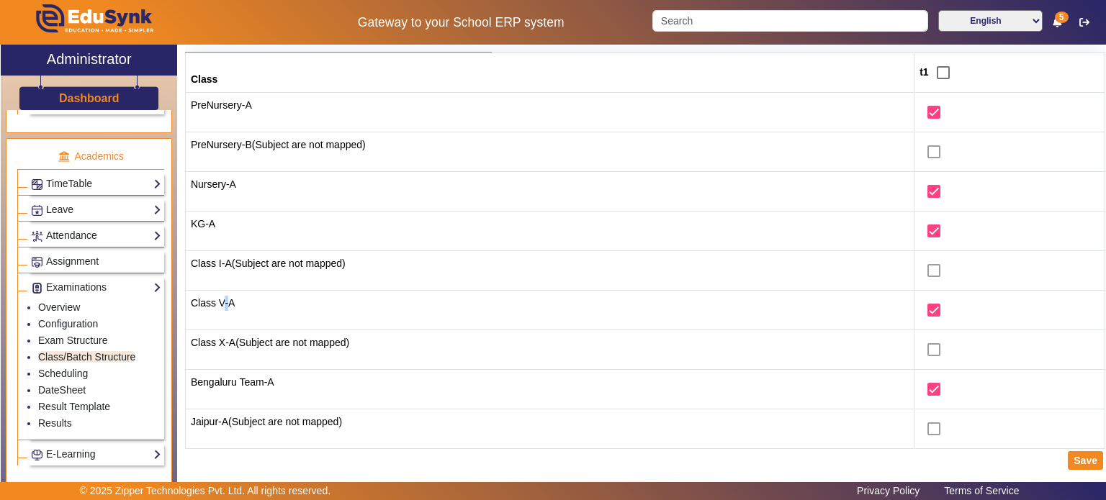
click at [224, 304] on td "Class V-A" at bounding box center [549, 311] width 729 height 40
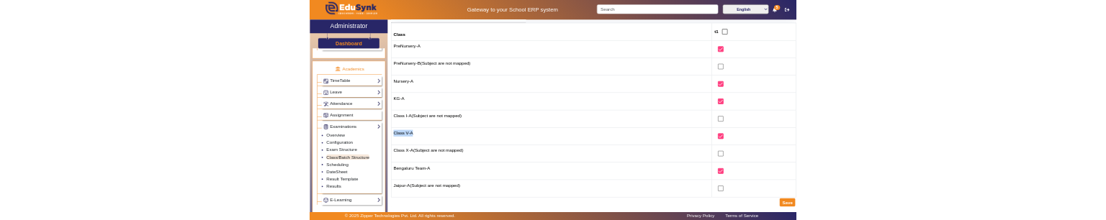
scroll to position [0, 0]
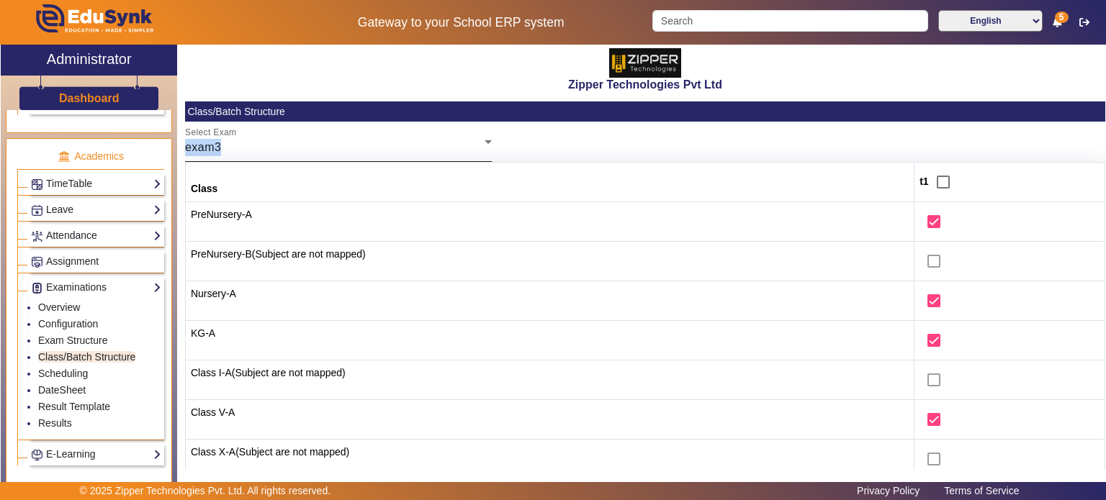
drag, startPoint x: 241, startPoint y: 309, endPoint x: 274, endPoint y: 139, distance: 173.3
click at [274, 139] on div "Select Exam exam3" at bounding box center [338, 142] width 307 height 40
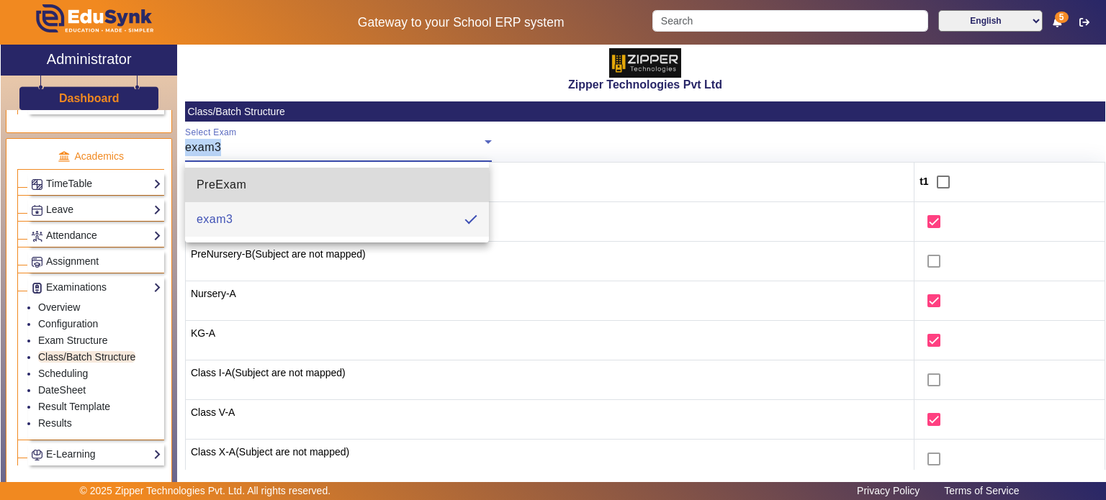
click at [269, 179] on mat-option "PreExam" at bounding box center [337, 185] width 305 height 35
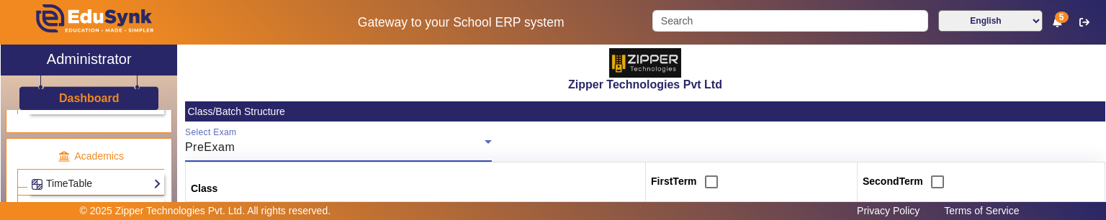
click at [305, 146] on div "PreExam" at bounding box center [335, 147] width 300 height 17
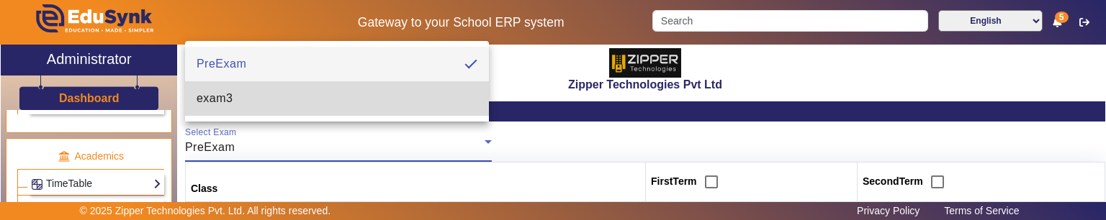
click at [290, 91] on mat-option "exam3" at bounding box center [337, 98] width 305 height 35
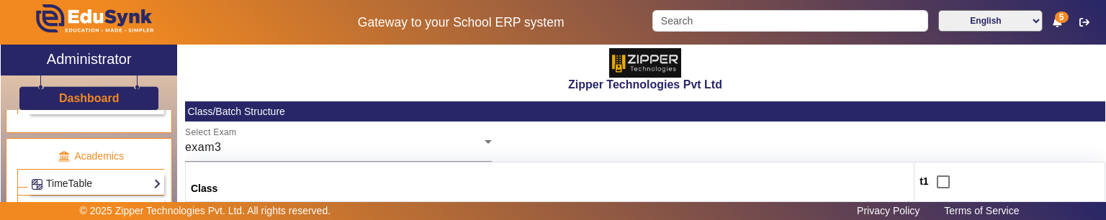
click at [547, 185] on th "Class" at bounding box center [549, 183] width 729 height 40
